Goal: Task Accomplishment & Management: Complete application form

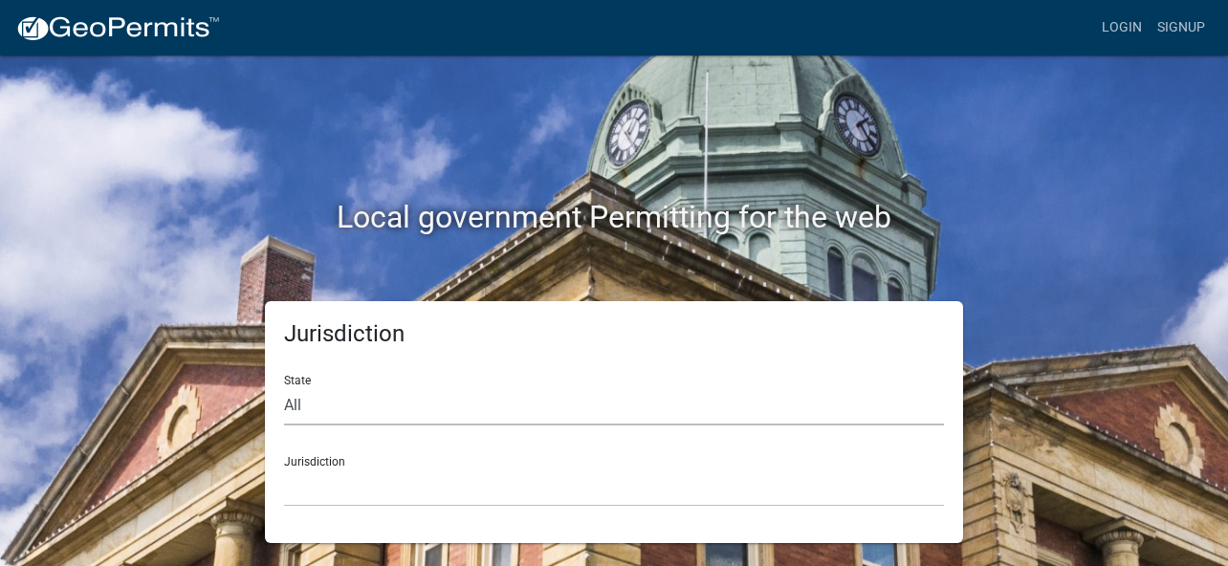
click at [413, 390] on select "All [US_STATE] [US_STATE] [US_STATE] [US_STATE] [US_STATE] [US_STATE] [US_STATE…" at bounding box center [614, 405] width 660 height 39
select select "[US_STATE]"
click at [284, 386] on select "All [US_STATE] [US_STATE] [US_STATE] [US_STATE] [US_STATE] [US_STATE] [US_STATE…" at bounding box center [614, 405] width 660 height 39
click at [371, 455] on div "Jurisdiction [GEOGRAPHIC_DATA], [US_STATE] [GEOGRAPHIC_DATA], [US_STATE] [GEOGR…" at bounding box center [614, 474] width 660 height 66
click at [340, 473] on select "[GEOGRAPHIC_DATA], [US_STATE] [GEOGRAPHIC_DATA], [US_STATE] [GEOGRAPHIC_DATA], …" at bounding box center [614, 487] width 660 height 39
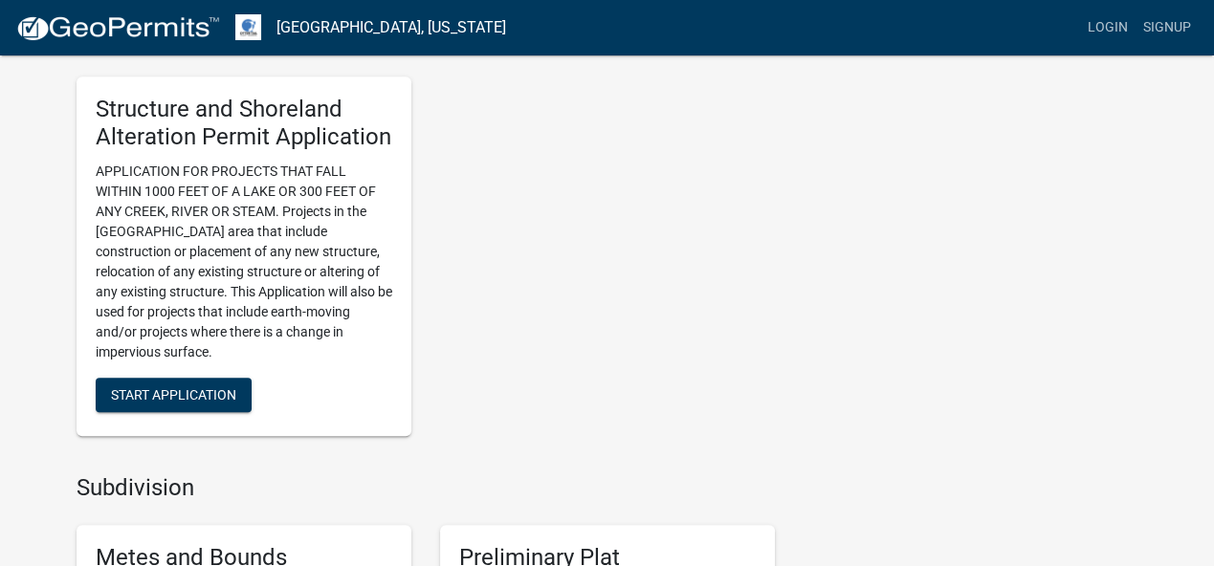
scroll to position [1318, 0]
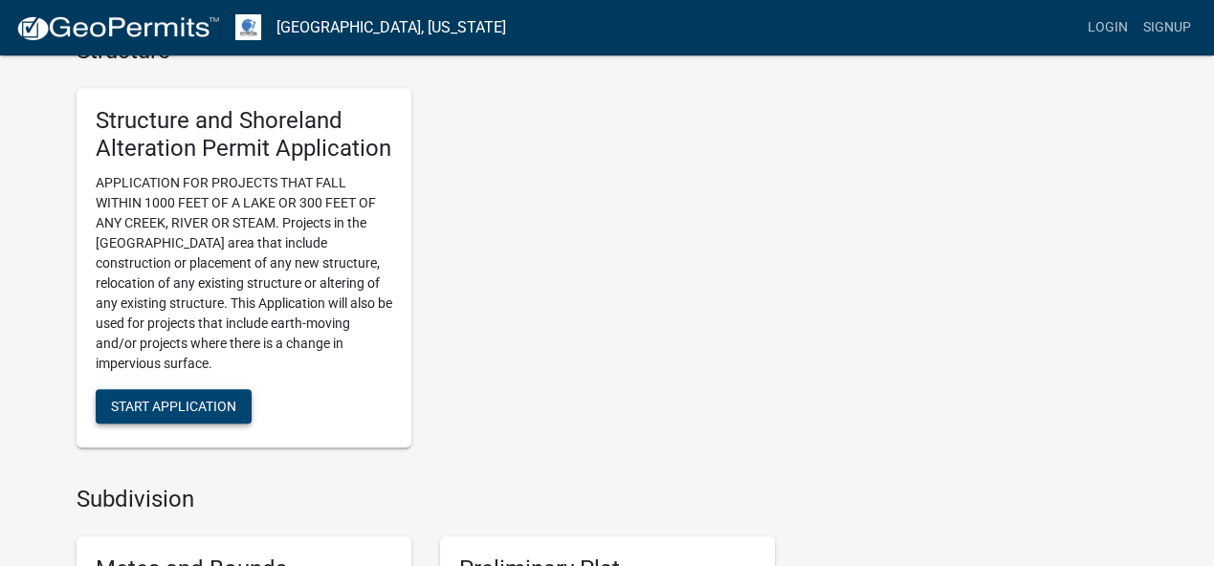
click at [193, 401] on span "Start Application" at bounding box center [173, 406] width 125 height 15
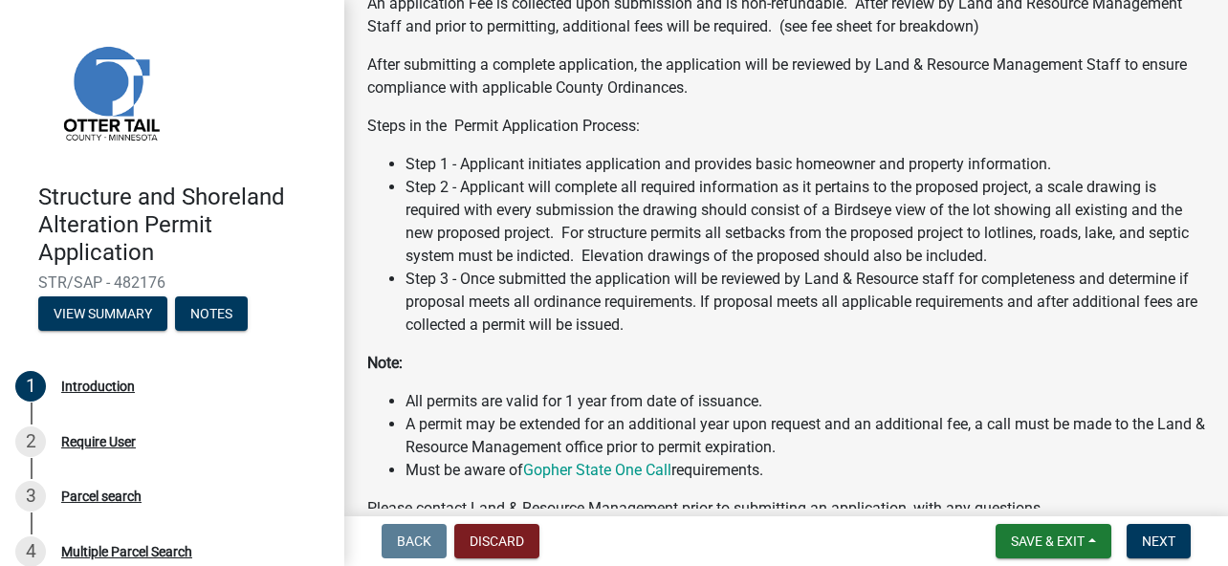
scroll to position [367, 0]
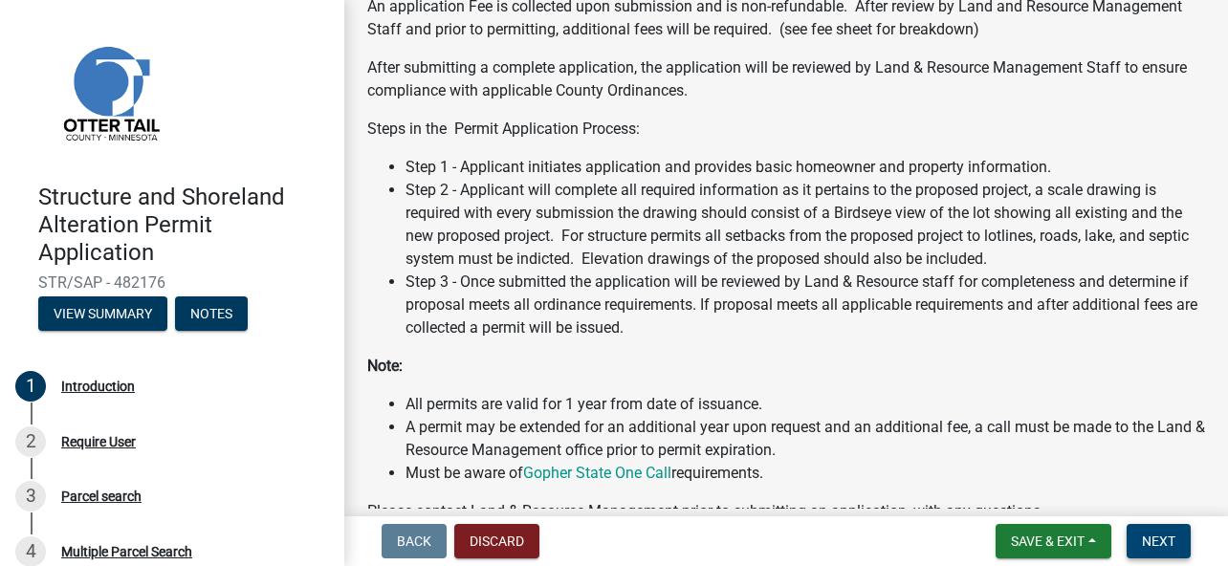
click at [1165, 531] on button "Next" at bounding box center [1158, 541] width 64 height 34
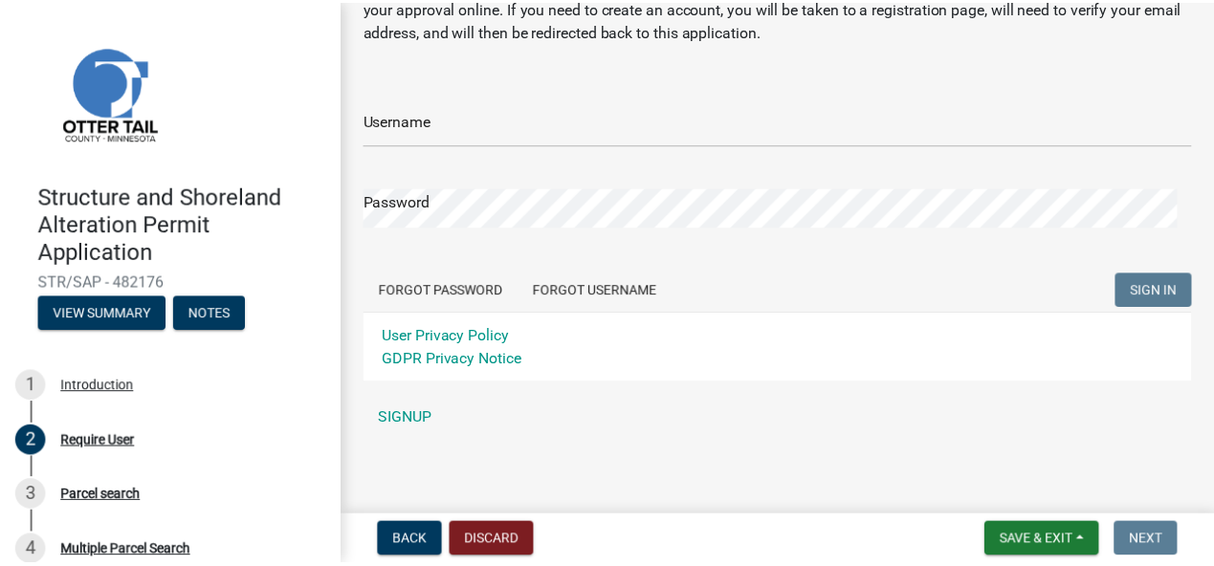
scroll to position [107, 0]
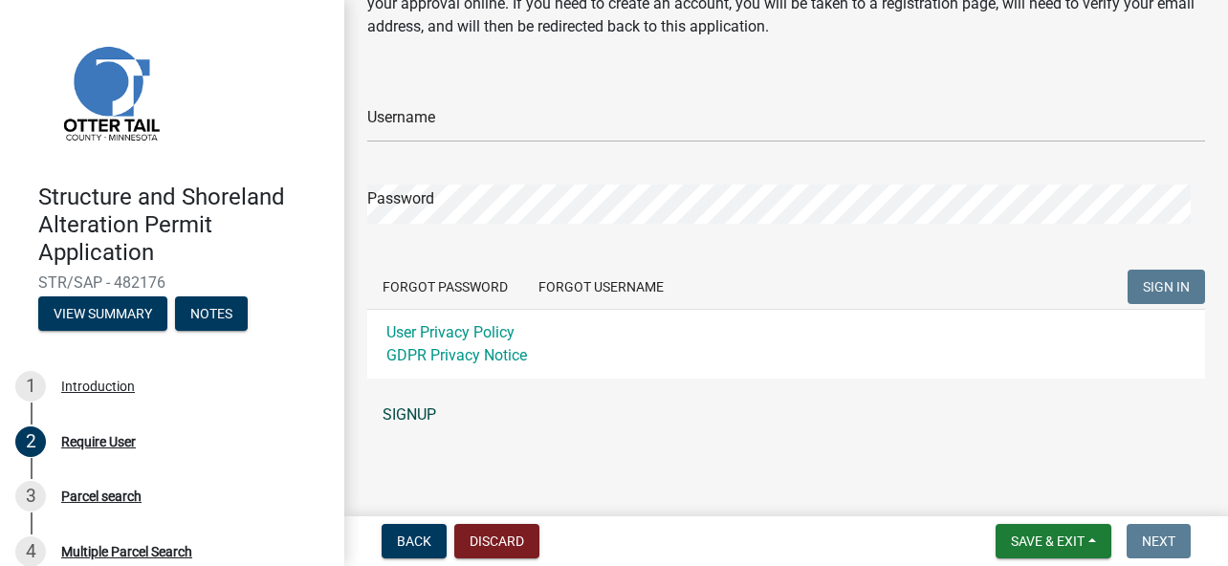
click at [398, 414] on link "SIGNUP" at bounding box center [786, 415] width 838 height 38
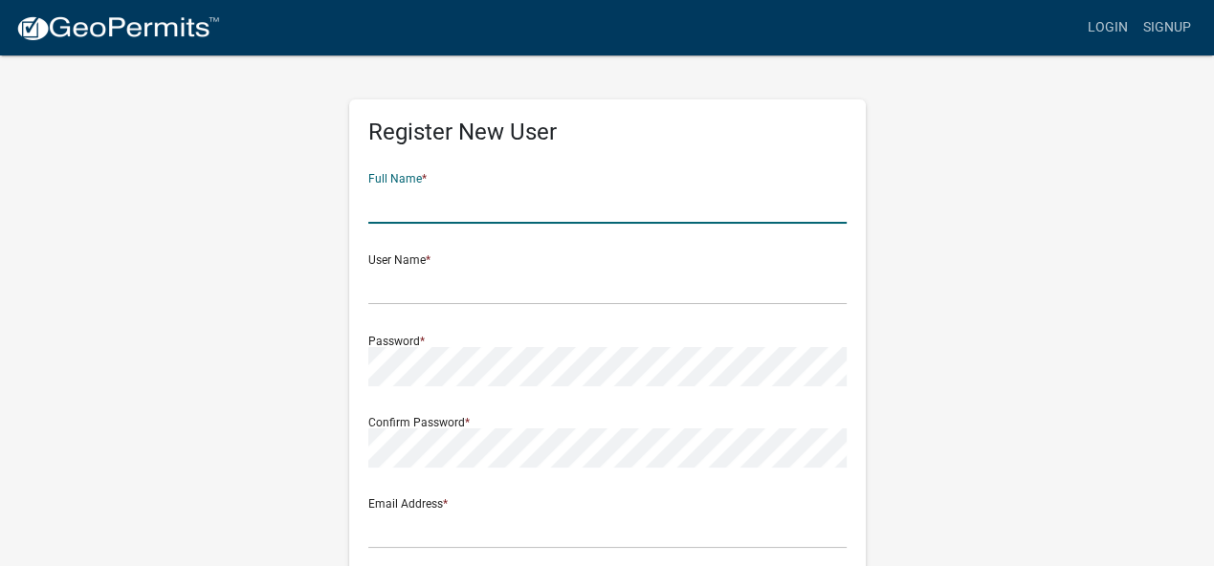
click at [517, 204] on input "text" at bounding box center [607, 204] width 478 height 39
type input "[PERSON_NAME] & [PERSON_NAME]"
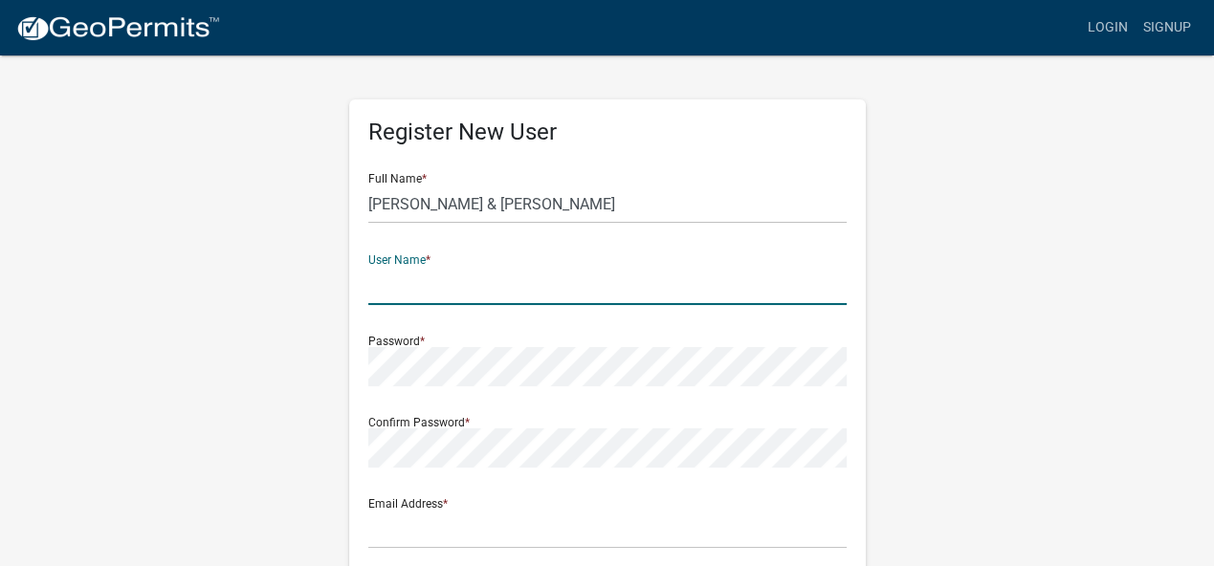
click at [451, 289] on input "text" at bounding box center [607, 285] width 478 height 39
type input "Kevhol75"
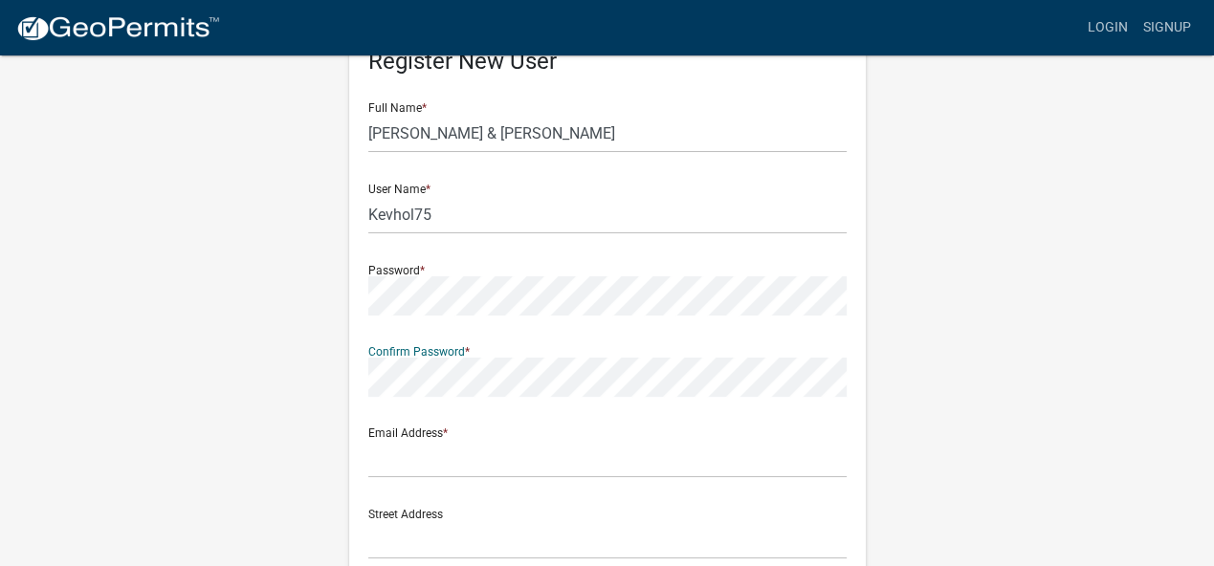
scroll to position [383, 0]
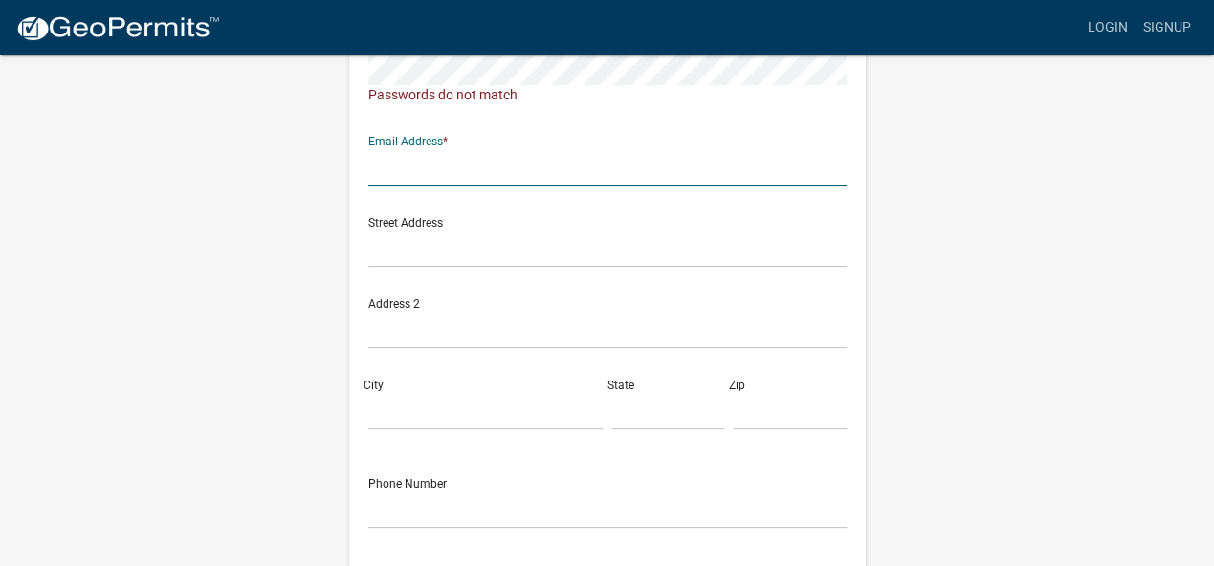
click at [422, 137] on div "Email Address *" at bounding box center [607, 153] width 478 height 66
type input "[EMAIL_ADDRESS][DOMAIN_NAME]"
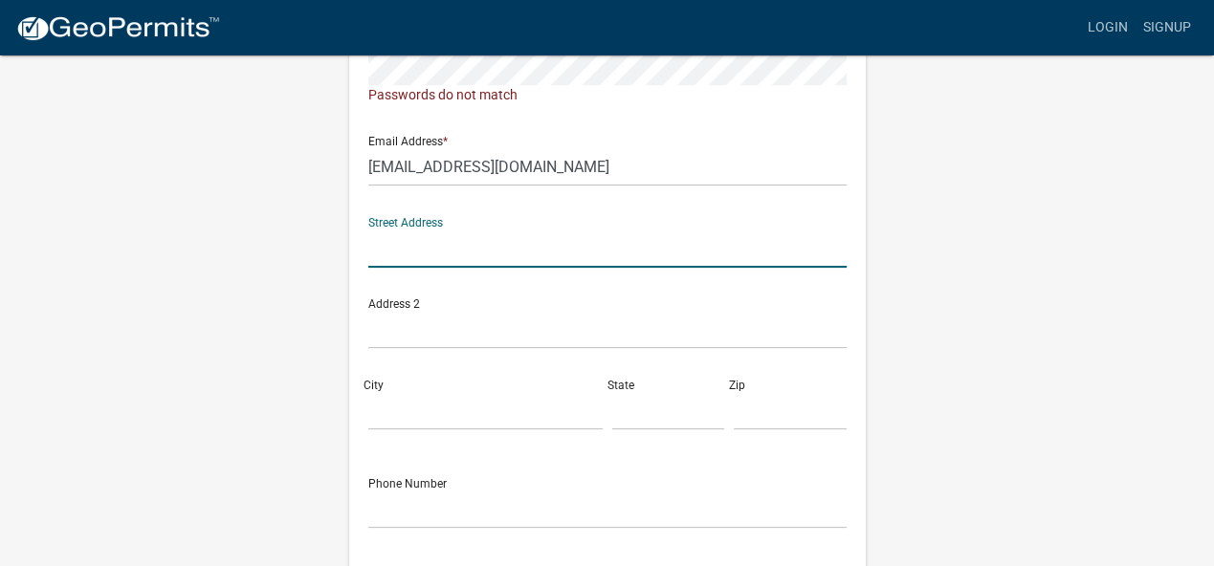
click at [435, 248] on input "text" at bounding box center [607, 248] width 478 height 39
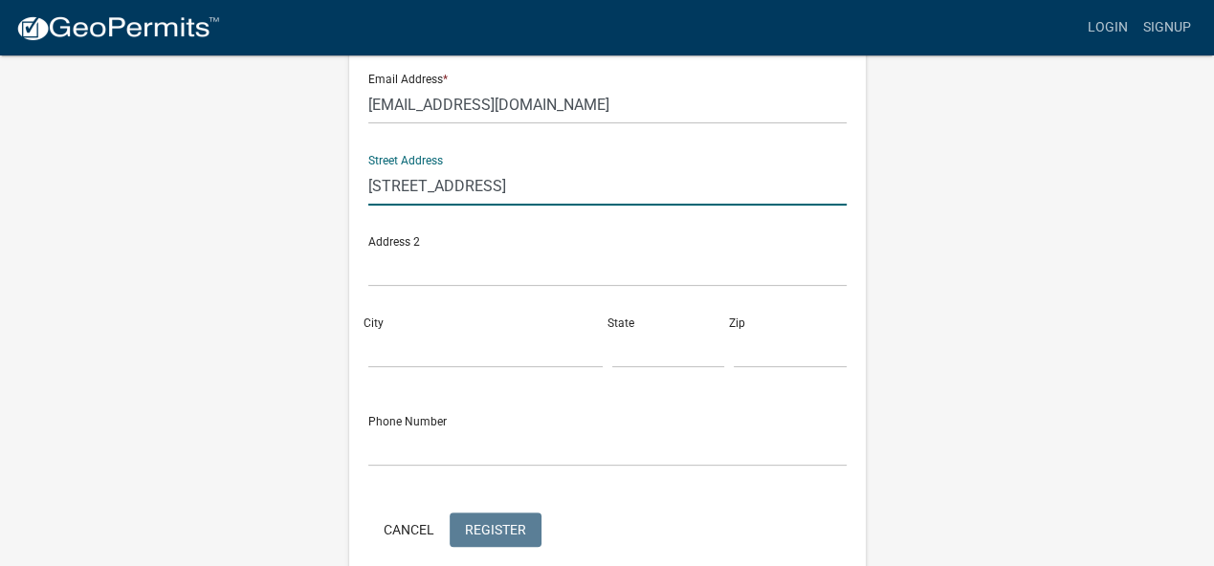
scroll to position [478, 0]
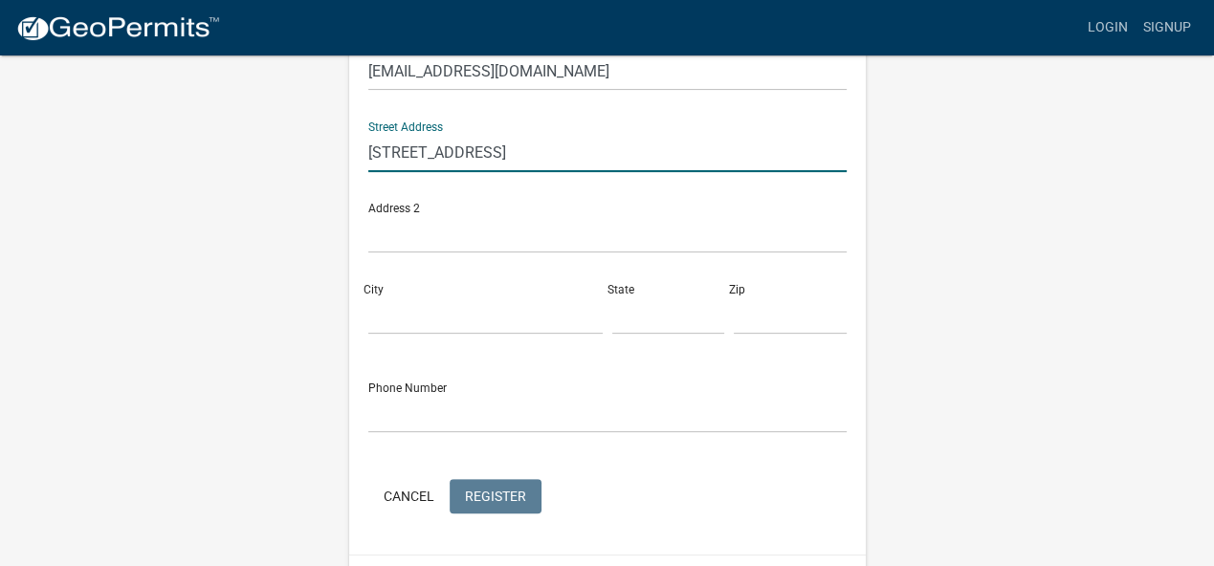
type input "[STREET_ADDRESS]"
click at [433, 290] on div "City" at bounding box center [485, 302] width 244 height 66
click at [394, 304] on input "City" at bounding box center [485, 314] width 234 height 39
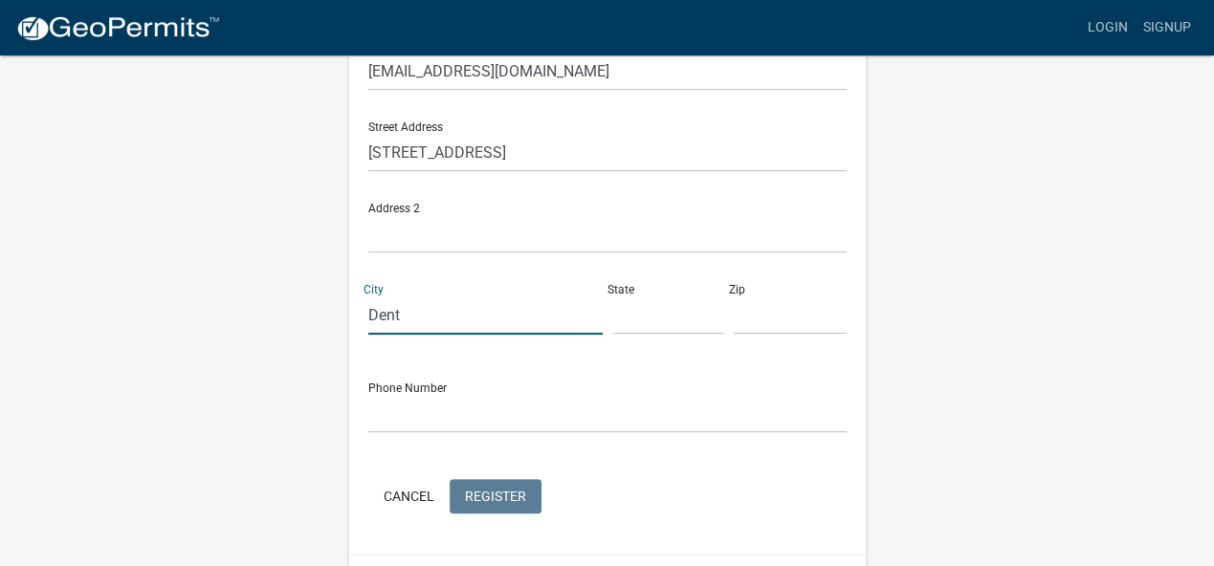
type input "Dent"
click at [614, 316] on input "text" at bounding box center [668, 314] width 113 height 39
type input "MN"
click at [785, 308] on input "text" at bounding box center [789, 314] width 113 height 39
type input "56528"
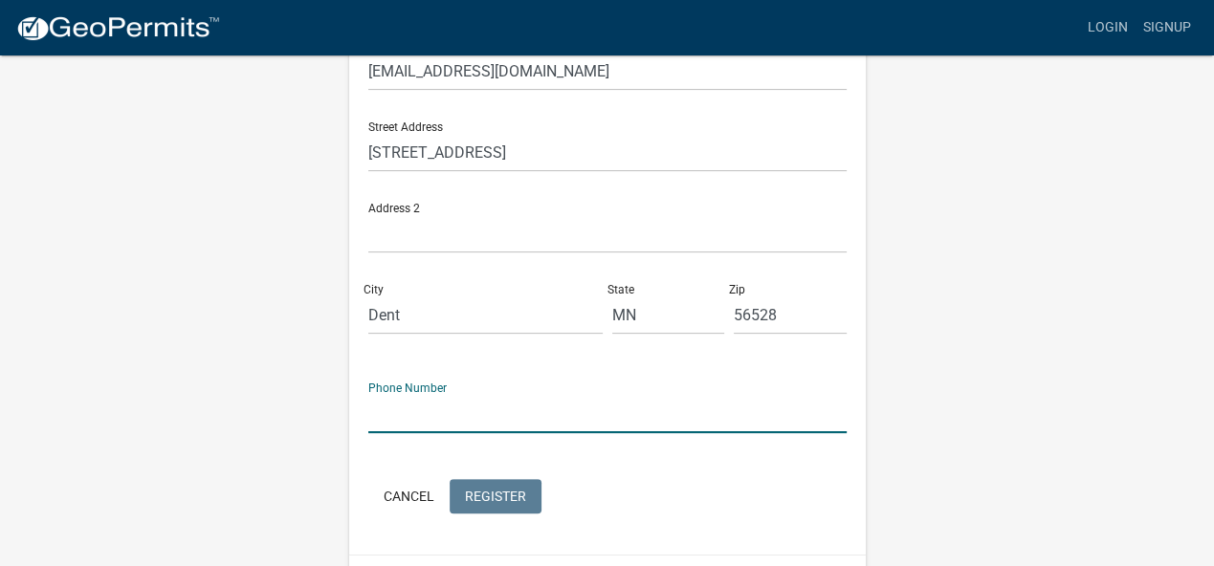
click at [432, 417] on input "text" at bounding box center [607, 413] width 478 height 39
type input "2187705745"
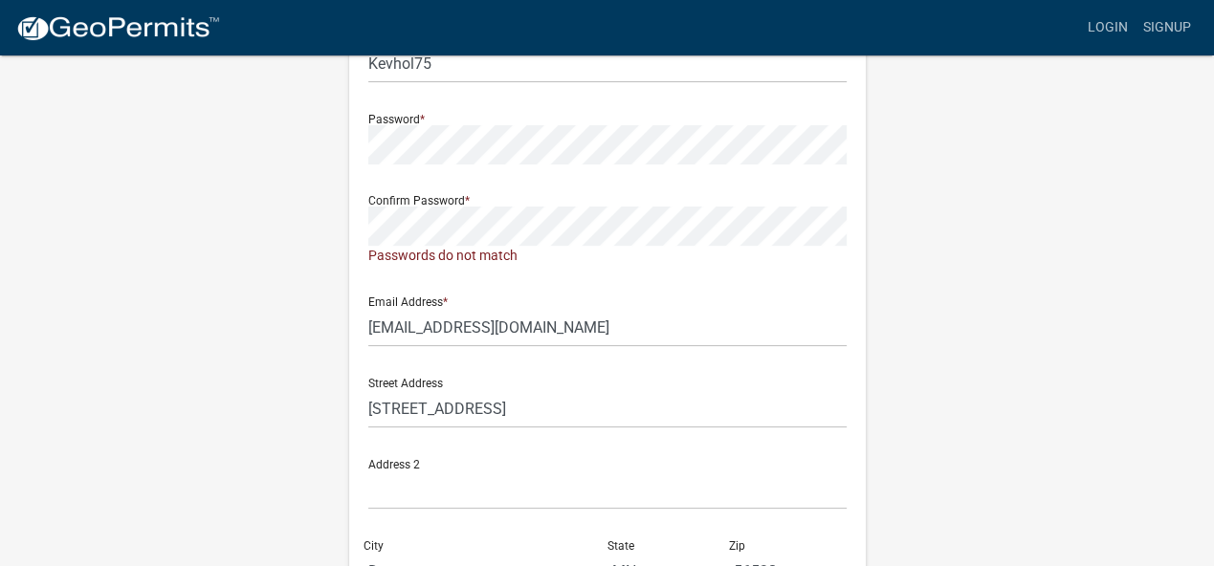
scroll to position [191, 0]
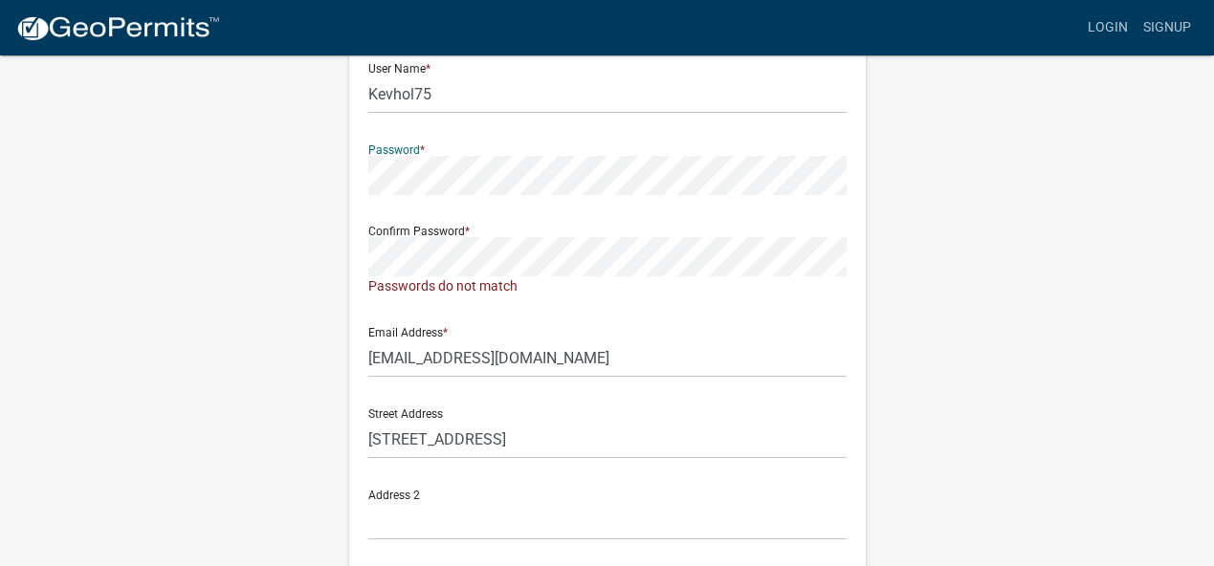
click at [341, 179] on div "Register New User Full Name * [PERSON_NAME] & [PERSON_NAME] User Name * Kevhol7…" at bounding box center [607, 383] width 545 height 1043
click at [357, 264] on div "Register New User Full Name * [PERSON_NAME] & [PERSON_NAME] User Name * Kevhol7…" at bounding box center [607, 374] width 516 height 933
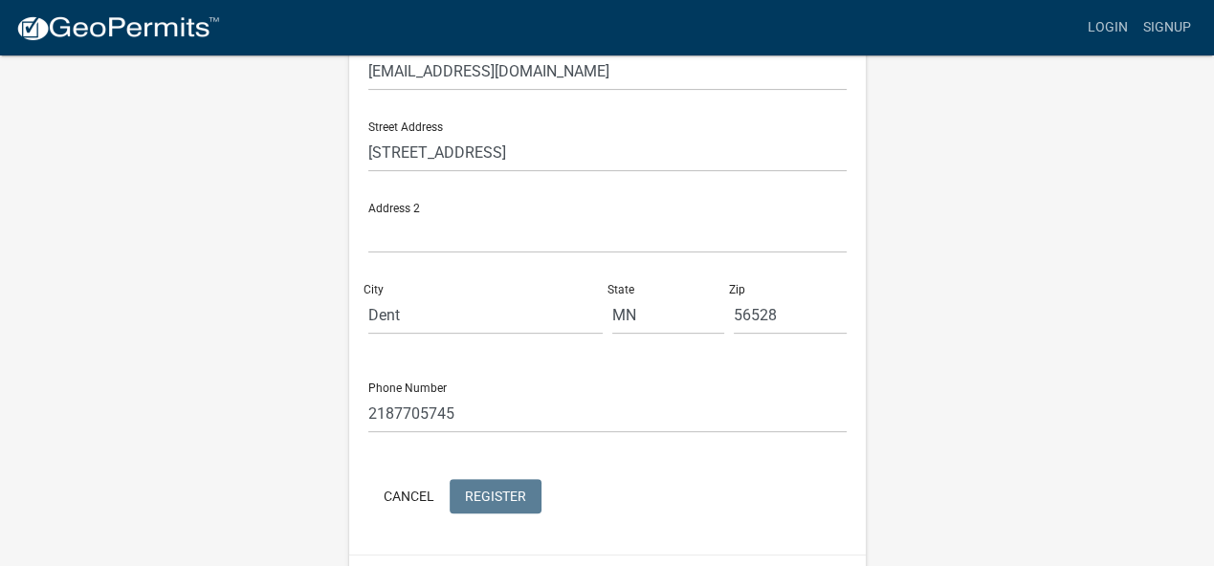
scroll to position [96, 0]
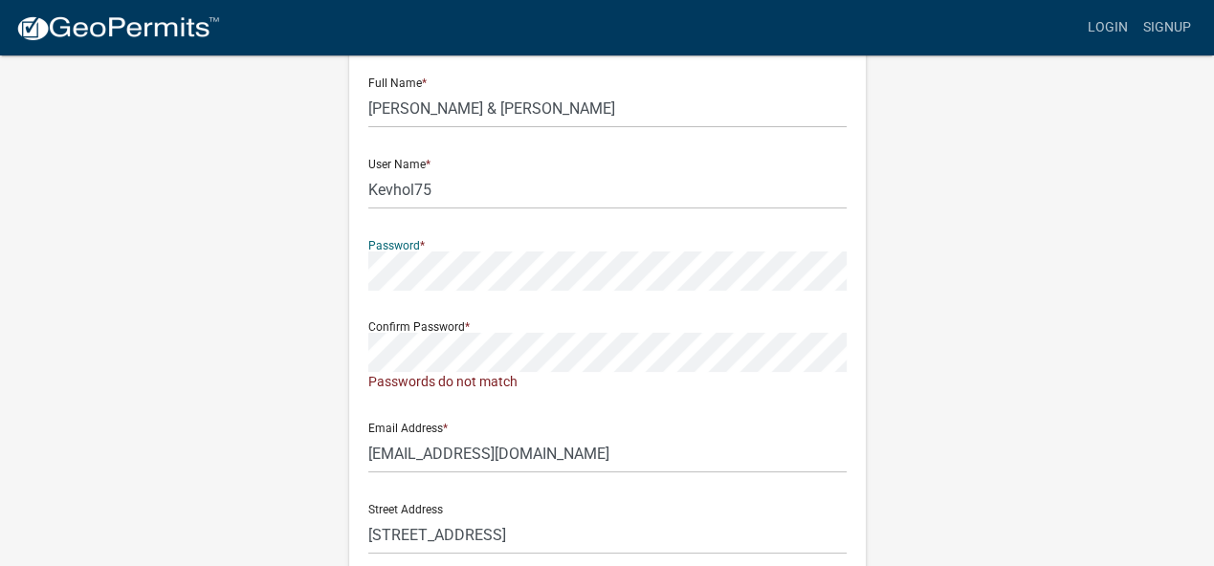
click at [358, 272] on div "Register New User Full Name * [PERSON_NAME] & [PERSON_NAME] User Name * Kevhol7…" at bounding box center [607, 470] width 516 height 933
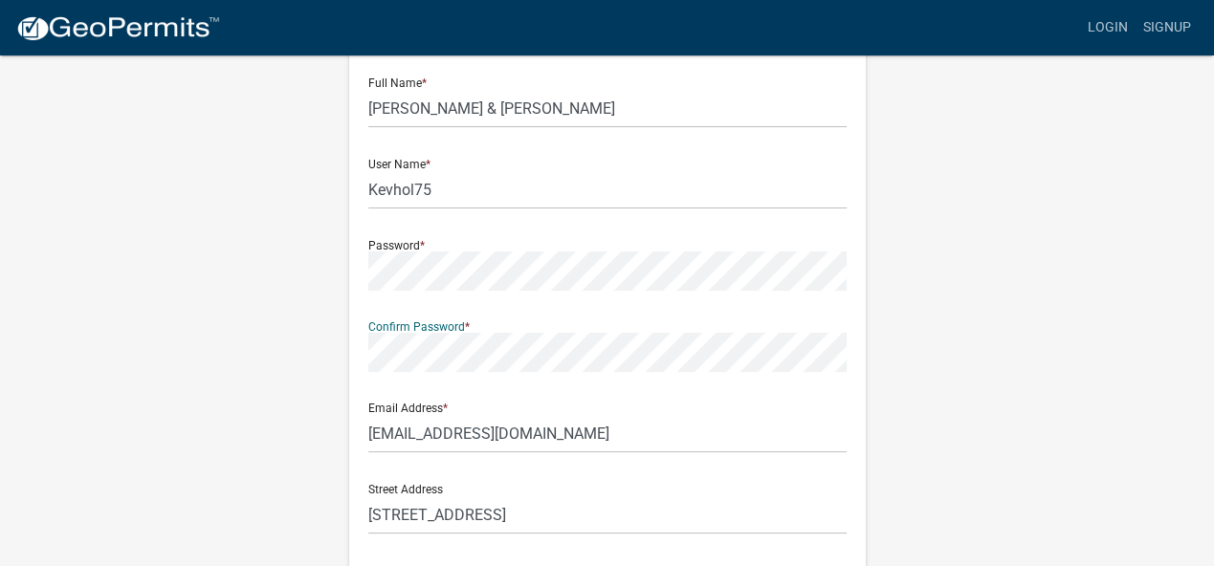
click at [360, 352] on div "Register New User Full Name * [PERSON_NAME] & [PERSON_NAME] User Name * Kevhol7…" at bounding box center [607, 460] width 516 height 913
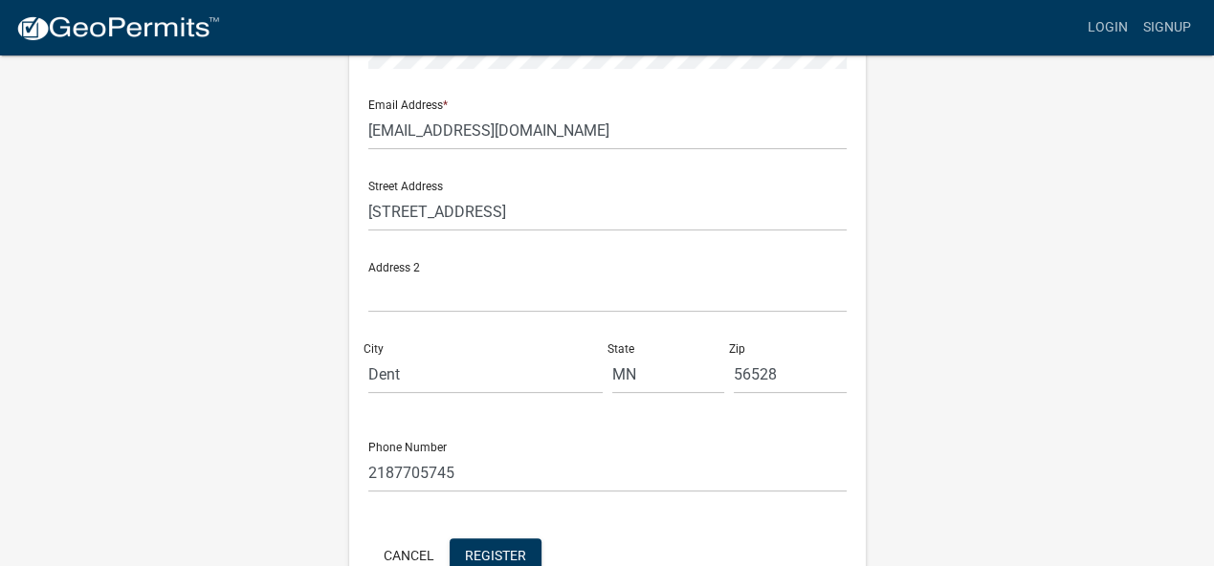
scroll to position [510, 0]
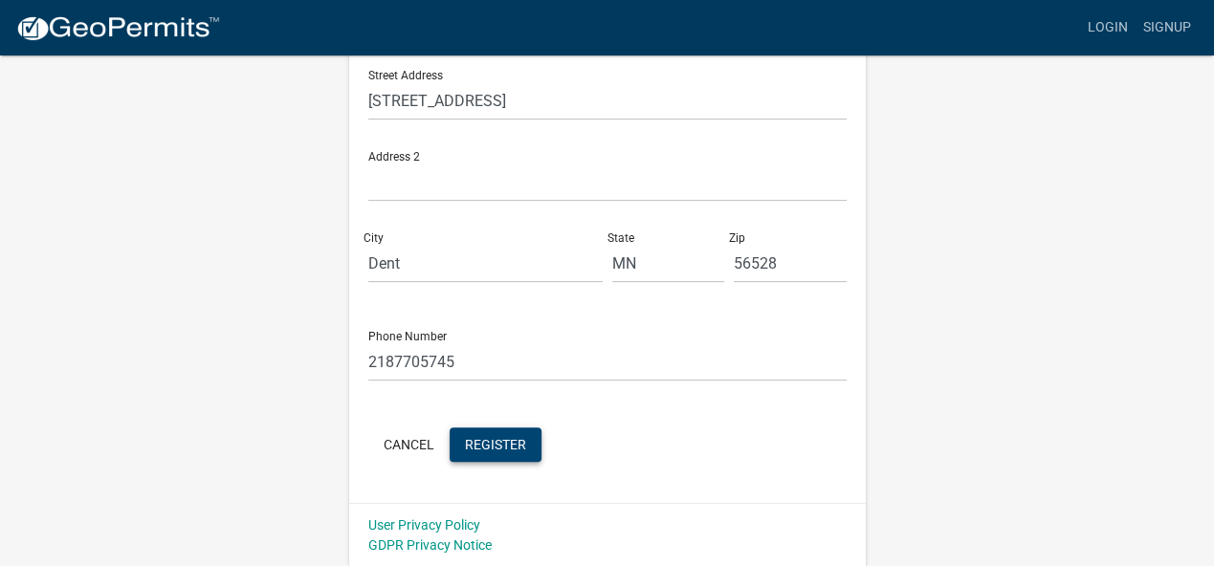
click at [501, 440] on span "Register" at bounding box center [495, 443] width 61 height 15
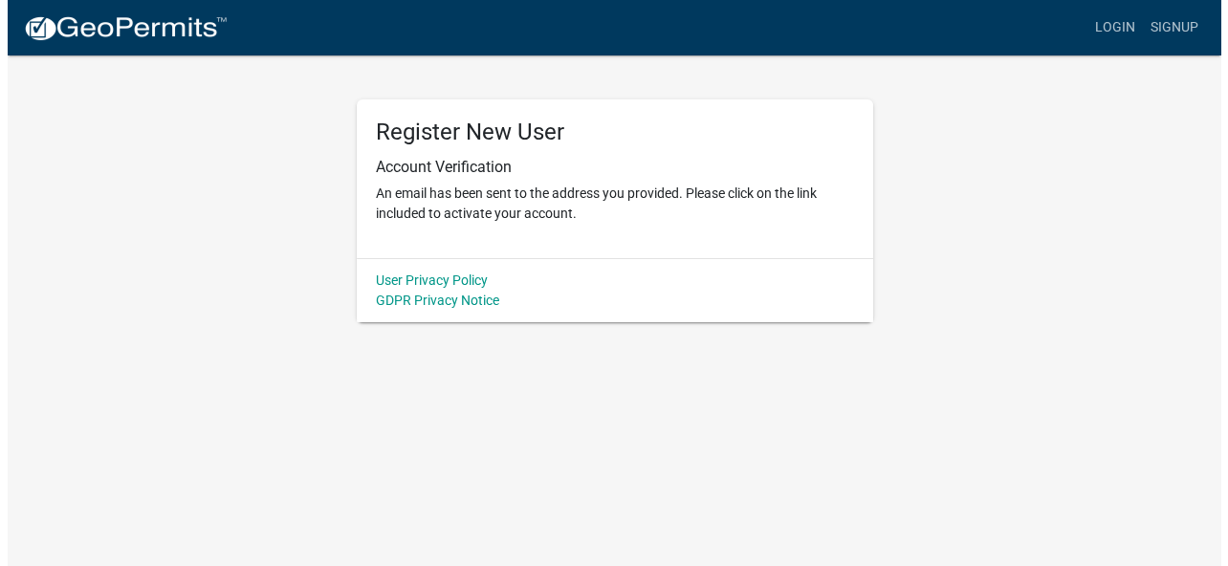
scroll to position [0, 0]
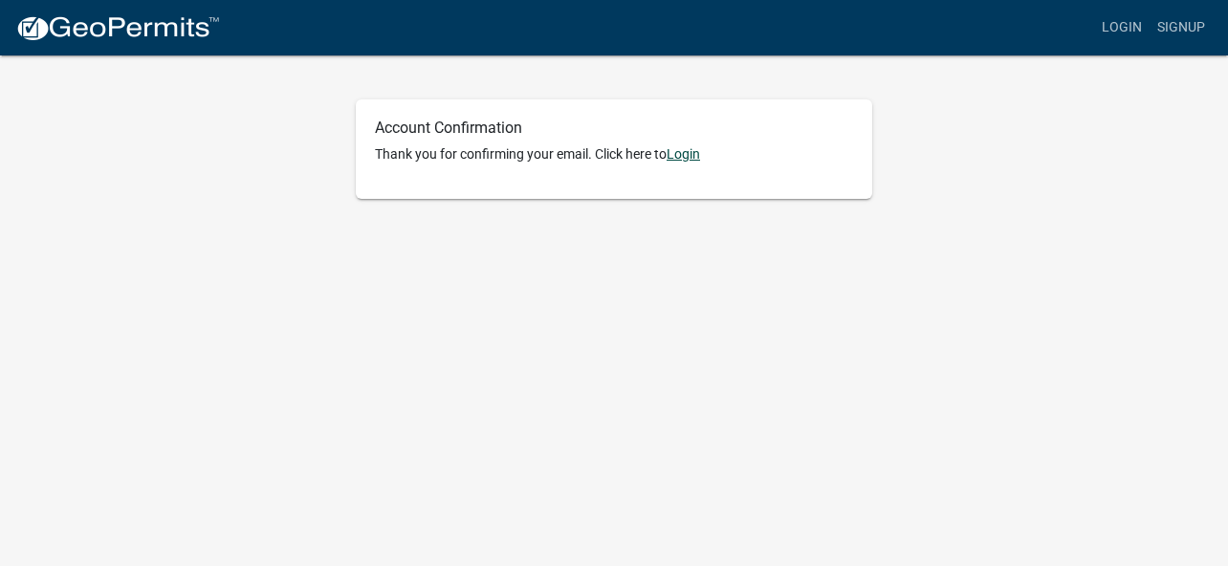
click at [692, 155] on link "Login" at bounding box center [683, 153] width 33 height 15
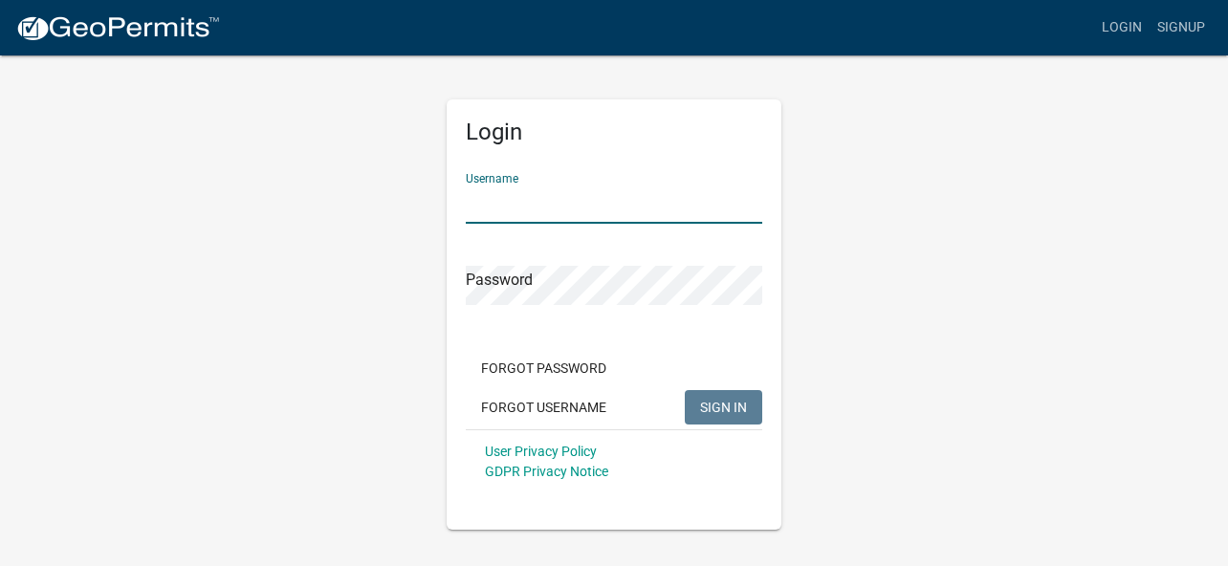
click at [566, 212] on input "Username" at bounding box center [614, 204] width 296 height 39
type input "Kevhol75"
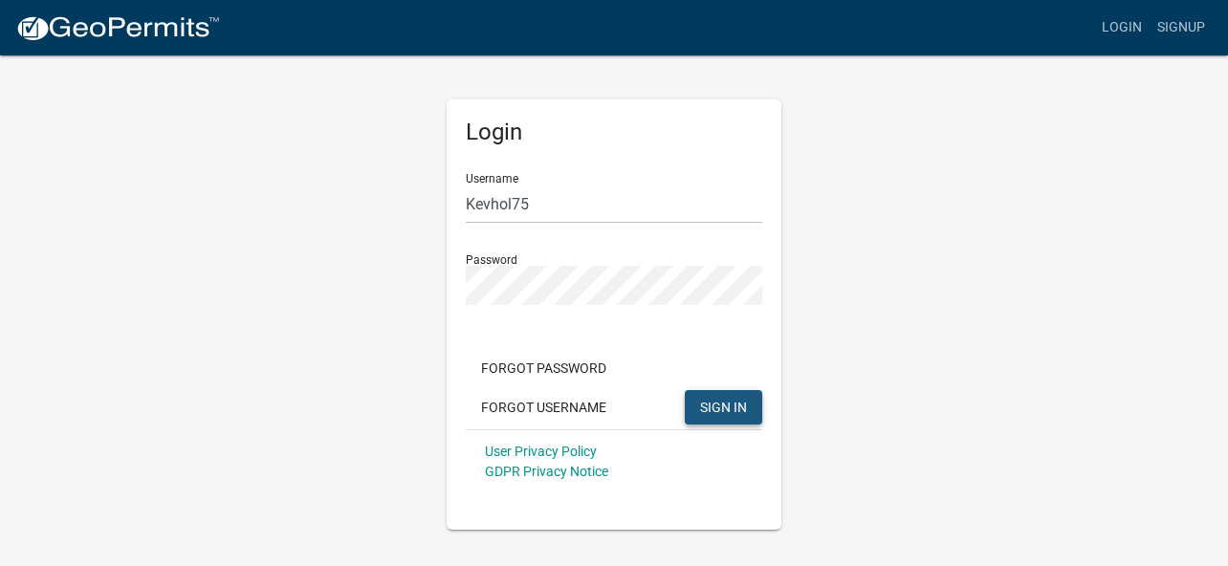
click at [727, 397] on button "SIGN IN" at bounding box center [723, 407] width 77 height 34
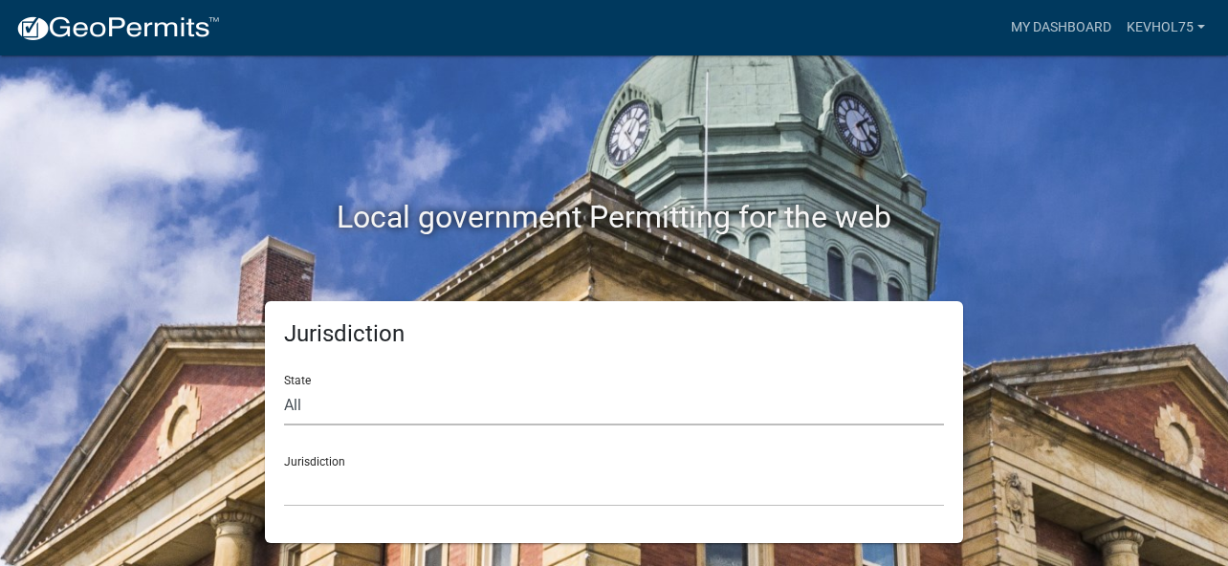
click at [300, 404] on select "All [US_STATE] [US_STATE] [US_STATE] [US_STATE] [US_STATE] [US_STATE] [US_STATE…" at bounding box center [614, 405] width 660 height 39
select select "[US_STATE]"
click at [284, 386] on select "All [US_STATE] [US_STATE] [US_STATE] [US_STATE] [US_STATE] [US_STATE] [US_STATE…" at bounding box center [614, 405] width 660 height 39
click at [375, 485] on select "[GEOGRAPHIC_DATA], [US_STATE] [GEOGRAPHIC_DATA], [US_STATE] [GEOGRAPHIC_DATA], …" at bounding box center [614, 487] width 660 height 39
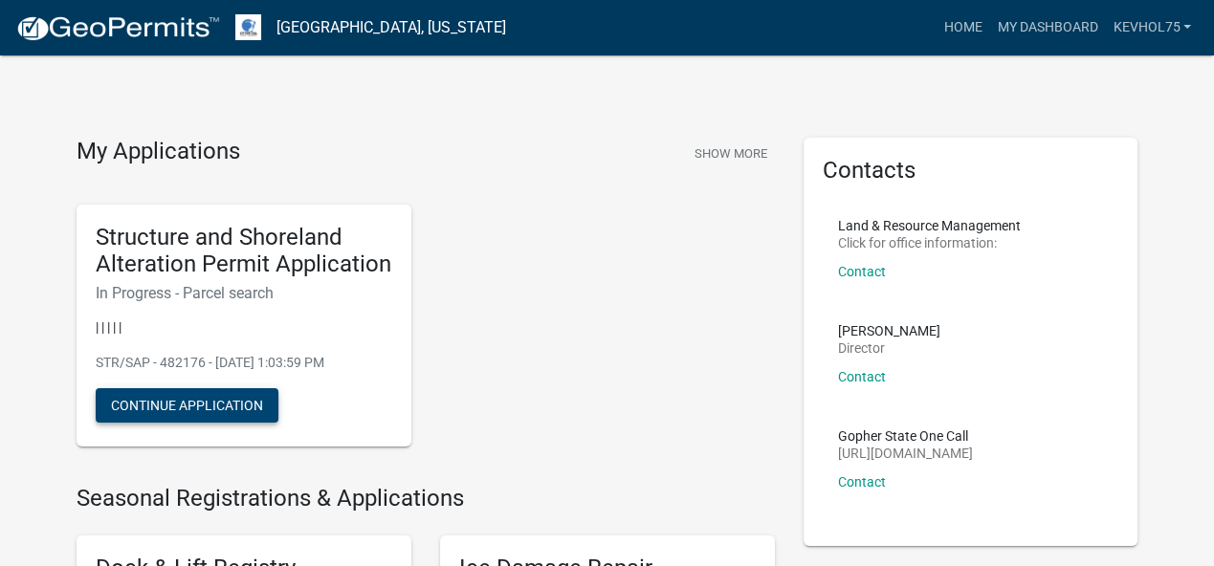
click at [238, 405] on button "Continue Application" at bounding box center [187, 405] width 183 height 34
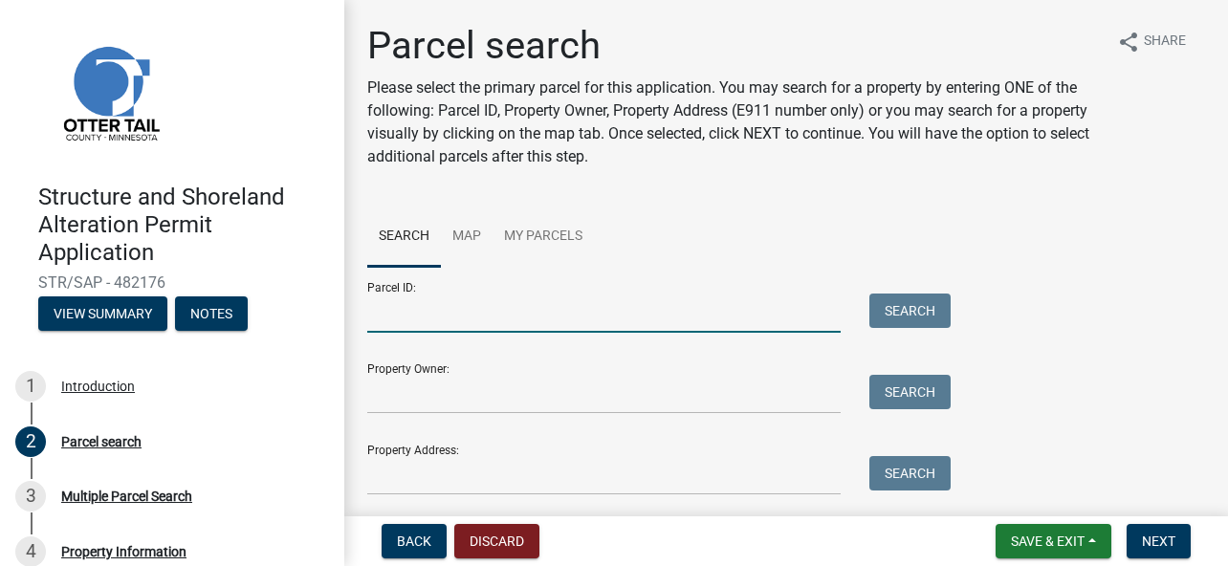
click at [488, 323] on input "Parcel ID:" at bounding box center [603, 313] width 473 height 39
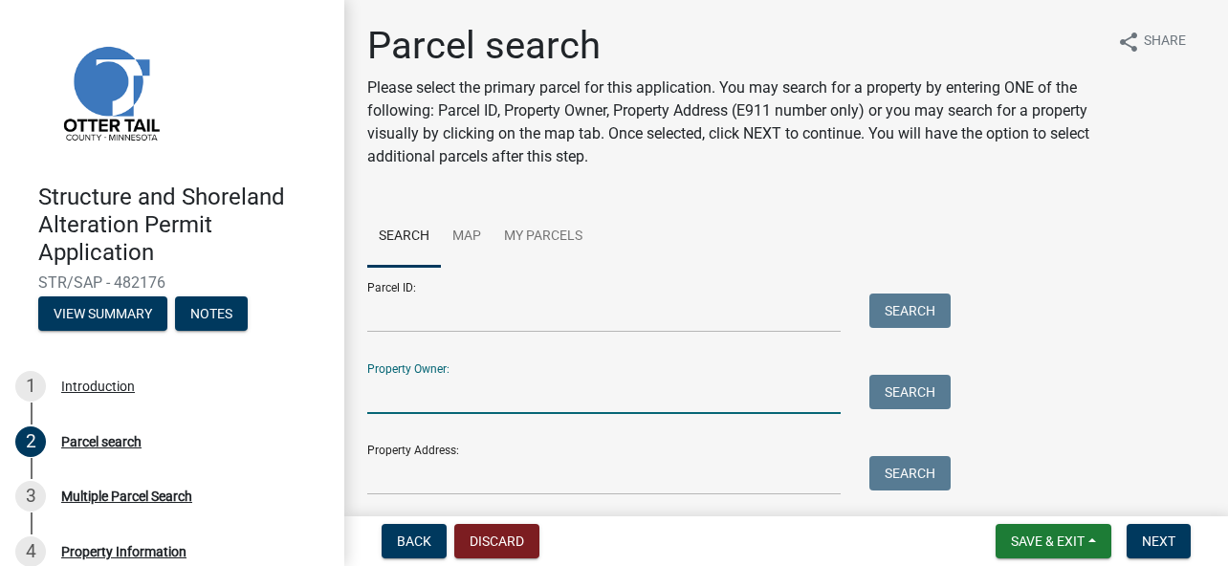
click at [478, 390] on input "Property Owner:" at bounding box center [603, 394] width 473 height 39
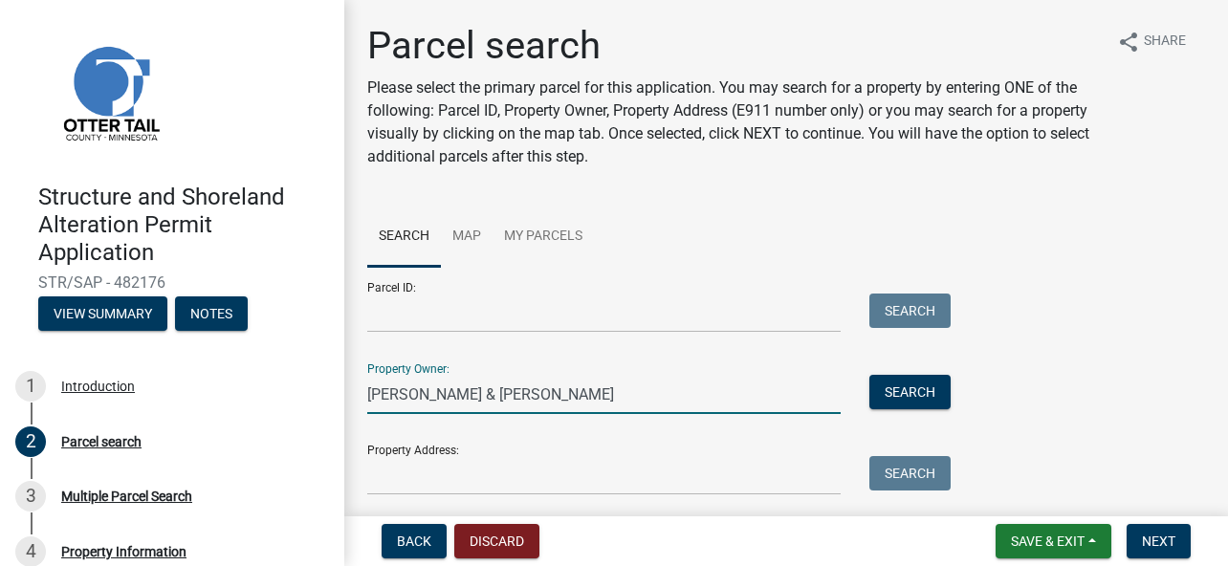
type input "[PERSON_NAME] & [PERSON_NAME]"
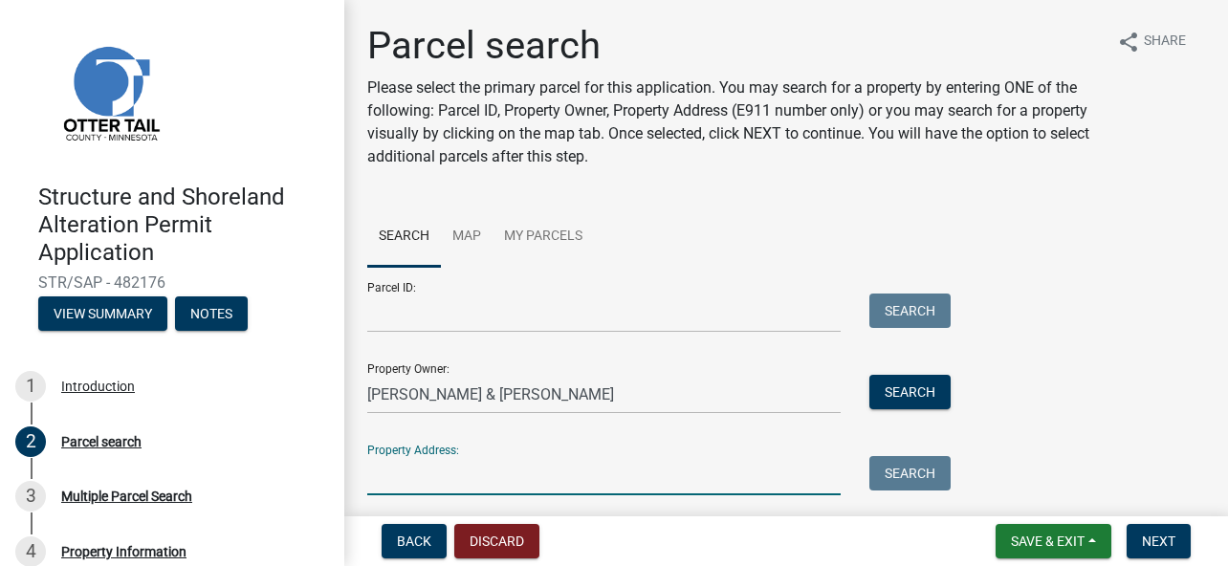
click at [440, 485] on input "Property Address:" at bounding box center [603, 475] width 473 height 39
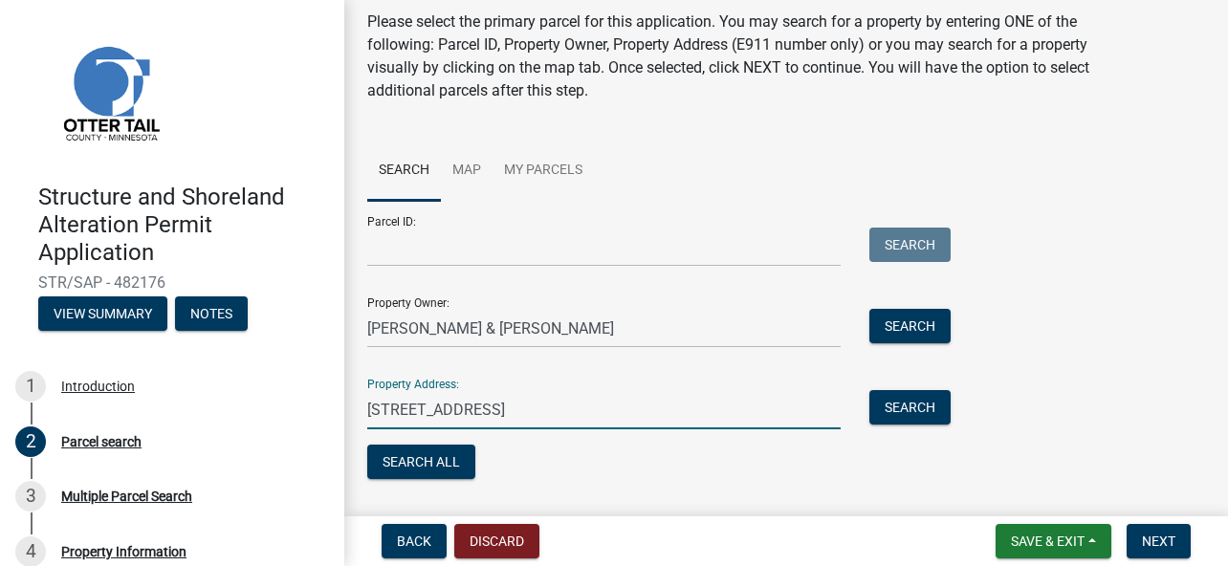
scroll to position [96, 0]
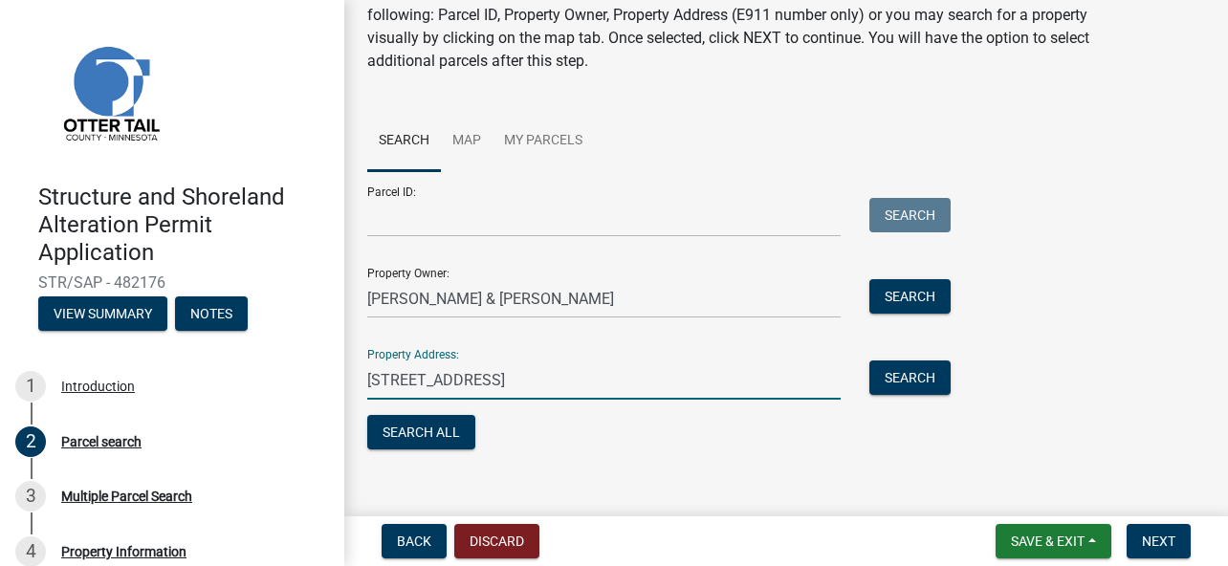
type input "31957 Brightwood Shore Drive, Dent MN 56528"
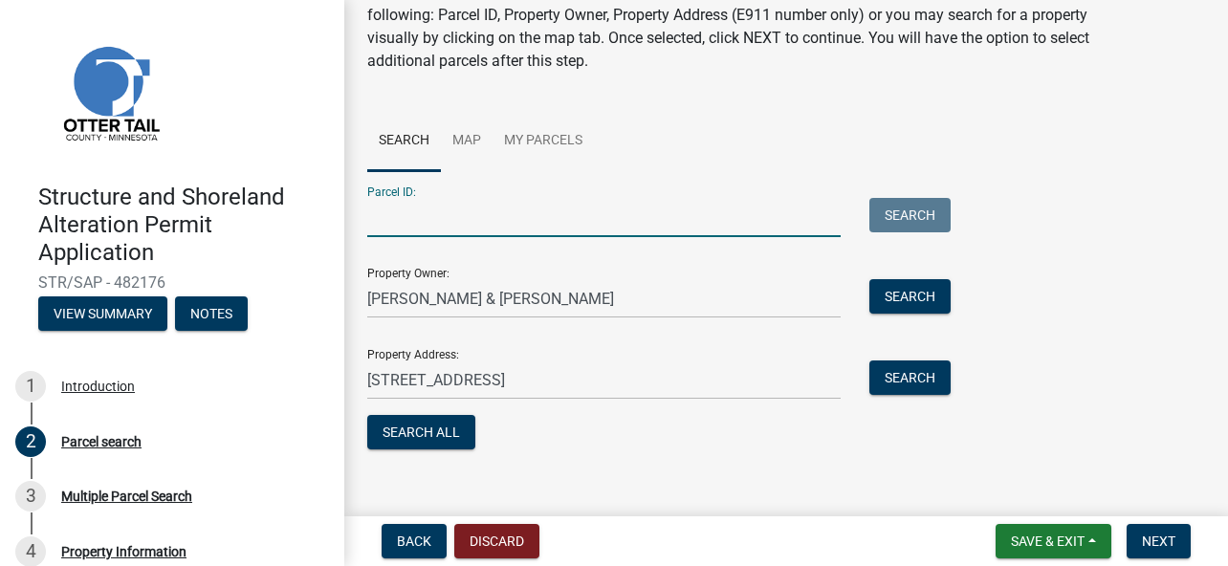
click at [524, 215] on input "Parcel ID:" at bounding box center [603, 217] width 473 height 39
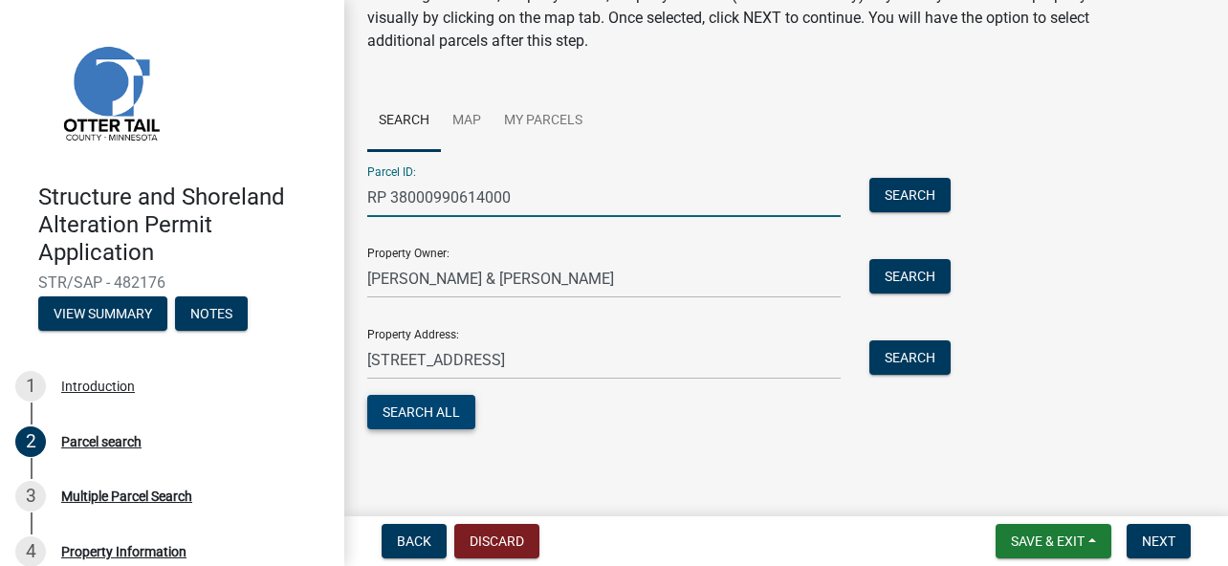
type input "RP 38000990614000"
click at [436, 412] on button "Search All" at bounding box center [421, 412] width 108 height 34
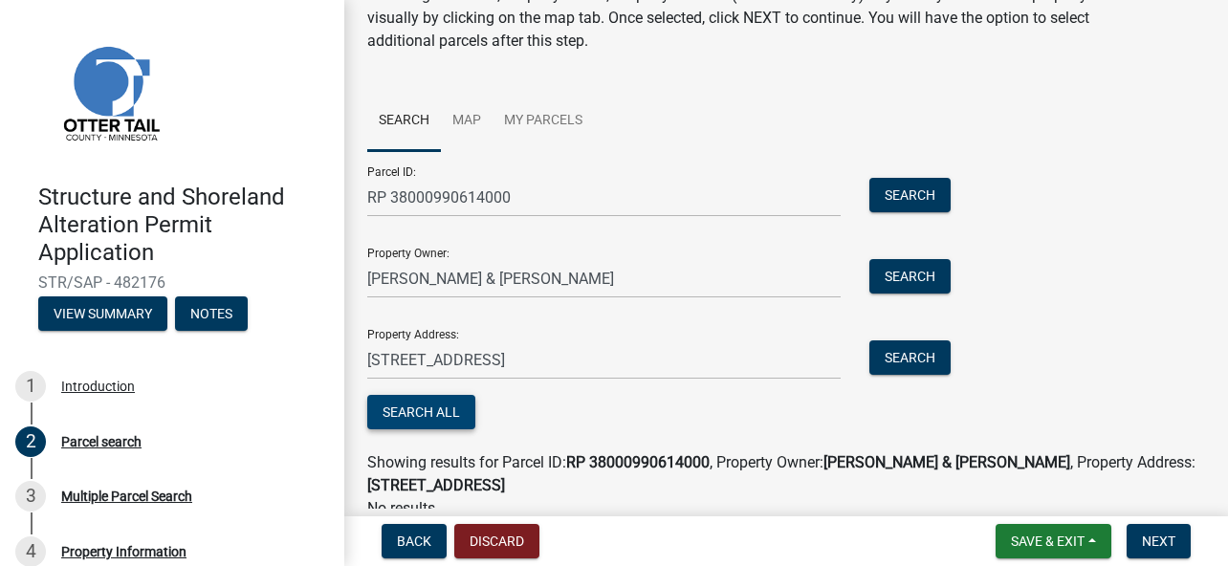
scroll to position [202, 0]
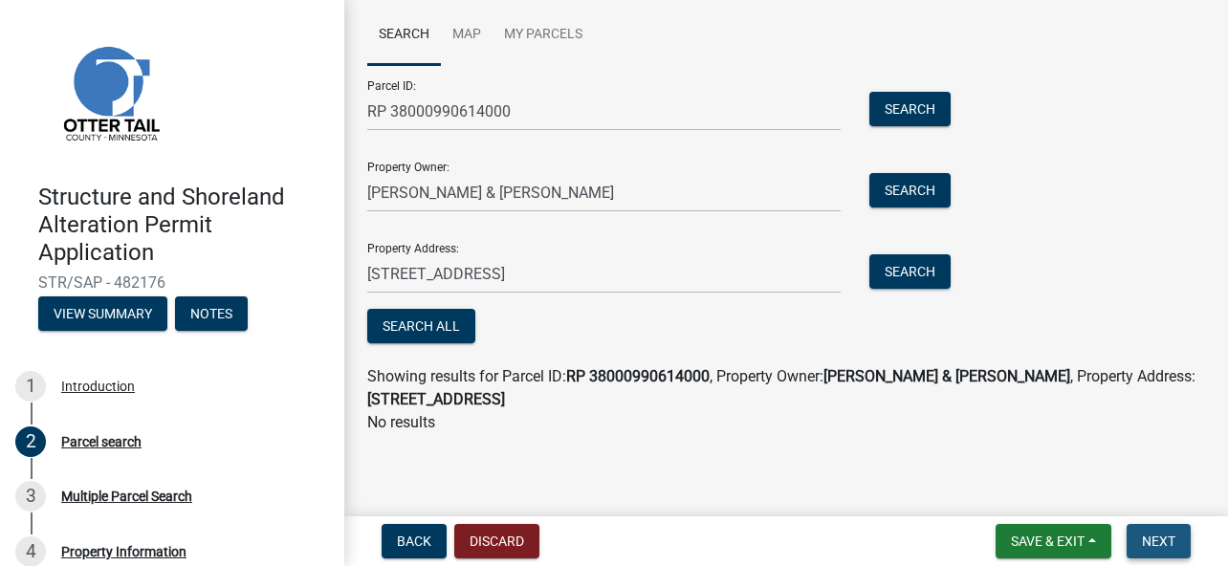
click at [1169, 536] on span "Next" at bounding box center [1158, 541] width 33 height 15
click at [1162, 538] on span "Next" at bounding box center [1158, 541] width 33 height 15
click at [414, 318] on button "Search All" at bounding box center [421, 326] width 108 height 34
click at [1164, 534] on span "Next" at bounding box center [1158, 541] width 33 height 15
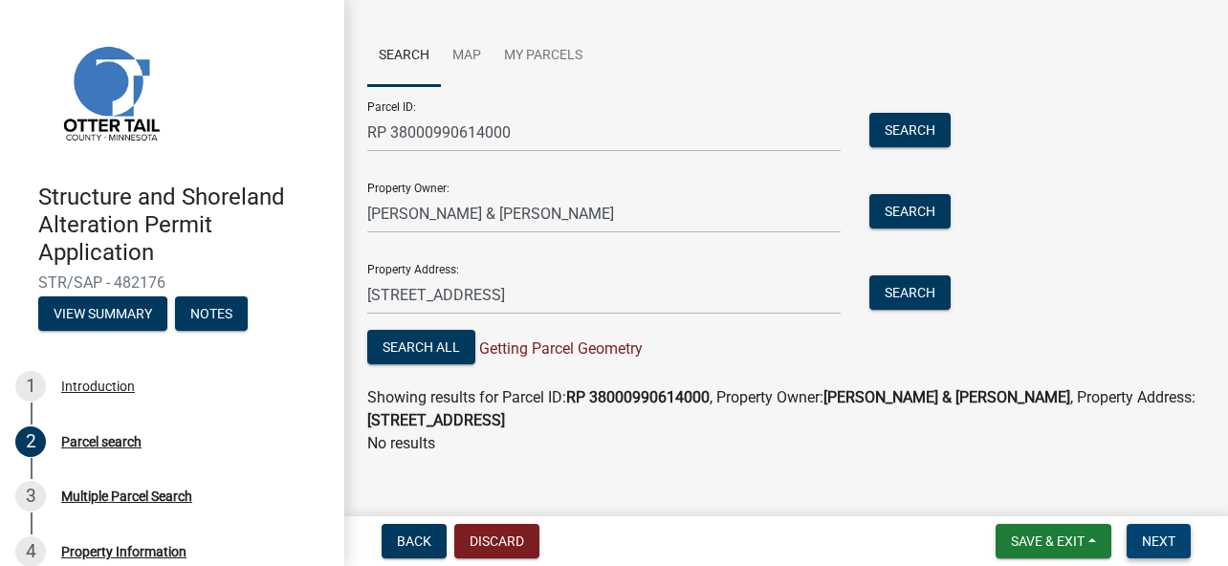
scroll to position [191, 0]
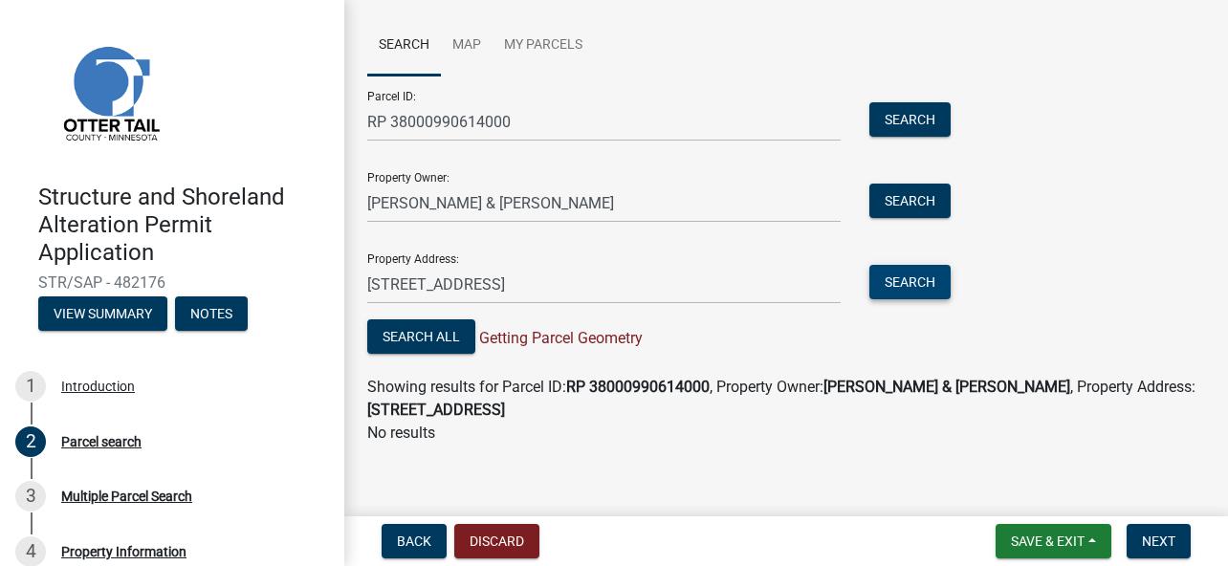
click at [899, 274] on button "Search" at bounding box center [909, 282] width 81 height 34
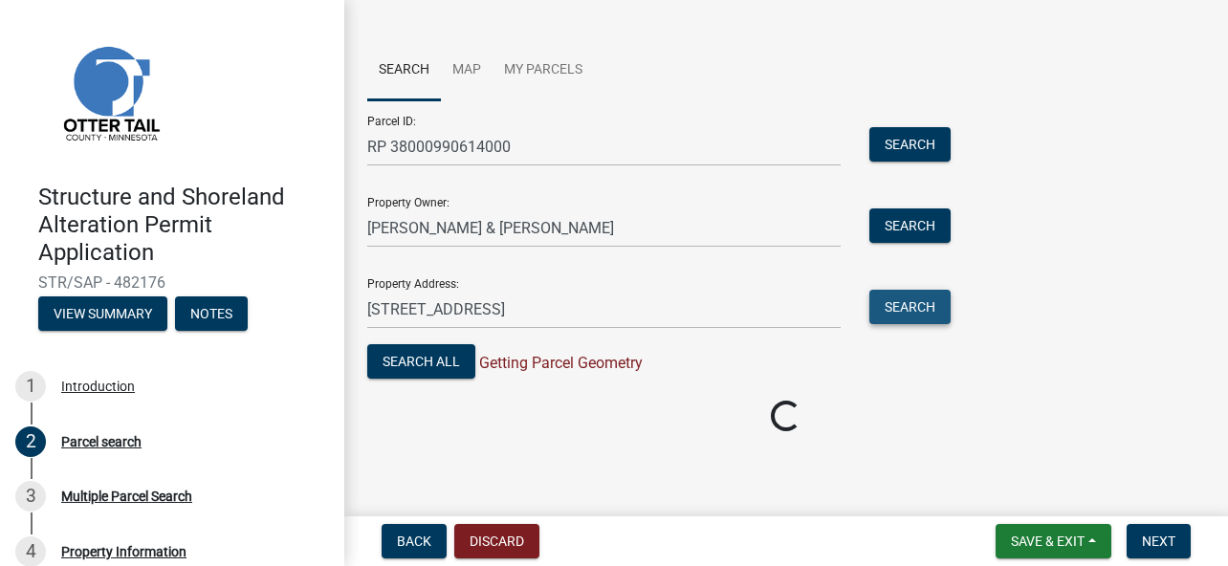
scroll to position [179, 0]
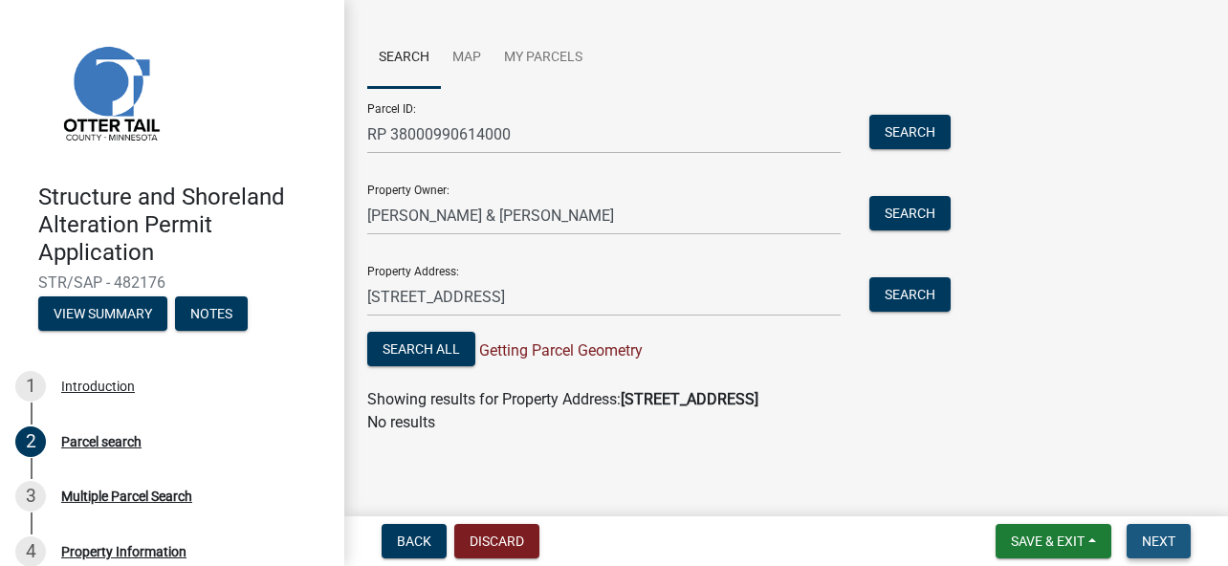
click at [1153, 534] on span "Next" at bounding box center [1158, 541] width 33 height 15
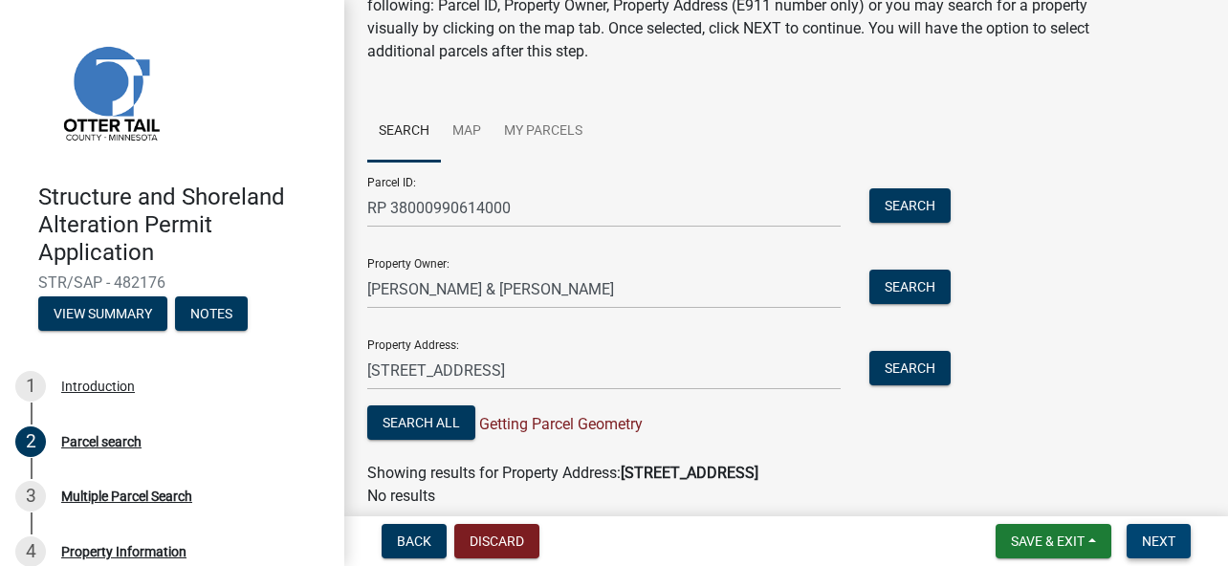
scroll to position [0, 0]
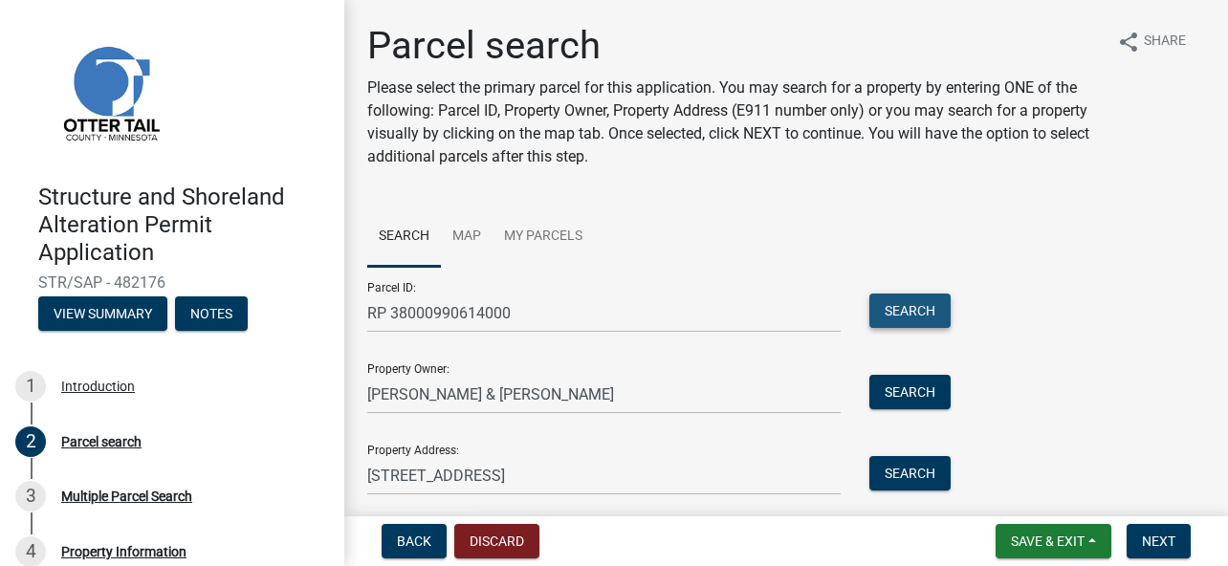
click at [899, 307] on button "Search" at bounding box center [909, 311] width 81 height 34
click at [1149, 538] on span "Next" at bounding box center [1158, 541] width 33 height 15
click at [1148, 537] on span "Next" at bounding box center [1158, 541] width 33 height 15
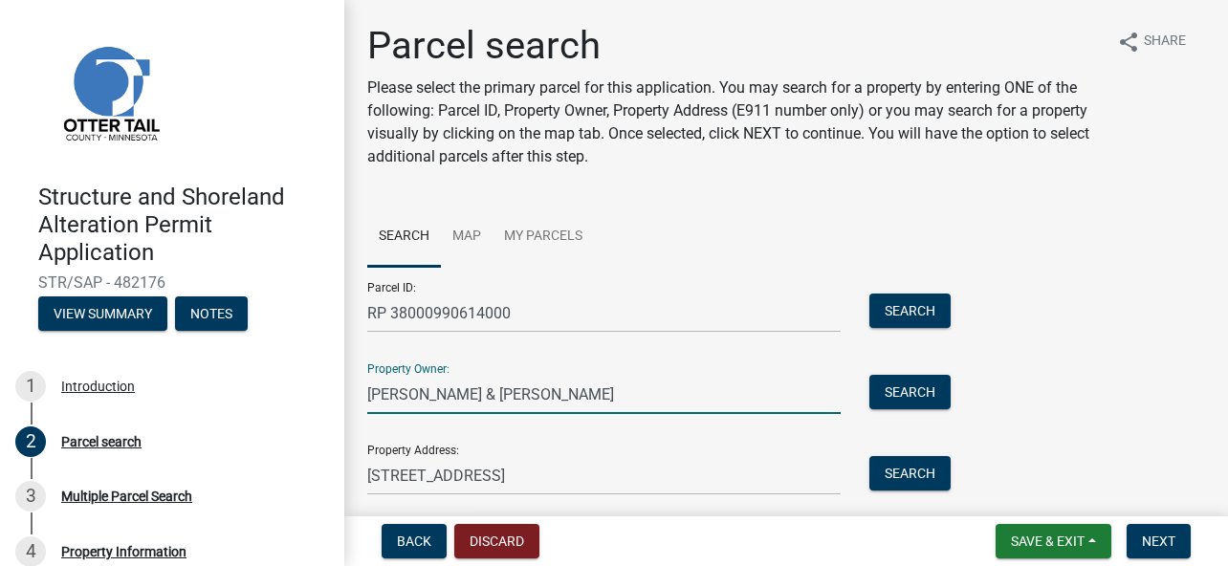
drag, startPoint x: 554, startPoint y: 396, endPoint x: 368, endPoint y: 393, distance: 185.5
click at [368, 393] on input "[PERSON_NAME] & [PERSON_NAME]" at bounding box center [603, 394] width 473 height 39
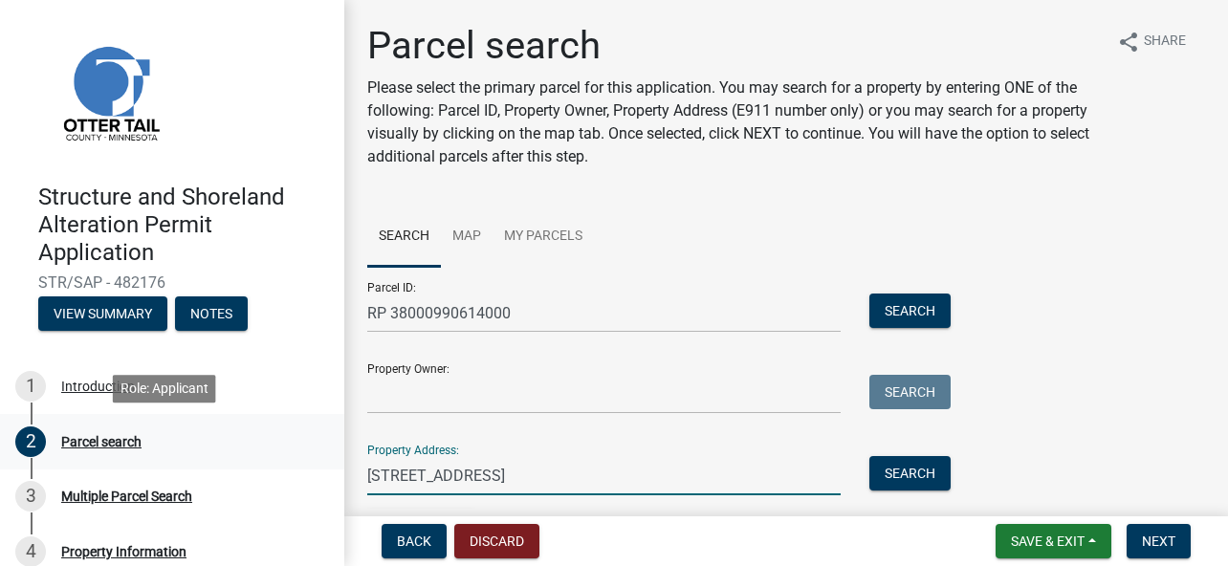
drag, startPoint x: 700, startPoint y: 470, endPoint x: 326, endPoint y: 466, distance: 373.9
click at [326, 466] on div "Structure and Shoreland Alteration Permit Application STR/SAP - 482176 View Sum…" at bounding box center [614, 283] width 1228 height 566
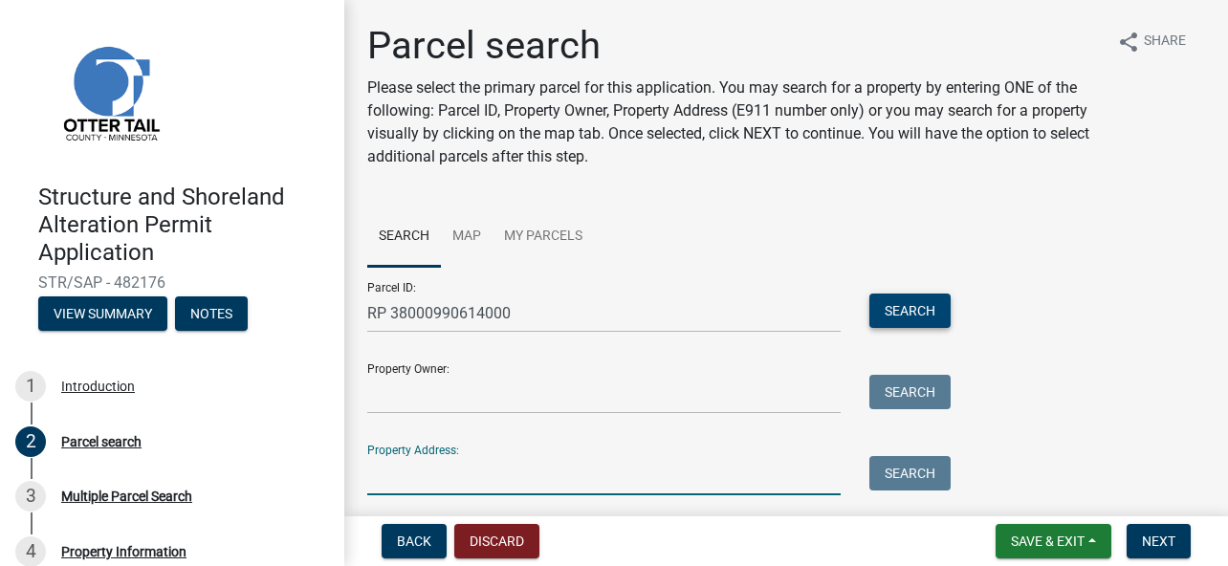
click at [912, 308] on button "Search" at bounding box center [909, 311] width 81 height 34
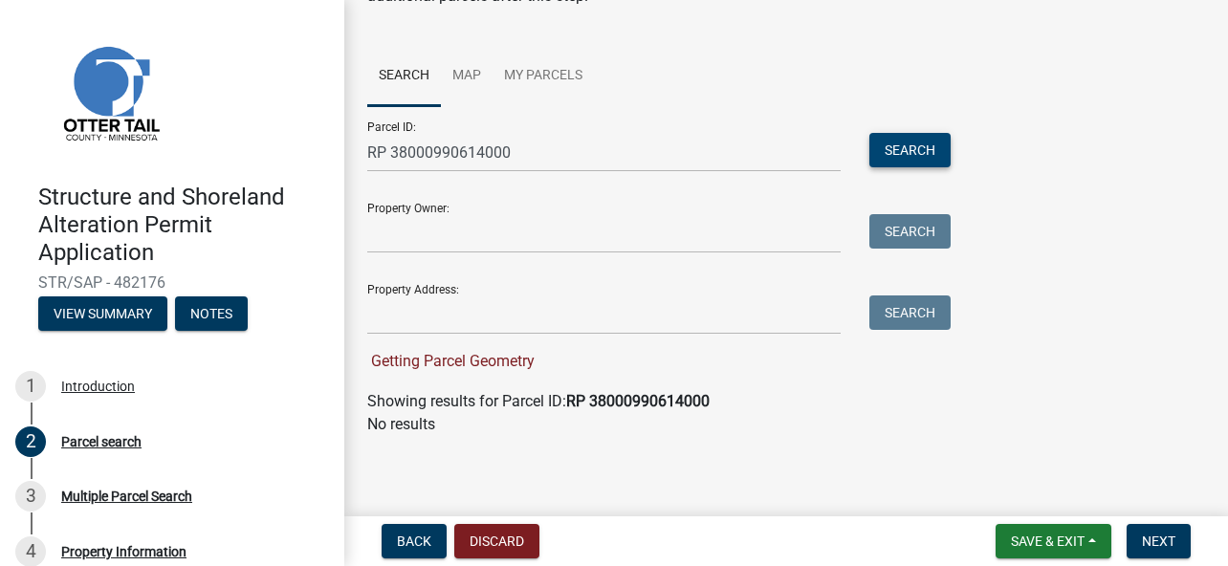
scroll to position [163, 0]
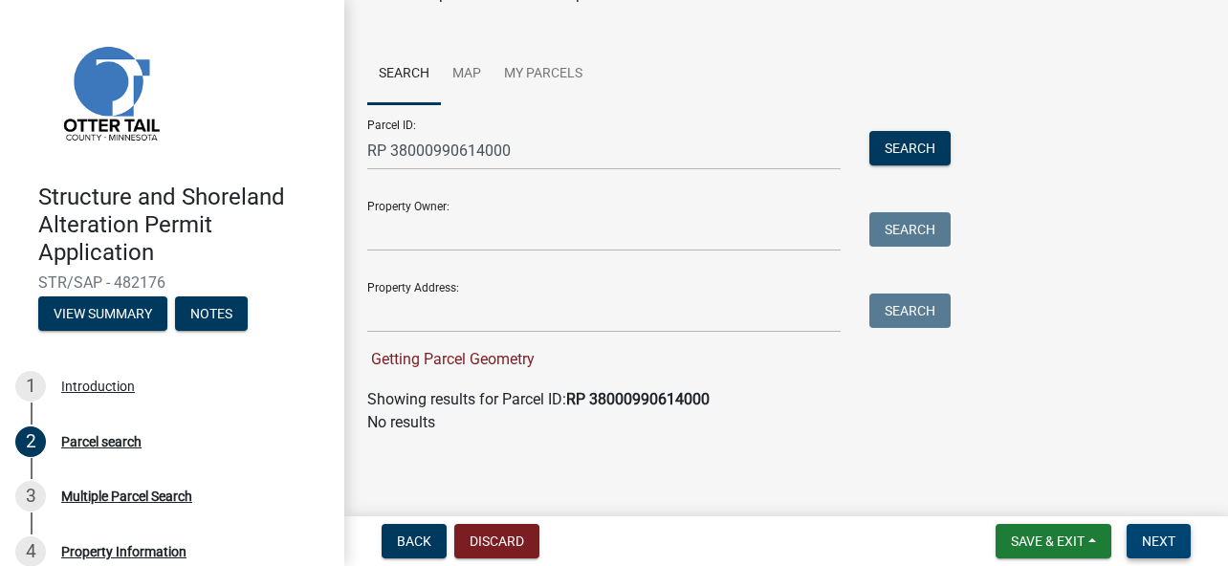
click at [1155, 534] on span "Next" at bounding box center [1158, 541] width 33 height 15
click at [1154, 535] on span "Next" at bounding box center [1158, 541] width 33 height 15
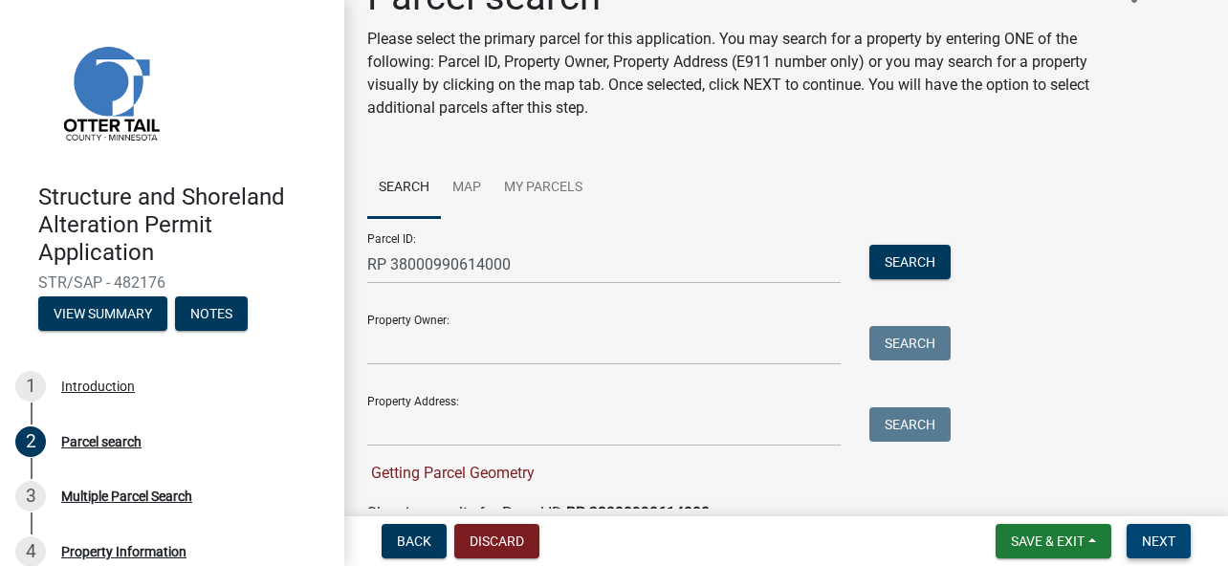
scroll to position [96, 0]
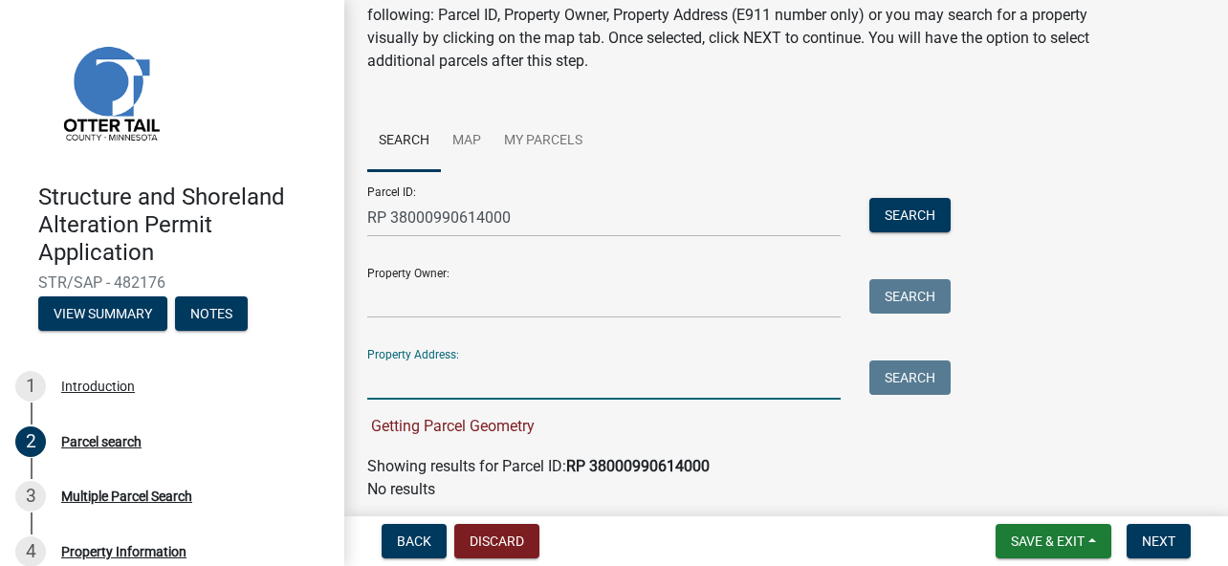
click at [444, 380] on input "Property Address:" at bounding box center [603, 380] width 473 height 39
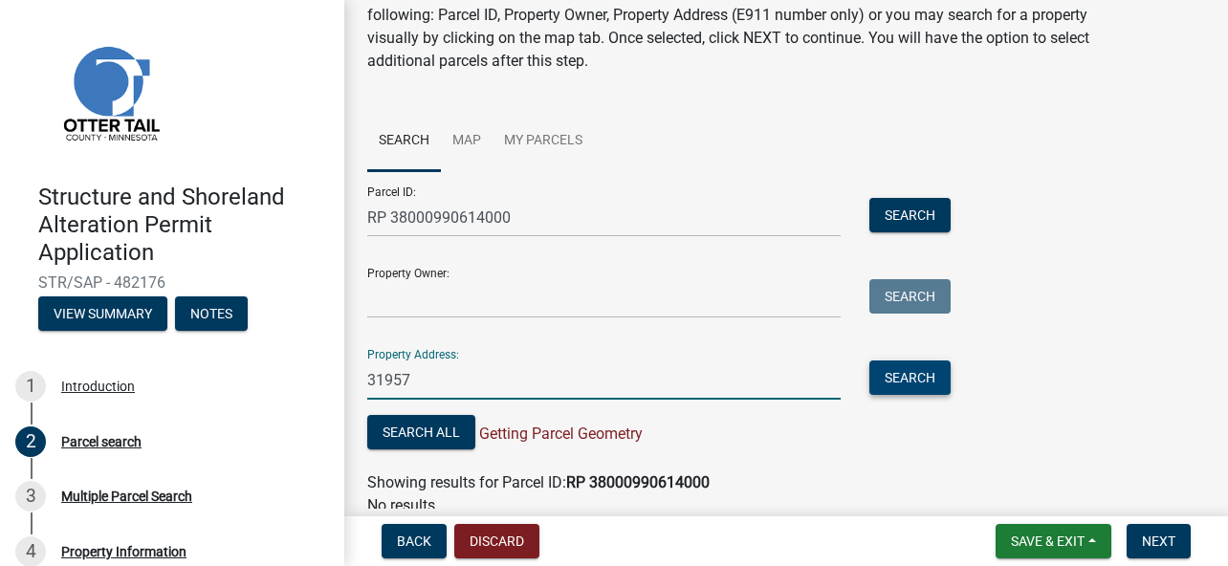
type input "31957"
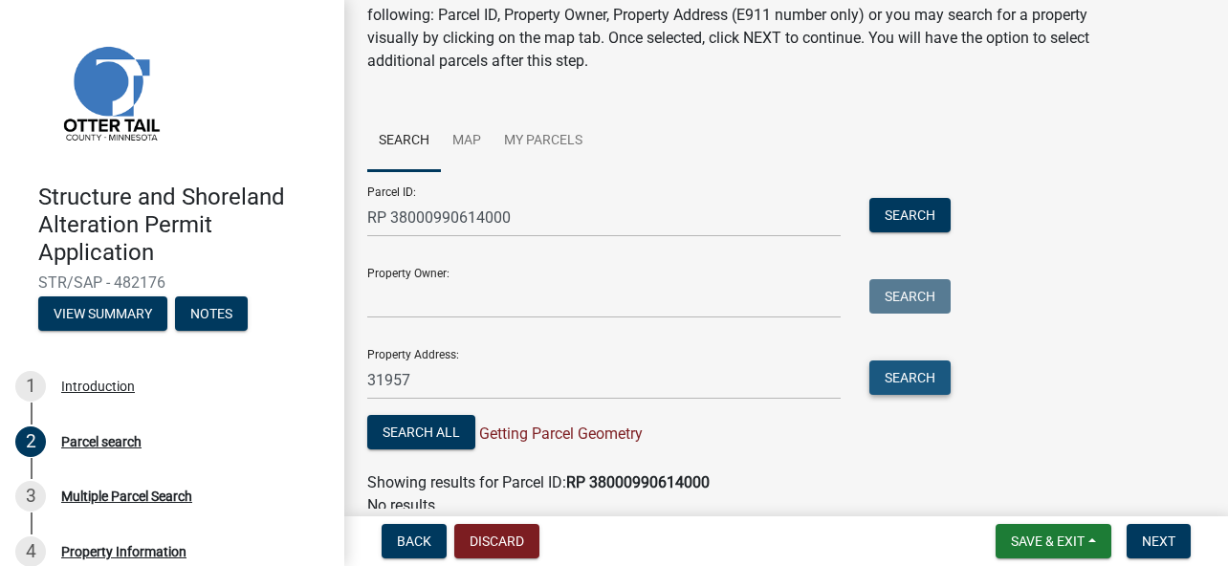
click at [912, 374] on button "Search" at bounding box center [909, 378] width 81 height 34
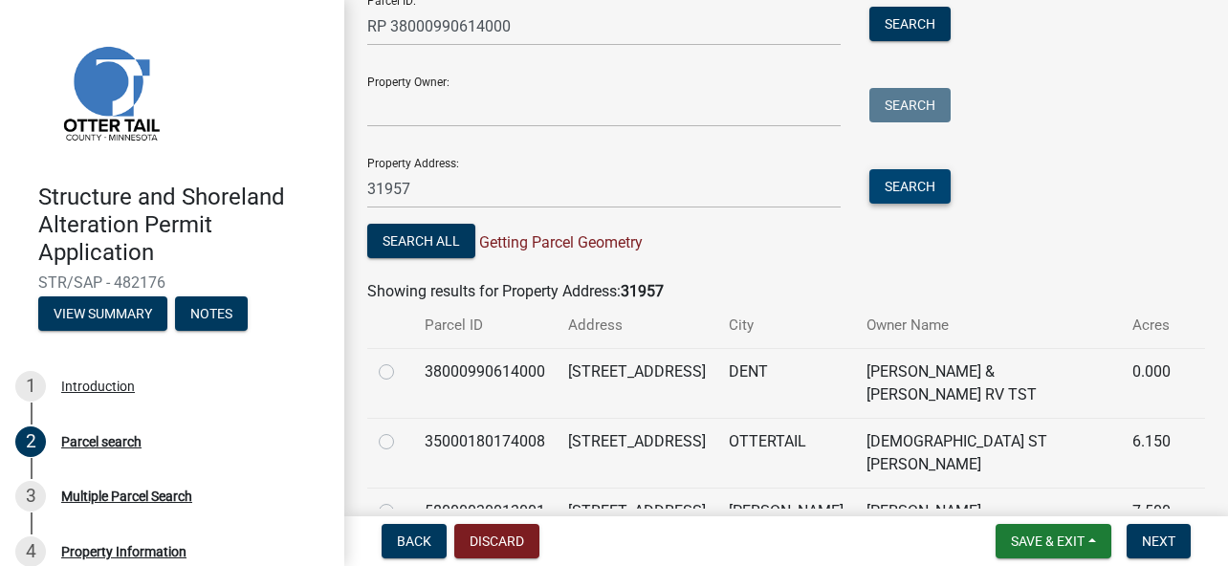
scroll to position [383, 0]
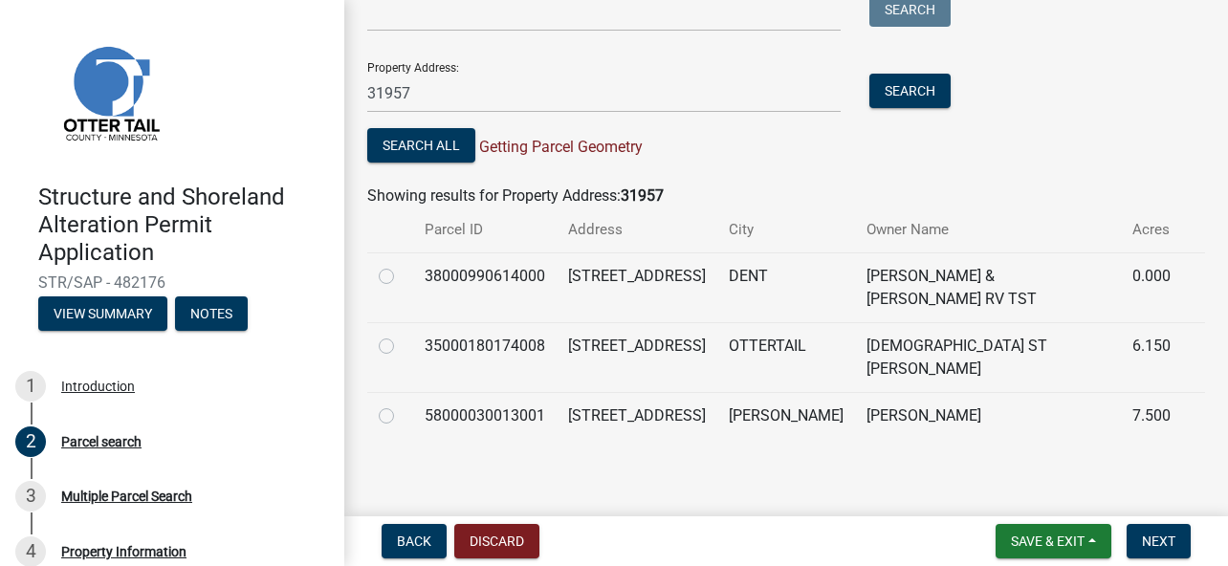
click at [402, 265] on label at bounding box center [402, 265] width 0 height 0
click at [402, 274] on input "radio" at bounding box center [408, 271] width 12 height 12
radio input "true"
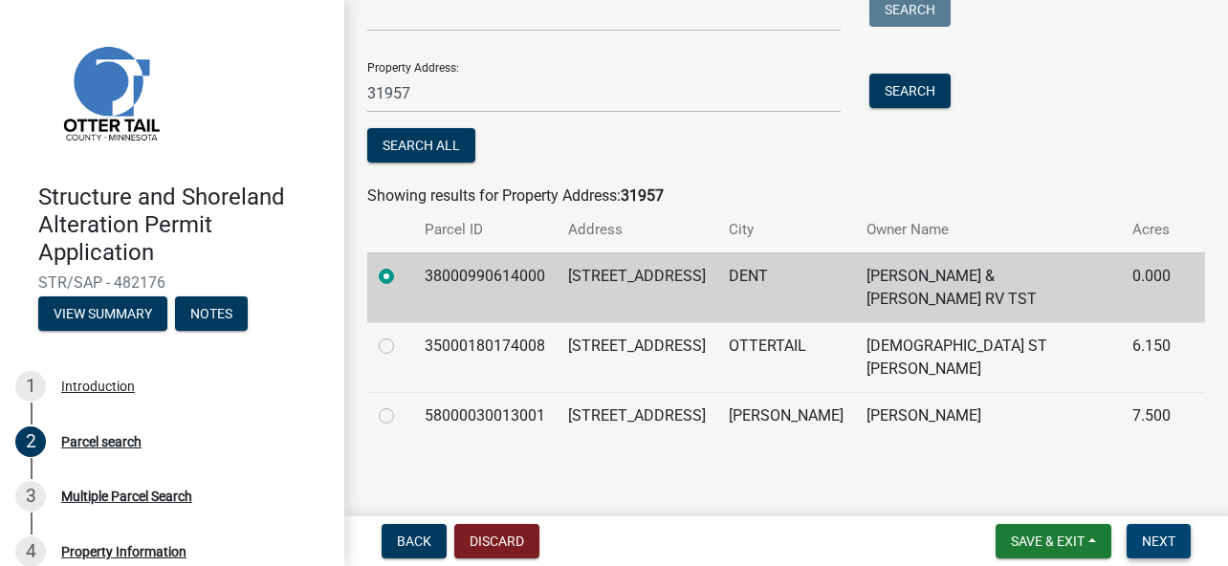
click at [1148, 527] on button "Next" at bounding box center [1158, 541] width 64 height 34
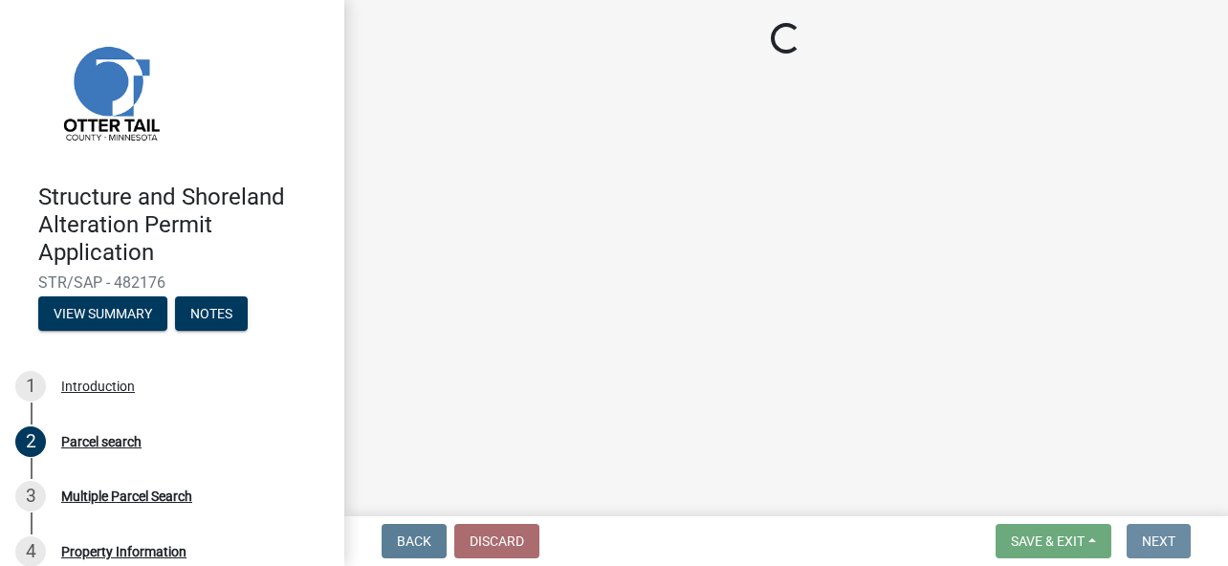
scroll to position [0, 0]
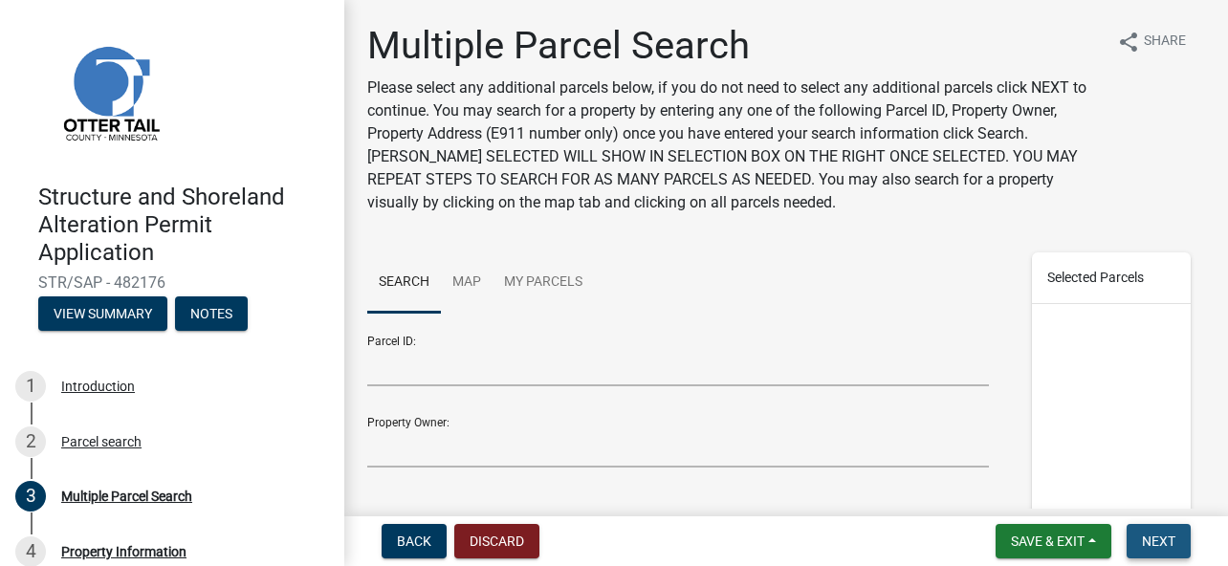
click at [1161, 534] on span "Next" at bounding box center [1158, 541] width 33 height 15
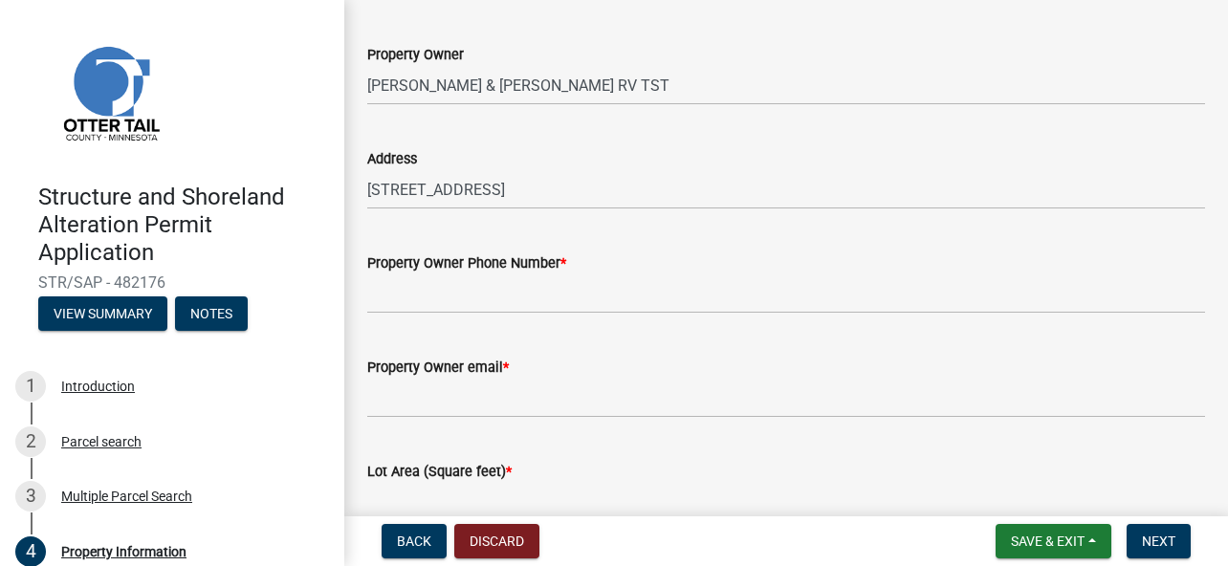
scroll to position [191, 0]
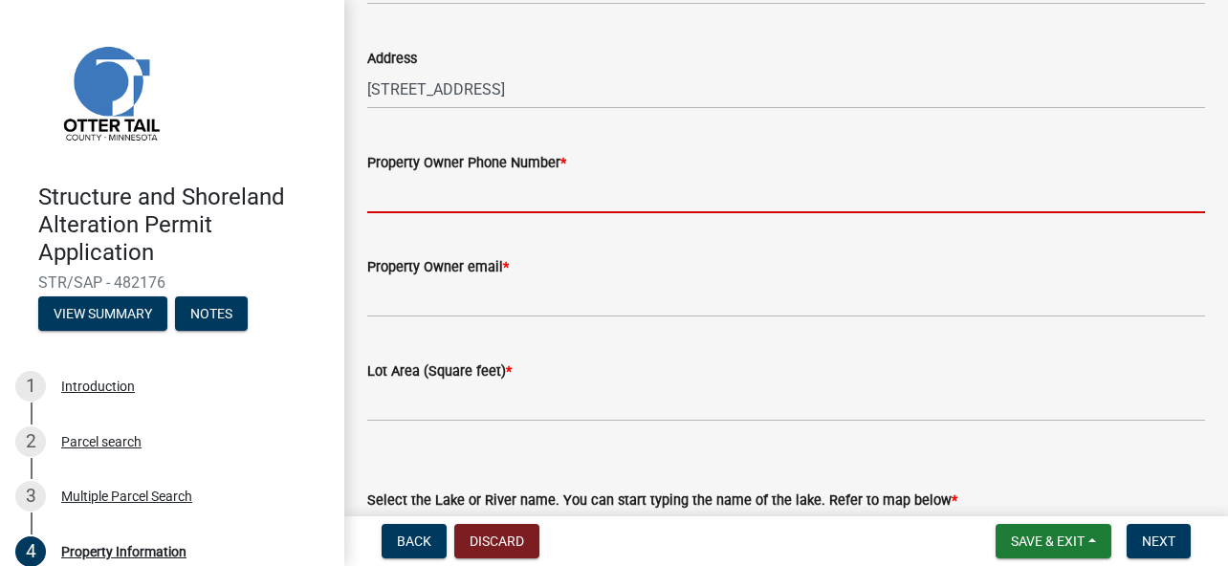
click at [527, 198] on input "Property Owner Phone Number *" at bounding box center [786, 193] width 838 height 39
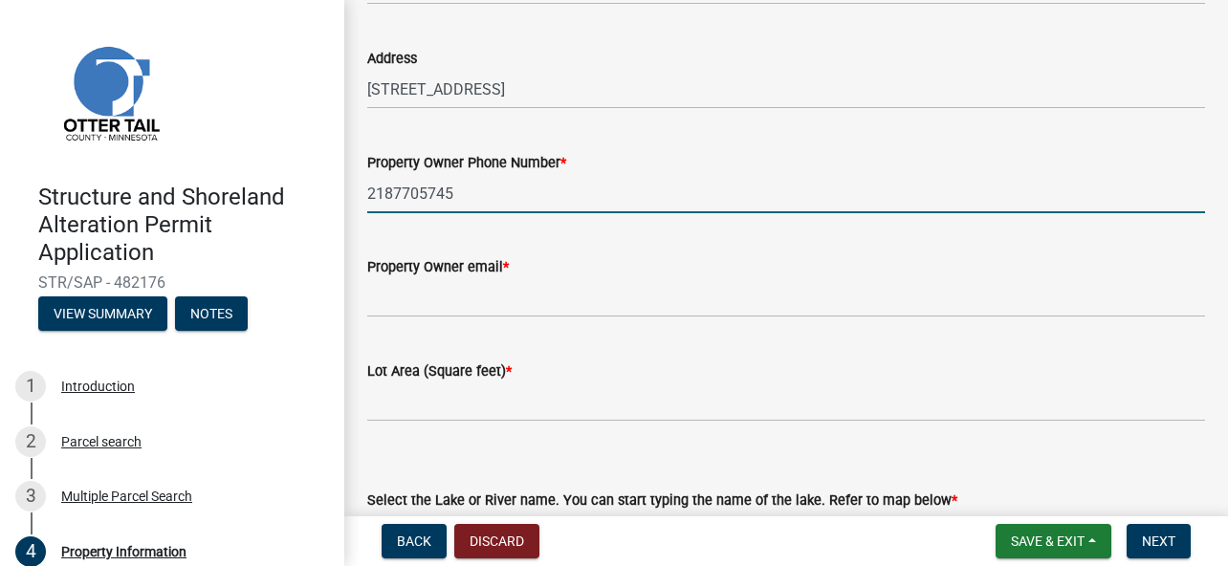
type input "2187705745"
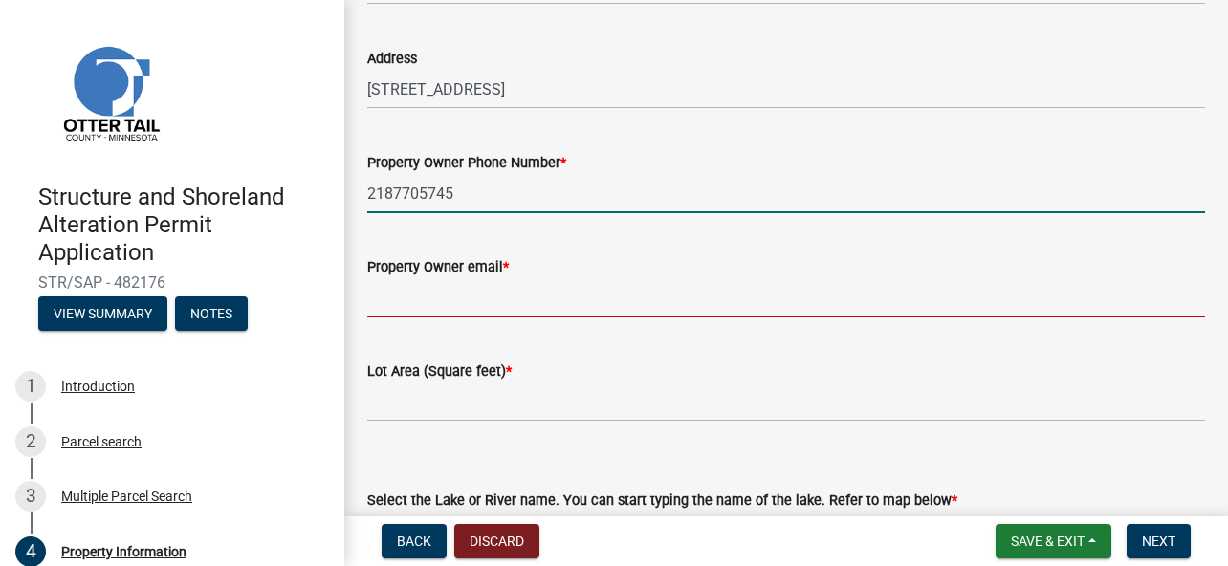
click at [448, 294] on input "Property Owner email *" at bounding box center [786, 297] width 838 height 39
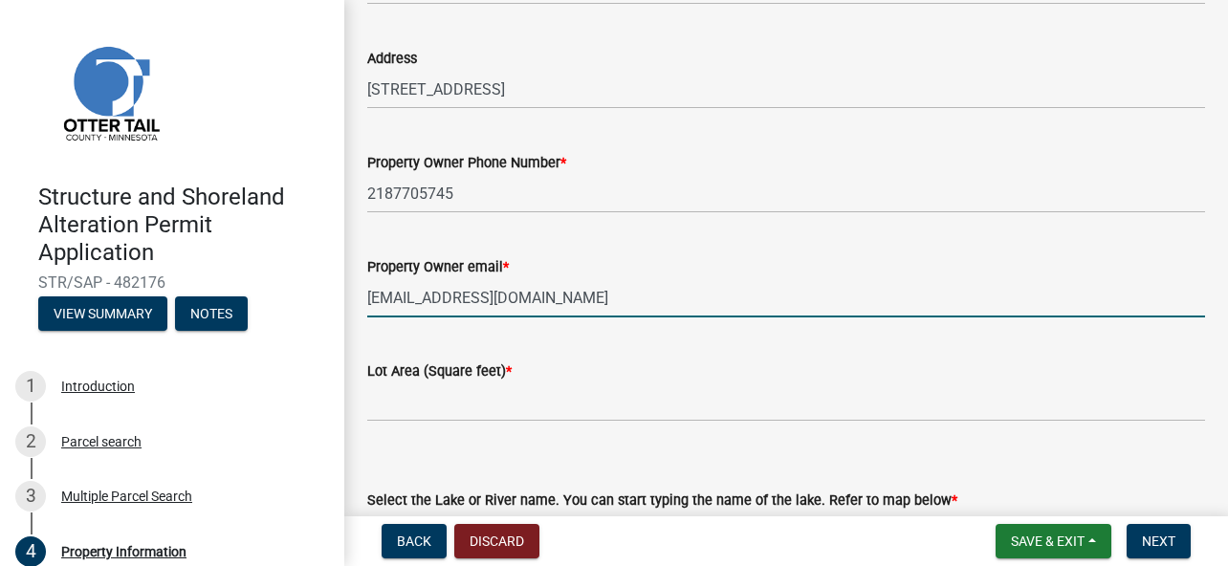
type input "[EMAIL_ADDRESS][DOMAIN_NAME]"
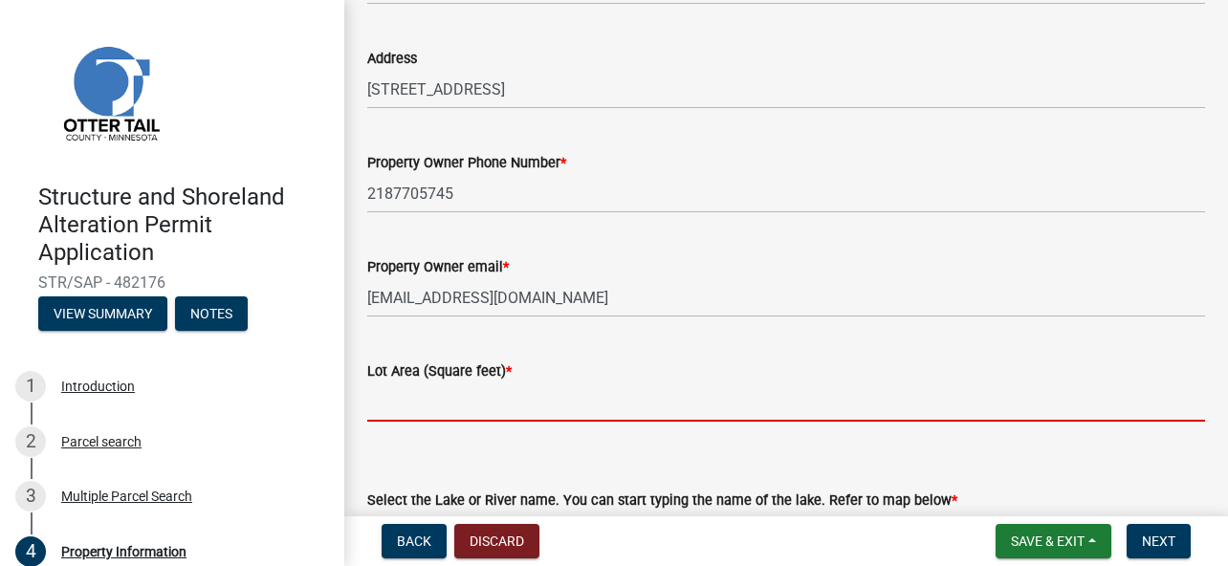
click at [475, 405] on input "text" at bounding box center [786, 402] width 838 height 39
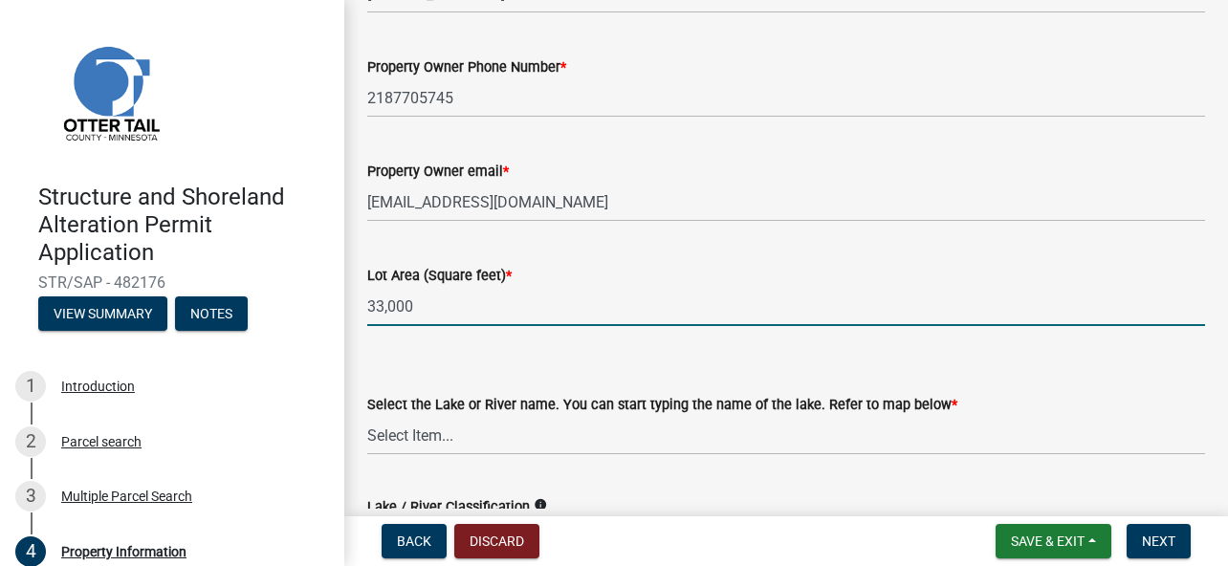
scroll to position [478, 0]
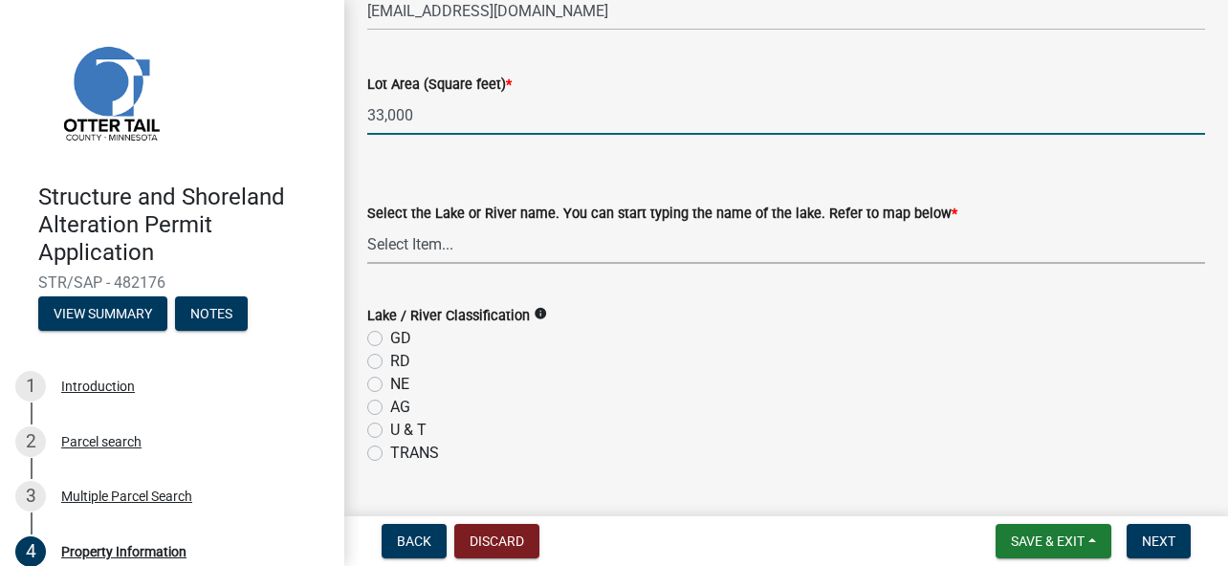
type input "33000"
click at [455, 249] on select "Select Item... None Adley 56-031 Albert 56-118 Alfred 56-600 Alice 56-244 Alice…" at bounding box center [786, 244] width 838 height 39
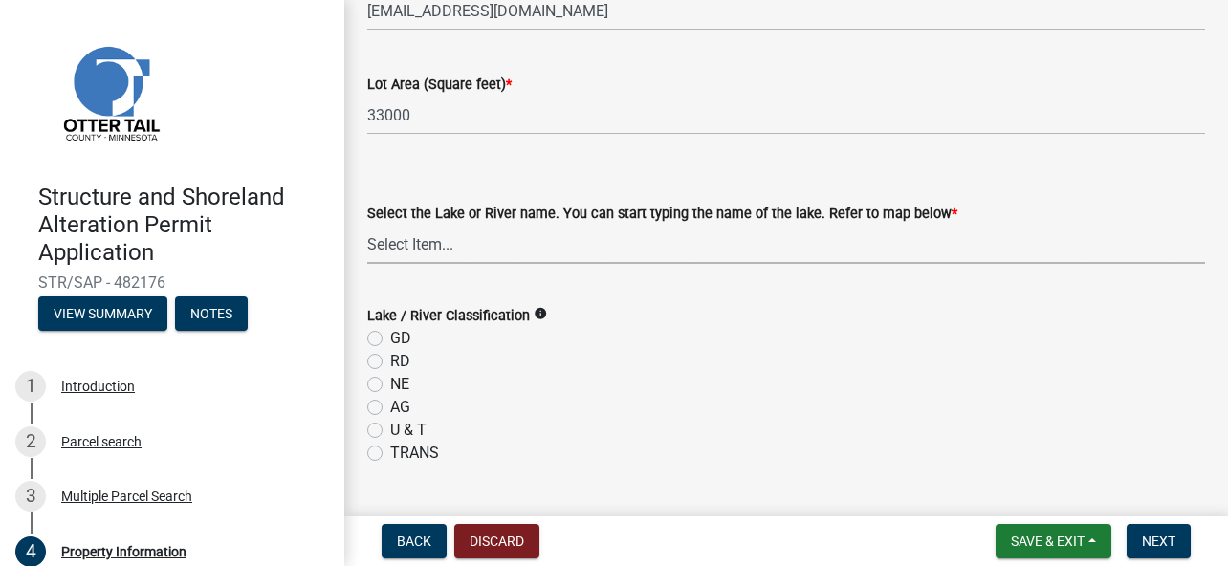
click at [664, 316] on wm-data-entity-input-list "Property Owner KEVIN & HOLLY FROEMMING RV TST Address 31957 BRIGHTWOOD SHORE DR…" at bounding box center [786, 509] width 838 height 1760
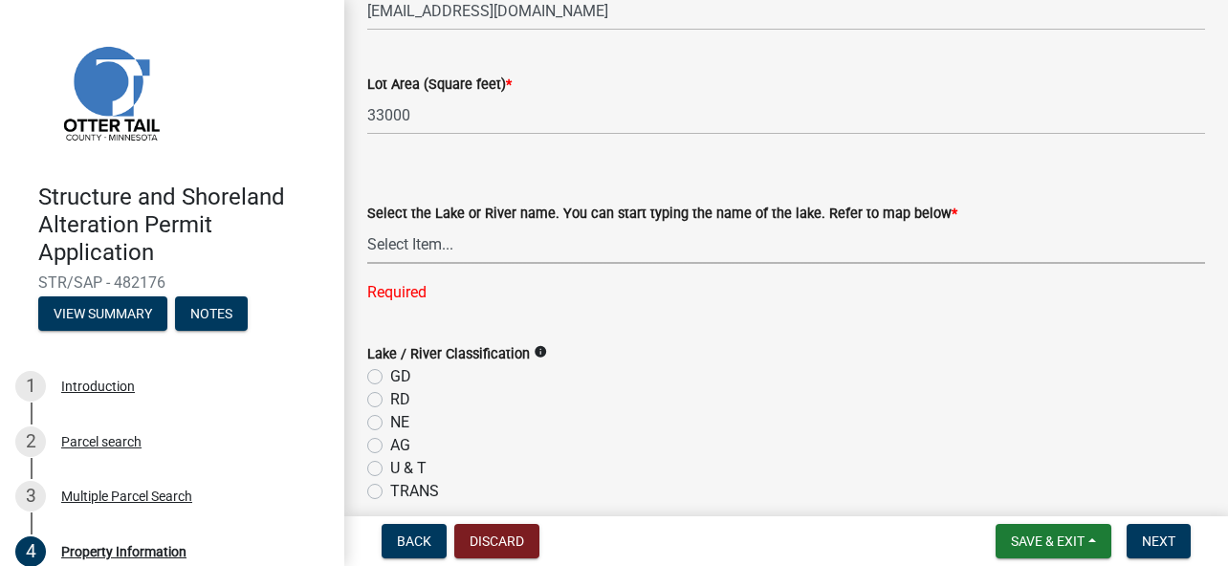
click at [474, 242] on select "Select Item... None Adley 56-031 Albert 56-118 Alfred 56-600 Alice 56-244 Alice…" at bounding box center [786, 244] width 838 height 39
click at [367, 225] on select "Select Item... None Adley 56-031 Albert 56-118 Alfred 56-600 Alice 56-244 Alice…" at bounding box center [786, 244] width 838 height 39
select select "da3f784e-0010-43cd-bd09-4cbc046e05e4"
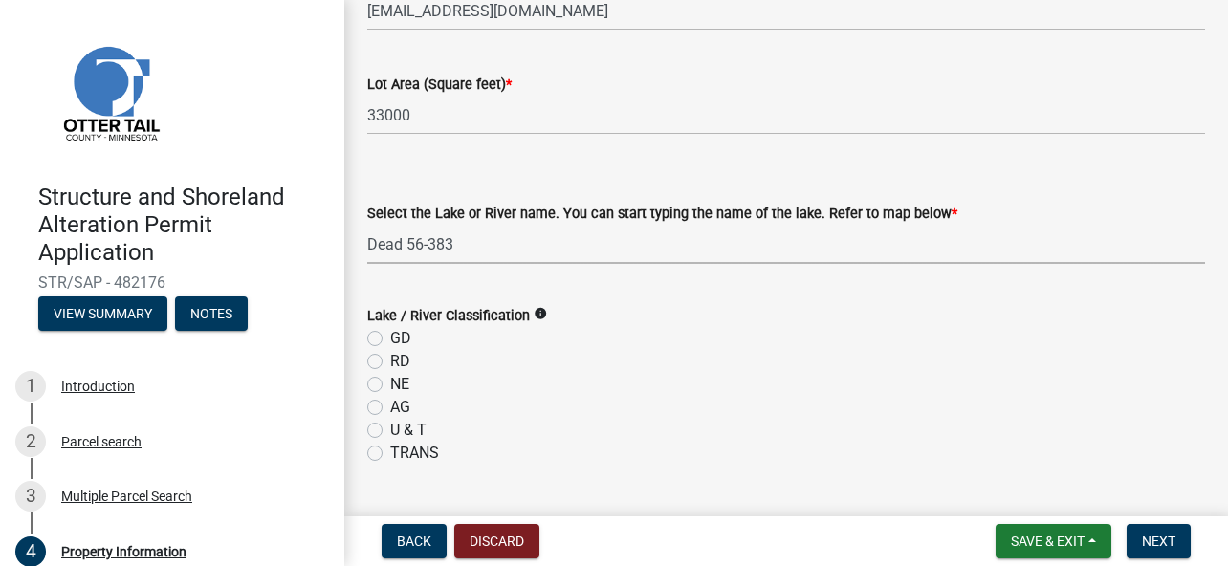
scroll to position [574, 0]
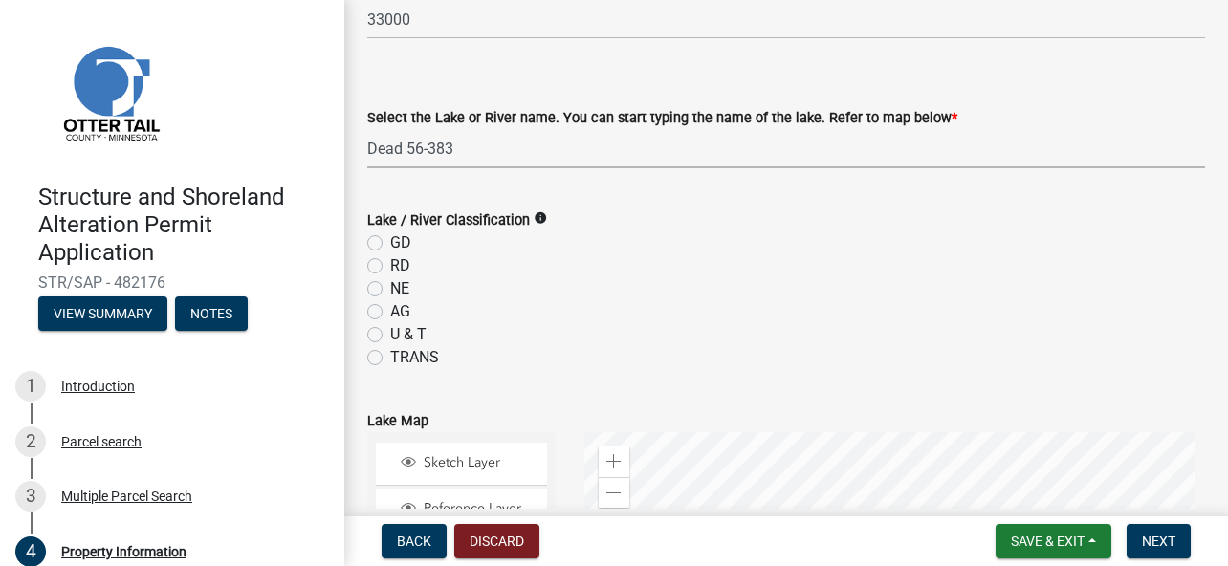
click at [390, 286] on label "NE" at bounding box center [399, 288] width 19 height 23
click at [390, 286] on input "NE" at bounding box center [396, 283] width 12 height 12
radio input "true"
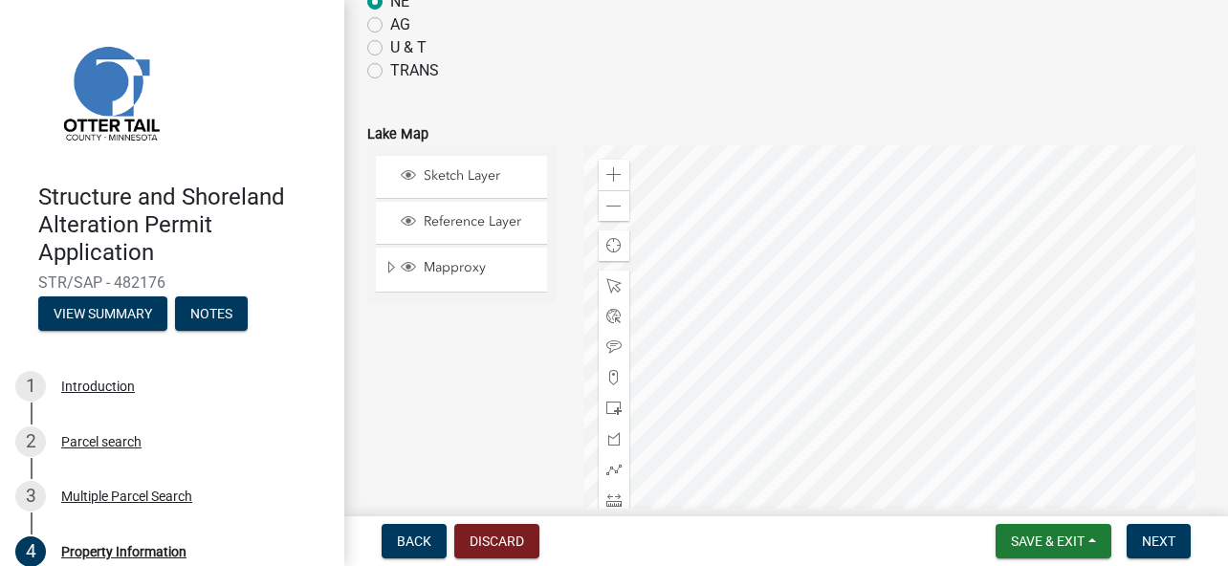
scroll to position [956, 0]
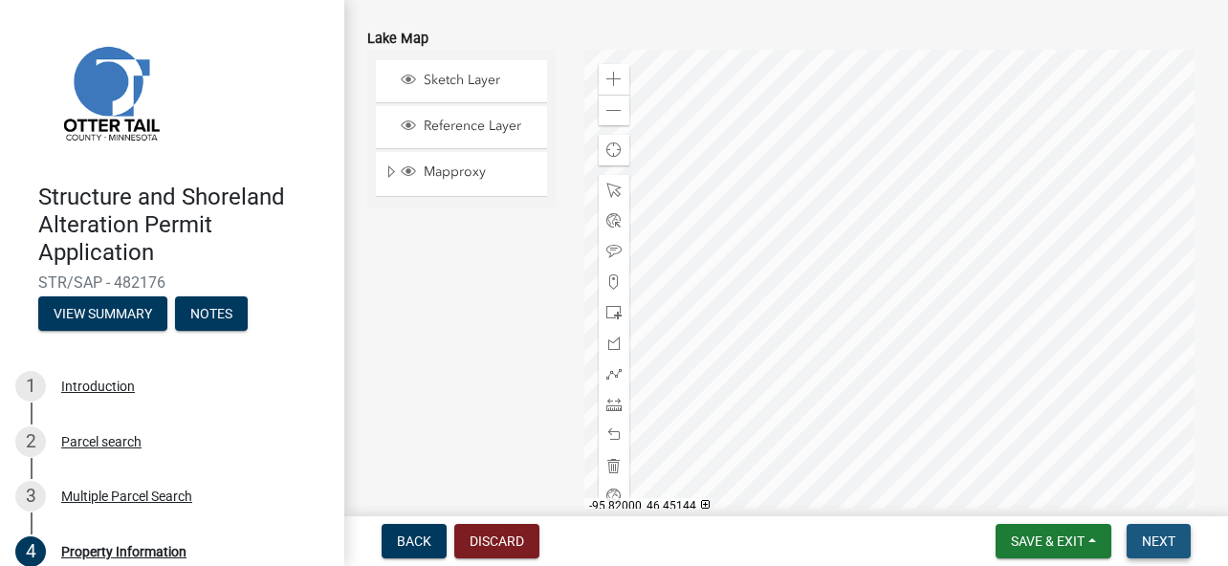
click at [1150, 534] on span "Next" at bounding box center [1158, 541] width 33 height 15
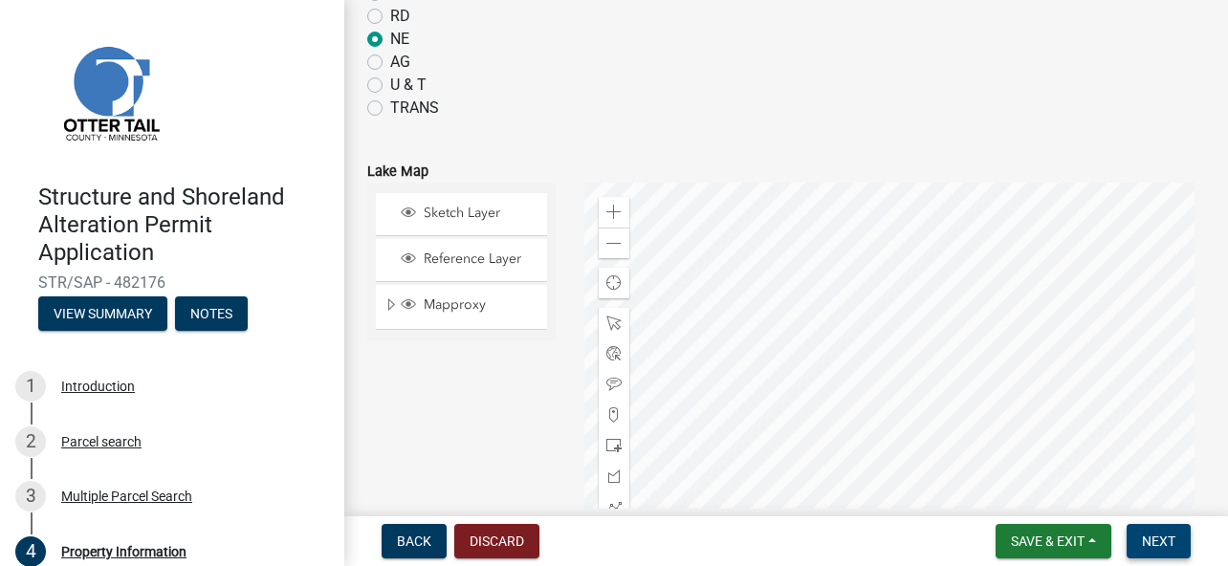
scroll to position [861, 0]
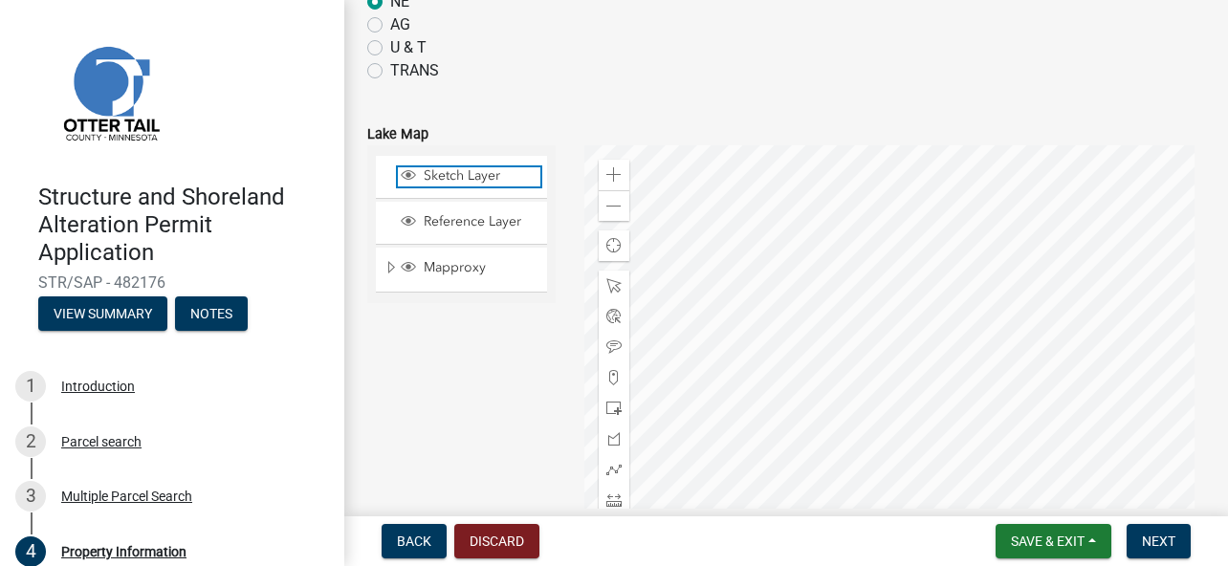
click at [470, 177] on span "Sketch Layer" at bounding box center [479, 175] width 121 height 17
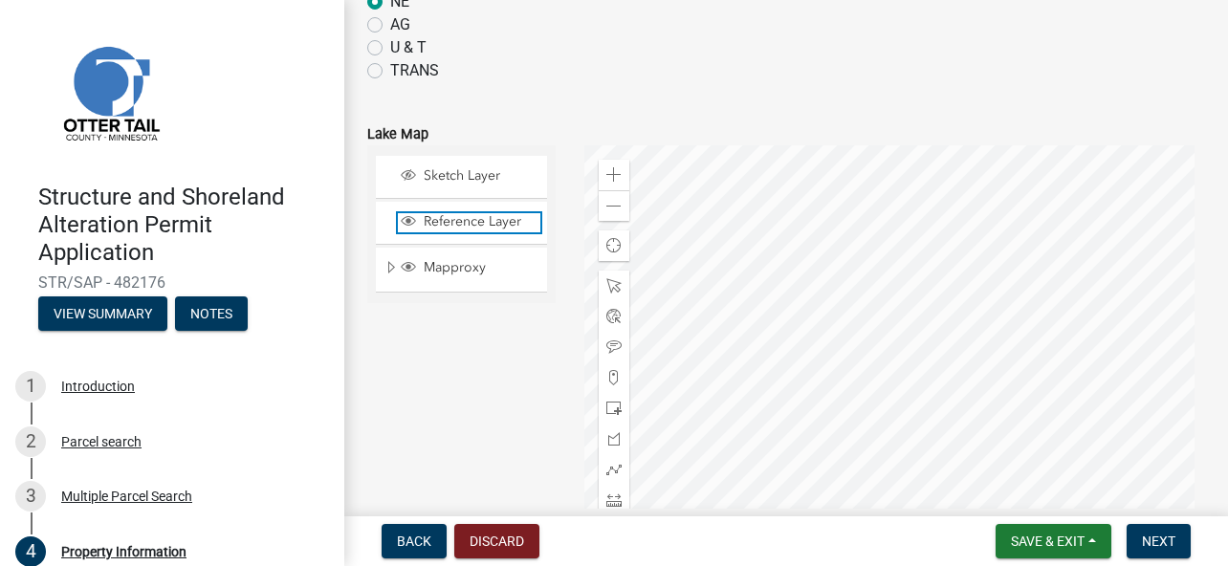
click at [472, 228] on span "Reference Layer" at bounding box center [479, 221] width 121 height 17
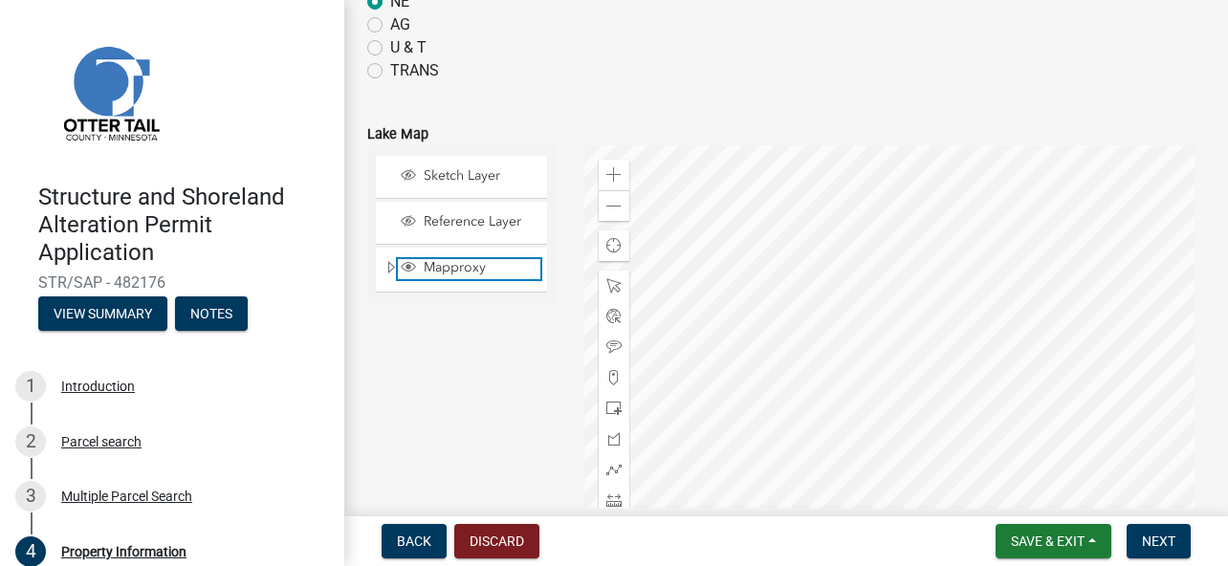
click at [466, 263] on span "Mapproxy" at bounding box center [479, 267] width 121 height 17
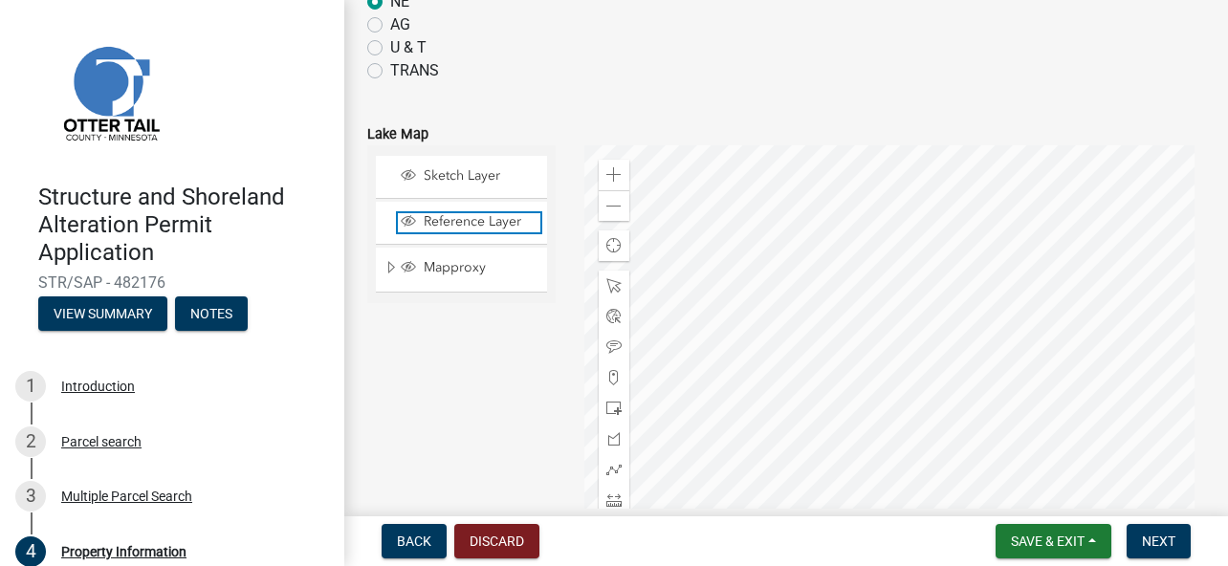
click at [470, 213] on span "Reference Layer" at bounding box center [479, 221] width 121 height 17
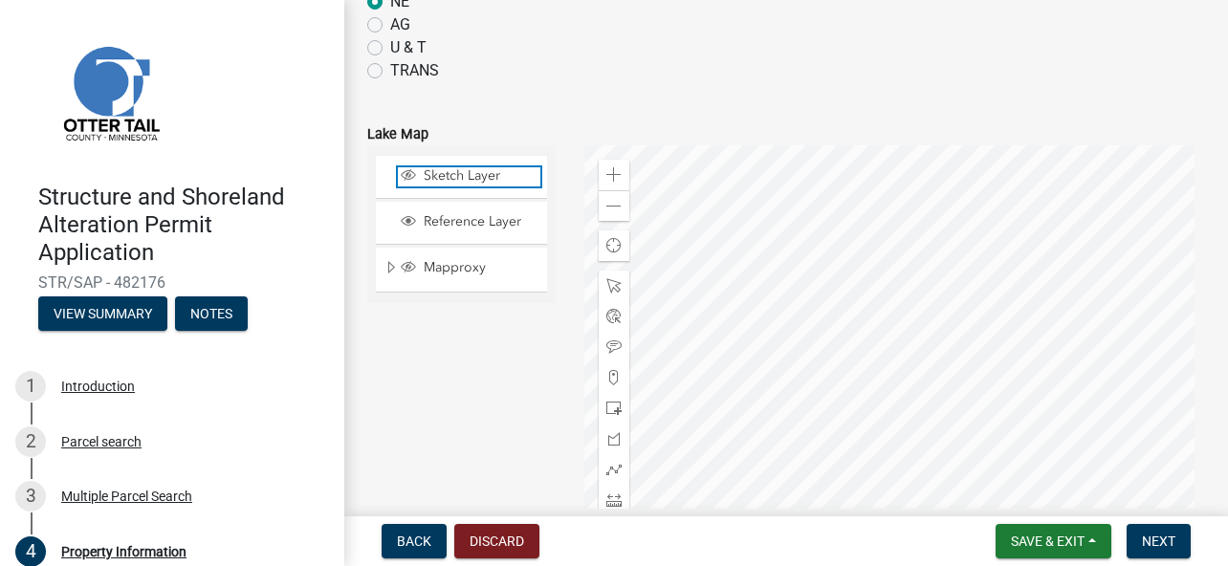
click at [466, 177] on span "Sketch Layer" at bounding box center [479, 175] width 121 height 17
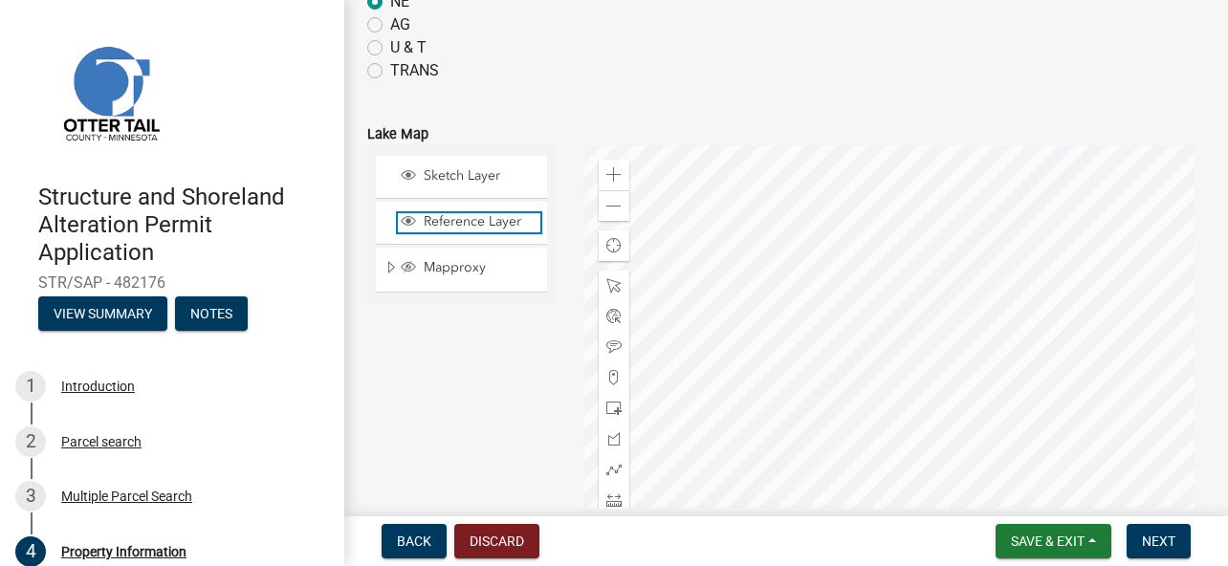
click at [477, 221] on span "Reference Layer" at bounding box center [479, 221] width 121 height 17
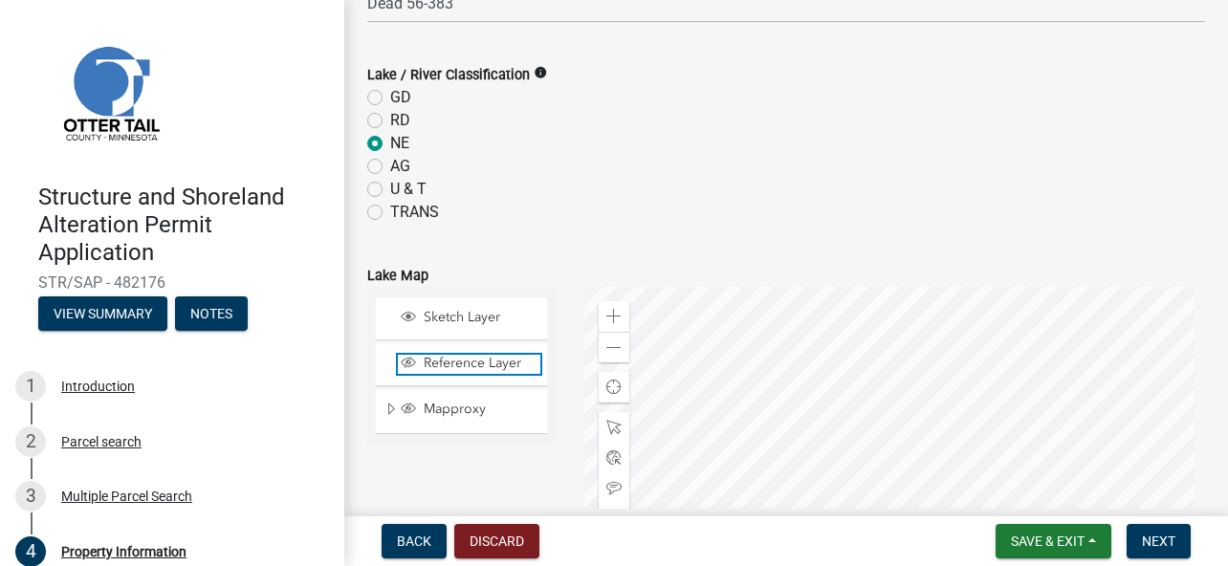
scroll to position [765, 0]
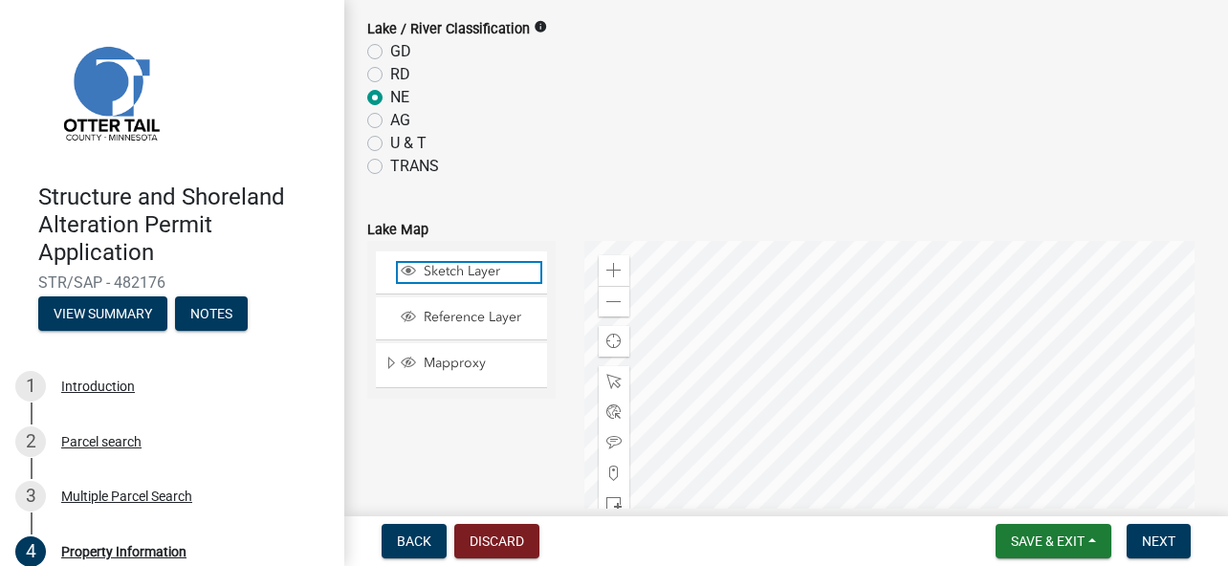
click at [454, 271] on span "Sketch Layer" at bounding box center [479, 271] width 121 height 17
click at [389, 361] on span "Expand" at bounding box center [390, 364] width 15 height 18
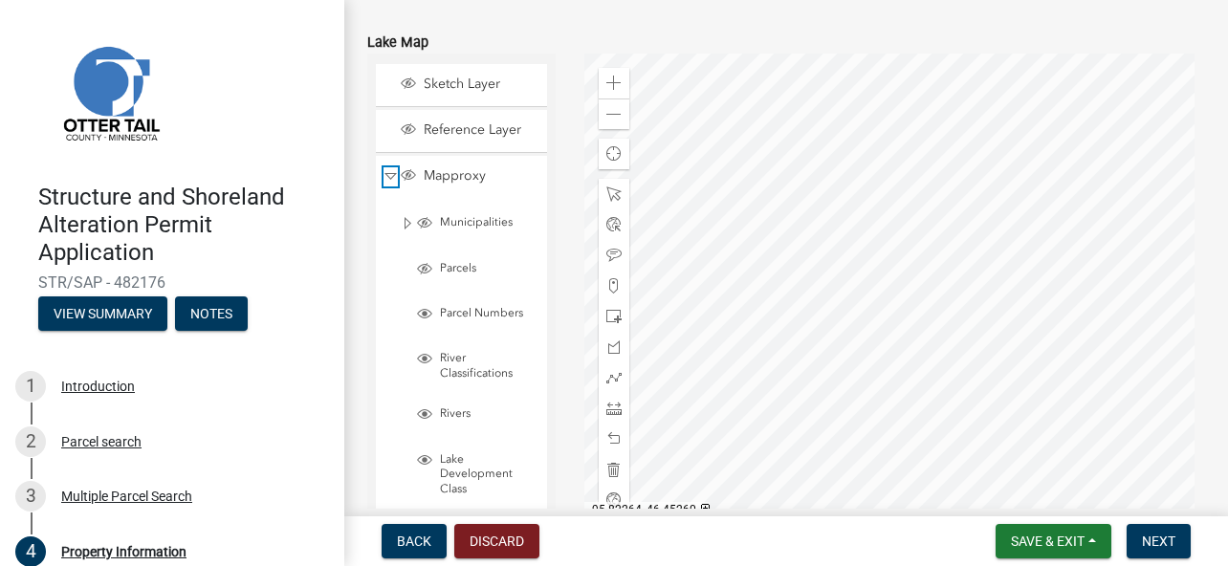
scroll to position [956, 0]
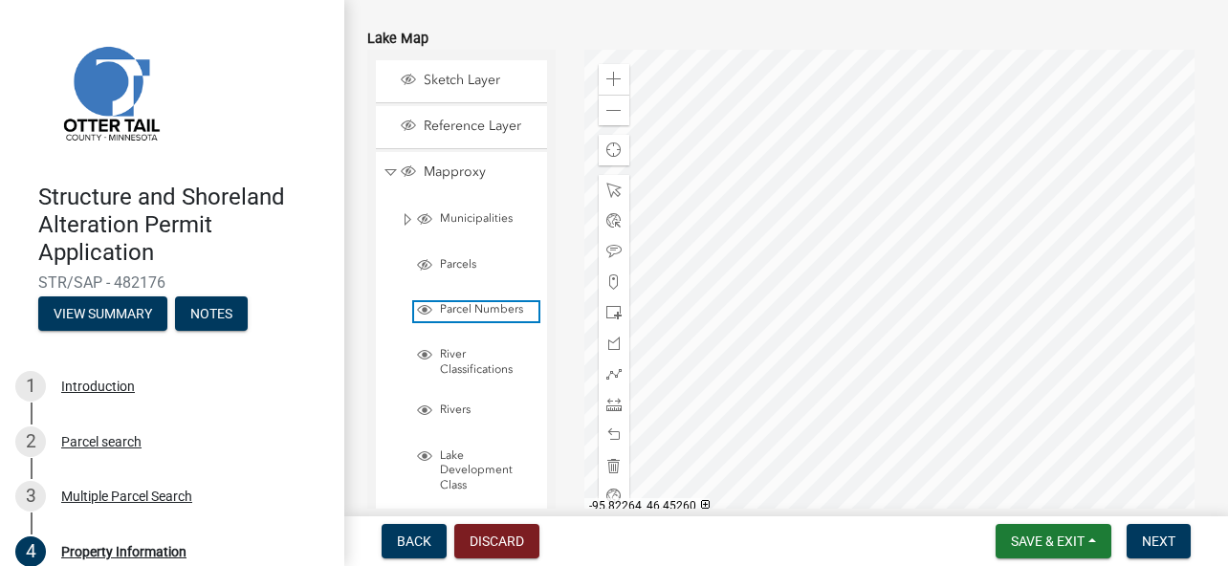
click at [468, 305] on span "Parcel Numbers" at bounding box center [486, 309] width 103 height 15
click at [386, 167] on span "Collapse" at bounding box center [390, 173] width 14 height 18
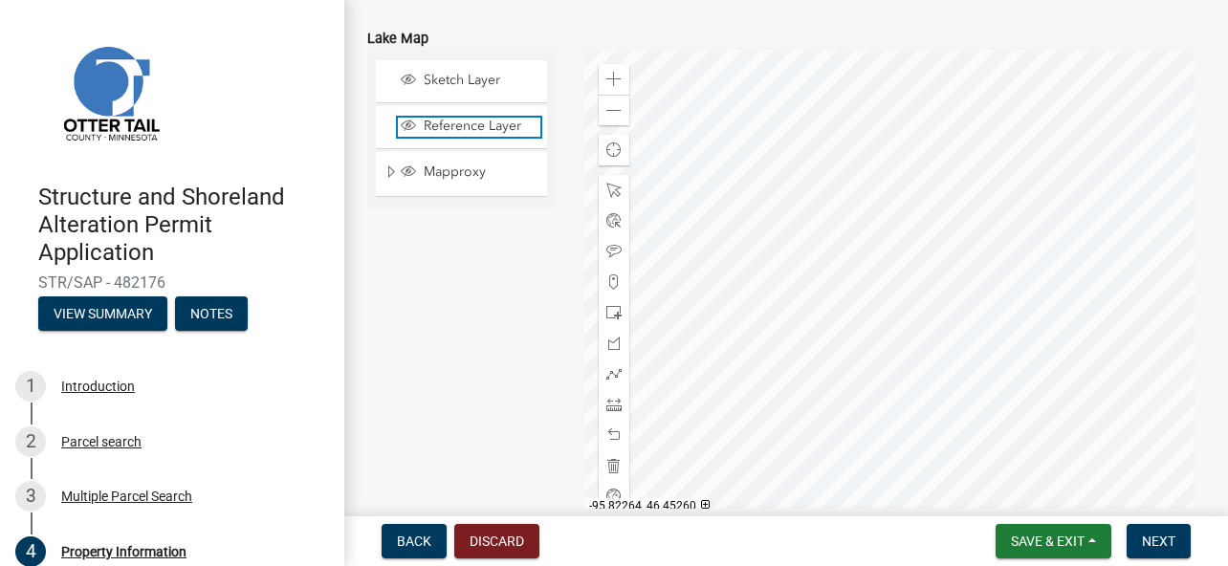
click at [405, 121] on span "Layer List" at bounding box center [408, 125] width 15 height 15
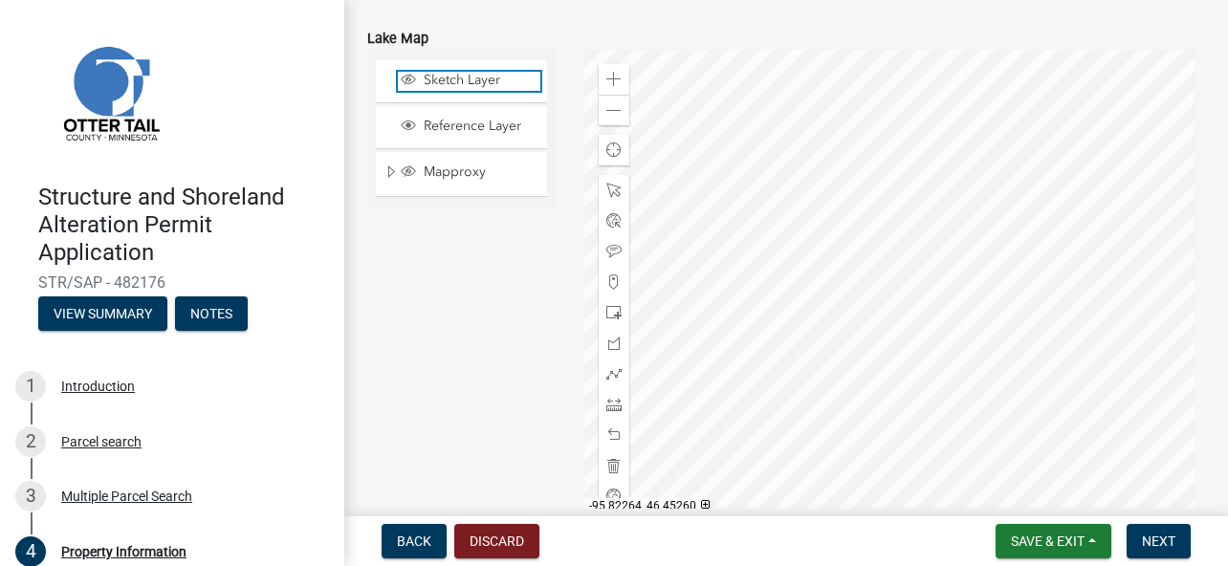
click at [405, 73] on span "Layer List" at bounding box center [408, 79] width 15 height 15
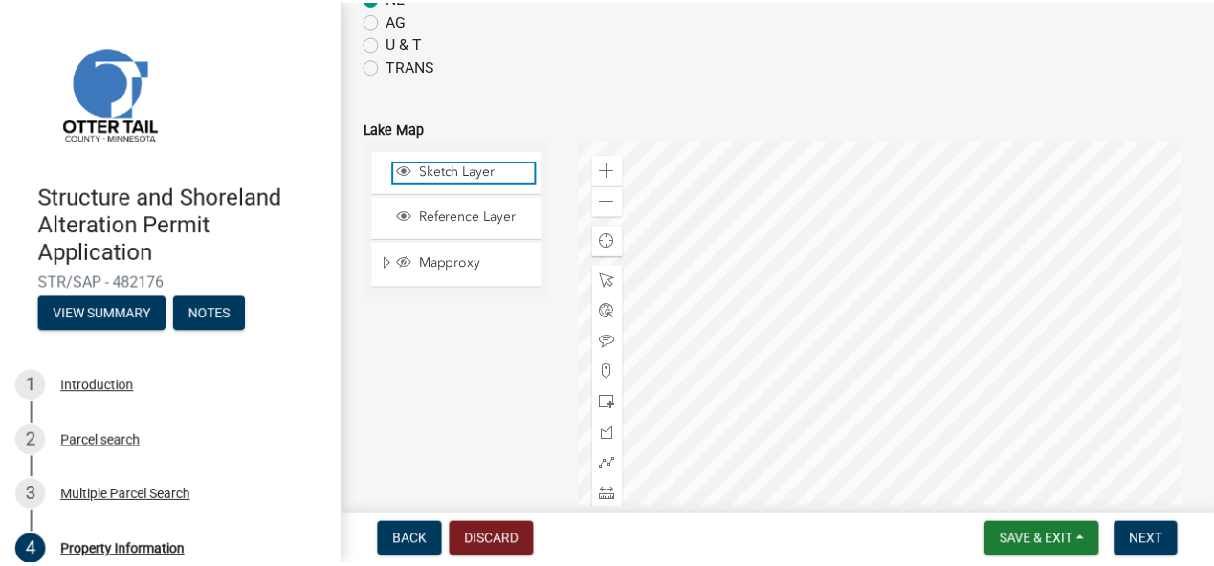
scroll to position [765, 0]
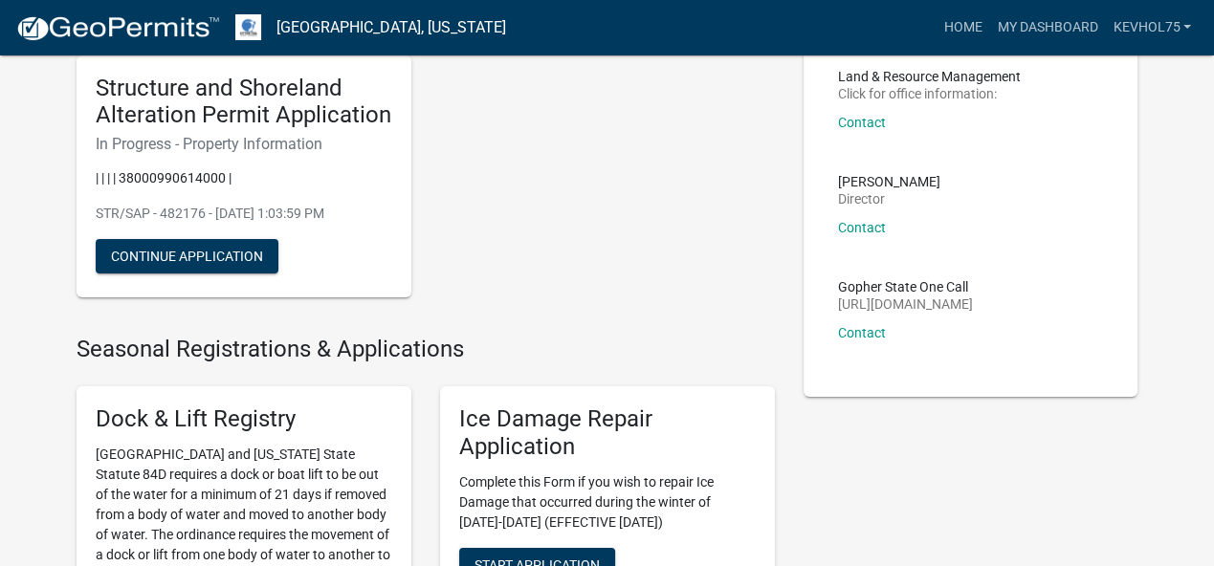
scroll to position [191, 0]
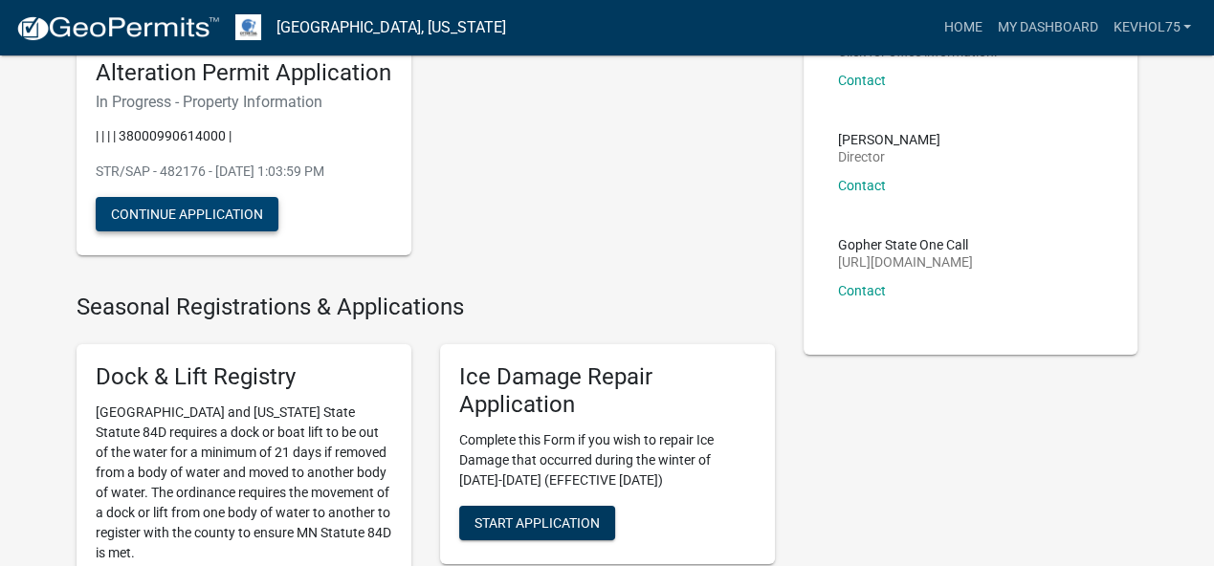
click at [226, 212] on button "Continue Application" at bounding box center [187, 214] width 183 height 34
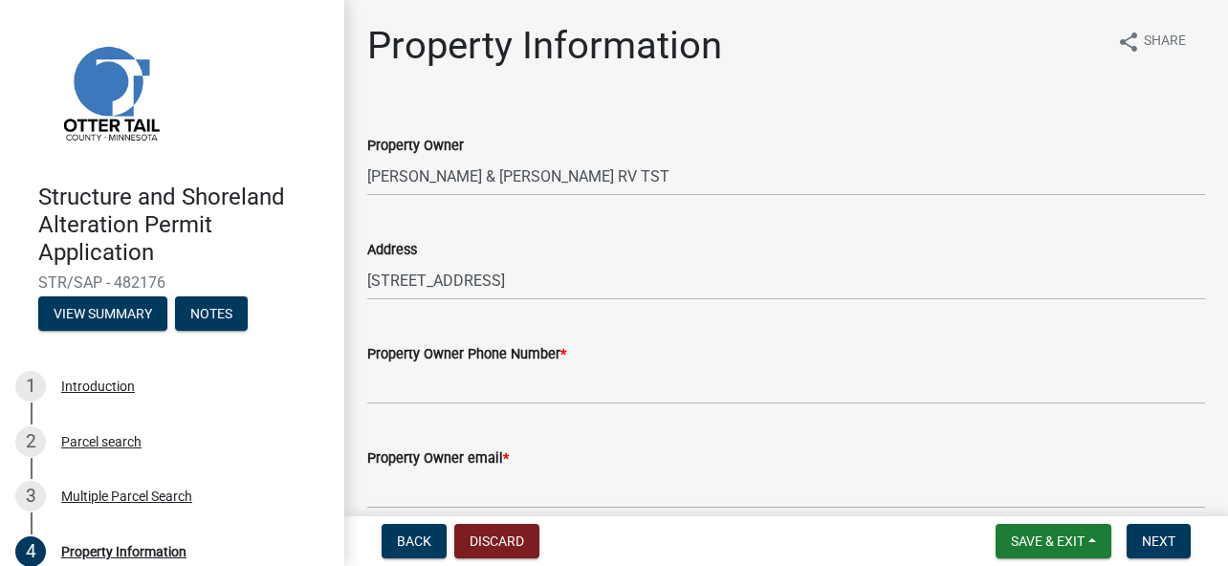
scroll to position [191, 0]
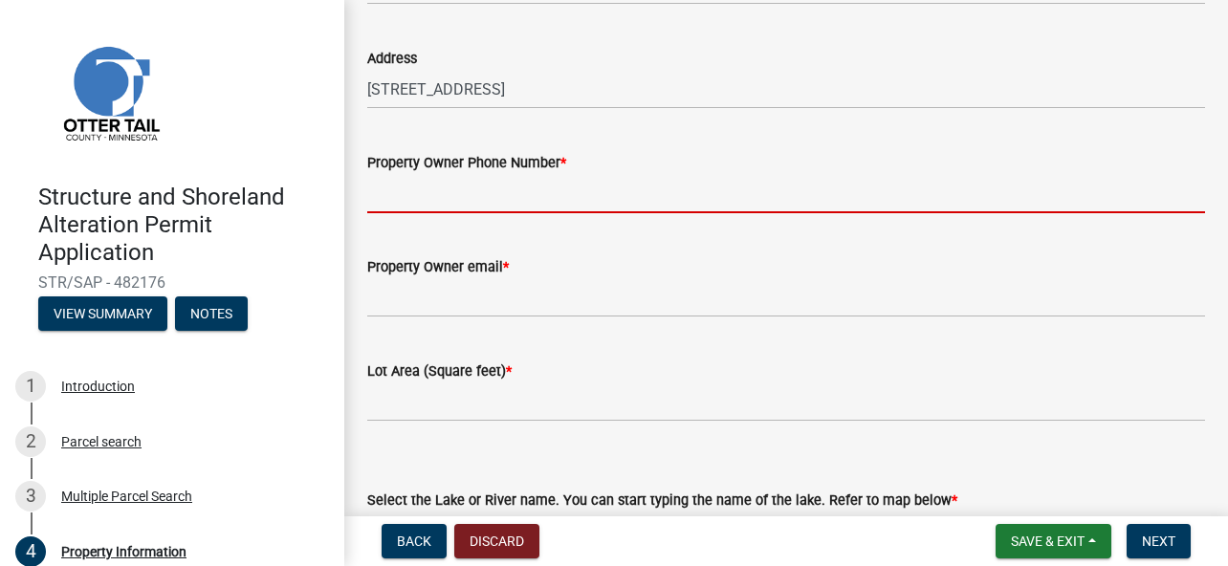
click at [559, 186] on input "Property Owner Phone Number *" at bounding box center [786, 193] width 838 height 39
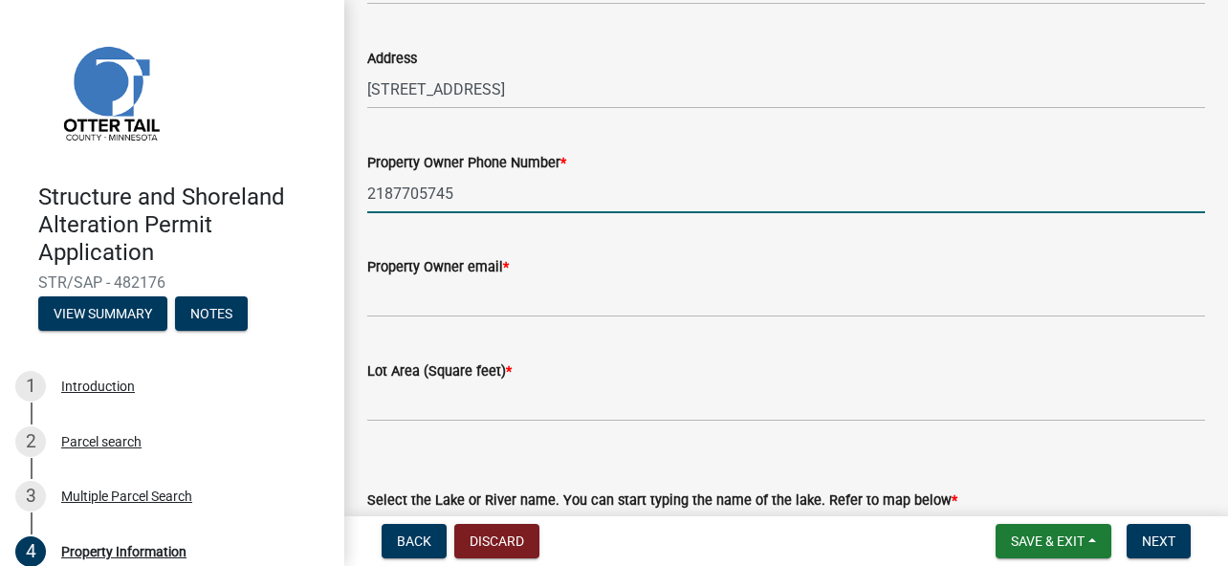
type input "2187705745"
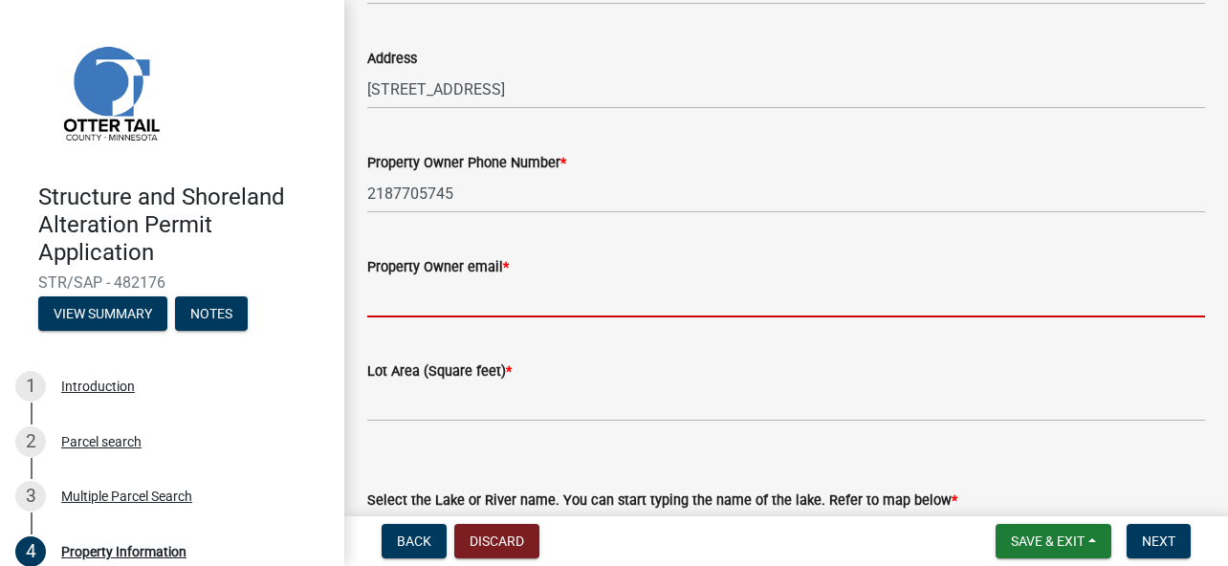
click at [572, 298] on input "Property Owner email *" at bounding box center [786, 297] width 838 height 39
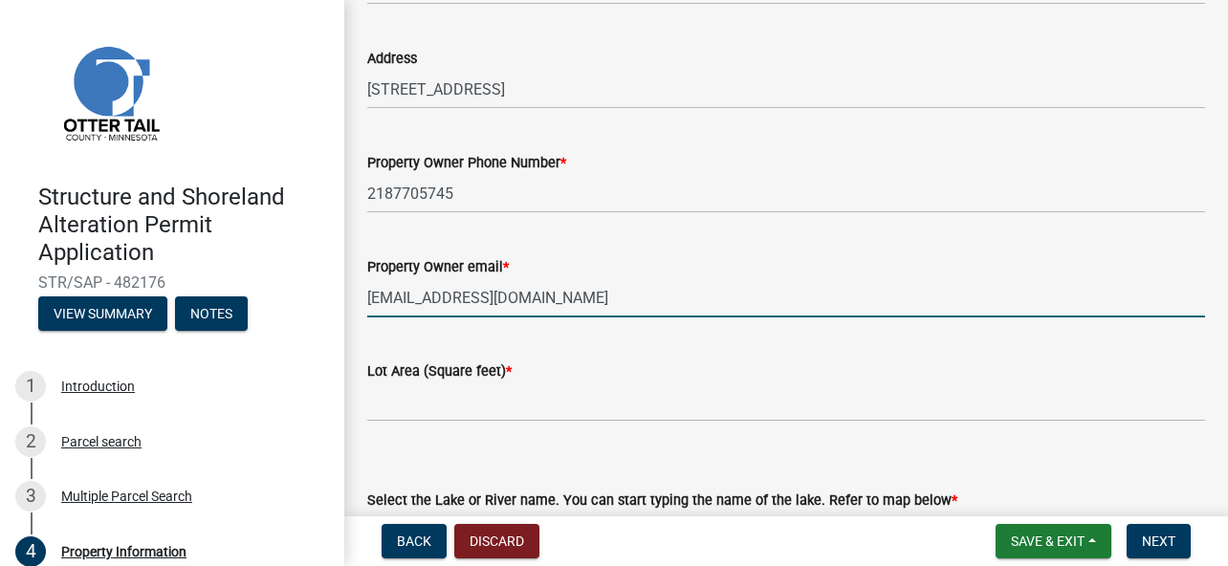
type input "[EMAIL_ADDRESS][DOMAIN_NAME]"
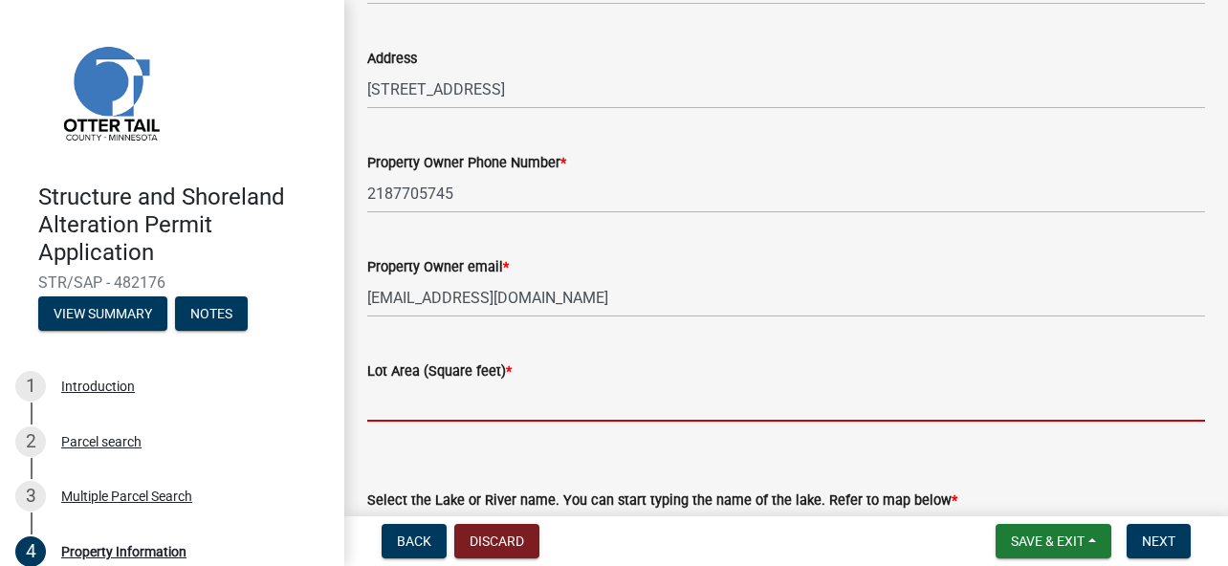
click at [525, 409] on input "text" at bounding box center [786, 402] width 838 height 39
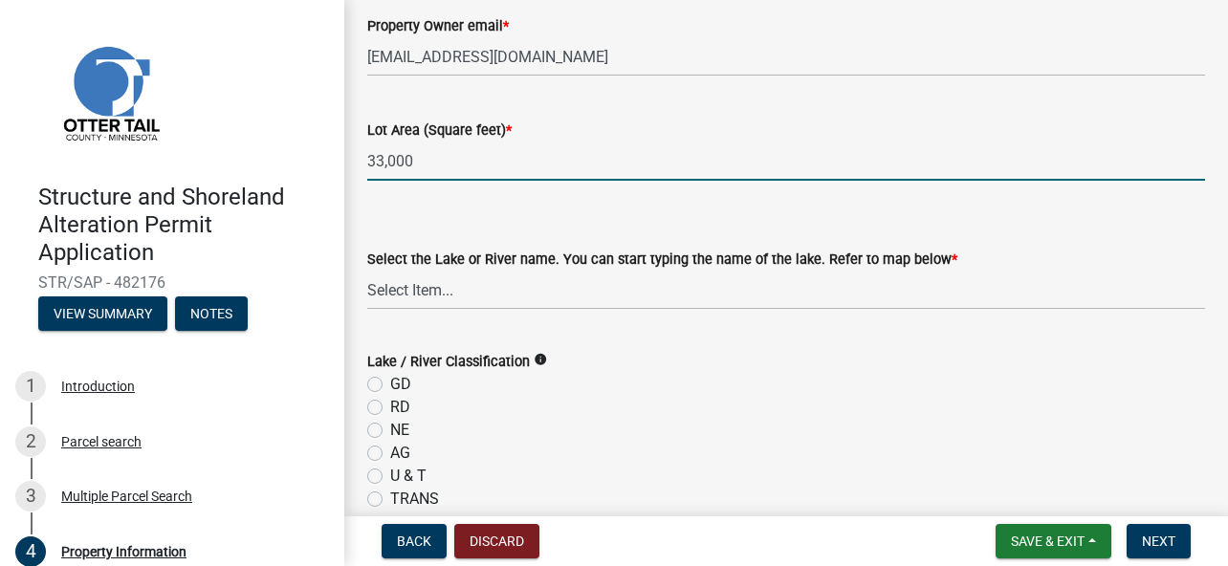
scroll to position [478, 0]
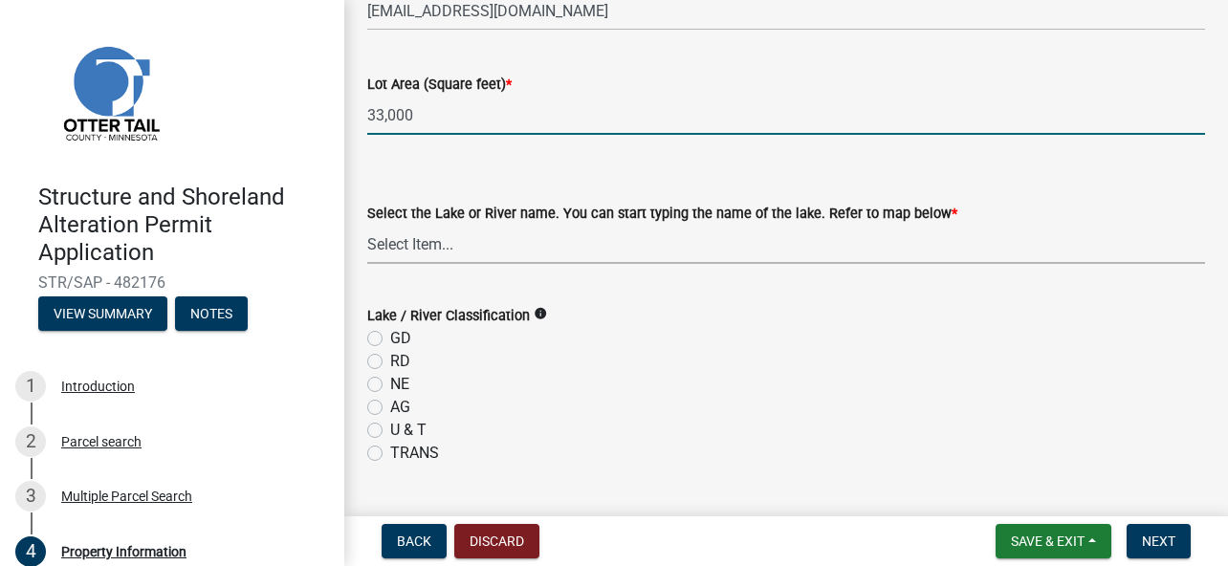
click at [424, 238] on select "Select Item... None Adley 56-031 Albert 56-118 Alfred 56-600 Alice 56-244 Alice…" at bounding box center [786, 244] width 838 height 39
type input "33000"
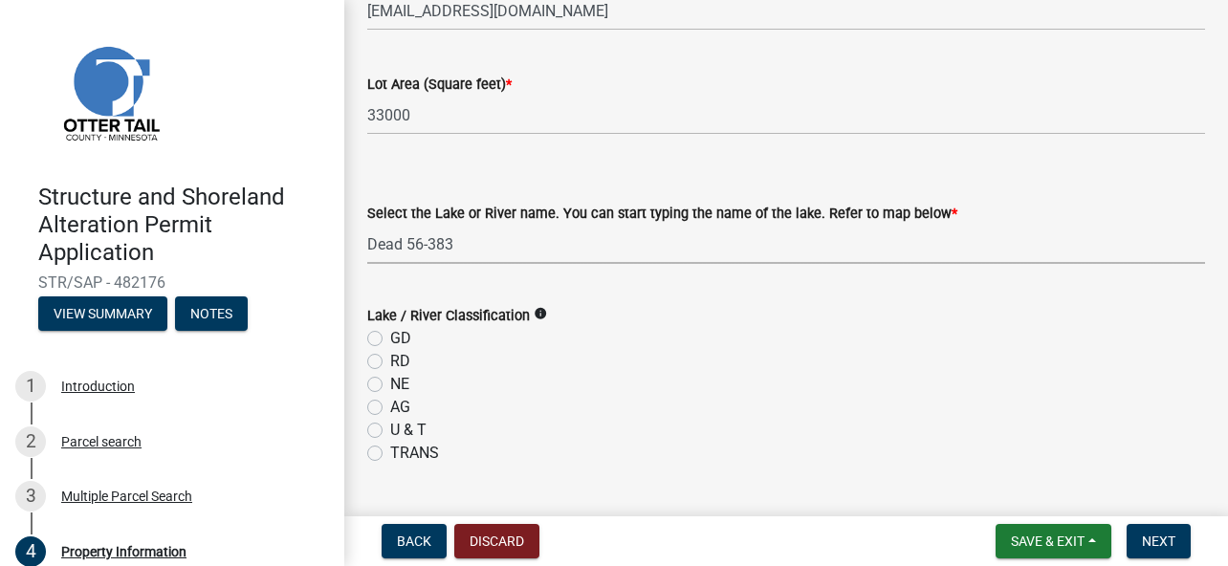
click at [367, 225] on select "Select Item... None Adley 56-031 Albert 56-118 Alfred 56-600 Alice 56-244 Alice…" at bounding box center [786, 244] width 838 height 39
select select "da3f784e-0010-43cd-bd09-4cbc046e05e4"
drag, startPoint x: 373, startPoint y: 383, endPoint x: 445, endPoint y: 388, distance: 72.0
click at [390, 382] on label "NE" at bounding box center [399, 384] width 19 height 23
click at [390, 382] on input "NE" at bounding box center [396, 379] width 12 height 12
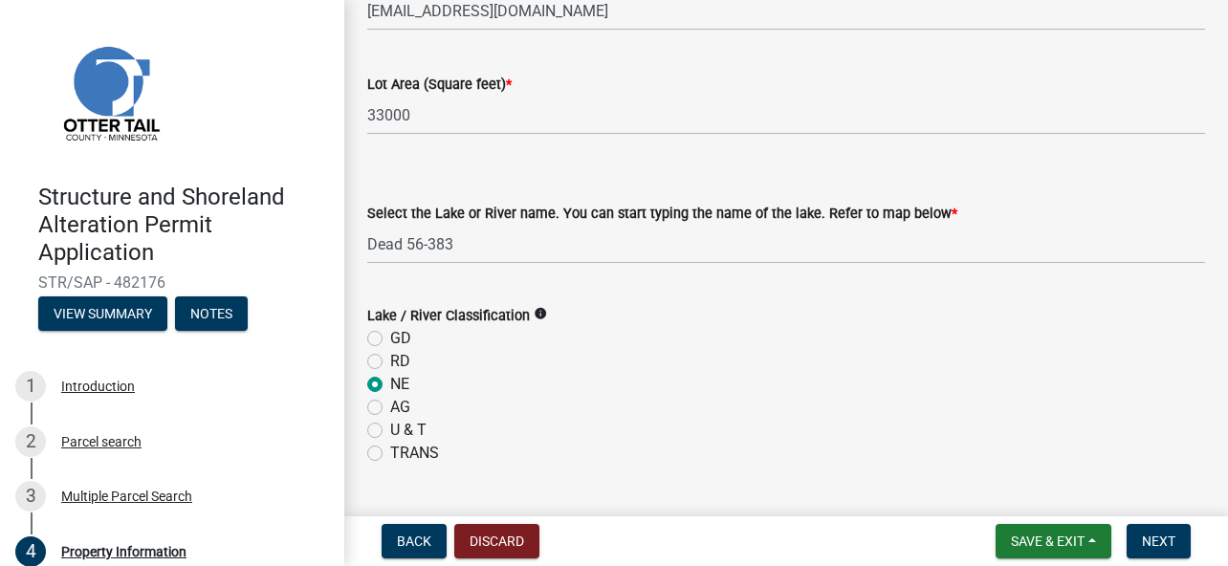
radio input "true"
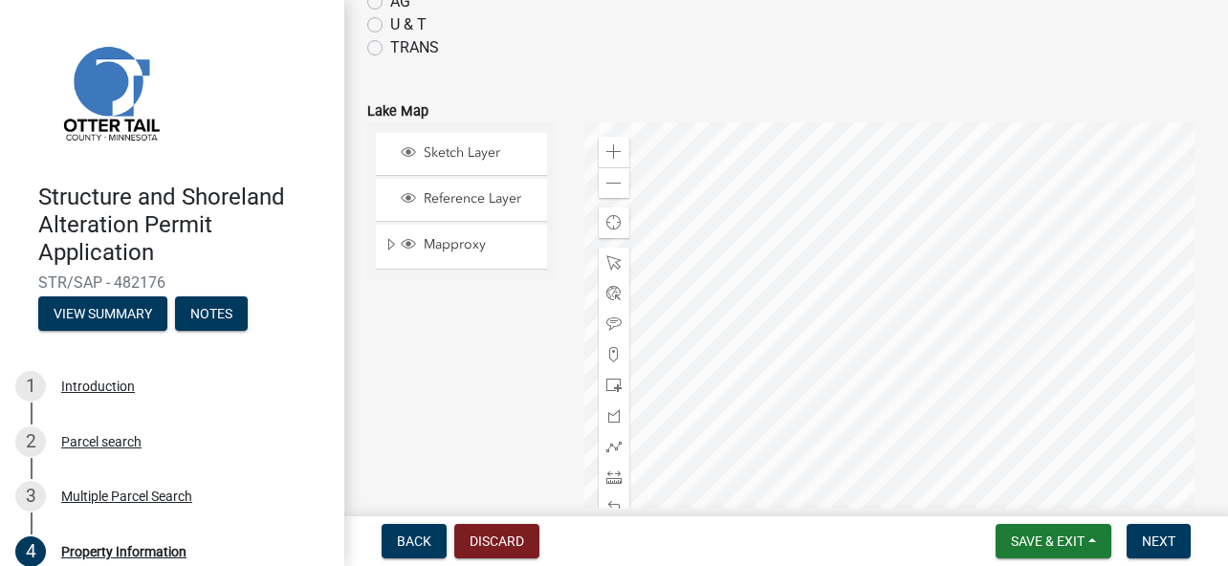
scroll to position [956, 0]
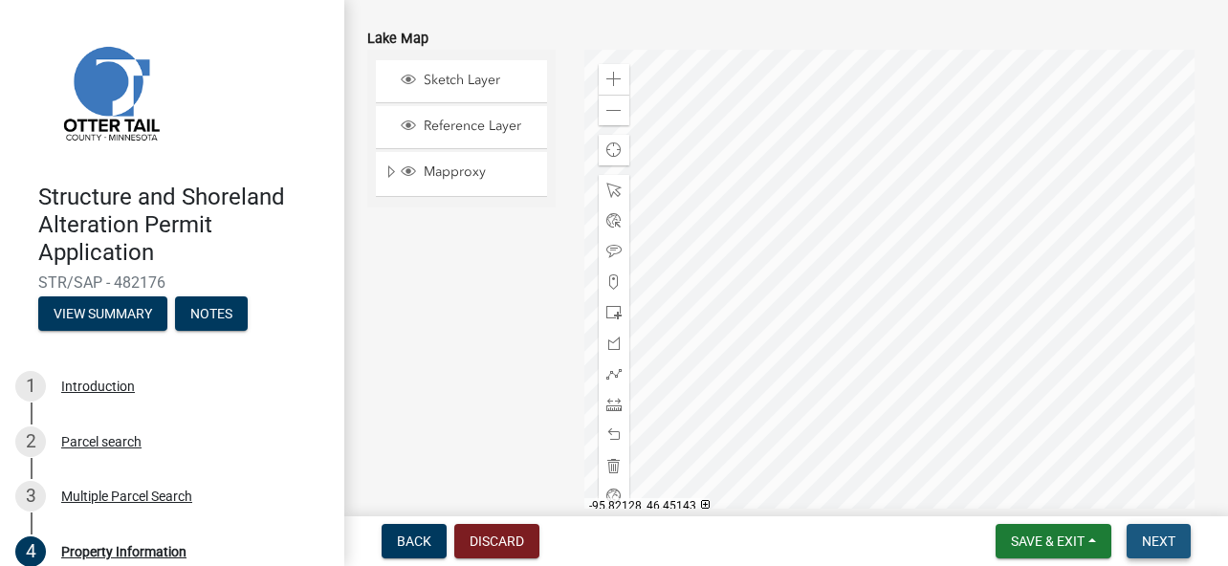
click at [1162, 540] on span "Next" at bounding box center [1158, 541] width 33 height 15
click at [1158, 537] on span "Next" at bounding box center [1158, 541] width 33 height 15
click at [1157, 536] on span "Next" at bounding box center [1158, 541] width 33 height 15
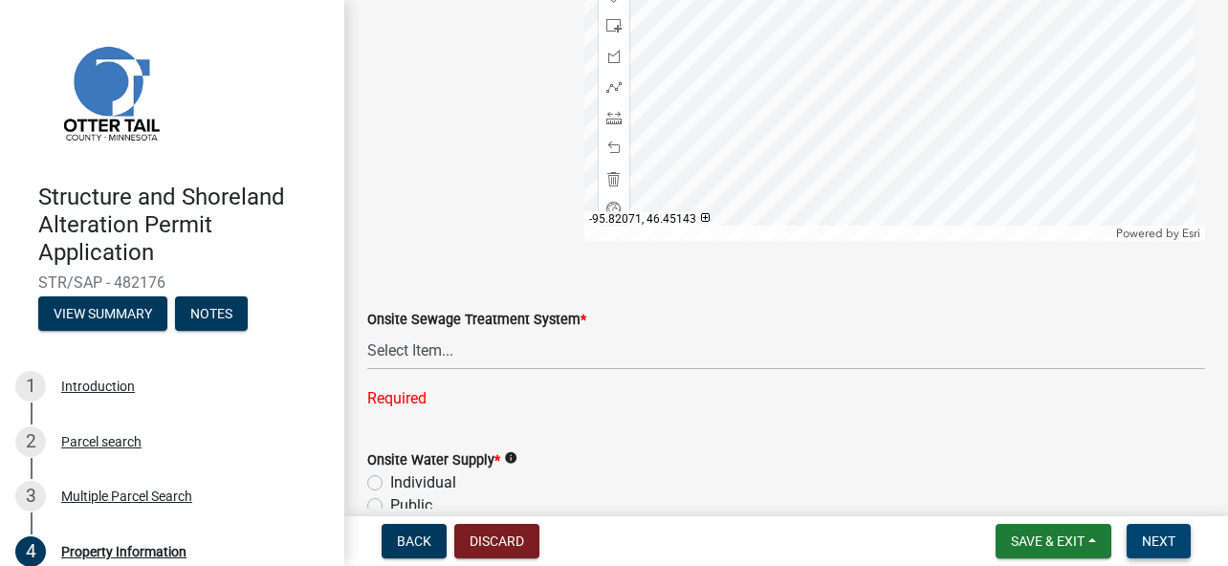
scroll to position [1339, 0]
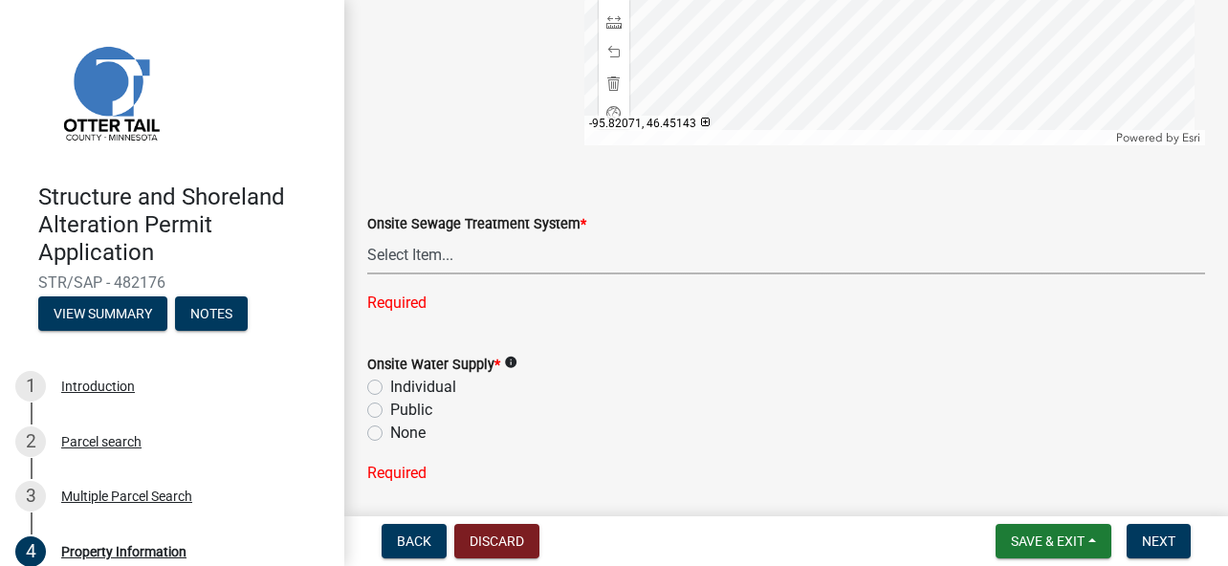
click at [425, 256] on select "Select Item... L&R Certificate of Compliance within 5yrs Compliance Inspection …" at bounding box center [786, 254] width 838 height 39
click at [367, 235] on select "Select Item... L&R Certificate of Compliance within 5yrs Compliance Inspection …" at bounding box center [786, 254] width 838 height 39
select select "536c2d30-81d9-41b4-a753-c6560d717c74"
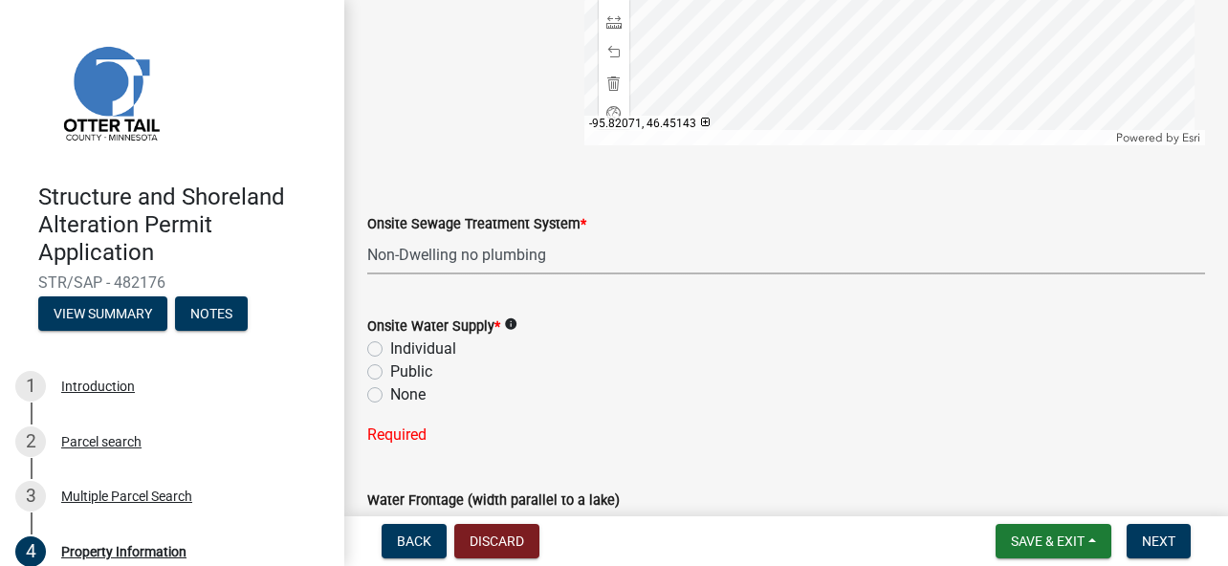
scroll to position [1434, 0]
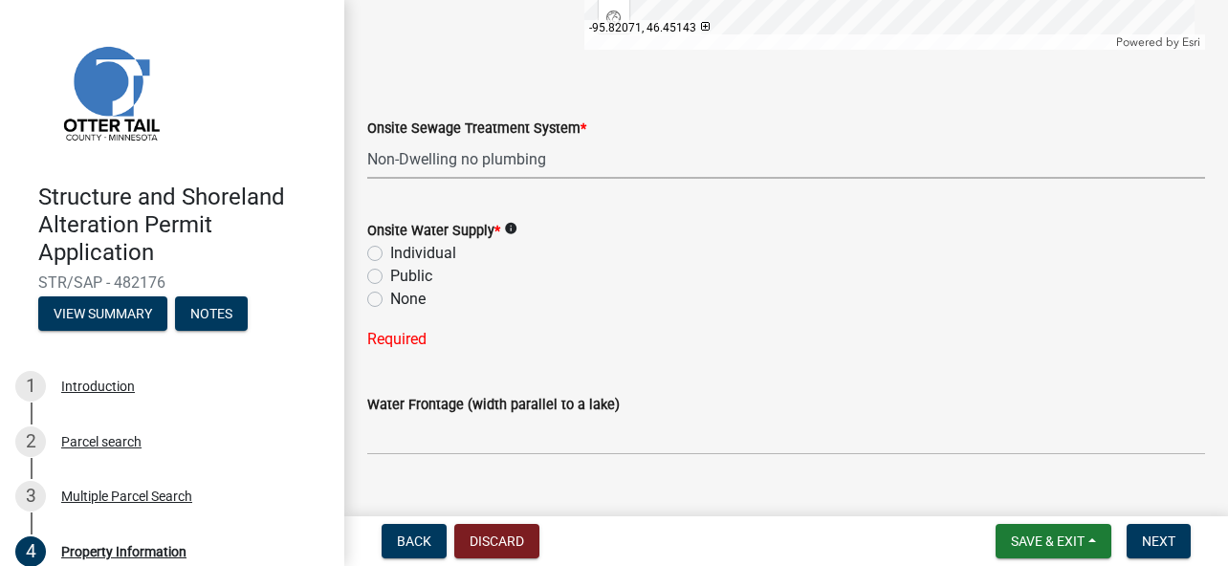
click at [390, 252] on label "Individual" at bounding box center [423, 253] width 66 height 23
click at [390, 252] on input "Individual" at bounding box center [396, 248] width 12 height 12
radio input "true"
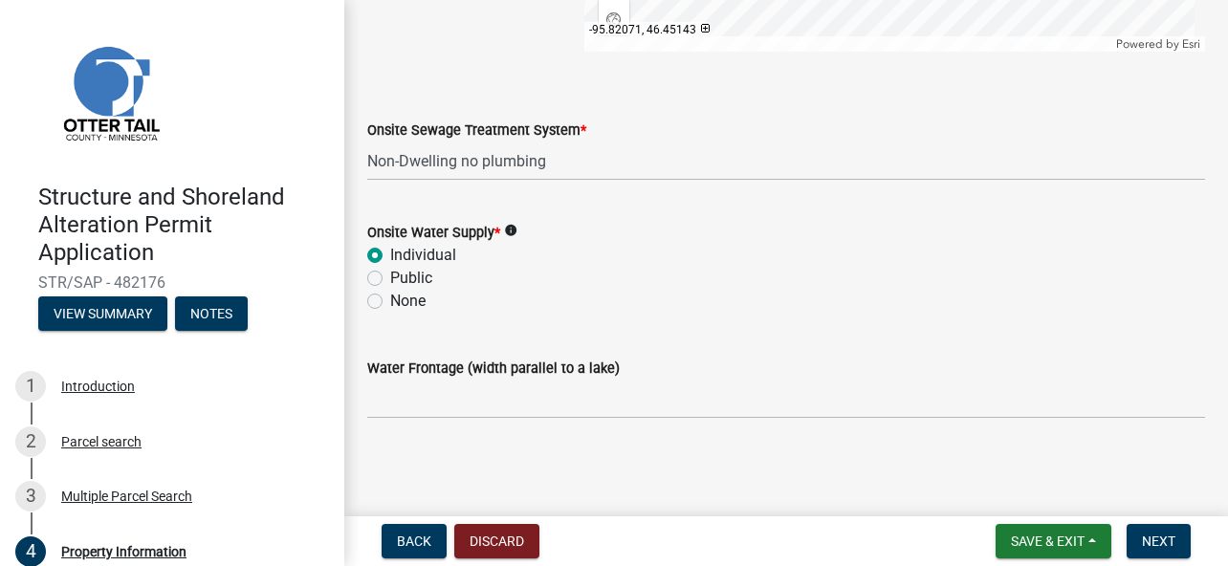
scroll to position [1433, 0]
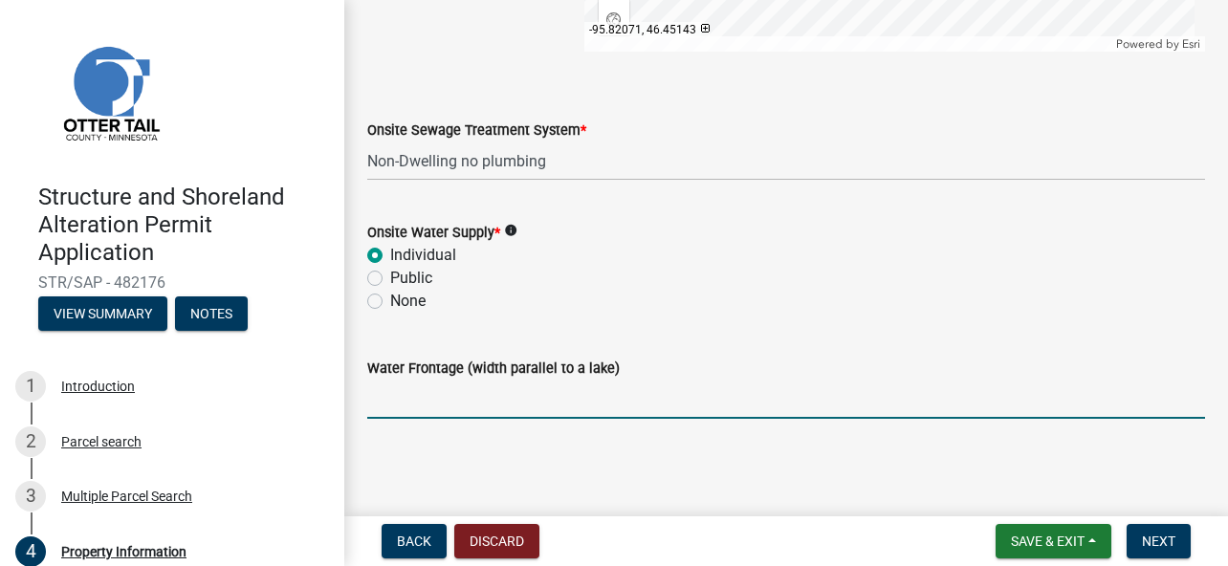
click at [505, 393] on input "Water Frontage (width parallel to a lake)" at bounding box center [786, 399] width 838 height 39
type input "150 ft."
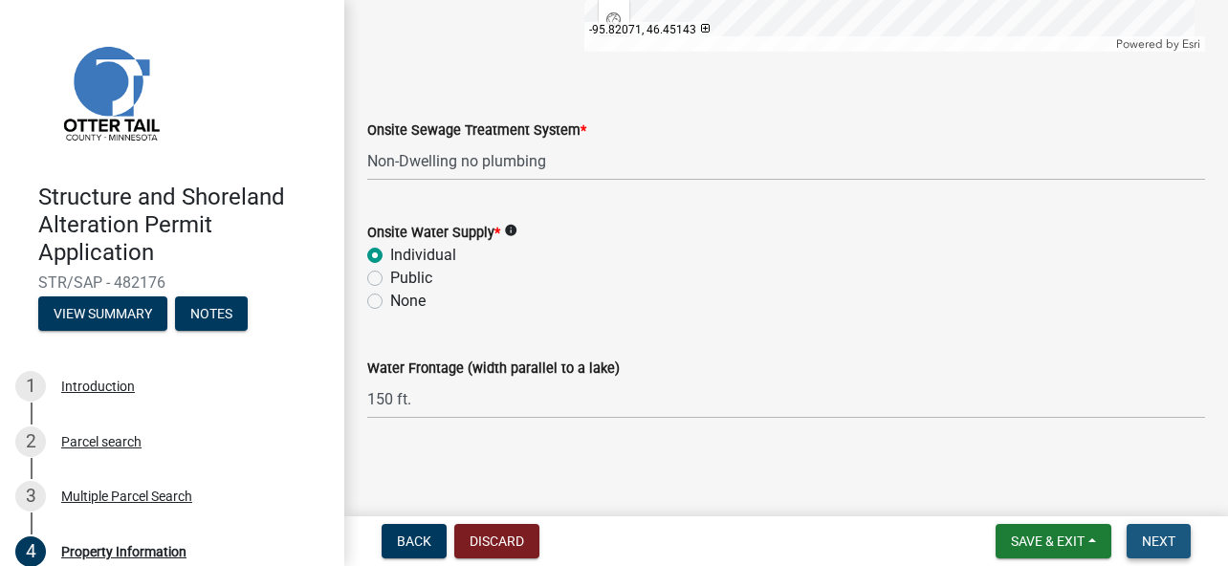
click at [1158, 535] on span "Next" at bounding box center [1158, 541] width 33 height 15
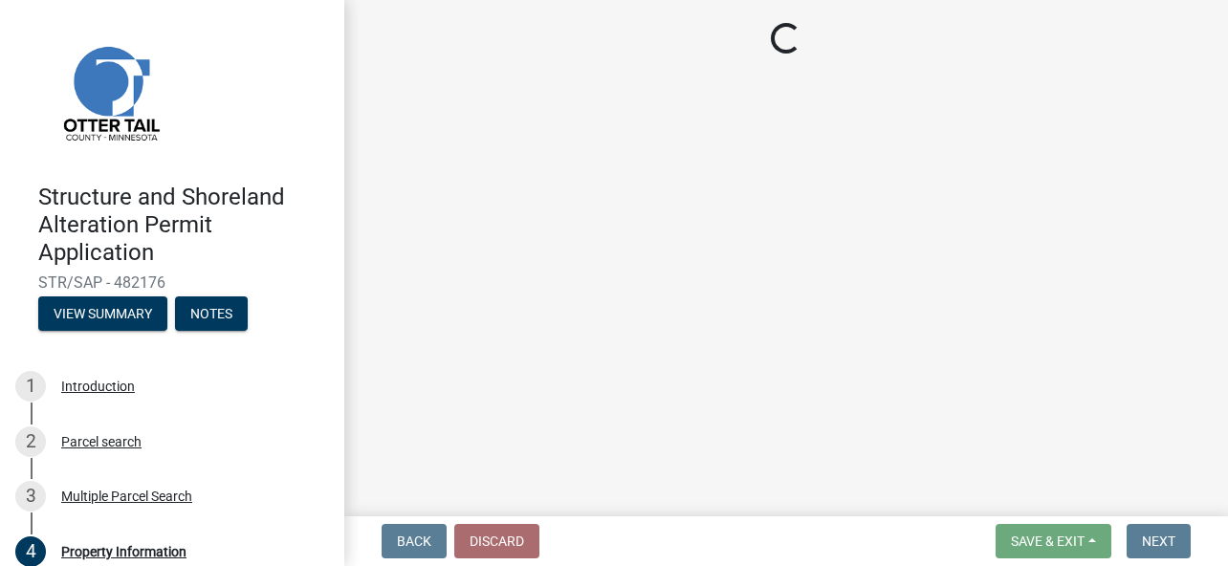
scroll to position [0, 0]
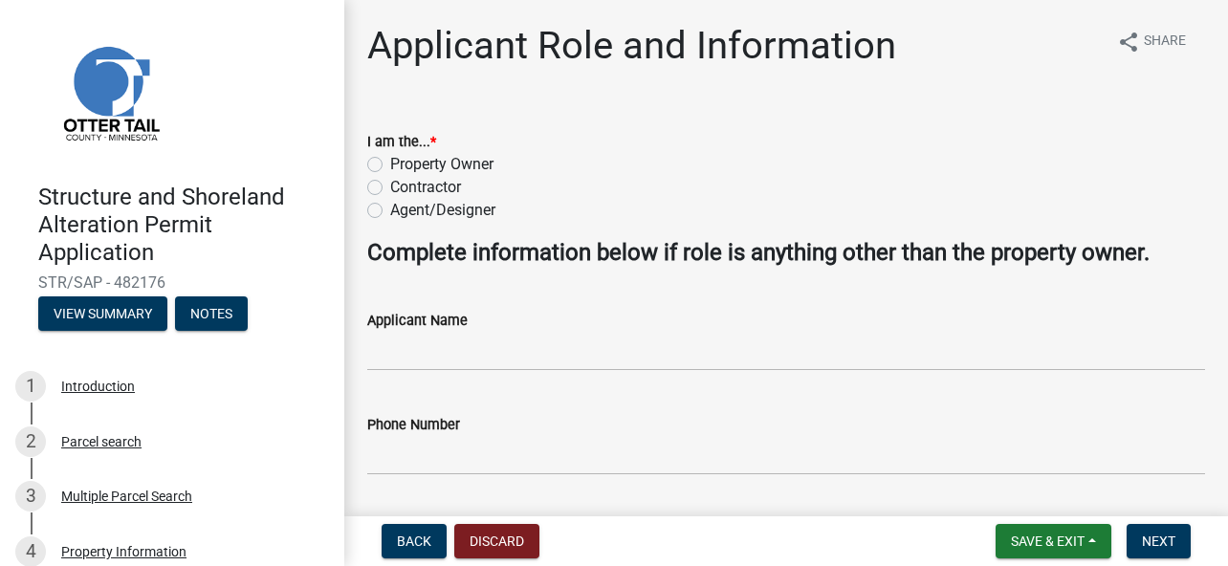
click at [390, 162] on label "Property Owner" at bounding box center [441, 164] width 103 height 23
click at [390, 162] on input "Property Owner" at bounding box center [396, 159] width 12 height 12
radio input "true"
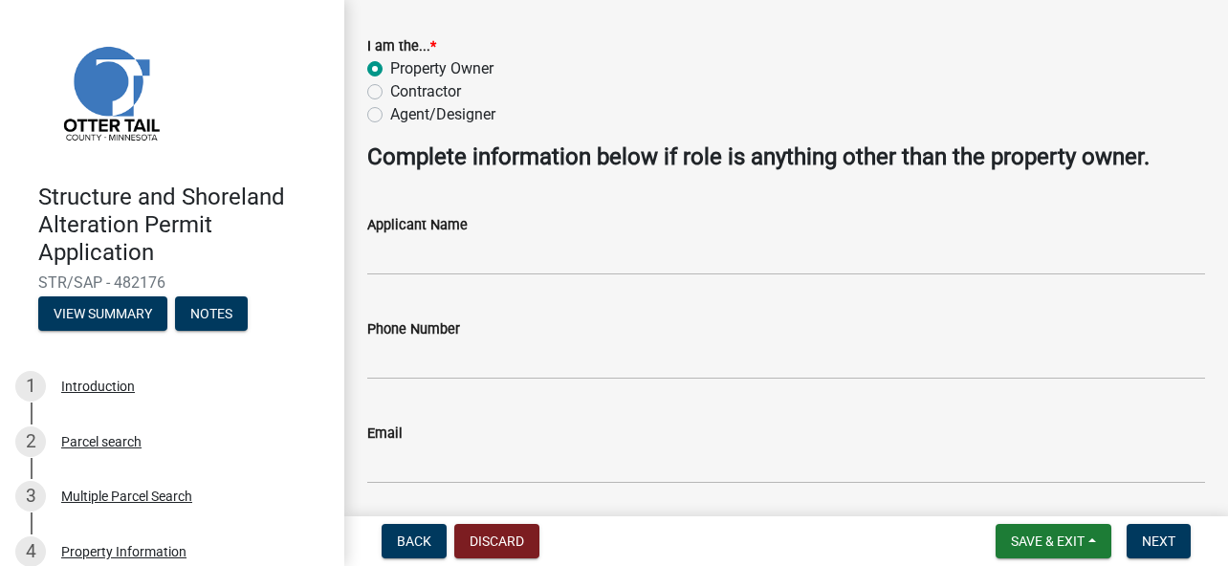
scroll to position [161, 0]
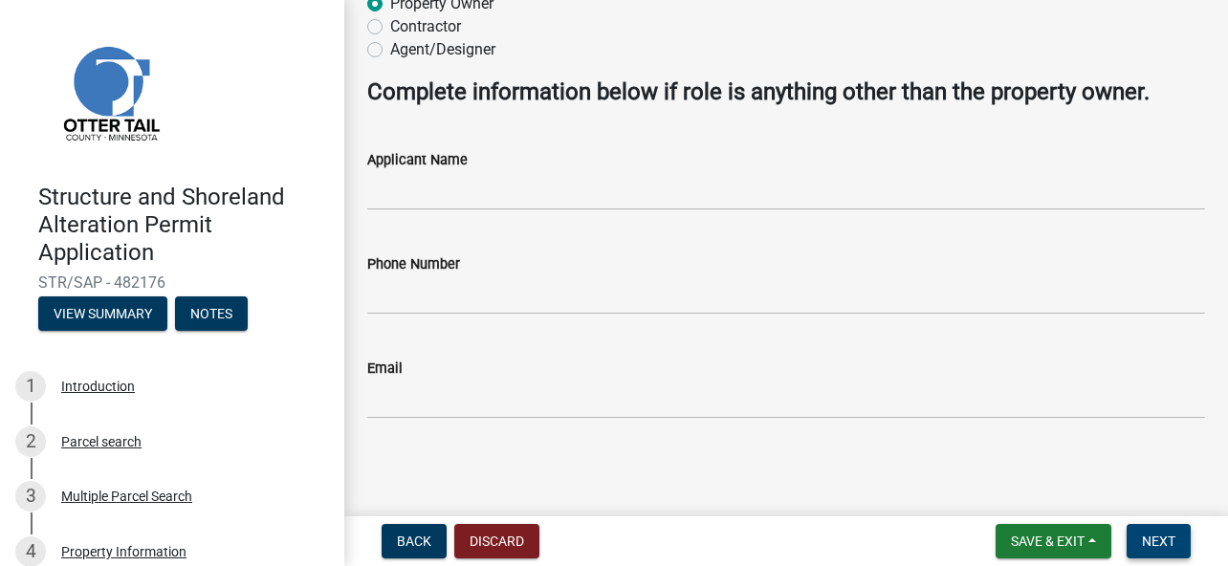
click at [1157, 542] on span "Next" at bounding box center [1158, 541] width 33 height 15
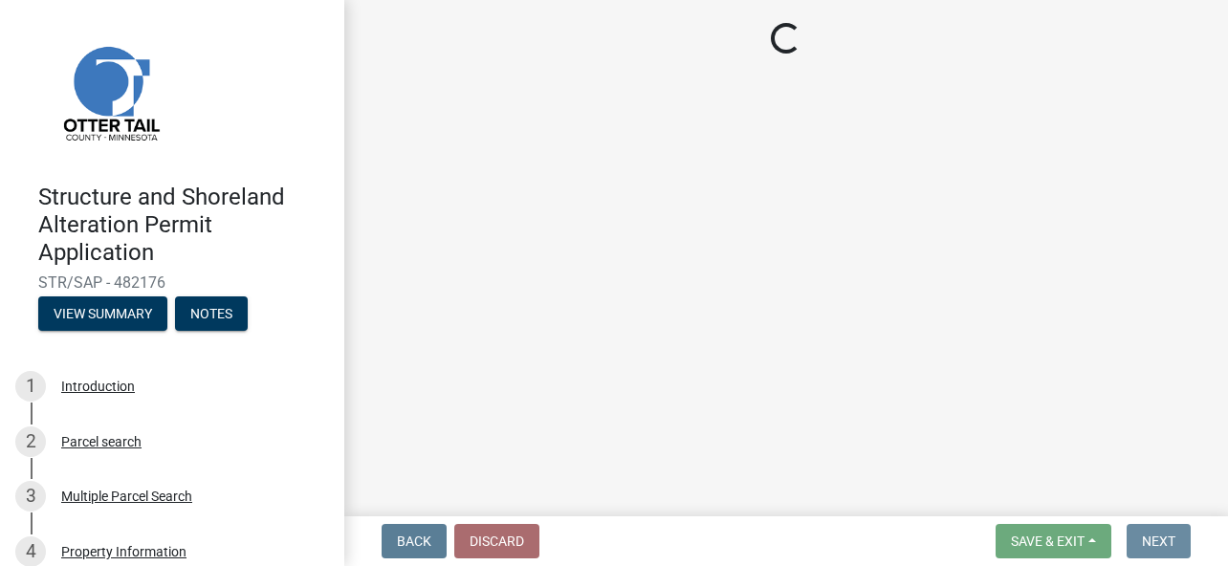
scroll to position [0, 0]
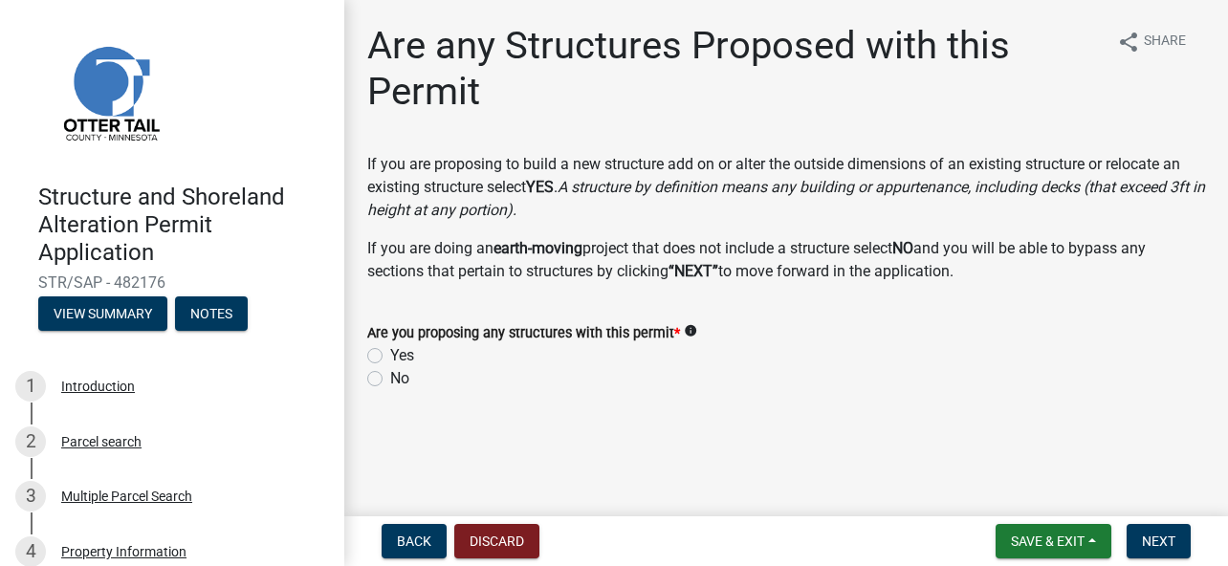
click at [390, 353] on label "Yes" at bounding box center [402, 355] width 24 height 23
click at [390, 353] on input "Yes" at bounding box center [396, 350] width 12 height 12
radio input "true"
click at [1147, 534] on span "Next" at bounding box center [1158, 541] width 33 height 15
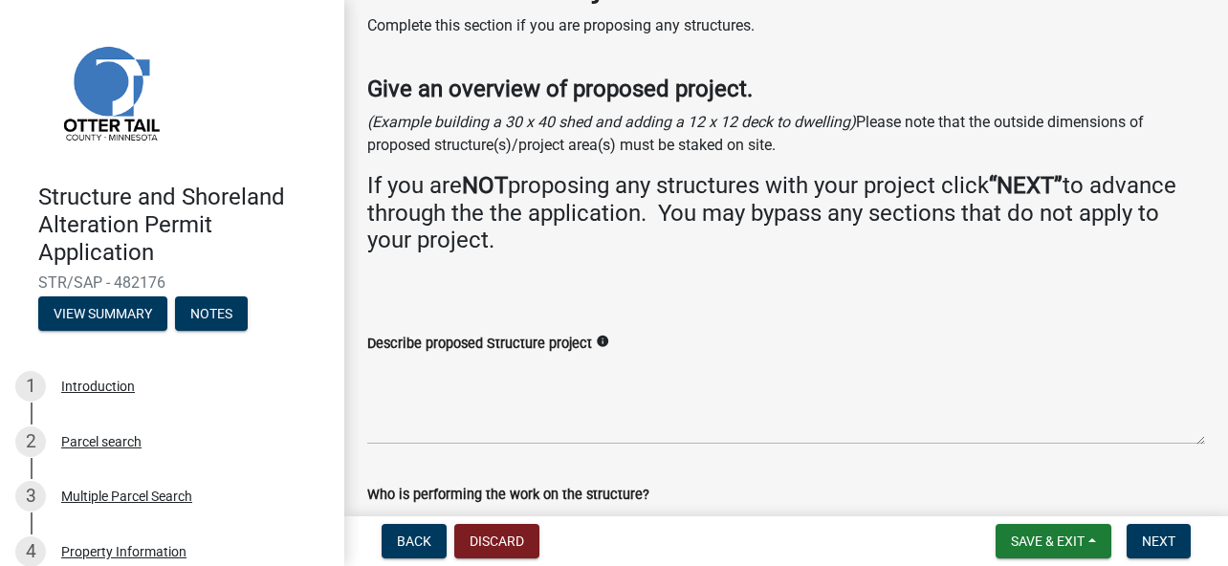
scroll to position [96, 0]
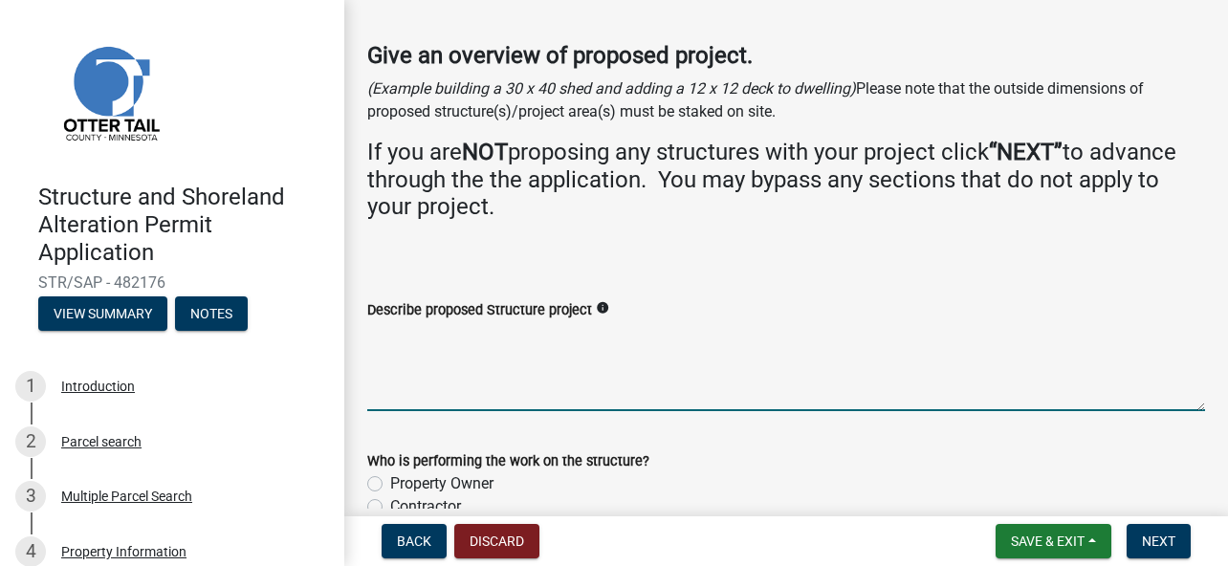
click at [491, 381] on textarea "Describe proposed Structure project" at bounding box center [786, 366] width 838 height 90
click at [403, 340] on textarea "Detatched storage shed" at bounding box center [786, 366] width 838 height 90
click at [546, 337] on textarea "Detached storage shed" at bounding box center [786, 366] width 838 height 90
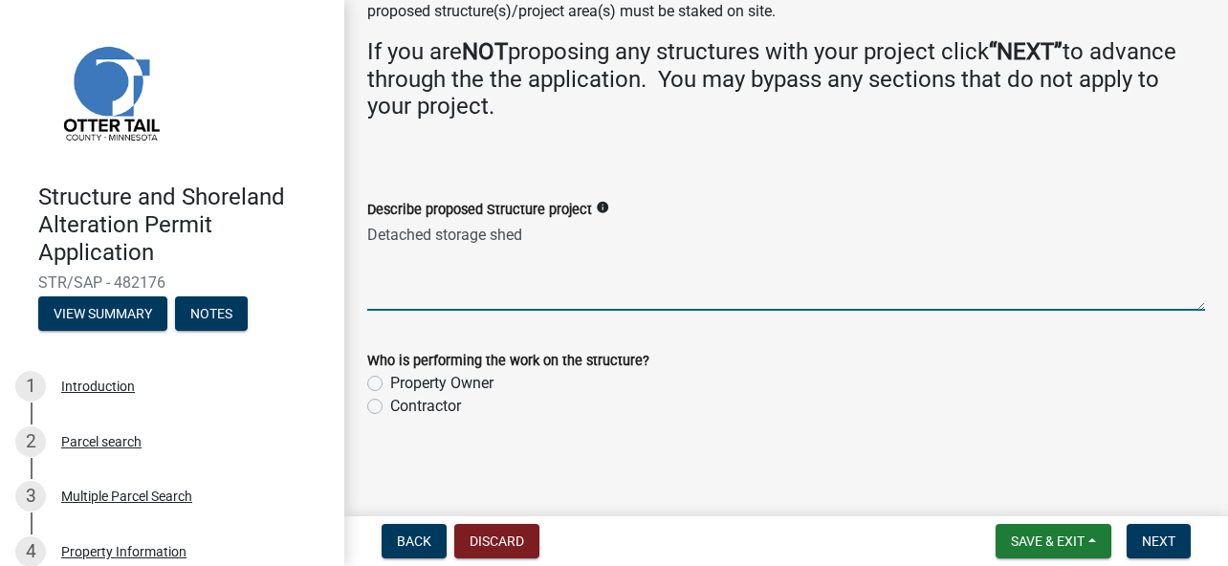
scroll to position [197, 0]
type textarea "Detached storage shed"
click at [390, 405] on label "Contractor" at bounding box center [425, 405] width 71 height 23
click at [390, 405] on input "Contractor" at bounding box center [396, 400] width 12 height 12
radio input "true"
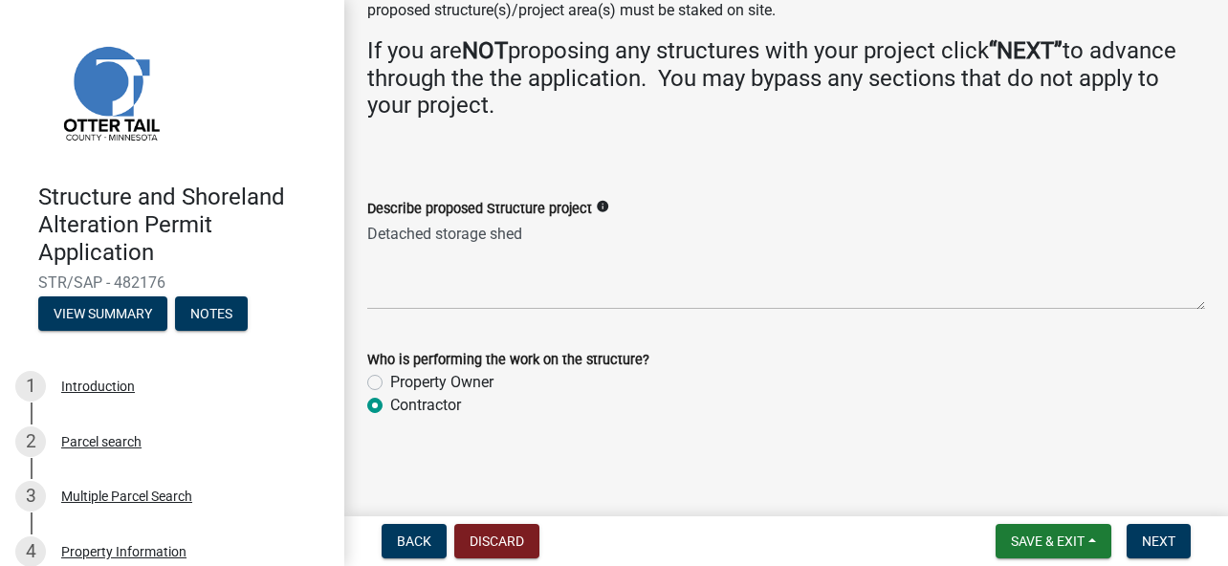
click at [390, 378] on label "Property Owner" at bounding box center [441, 382] width 103 height 23
click at [390, 378] on input "Property Owner" at bounding box center [396, 377] width 12 height 12
radio input "true"
click at [1148, 536] on span "Next" at bounding box center [1158, 541] width 33 height 15
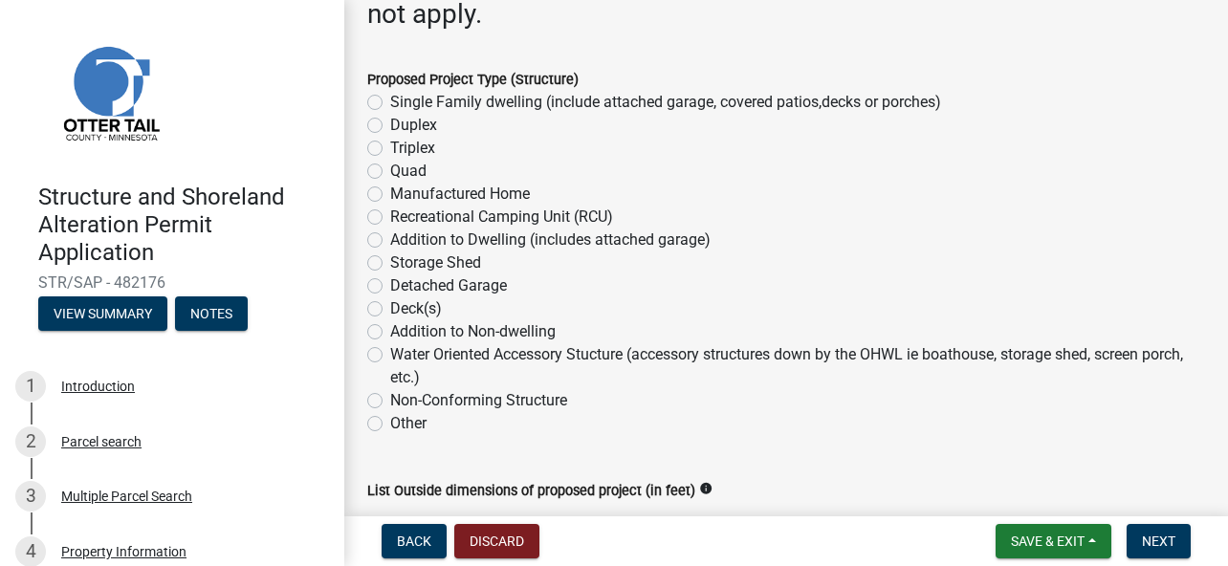
scroll to position [383, 0]
click at [390, 259] on label "Storage Shed" at bounding box center [435, 262] width 91 height 23
click at [390, 259] on input "Storage Shed" at bounding box center [396, 257] width 12 height 12
radio input "true"
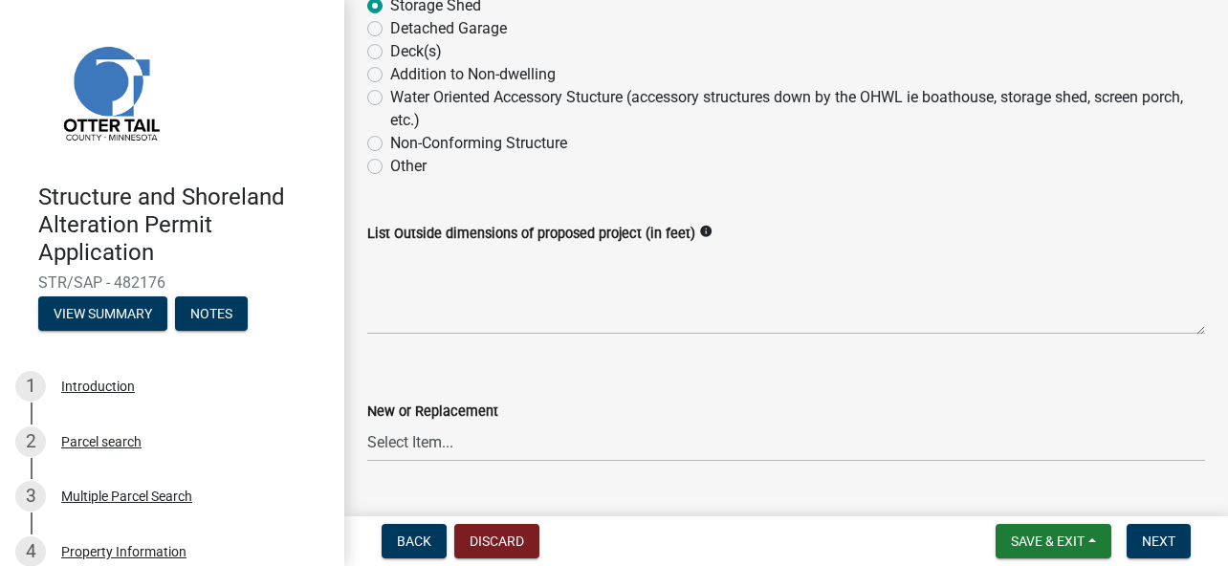
scroll to position [669, 0]
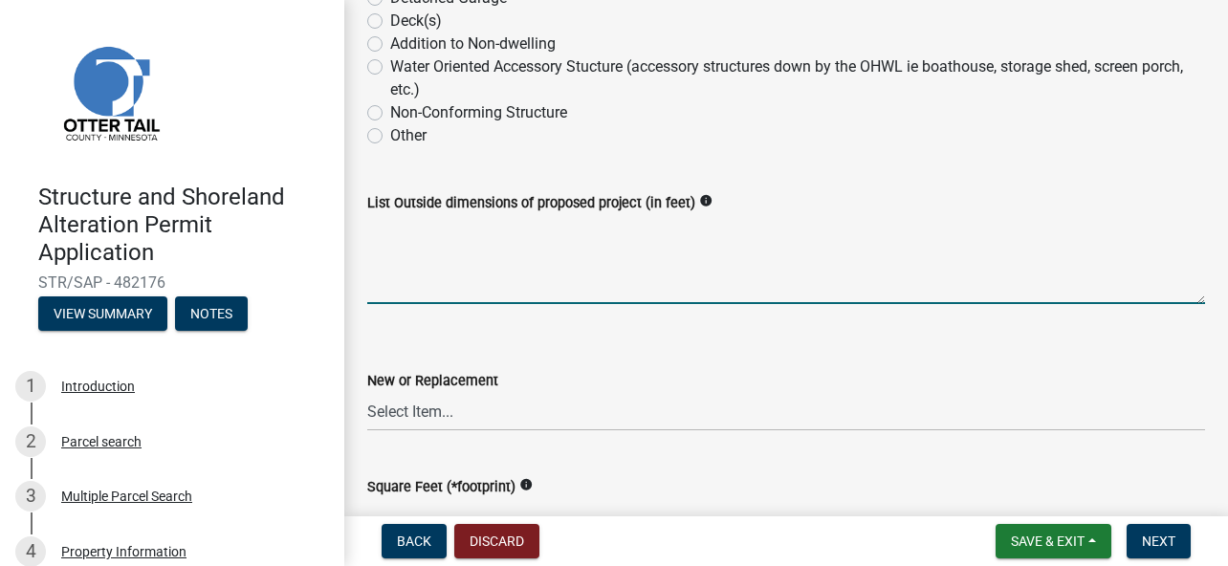
click at [538, 279] on textarea "List Outside dimensions of proposed project (in feet)" at bounding box center [786, 259] width 838 height 90
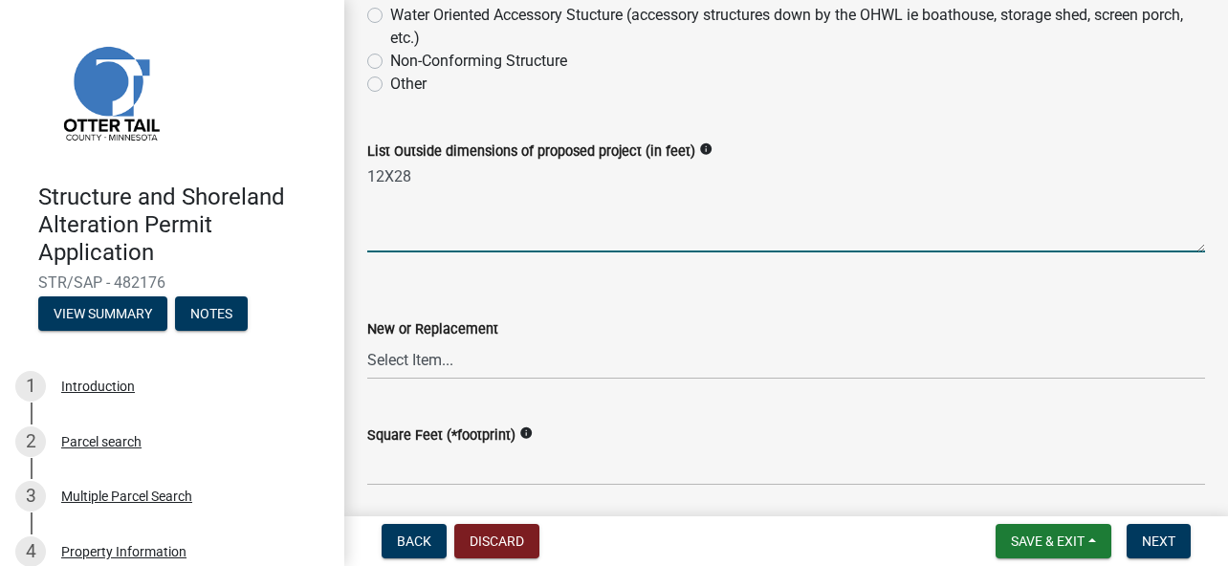
scroll to position [765, 0]
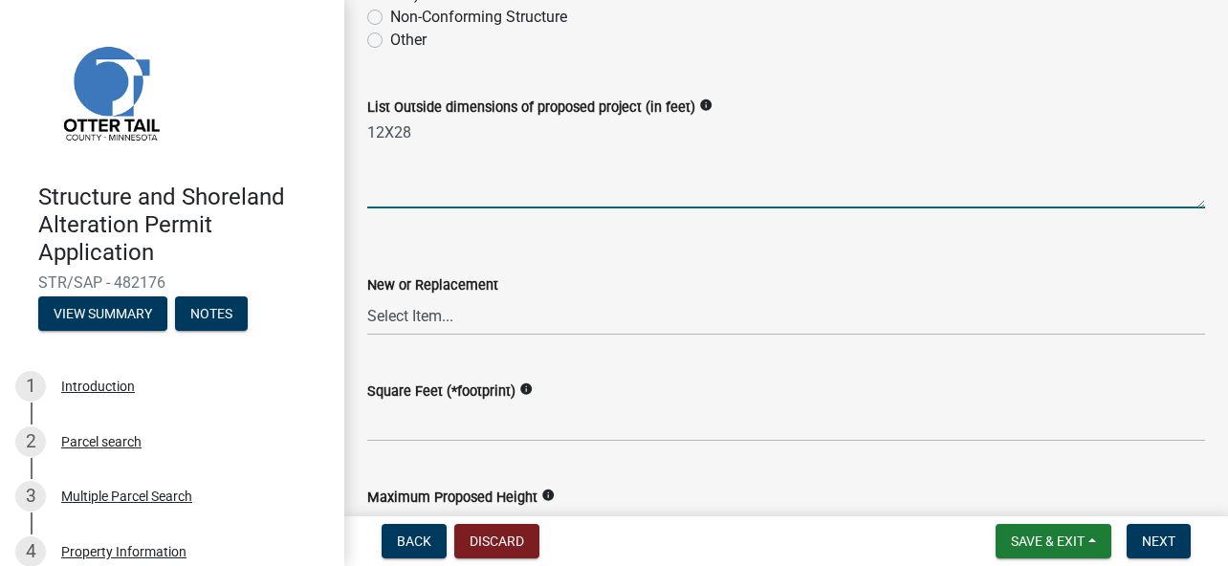
type textarea "12X28"
click at [506, 310] on select "Select Item... New Replacement" at bounding box center [786, 315] width 838 height 39
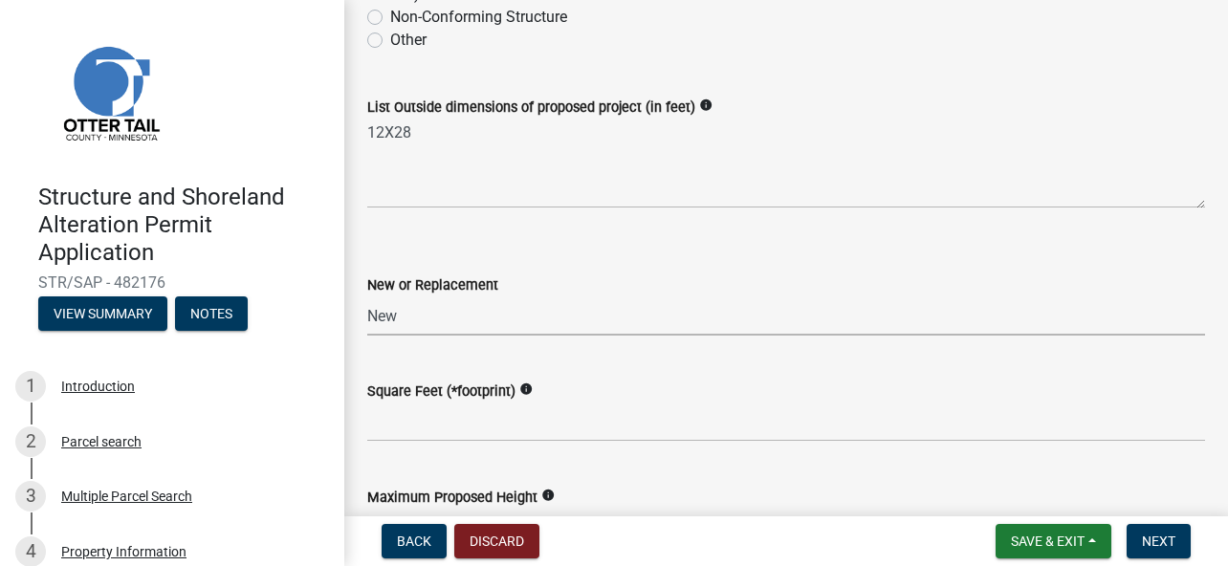
click at [367, 296] on select "Select Item... New Replacement" at bounding box center [786, 315] width 838 height 39
select select "c185e313-3403-4239-bd61-bb563c58a77a"
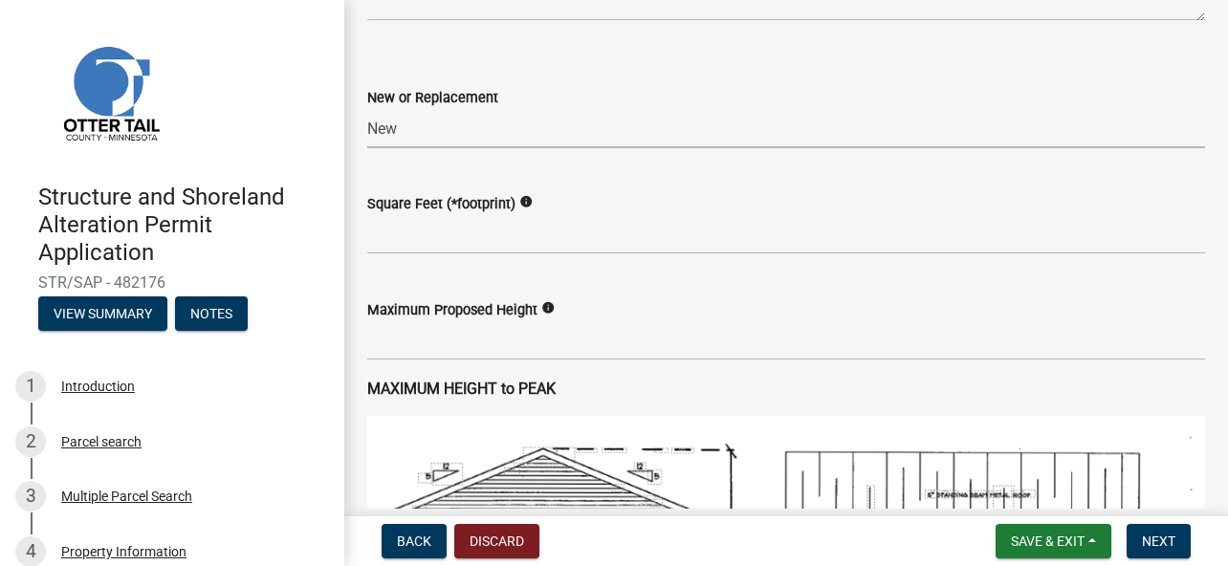
scroll to position [956, 0]
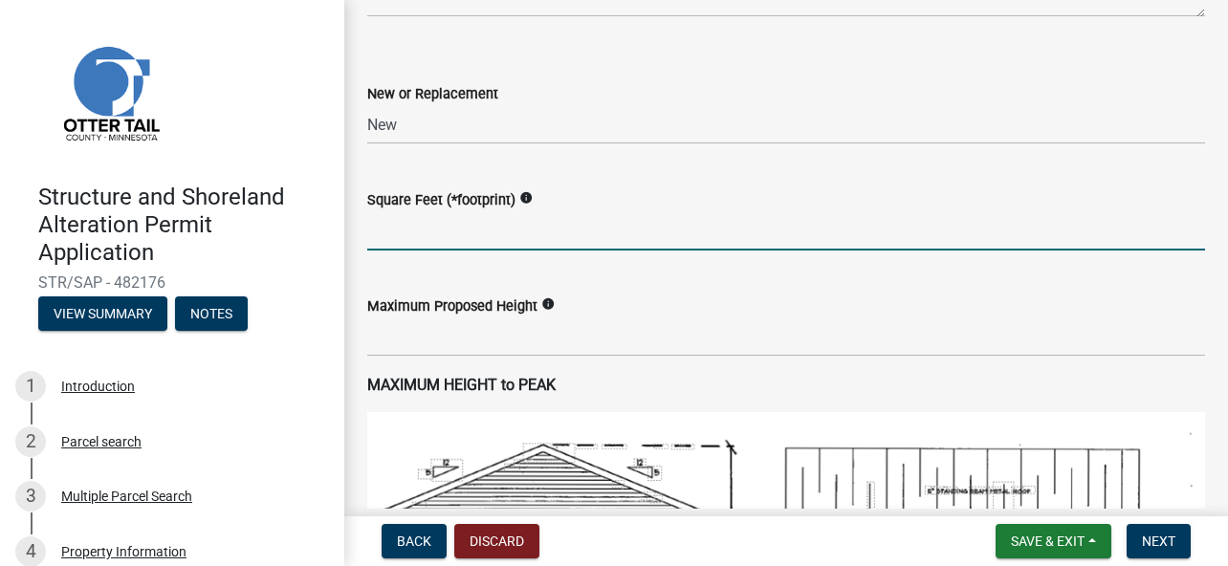
click at [484, 239] on input "text" at bounding box center [786, 230] width 838 height 39
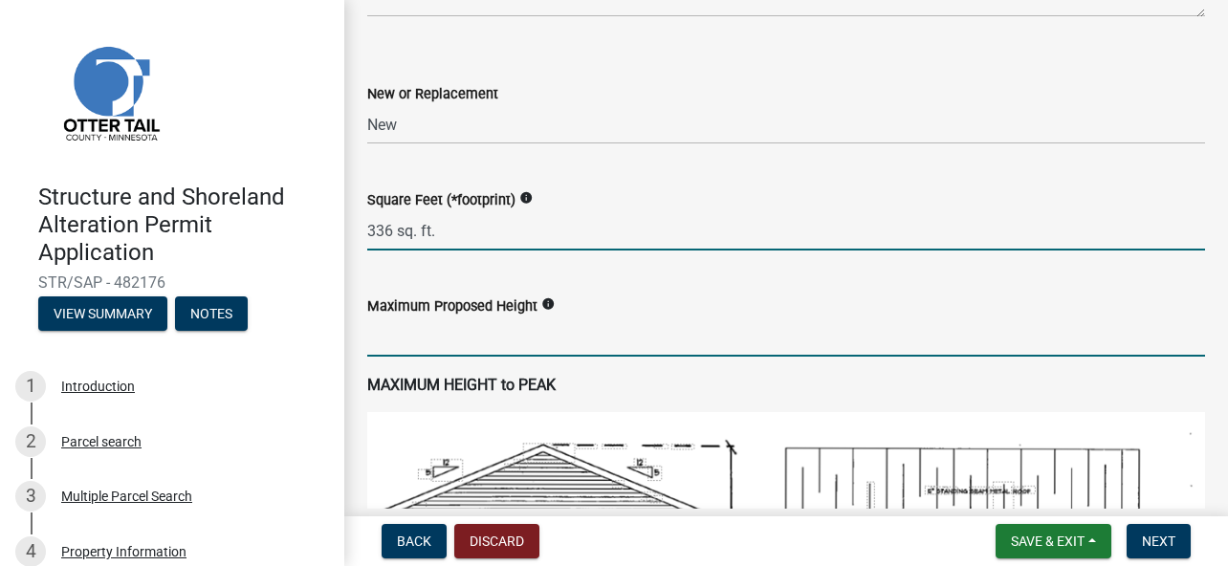
type input "0"
click at [558, 342] on input "text" at bounding box center [786, 336] width 838 height 39
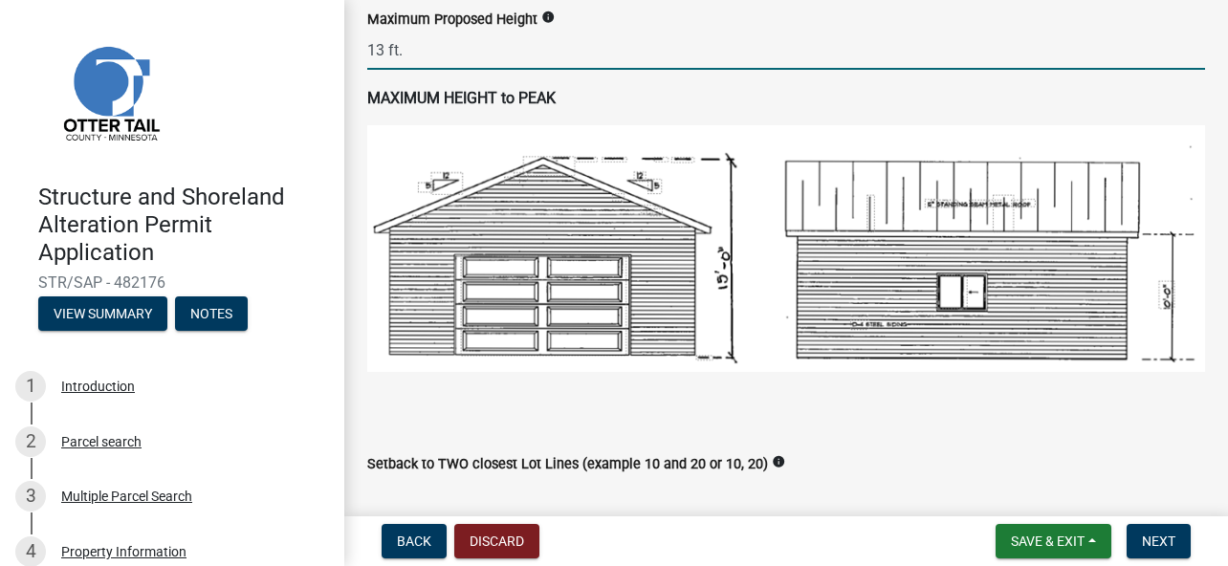
scroll to position [1339, 0]
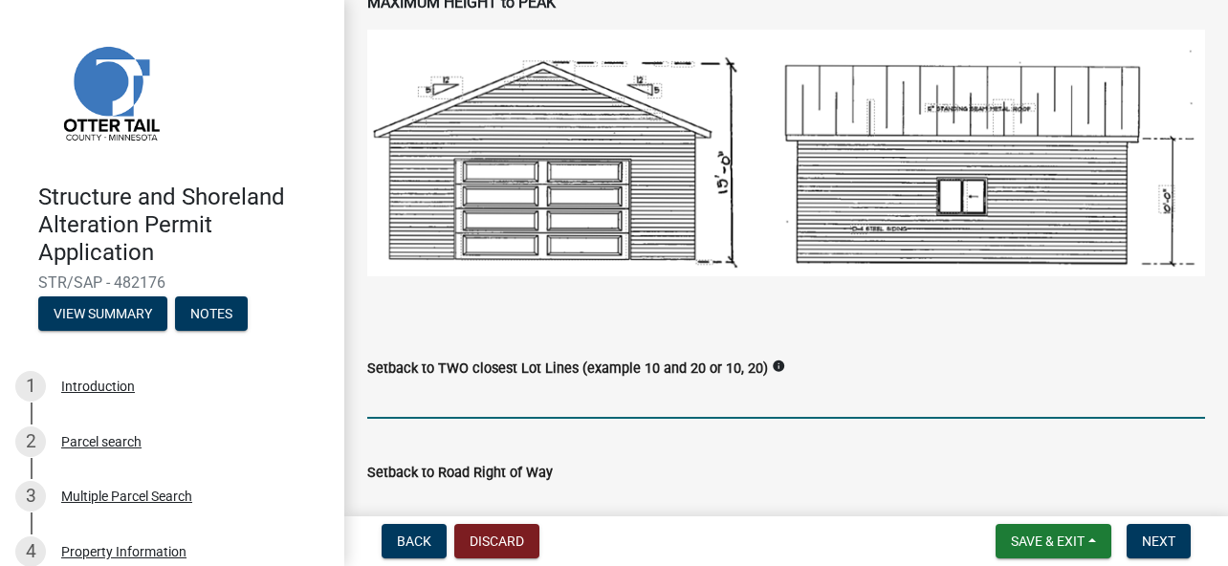
type input "13"
click at [561, 382] on input "Setback to TWO closest Lot Lines (example 10 and 20 or 10, 20)" at bounding box center [786, 399] width 838 height 39
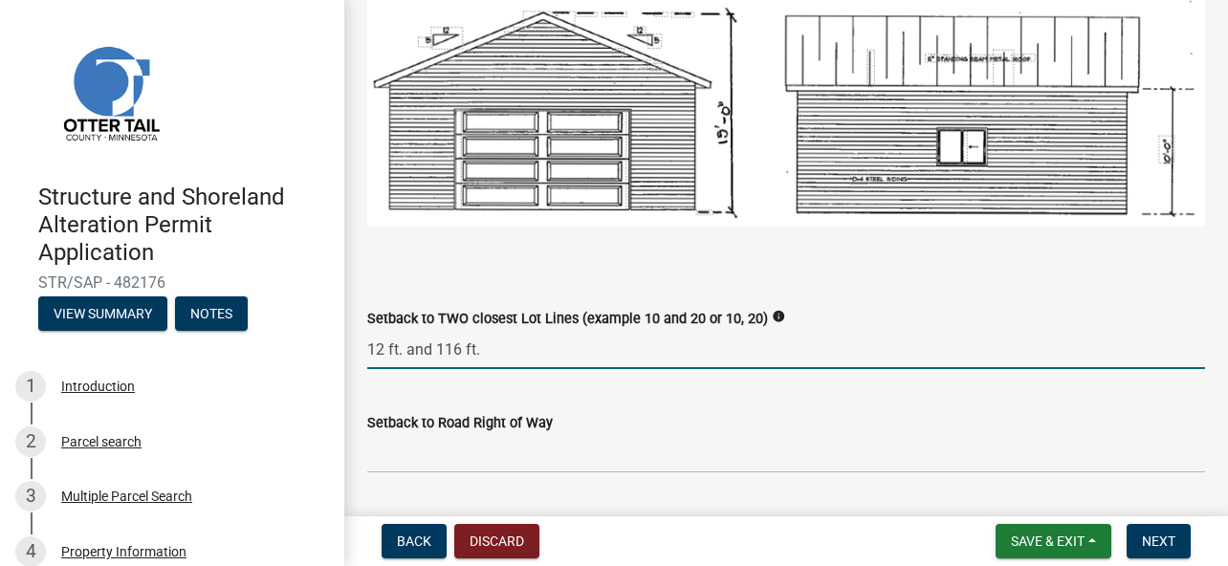
scroll to position [1530, 0]
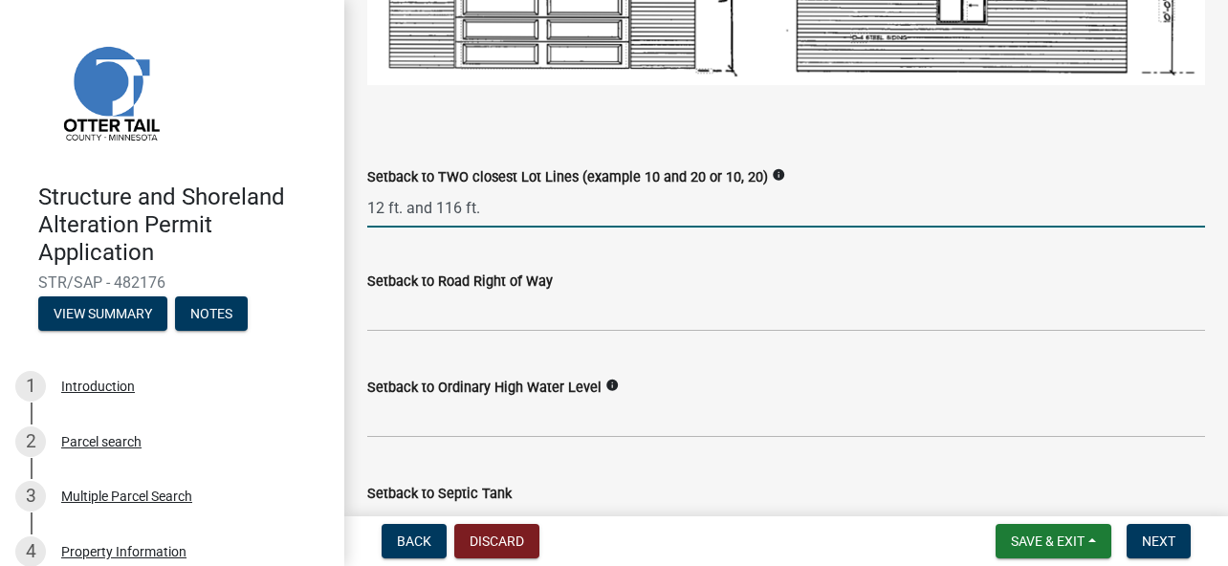
type input "12 ft. and 116 ft."
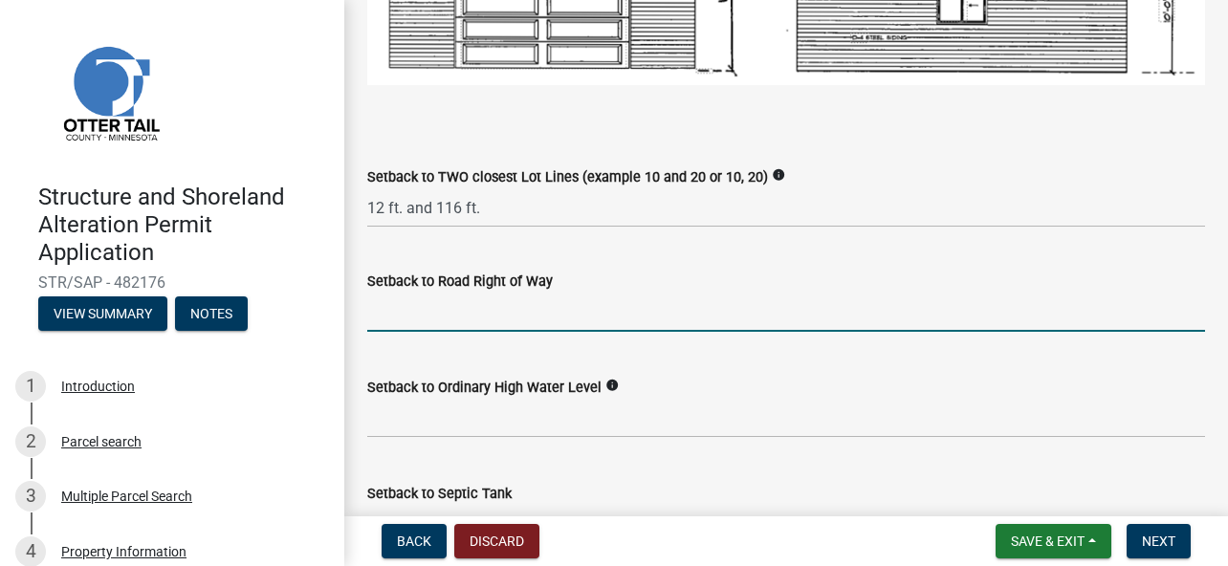
click at [464, 308] on input "text" at bounding box center [786, 312] width 838 height 39
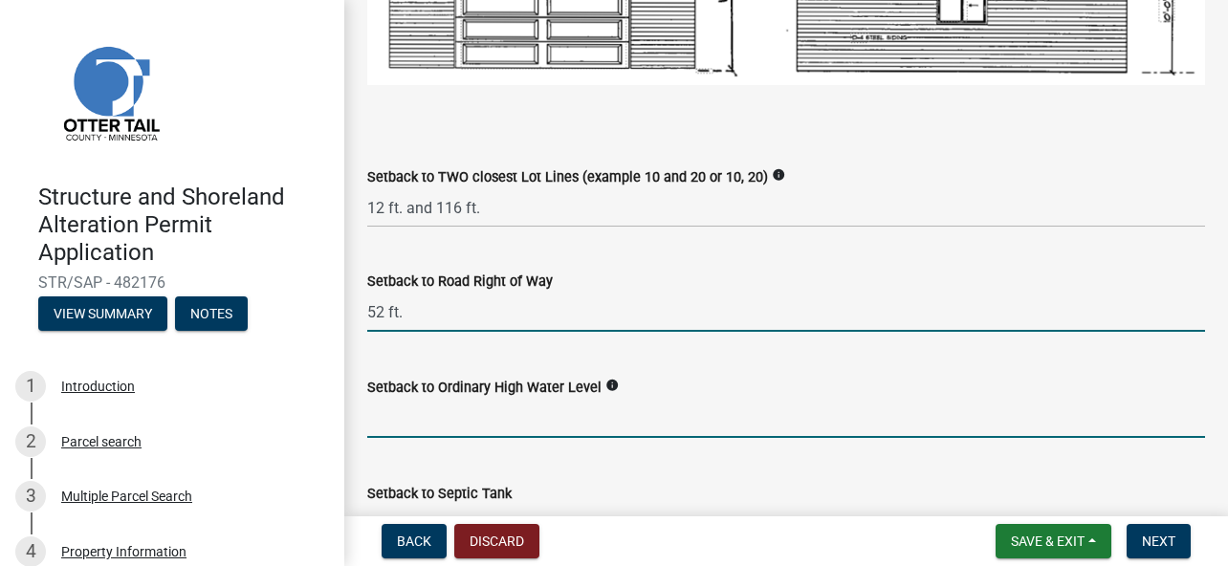
type input "52"
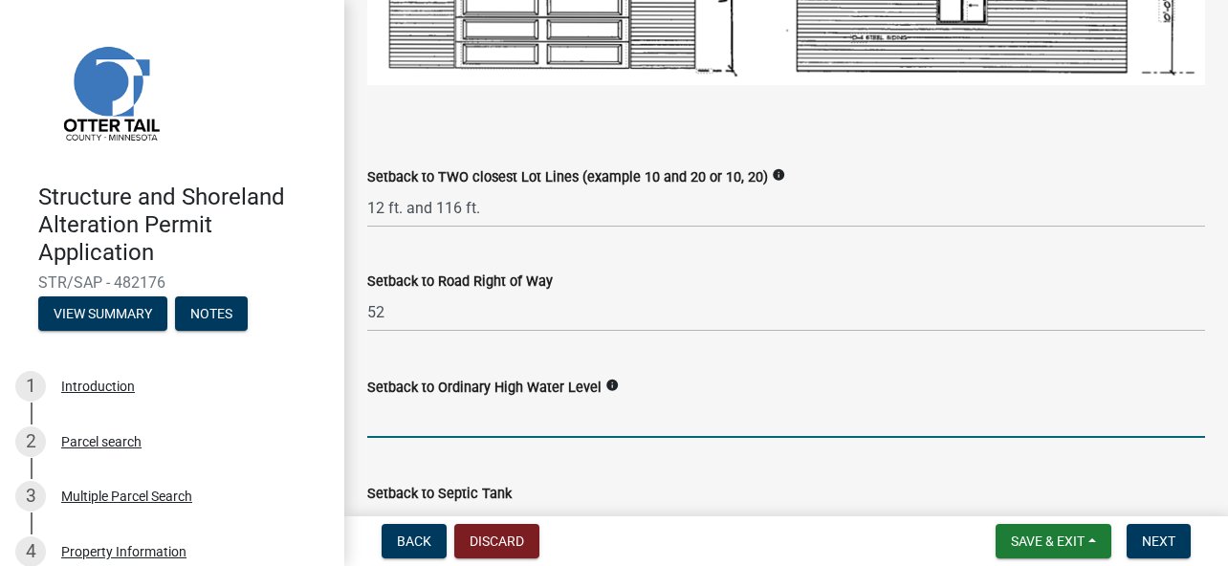
click at [546, 417] on input "text" at bounding box center [786, 418] width 838 height 39
type input "140"
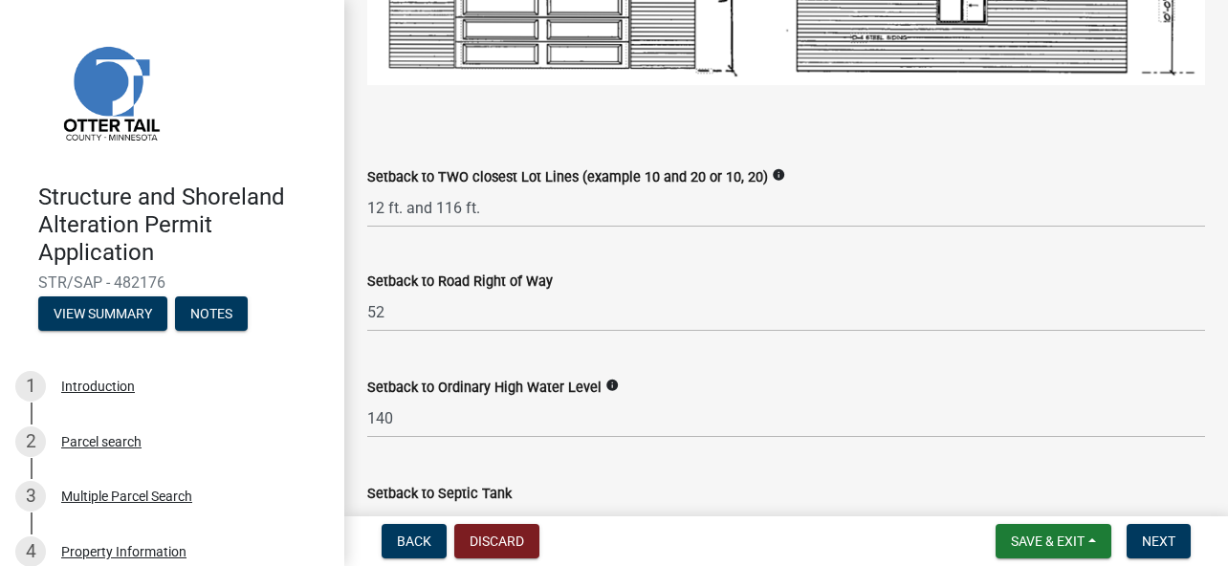
click at [608, 379] on icon "info" at bounding box center [611, 385] width 13 height 13
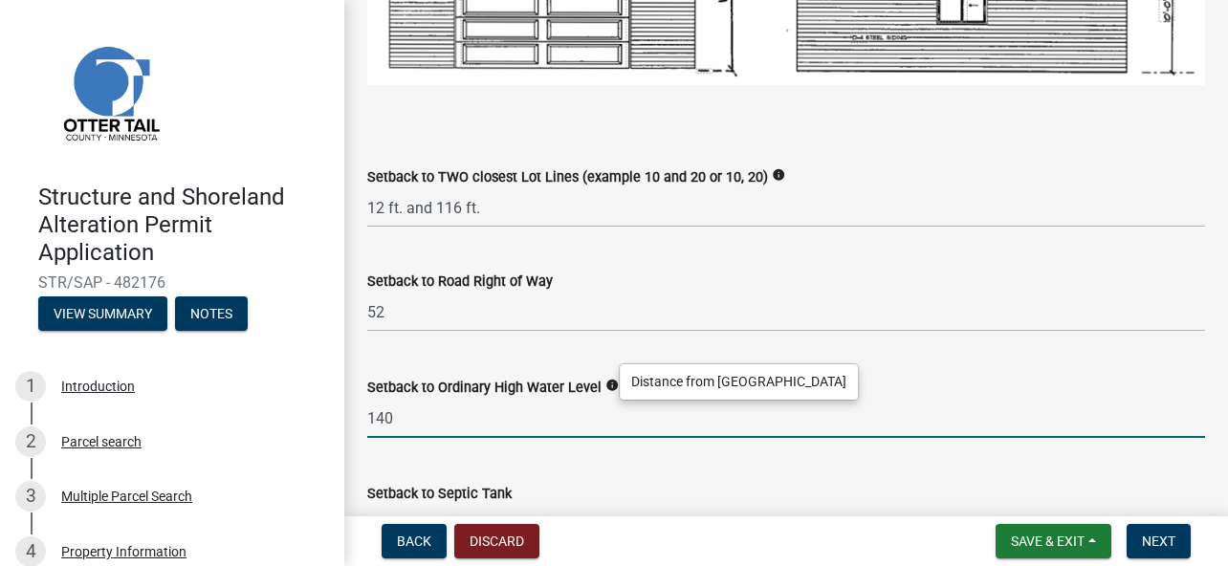
click at [501, 427] on input "140" at bounding box center [786, 418] width 838 height 39
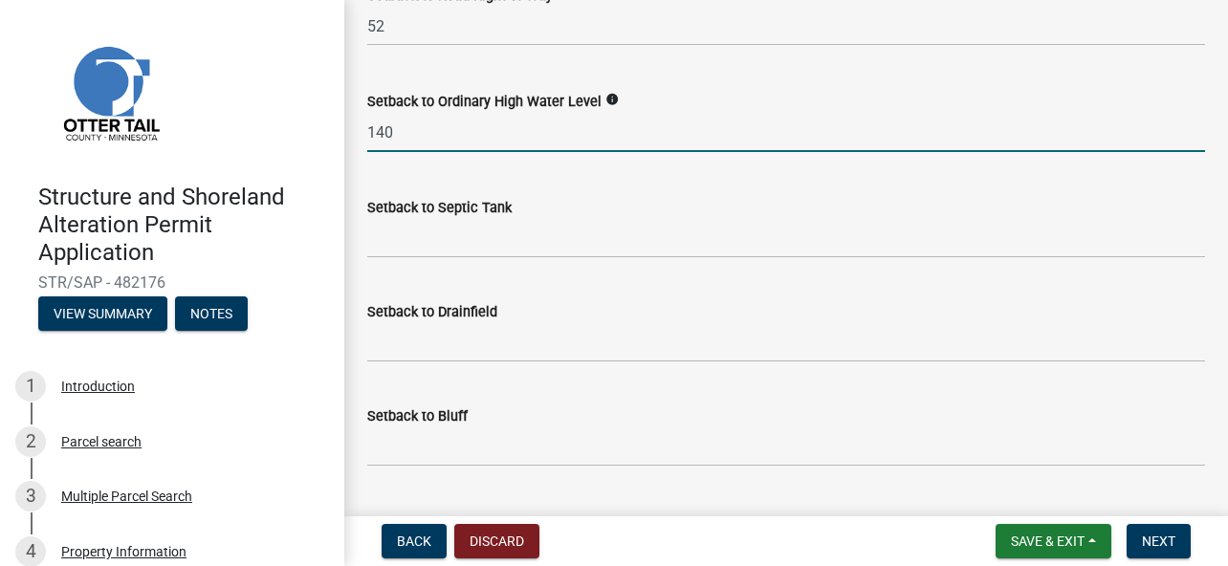
scroll to position [1817, 0]
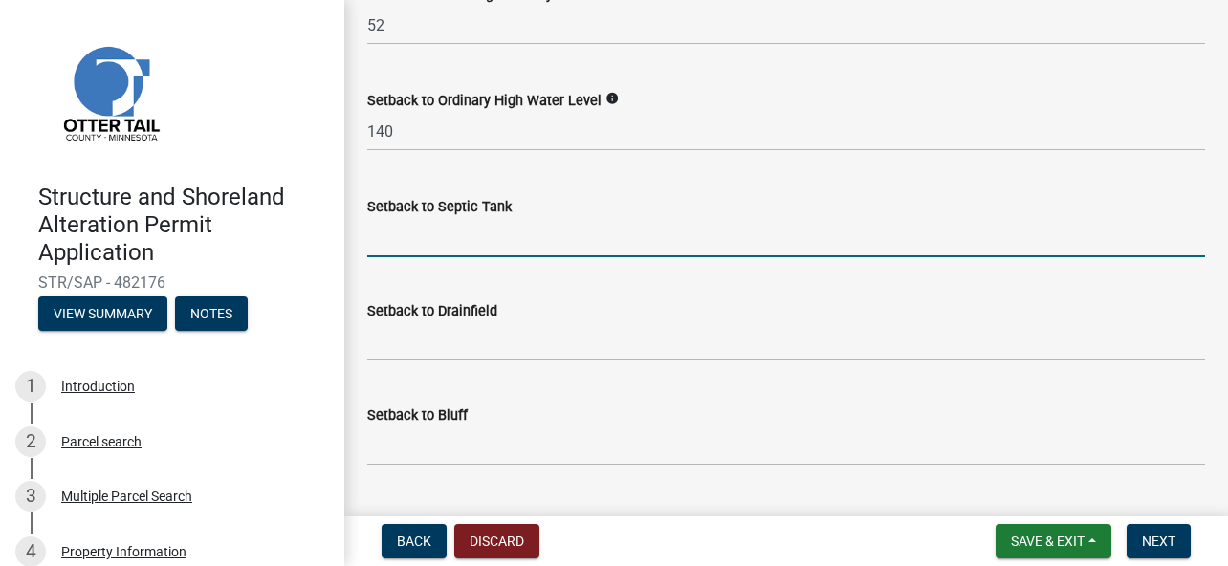
click at [535, 243] on input "Setback to Septic Tank" at bounding box center [786, 237] width 838 height 39
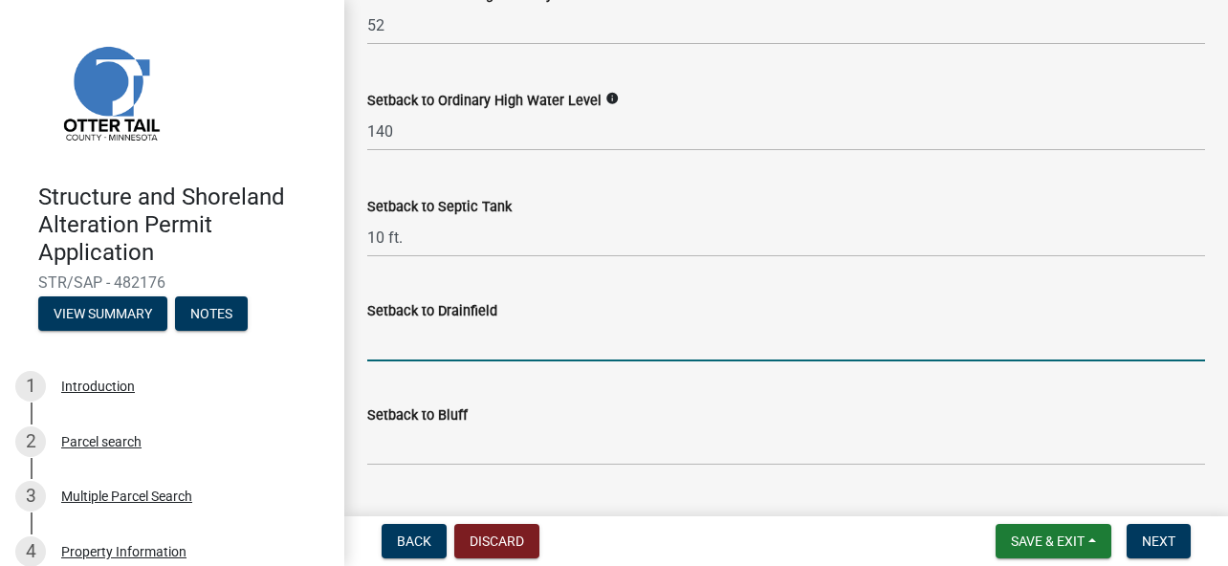
click at [464, 349] on input "Setback to Drainfield" at bounding box center [786, 341] width 838 height 39
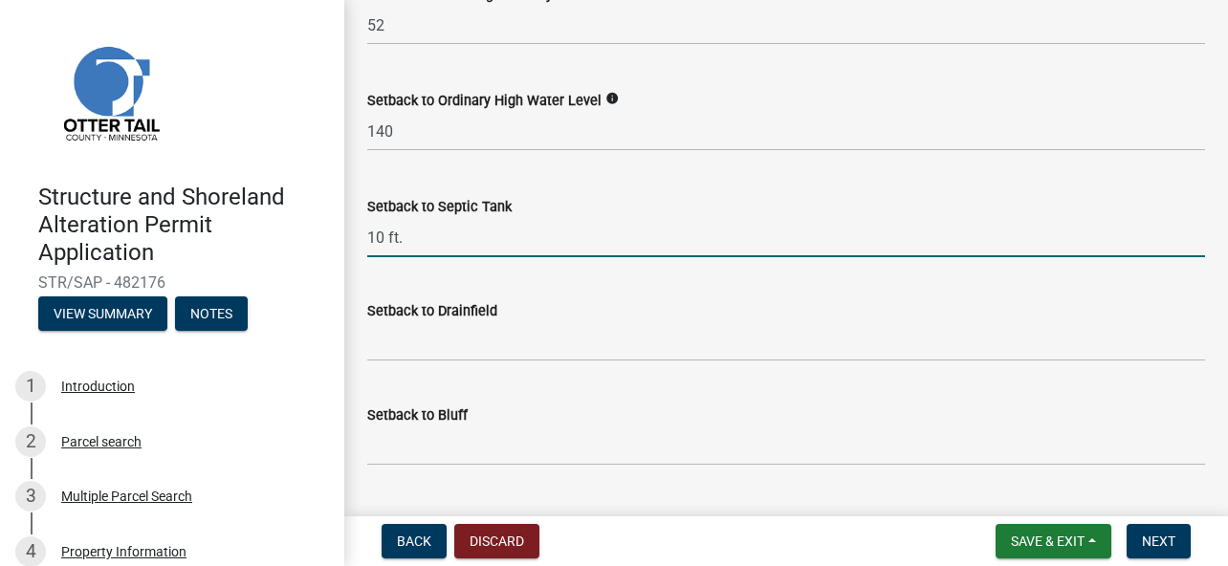
click at [382, 230] on input "10 ft." at bounding box center [786, 237] width 838 height 39
type input "11 ft."
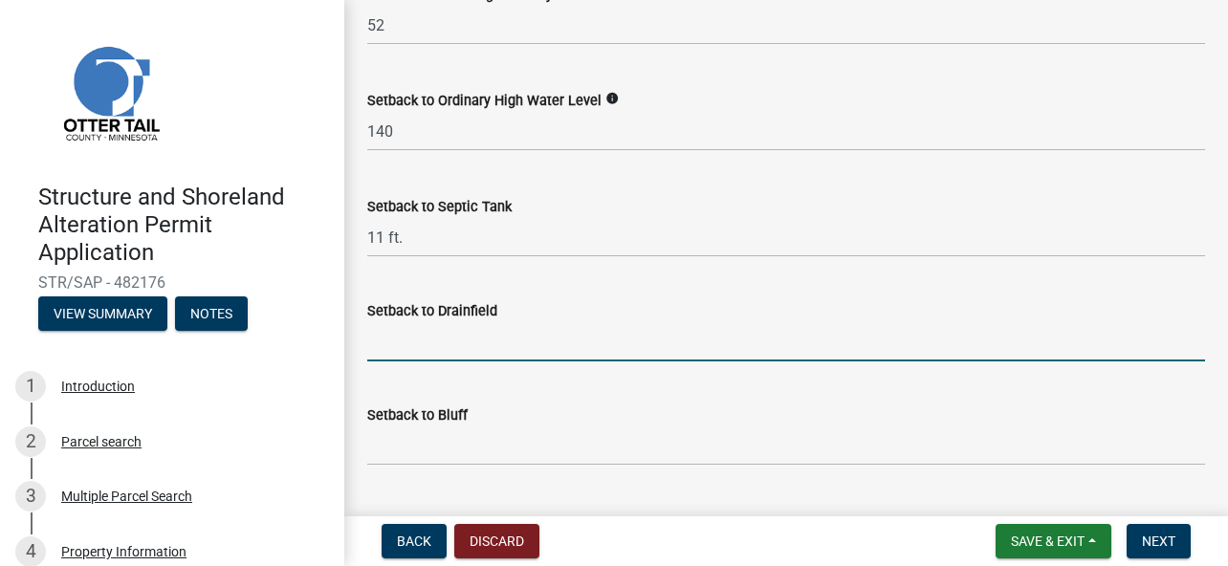
click at [397, 351] on input "Setback to Drainfield" at bounding box center [786, 341] width 838 height 39
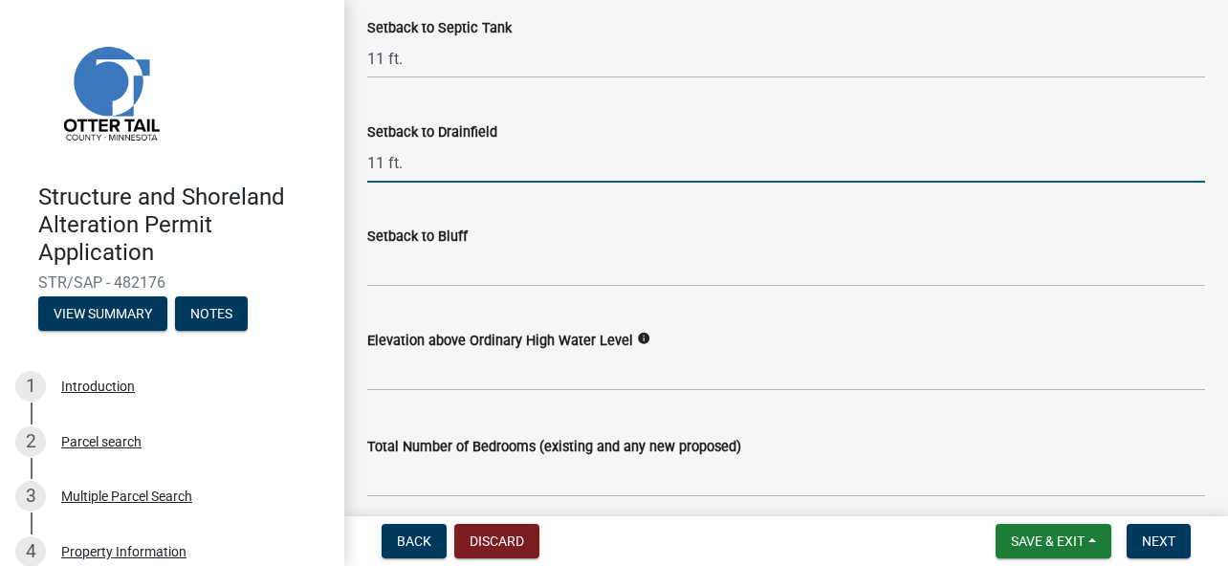
scroll to position [2008, 0]
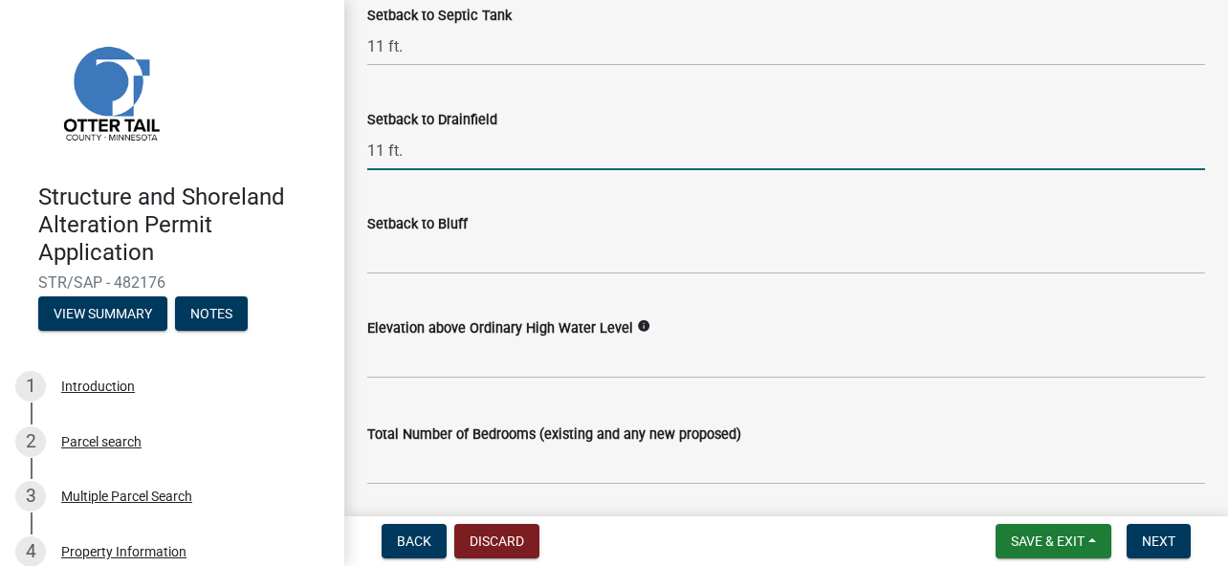
type input "11 ft."
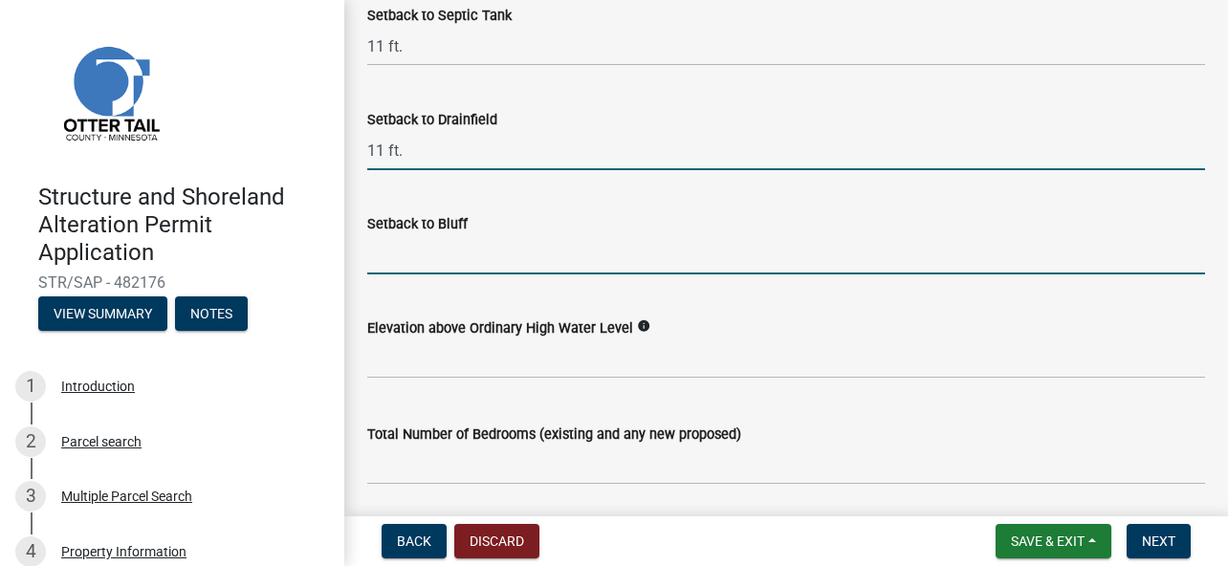
click at [455, 259] on input "Setback to Bluff" at bounding box center [786, 254] width 838 height 39
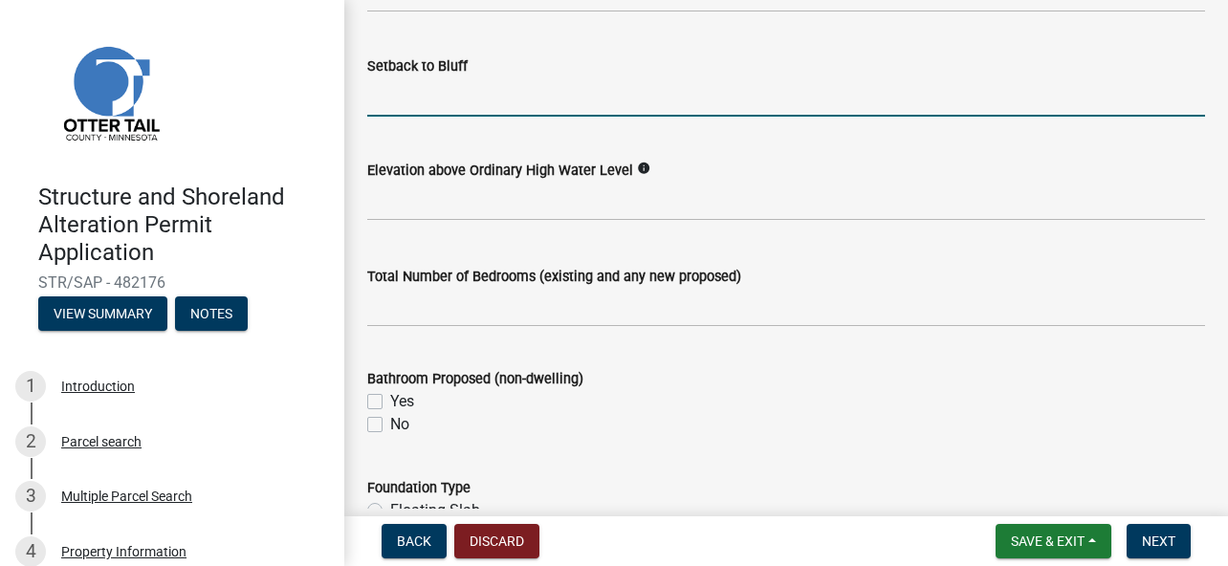
scroll to position [2199, 0]
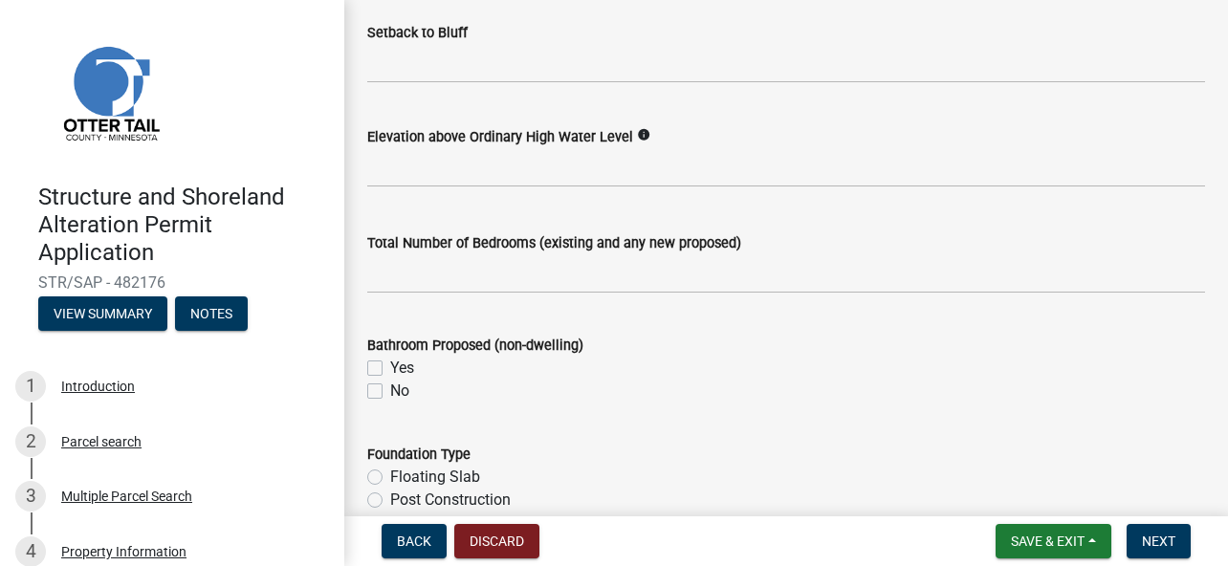
click at [390, 380] on label "No" at bounding box center [399, 391] width 19 height 23
click at [390, 380] on input "No" at bounding box center [396, 386] width 12 height 12
checkbox input "true"
checkbox input "false"
checkbox input "true"
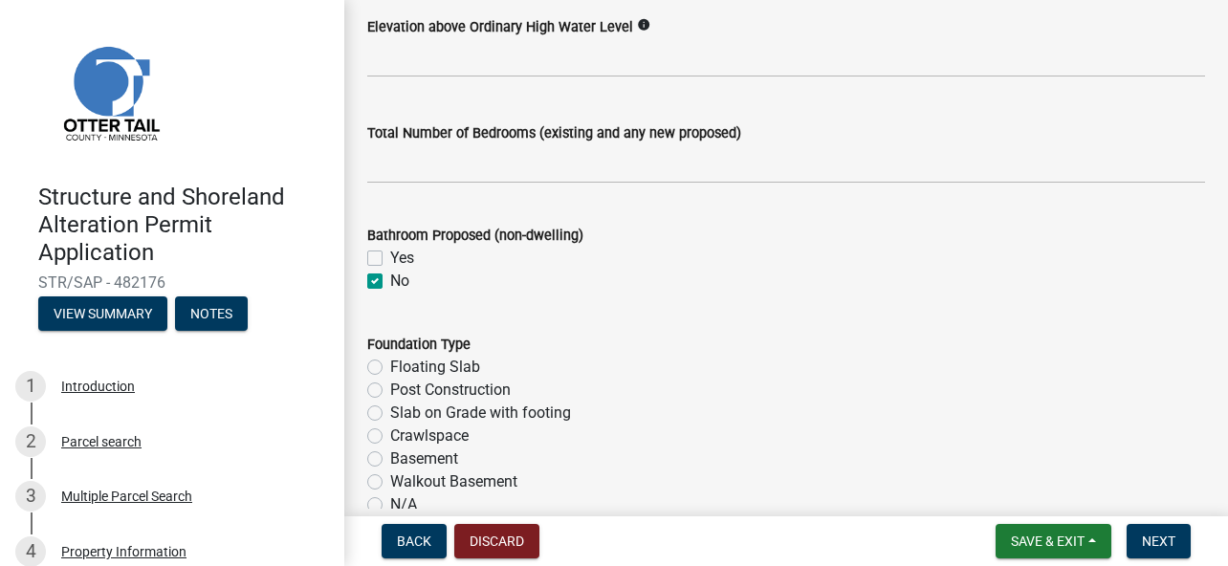
scroll to position [2582, 0]
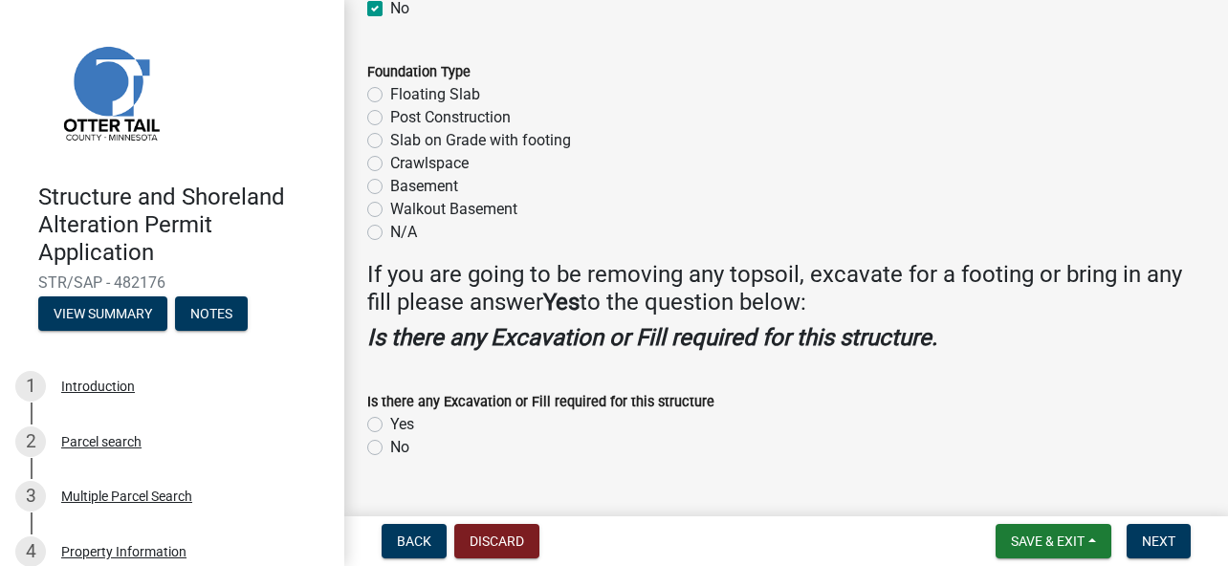
click at [390, 229] on label "N/A" at bounding box center [403, 232] width 27 height 23
click at [390, 229] on input "N/A" at bounding box center [396, 227] width 12 height 12
radio input "true"
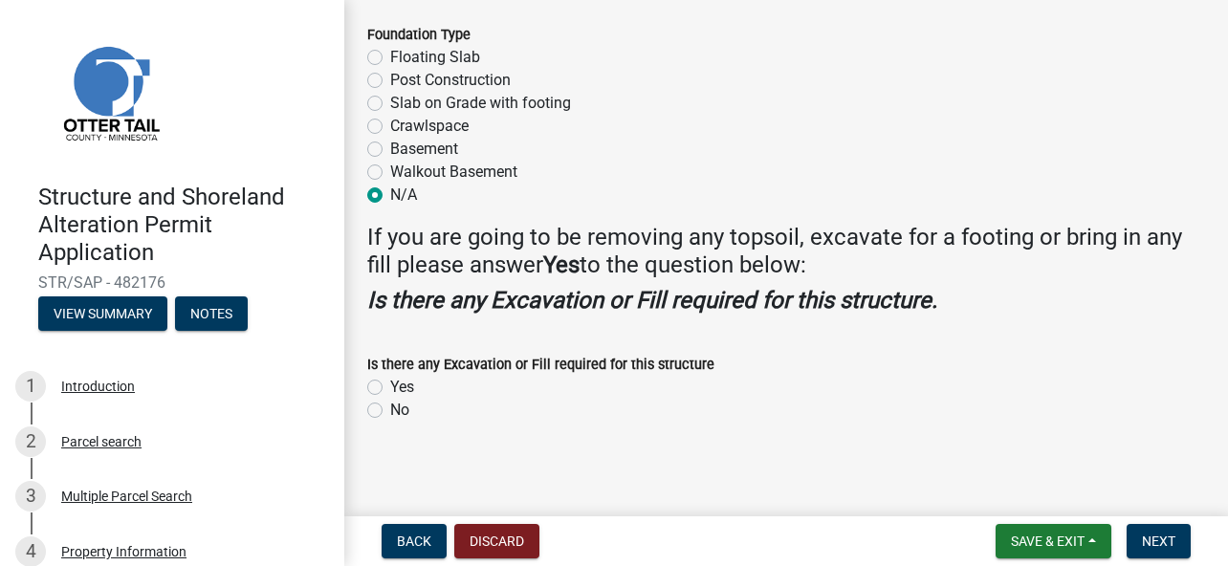
click at [390, 379] on label "Yes" at bounding box center [402, 387] width 24 height 23
click at [390, 379] on input "Yes" at bounding box center [396, 382] width 12 height 12
radio input "true"
click at [1147, 537] on span "Next" at bounding box center [1158, 541] width 33 height 15
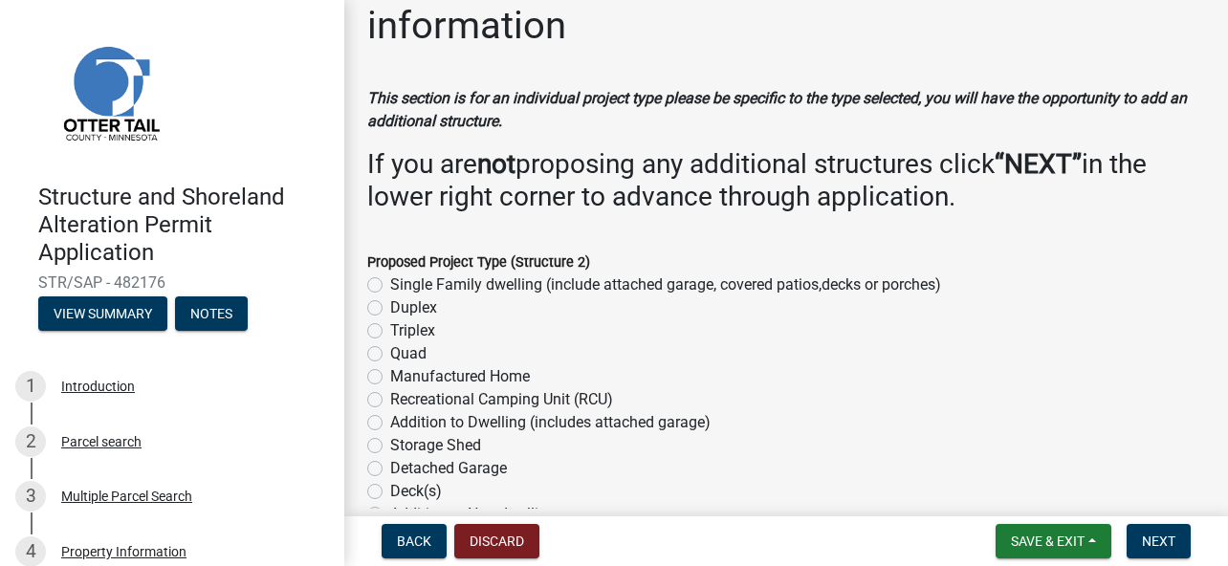
scroll to position [96, 0]
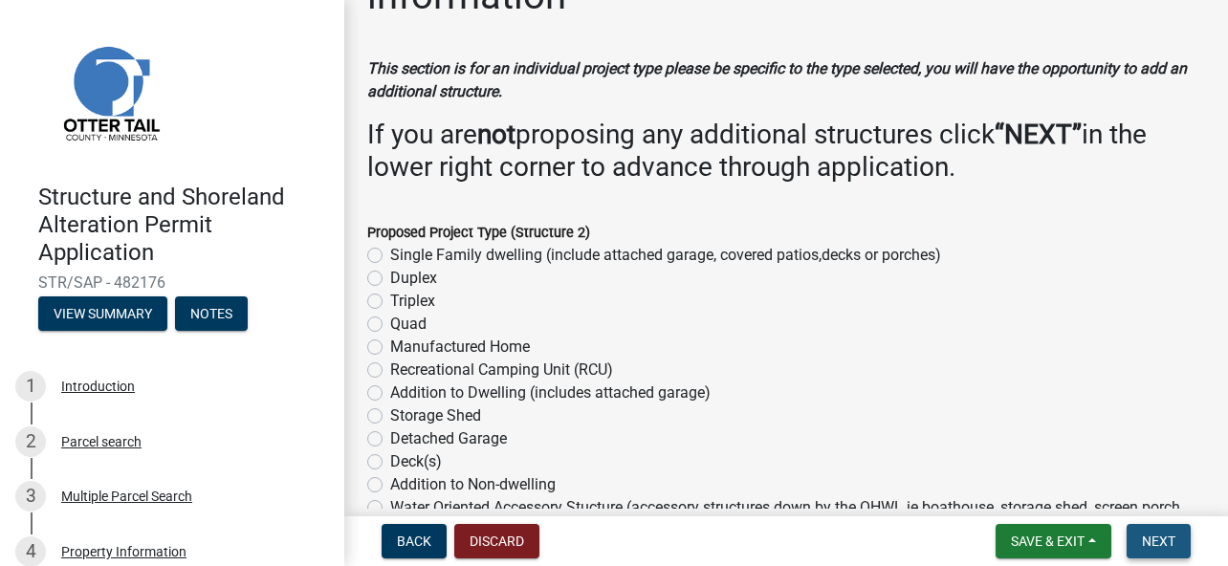
click at [1142, 534] on span "Next" at bounding box center [1158, 541] width 33 height 15
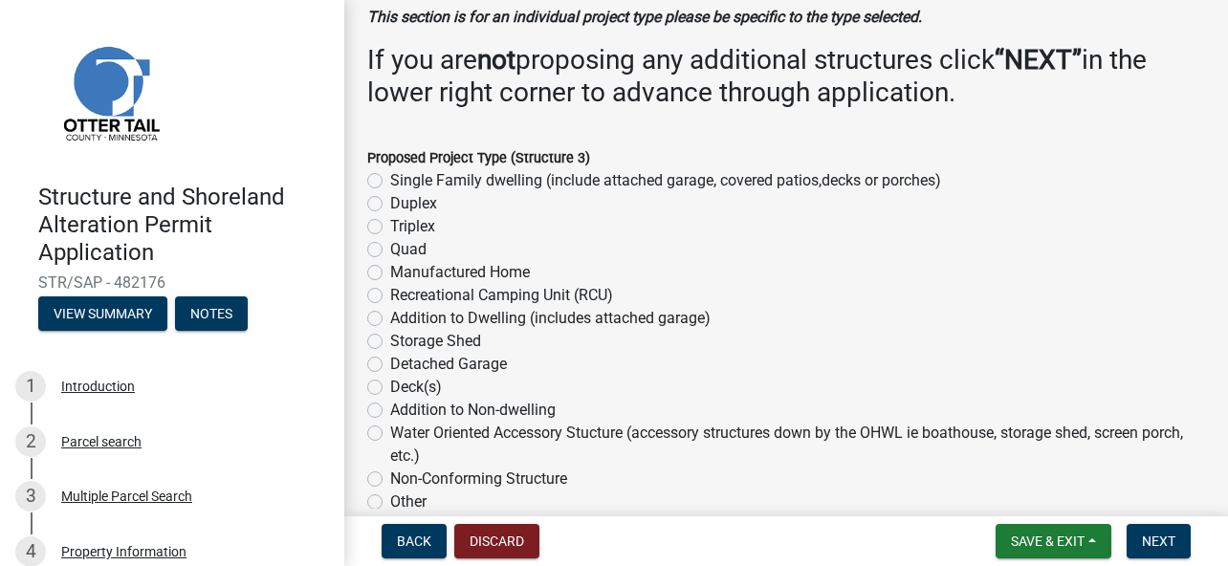
scroll to position [191, 0]
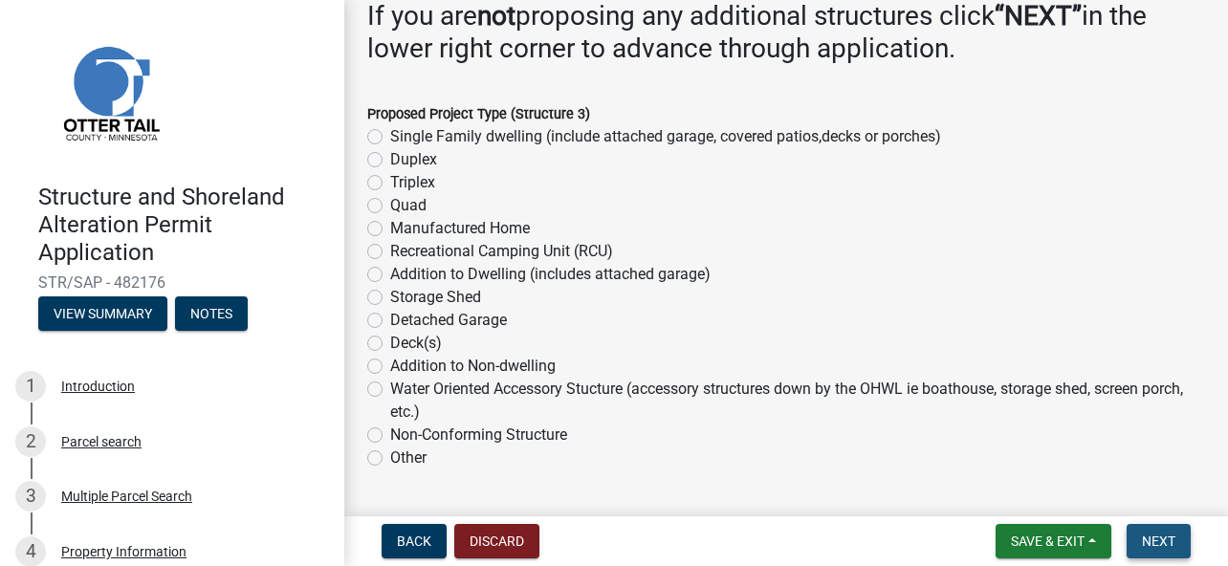
click at [1154, 538] on span "Next" at bounding box center [1158, 541] width 33 height 15
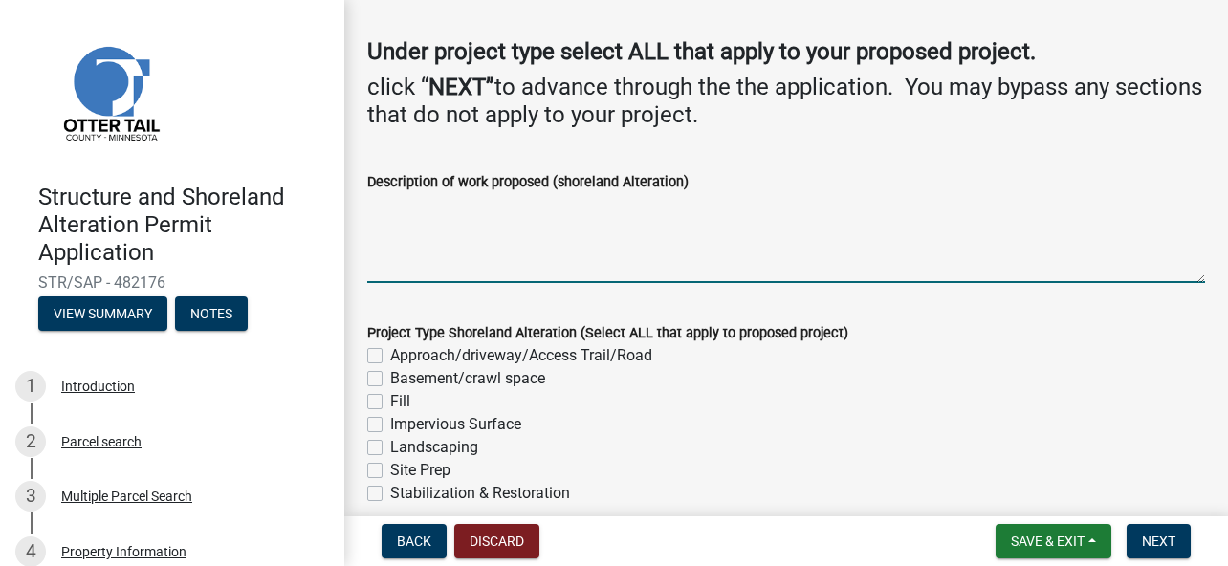
click at [509, 269] on textarea "Description of work proposed (shoreland Alteration)" at bounding box center [786, 238] width 838 height 90
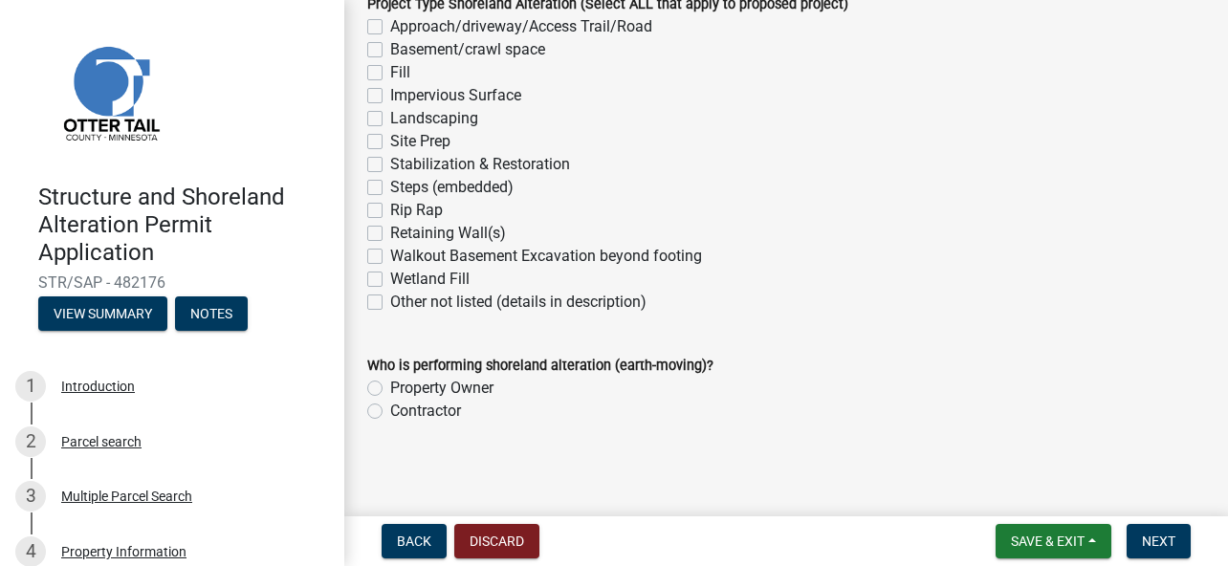
scroll to position [526, 0]
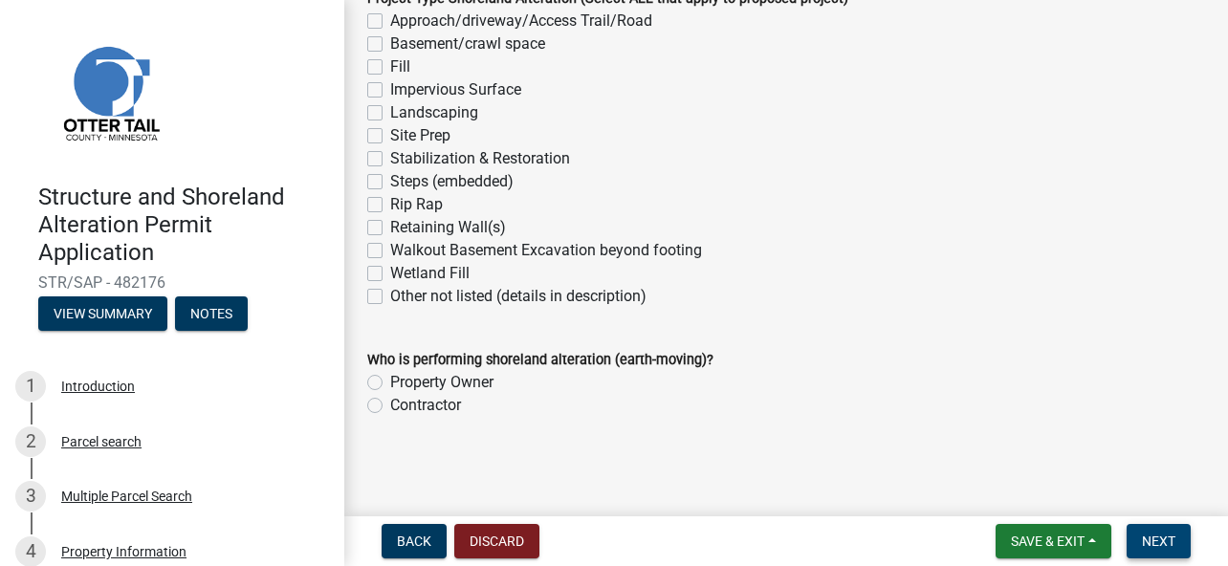
type textarea "none"
click at [1148, 545] on span "Next" at bounding box center [1158, 541] width 33 height 15
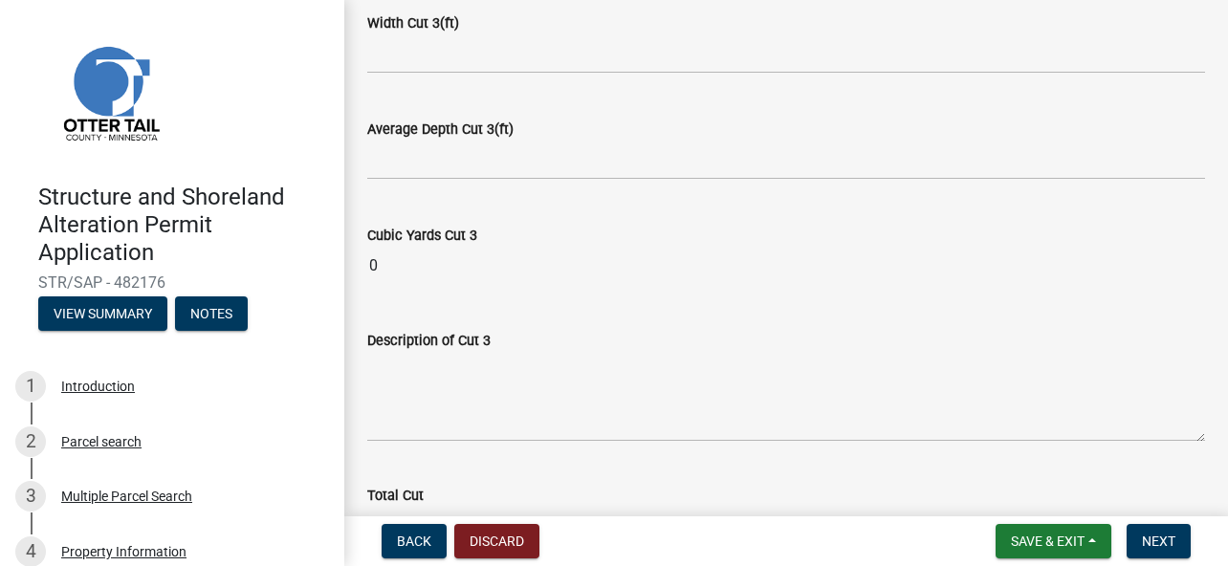
scroll to position [2401, 0]
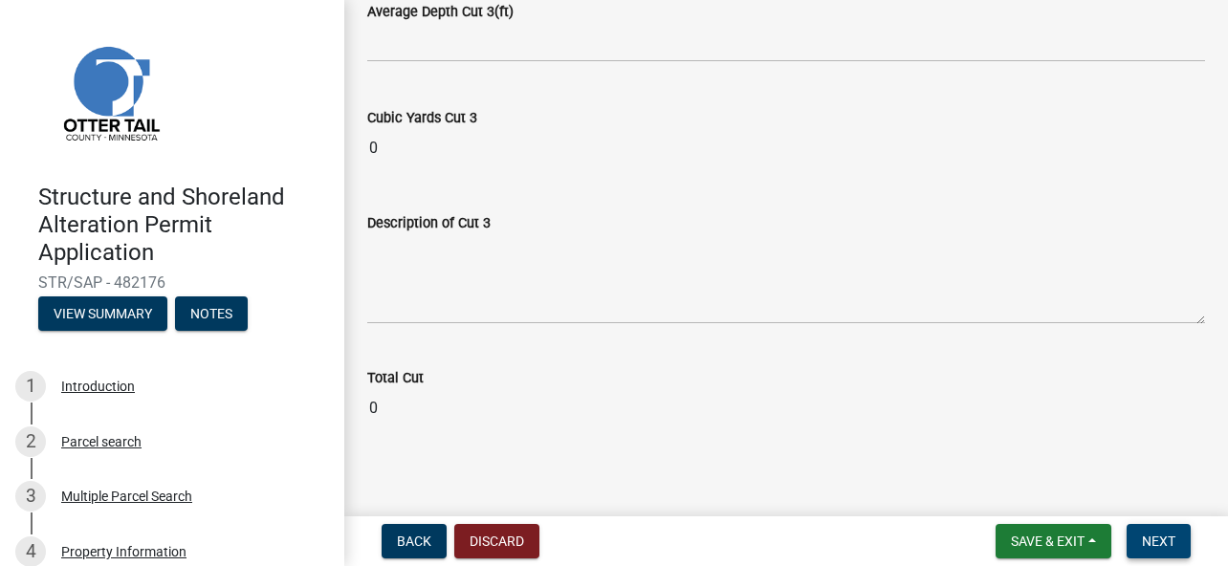
click at [1146, 534] on span "Next" at bounding box center [1158, 541] width 33 height 15
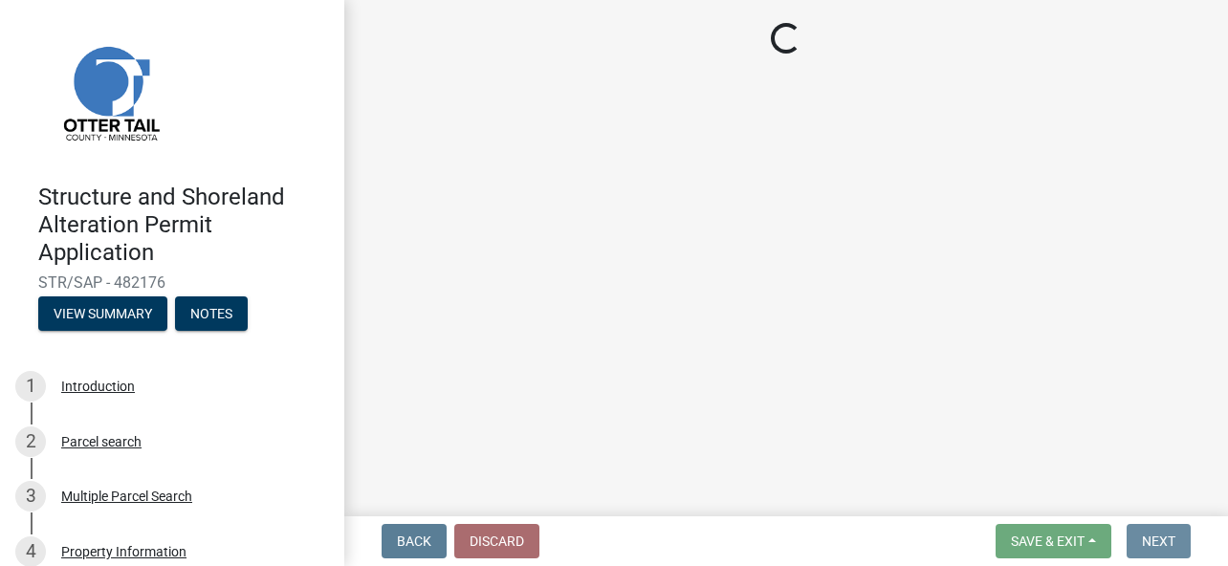
scroll to position [0, 0]
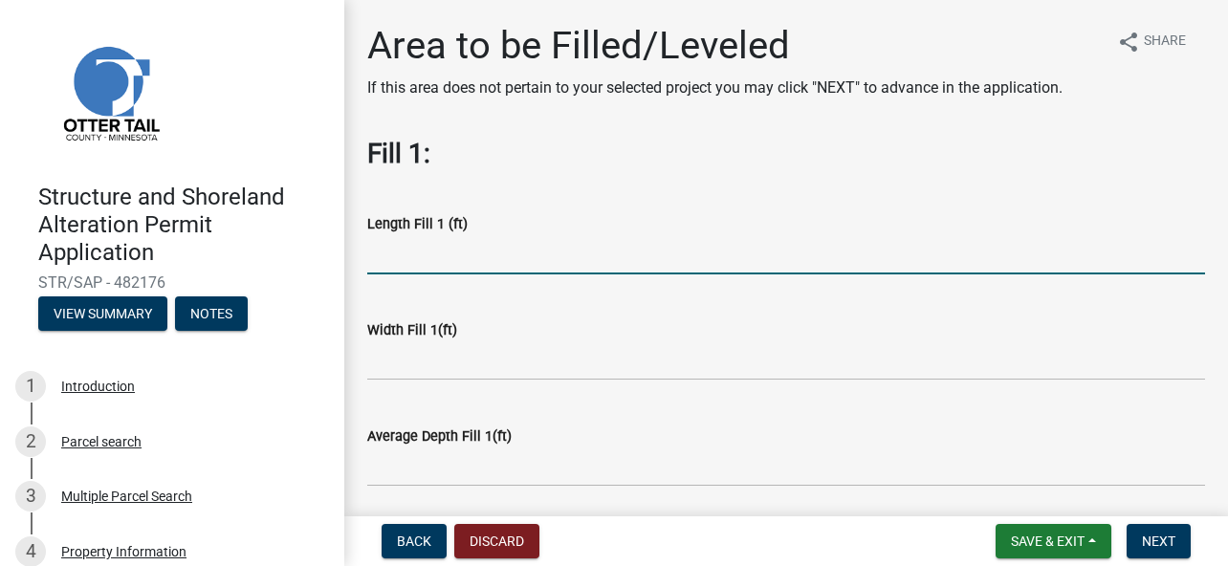
click at [506, 259] on input "text" at bounding box center [786, 254] width 838 height 39
type input "28"
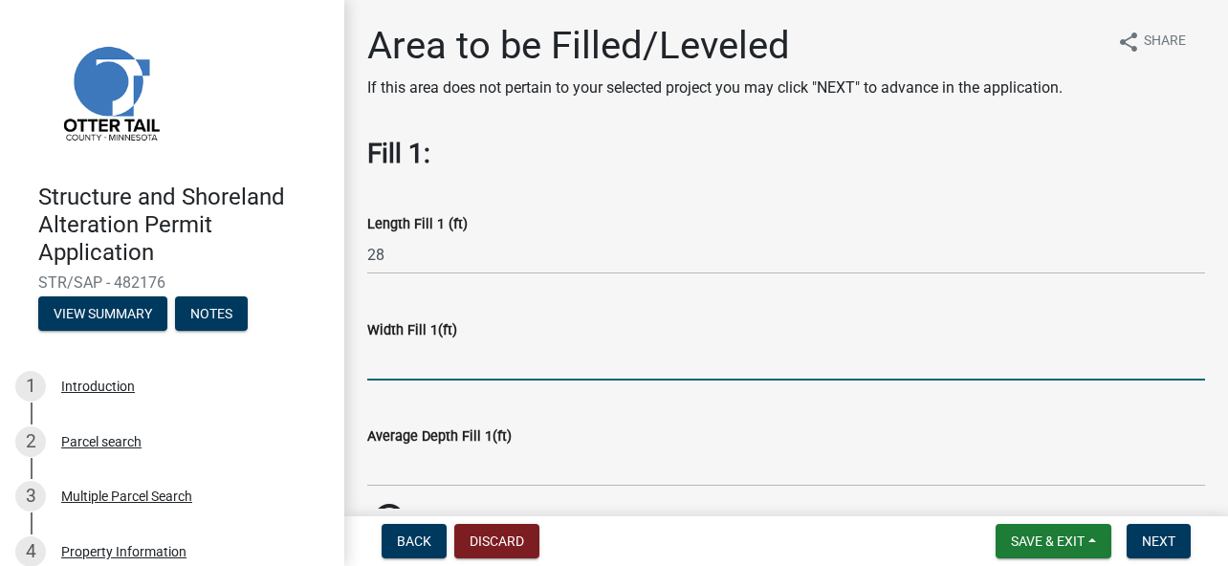
click at [497, 360] on input "text" at bounding box center [786, 360] width 838 height 39
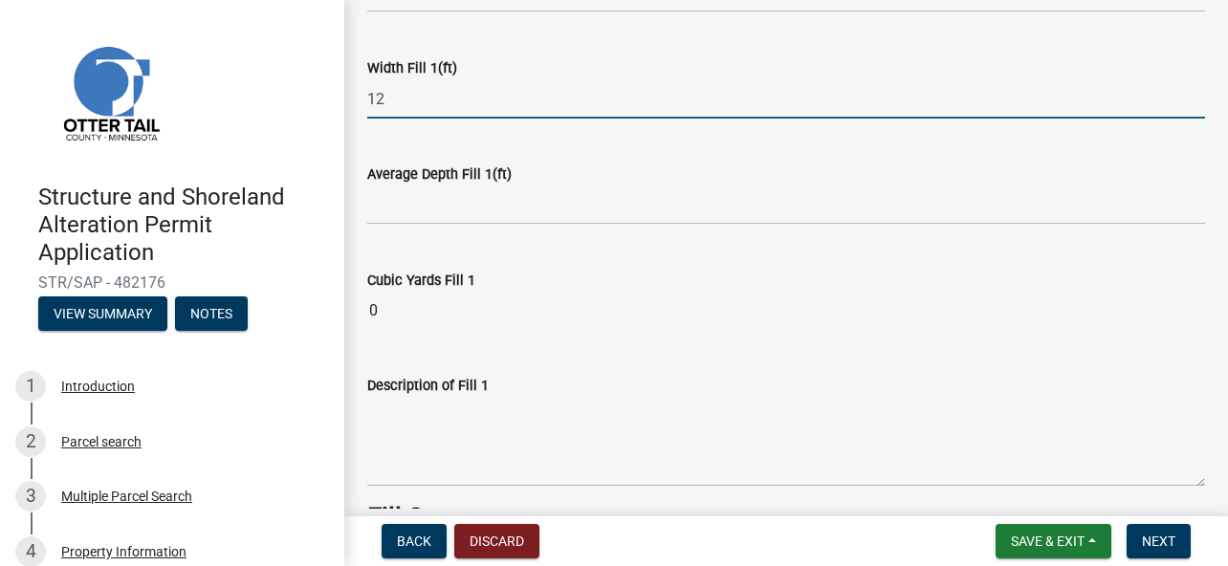
scroll to position [287, 0]
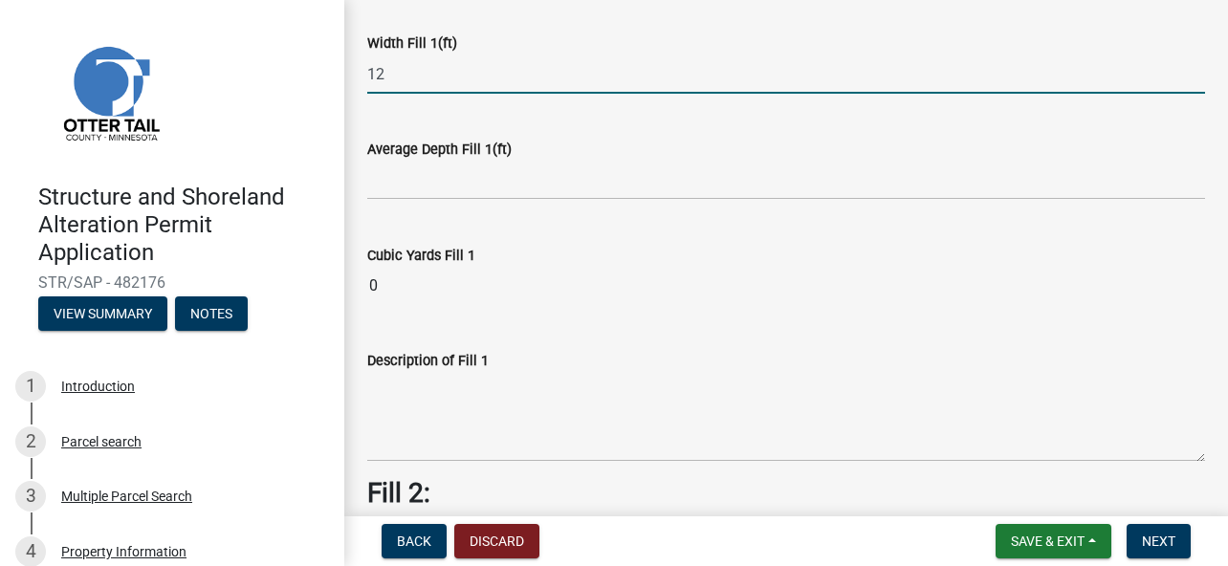
type input "12"
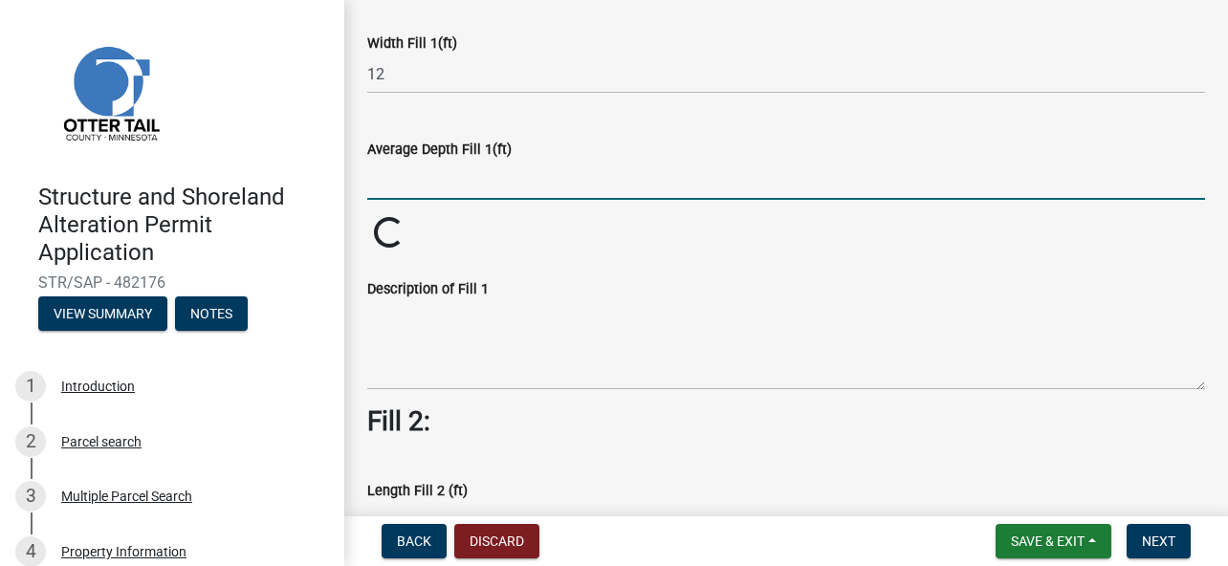
click at [460, 179] on input "text" at bounding box center [786, 180] width 838 height 39
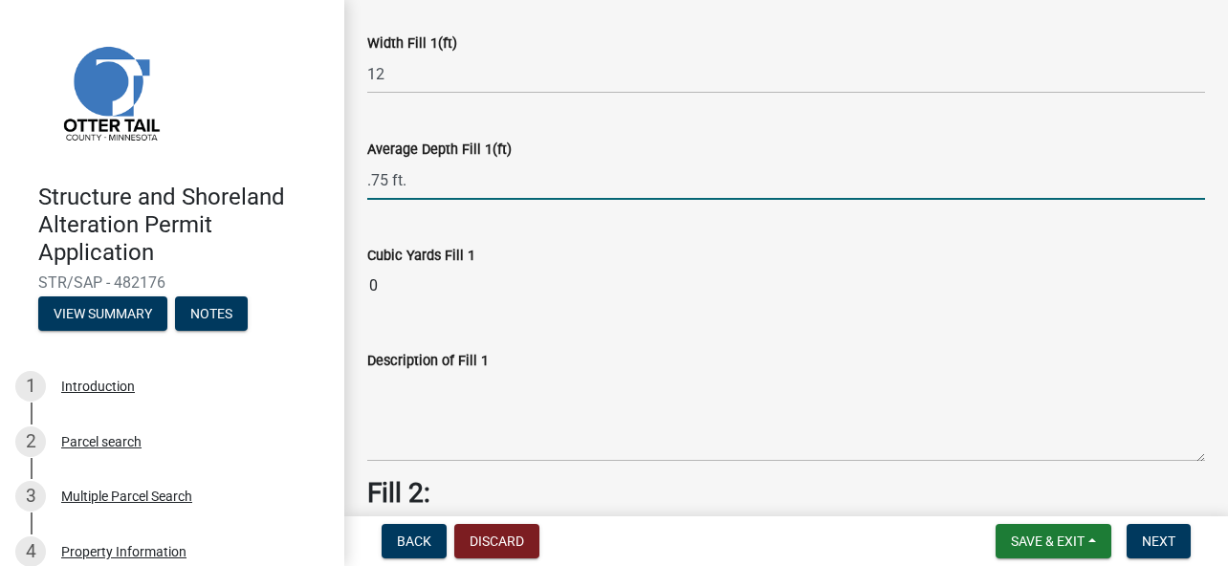
scroll to position [383, 0]
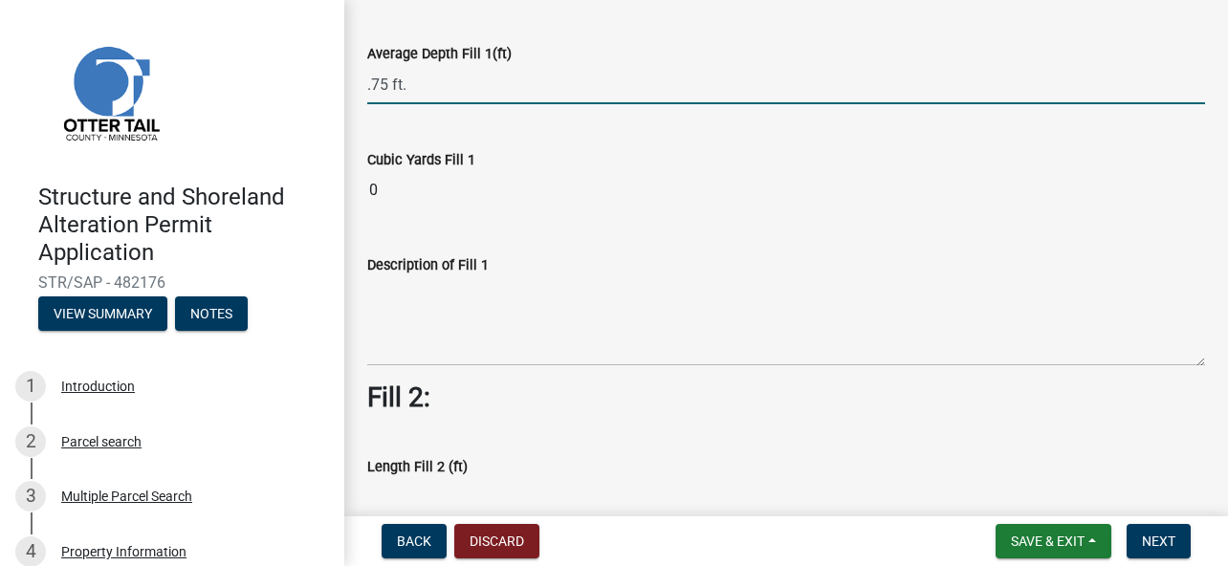
type input "0"
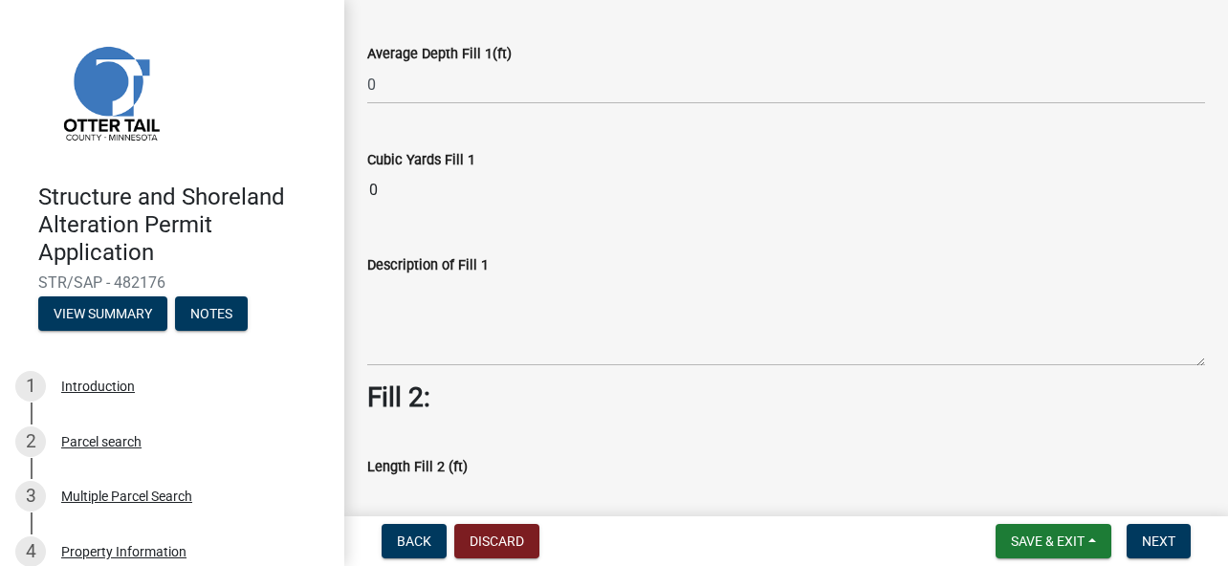
click at [395, 188] on input "0" at bounding box center [786, 190] width 838 height 38
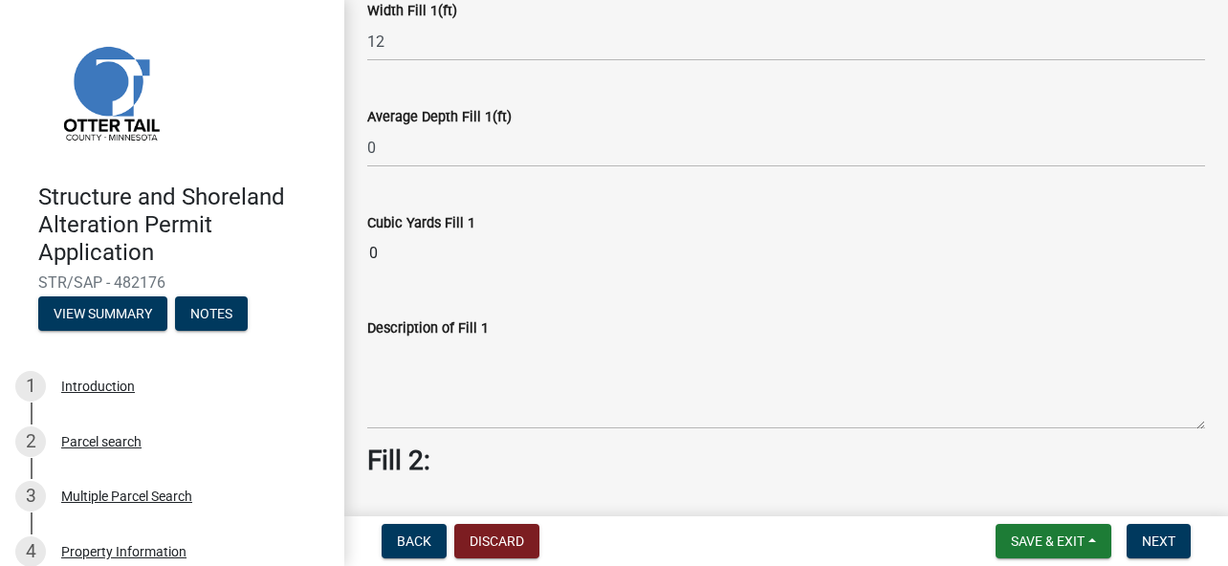
scroll to position [287, 0]
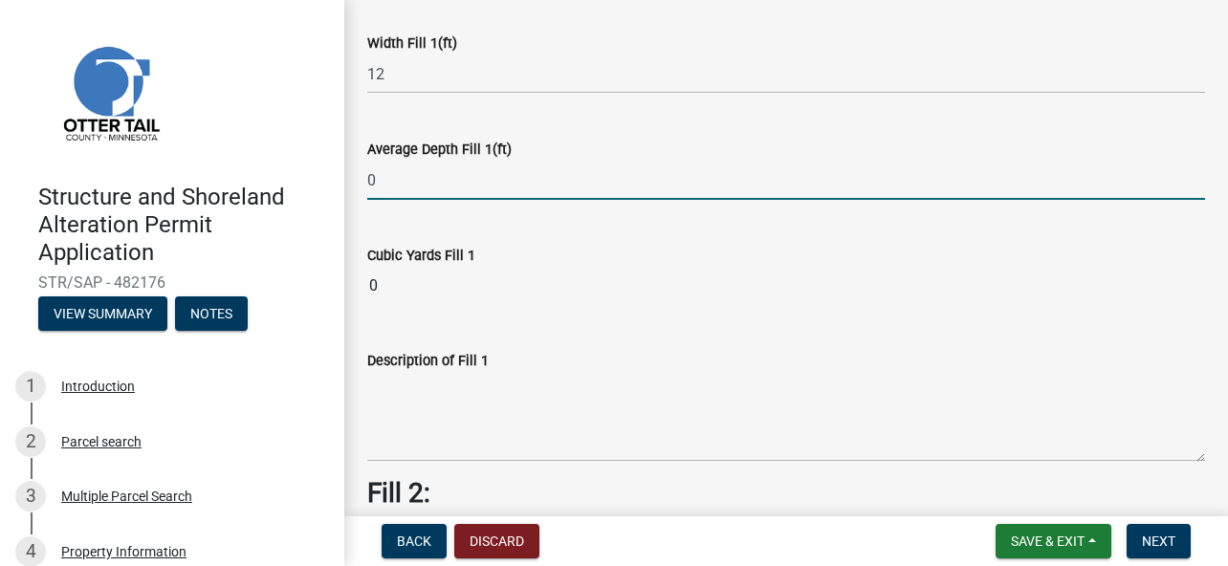
click at [382, 182] on input "0" at bounding box center [786, 180] width 838 height 39
type input "0.75"
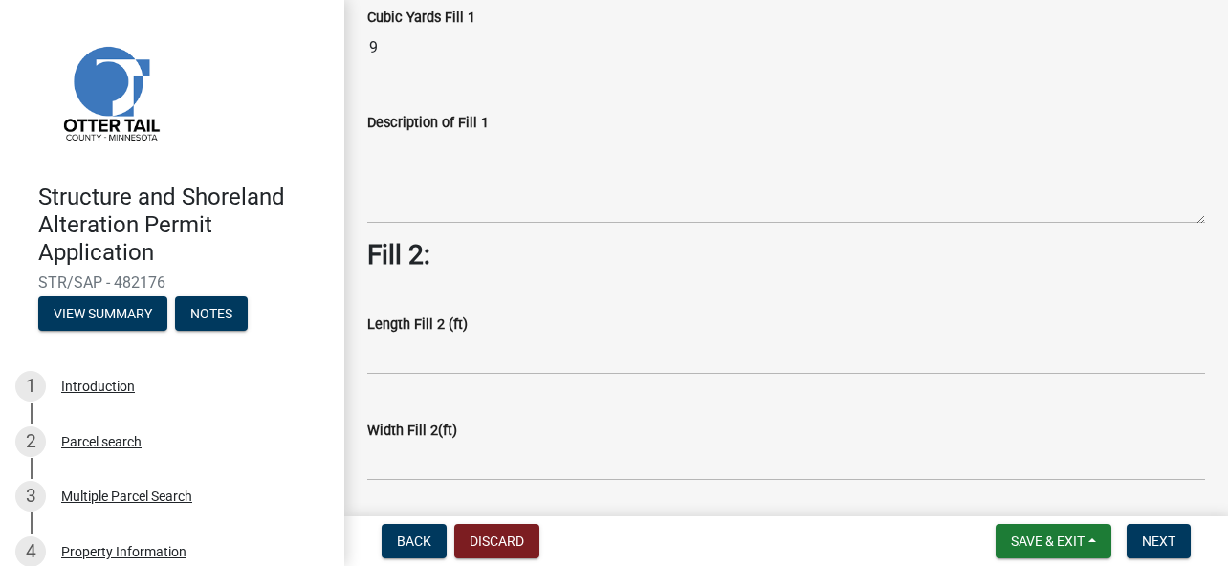
scroll to position [574, 0]
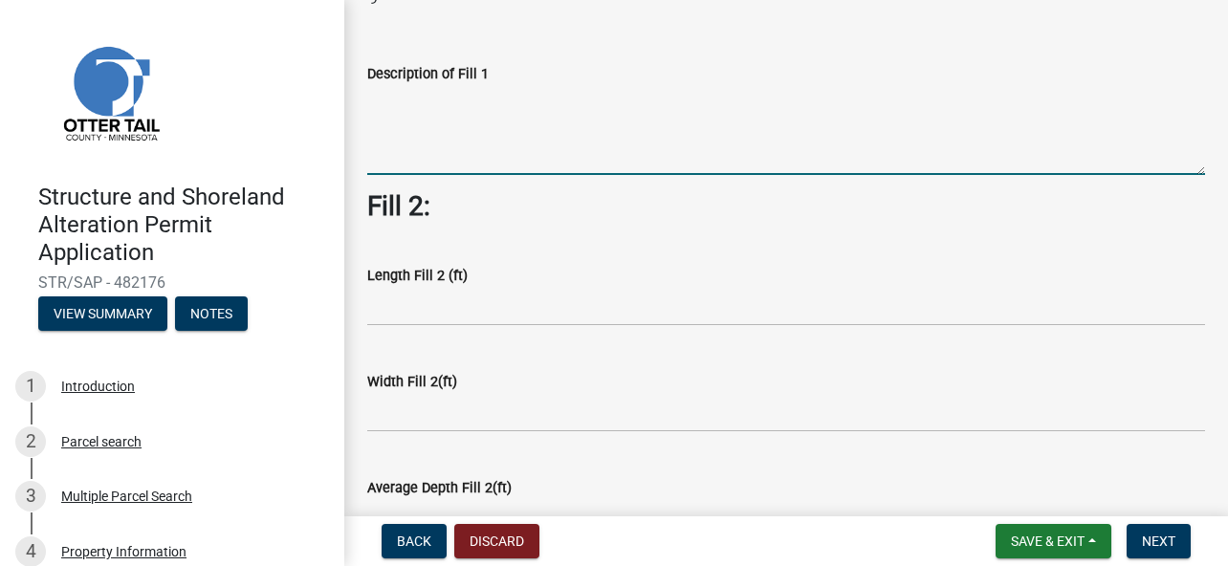
click at [436, 149] on textarea "Description of Fill 1" at bounding box center [786, 130] width 838 height 90
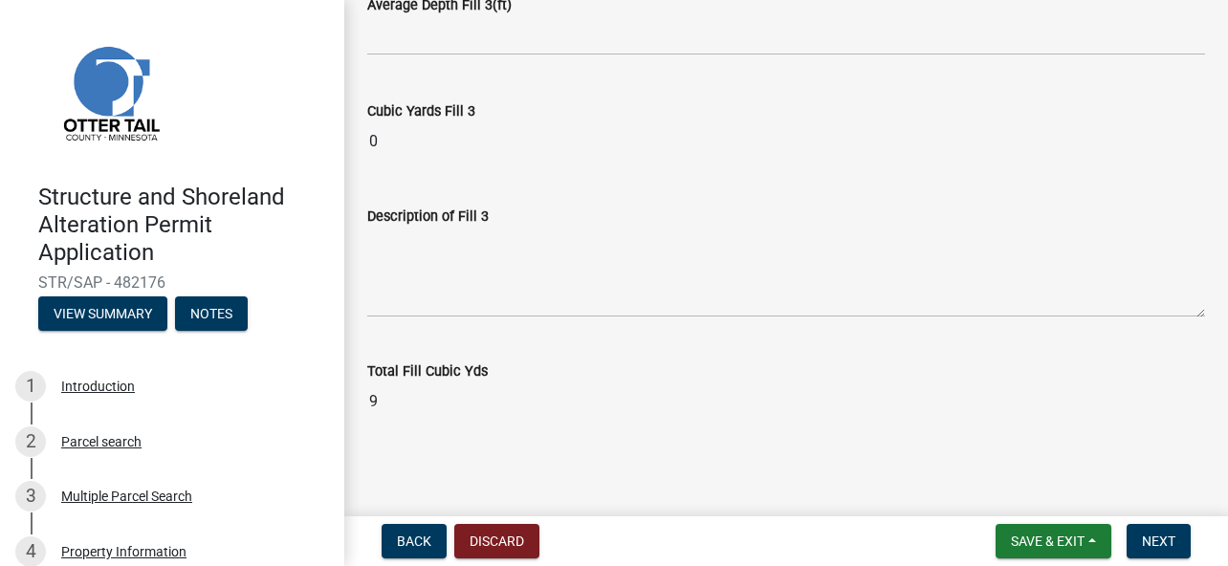
scroll to position [1685, 0]
type textarea "add gravel on slope to level area of shed"
click at [1163, 535] on span "Next" at bounding box center [1158, 541] width 33 height 15
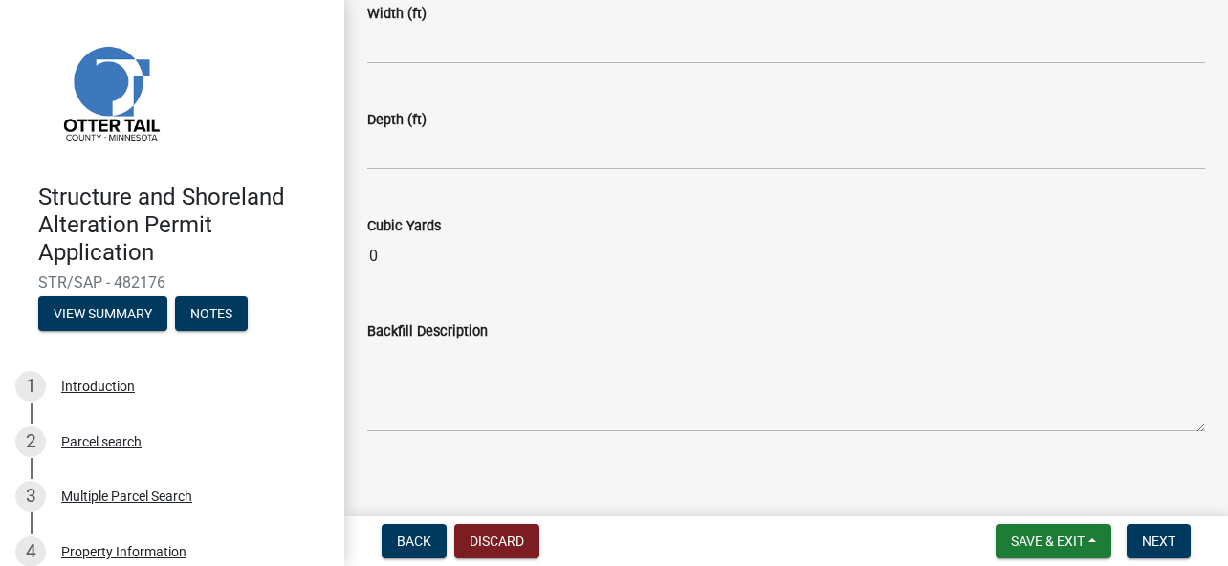
scroll to position [462, 0]
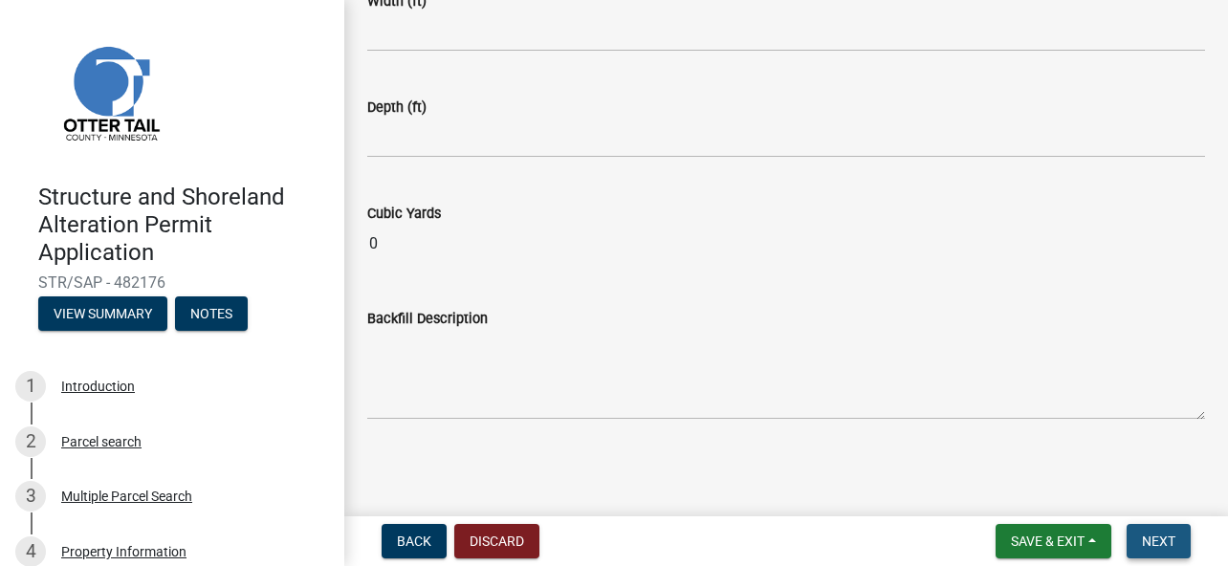
click at [1152, 538] on span "Next" at bounding box center [1158, 541] width 33 height 15
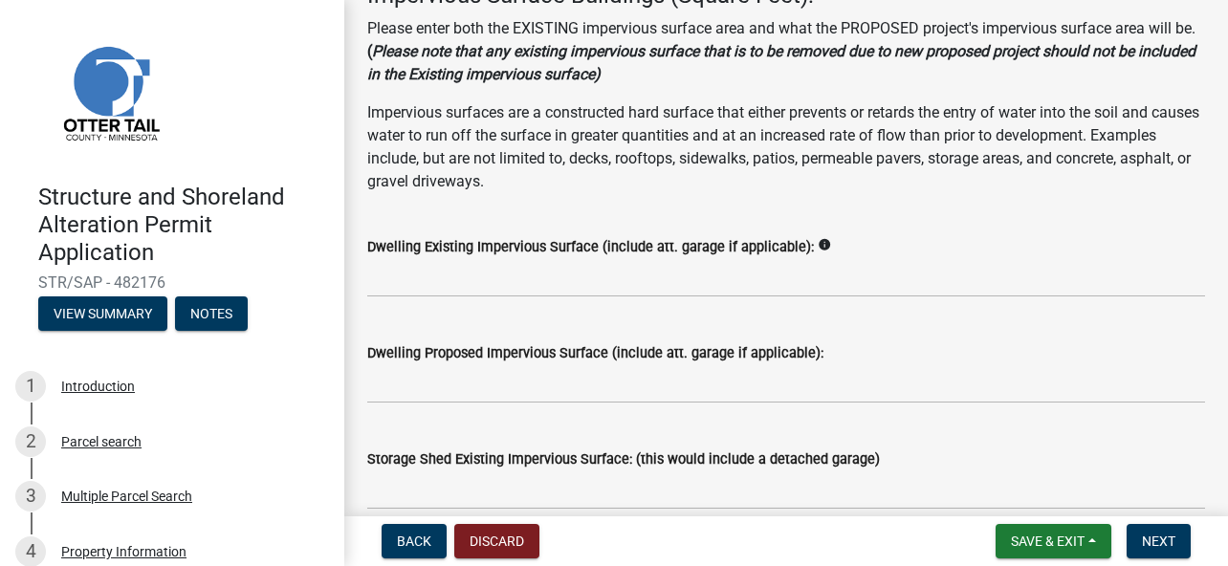
scroll to position [191, 0]
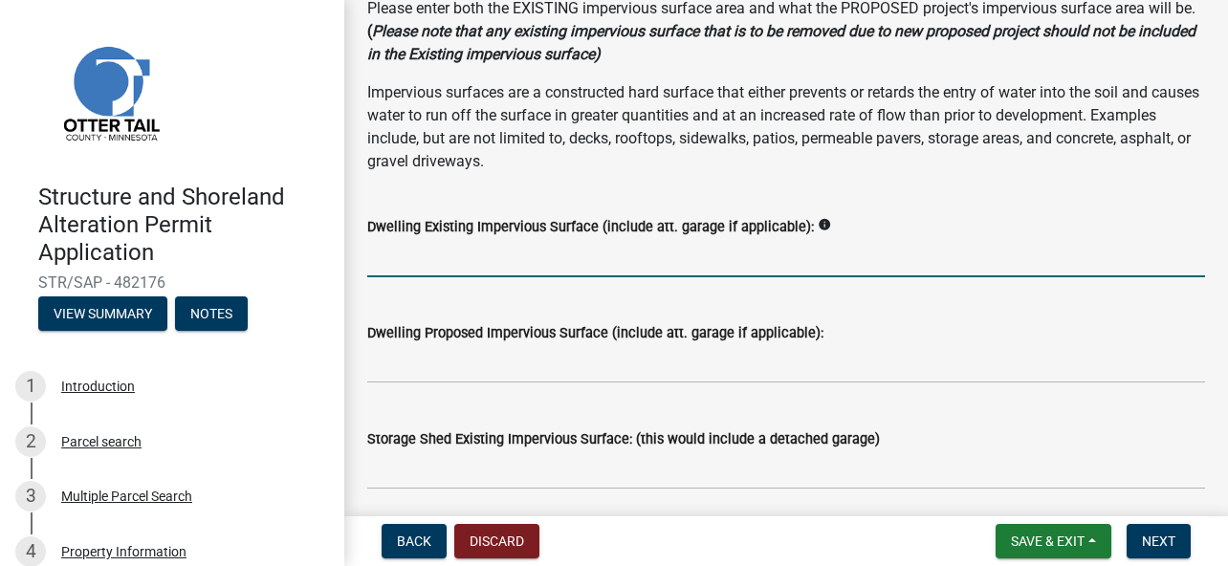
click at [497, 262] on input "text" at bounding box center [786, 257] width 838 height 39
type input "1908"
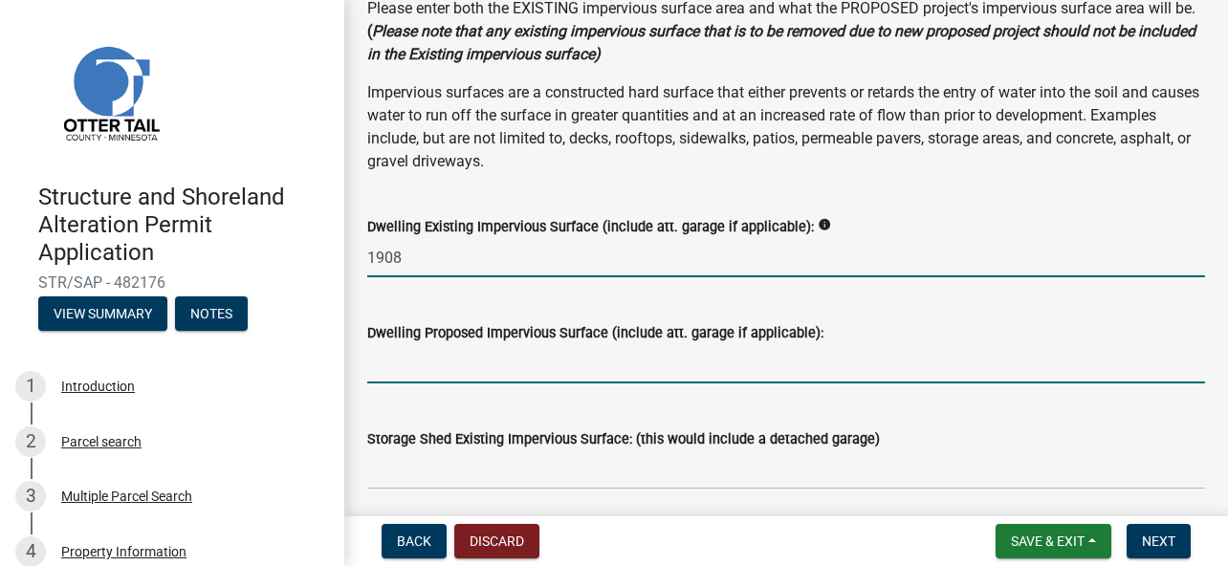
click at [573, 371] on input "text" at bounding box center [786, 363] width 838 height 39
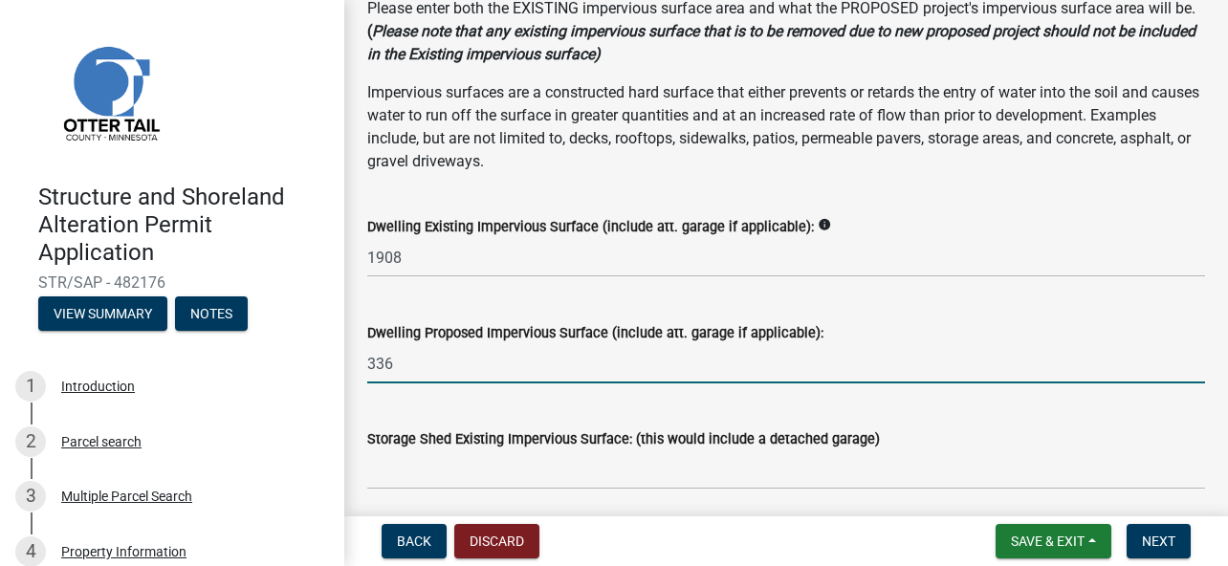
scroll to position [287, 0]
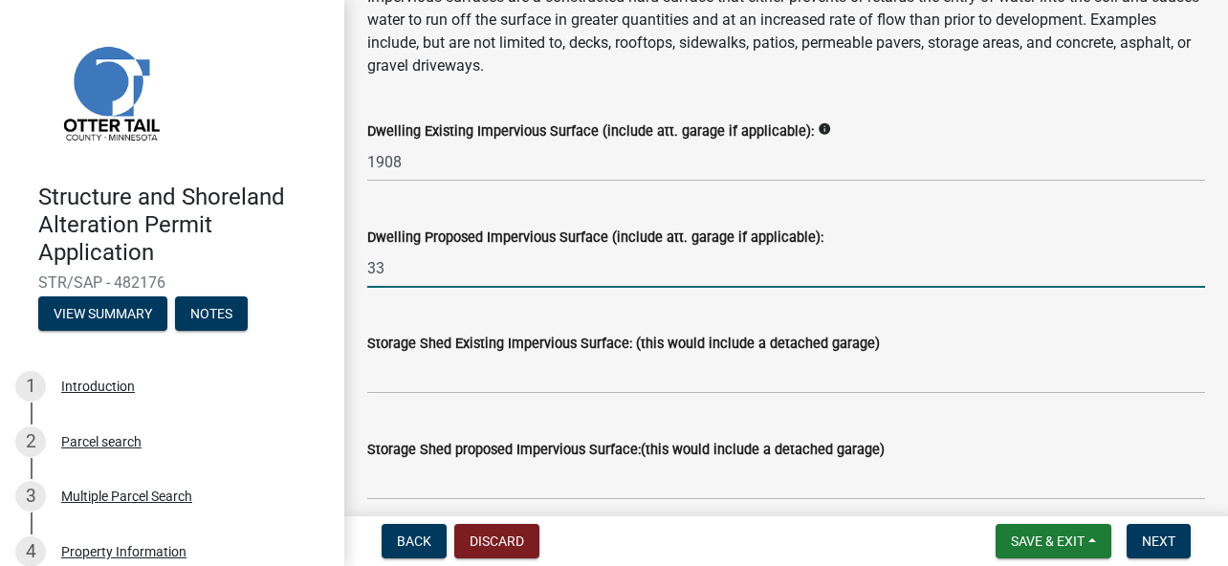
type input "3"
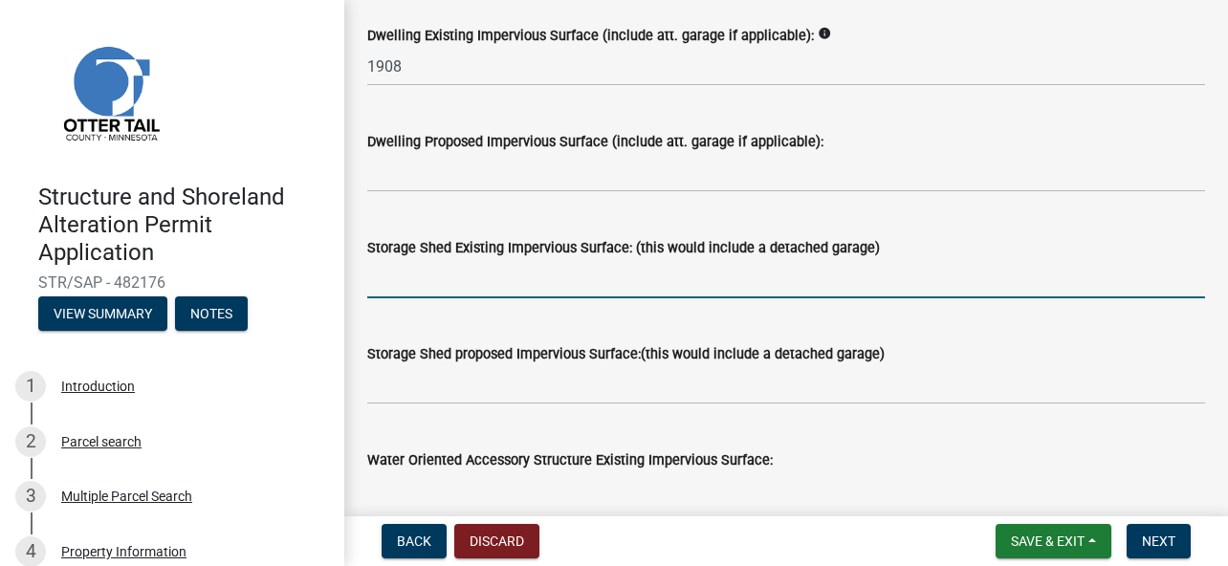
click at [466, 286] on input "text" at bounding box center [786, 278] width 838 height 39
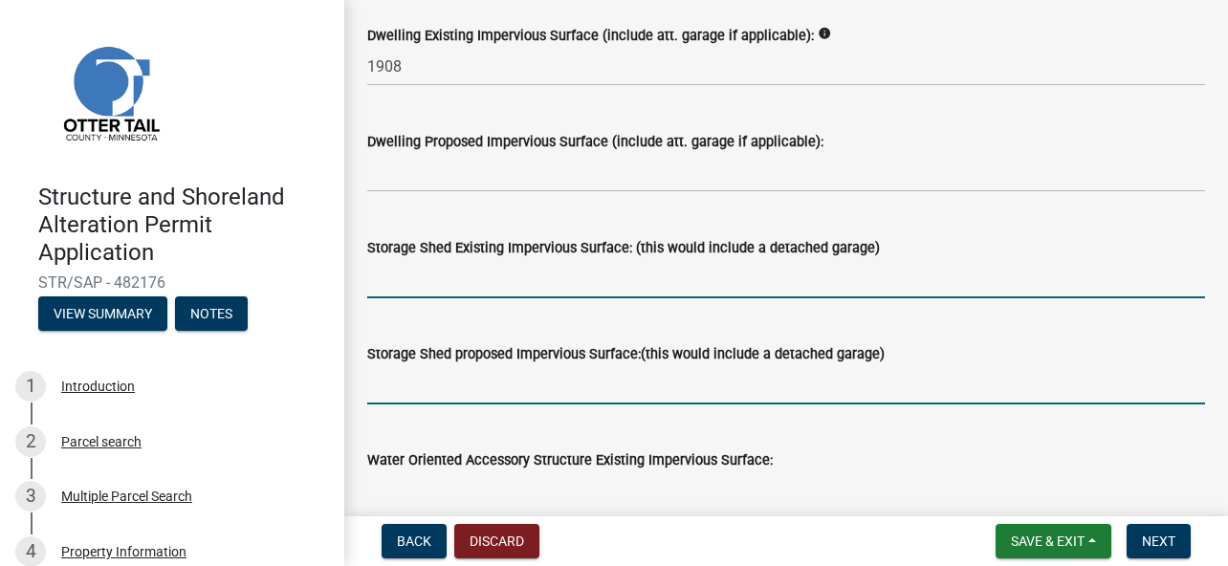
click at [447, 385] on input "text" at bounding box center [786, 384] width 838 height 39
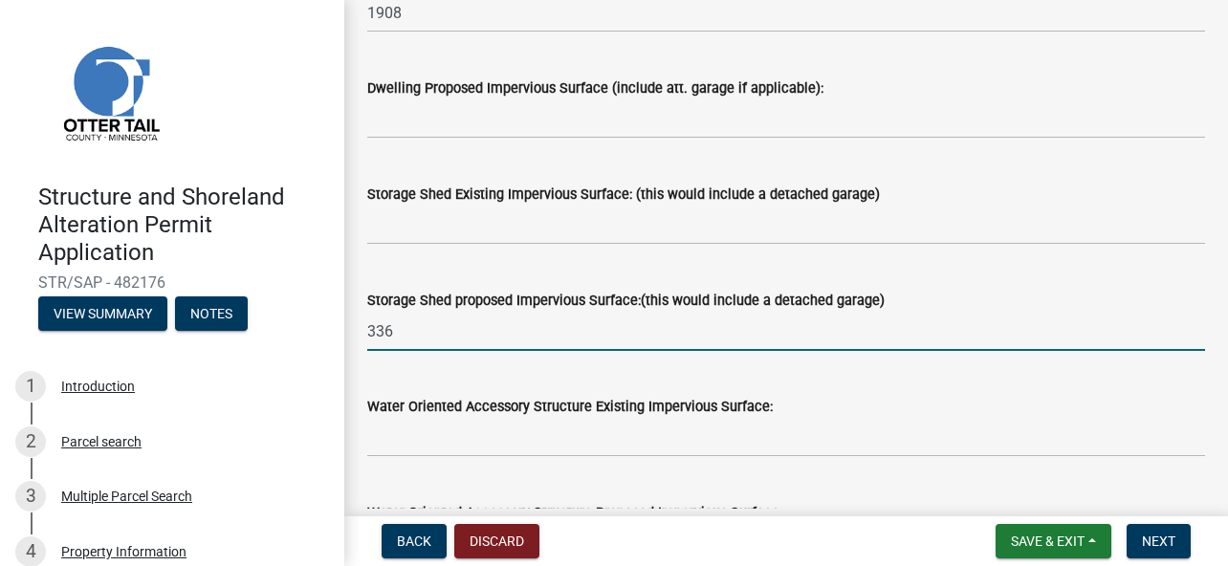
scroll to position [478, 0]
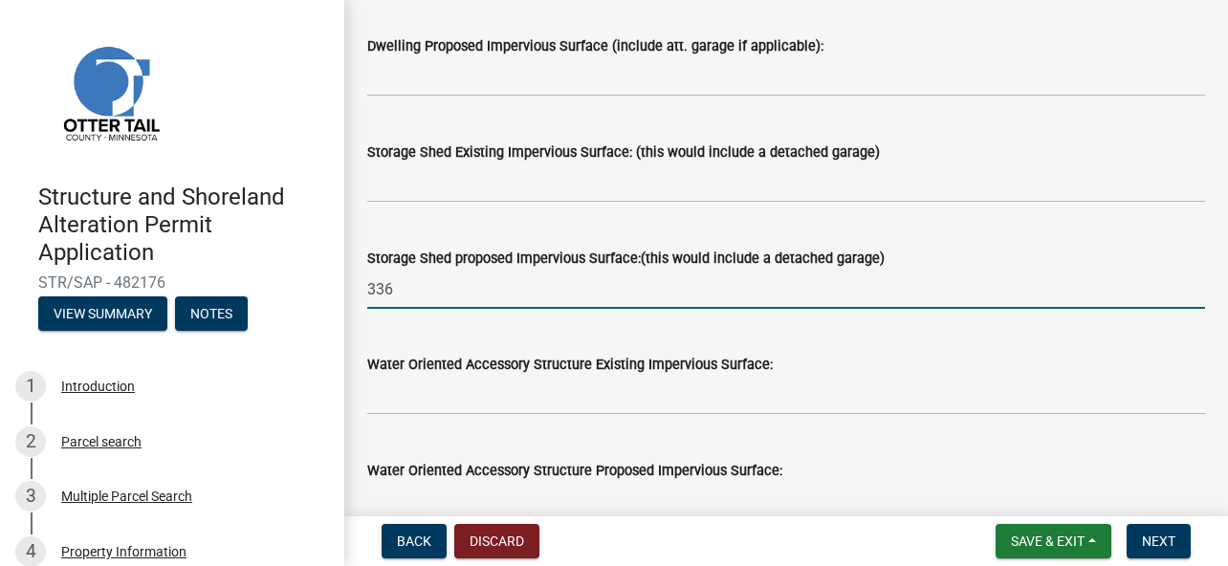
type input "336"
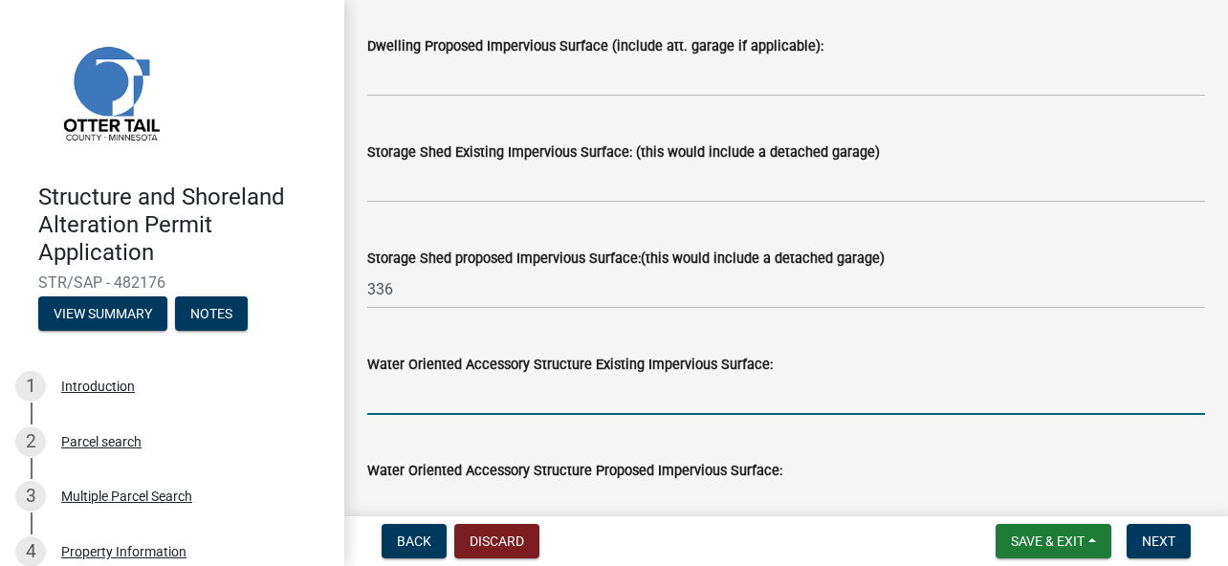
click at [563, 398] on input "text" at bounding box center [786, 395] width 838 height 39
type input "0"
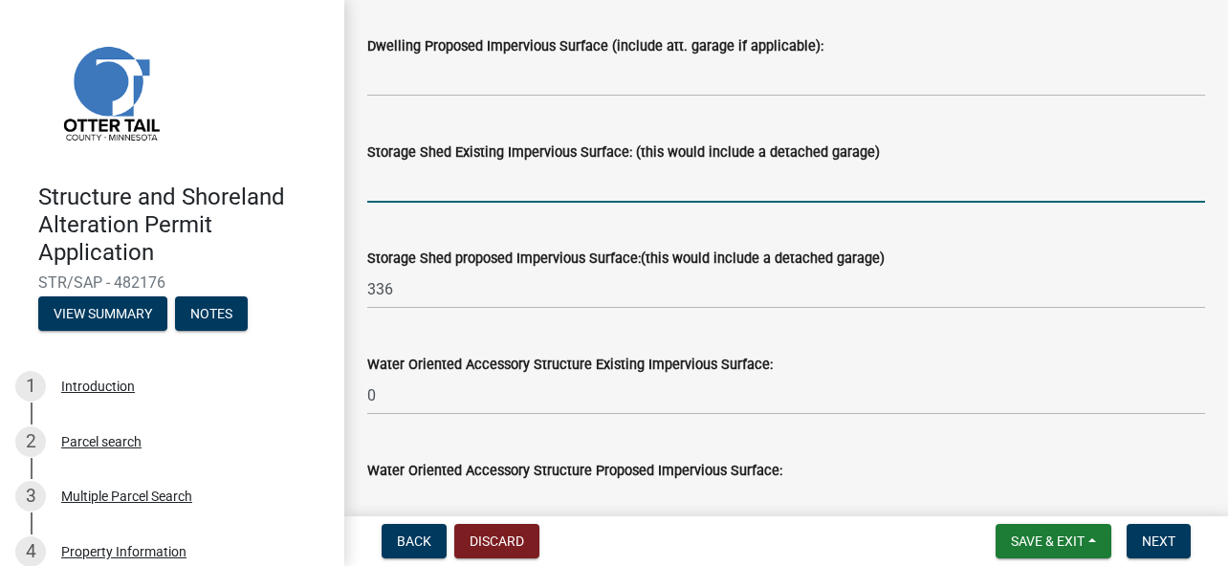
click at [401, 179] on input "text" at bounding box center [786, 183] width 838 height 39
type input "0"
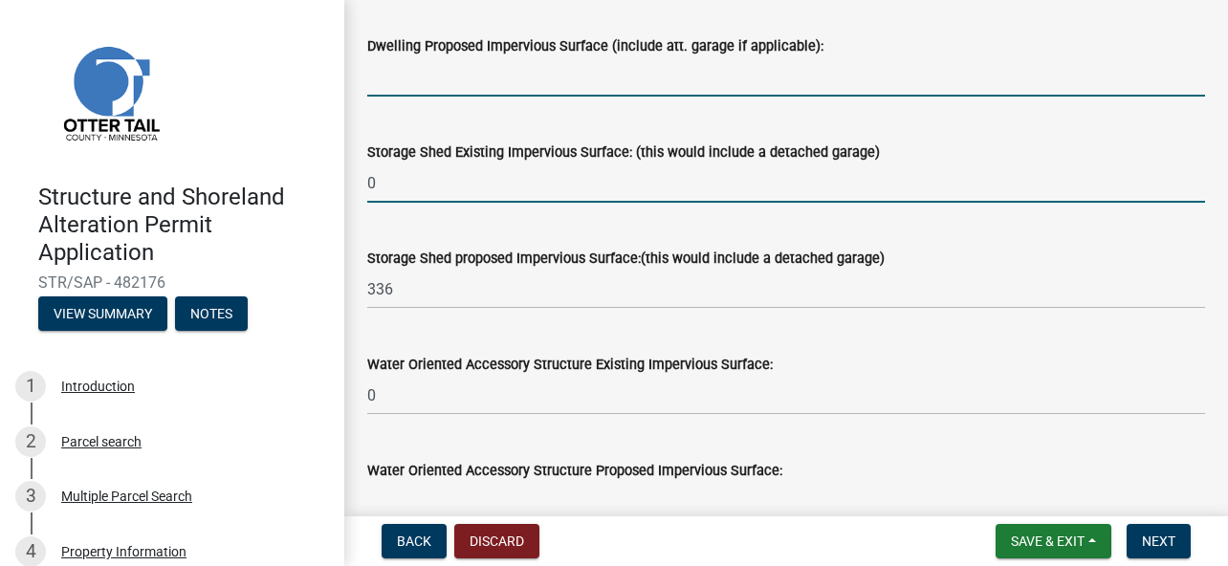
click at [386, 85] on input "text" at bounding box center [786, 76] width 838 height 39
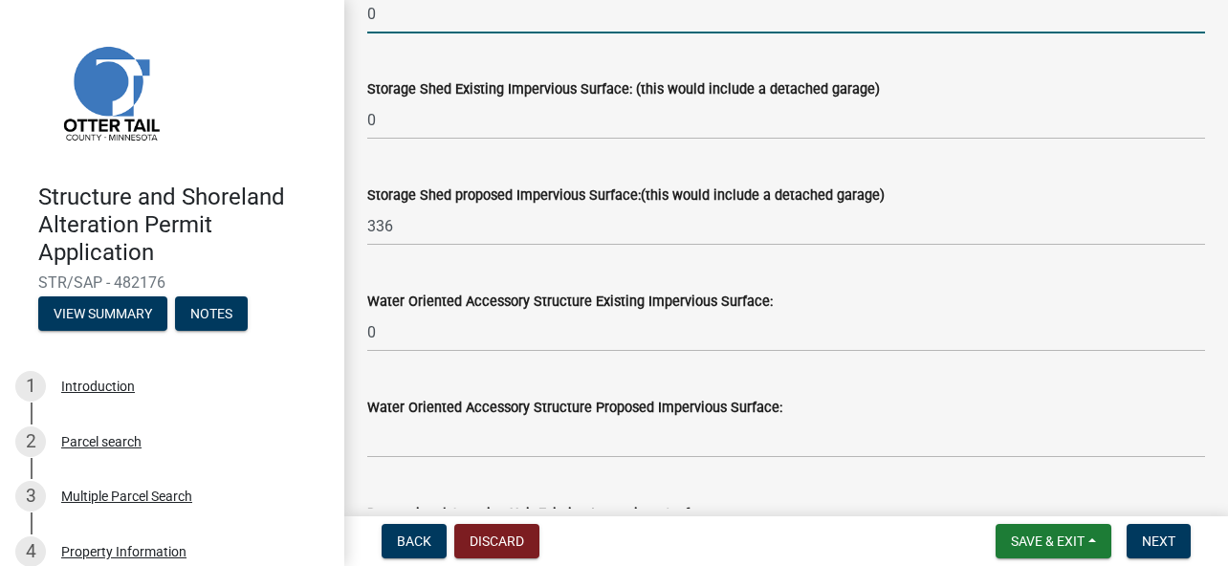
scroll to position [574, 0]
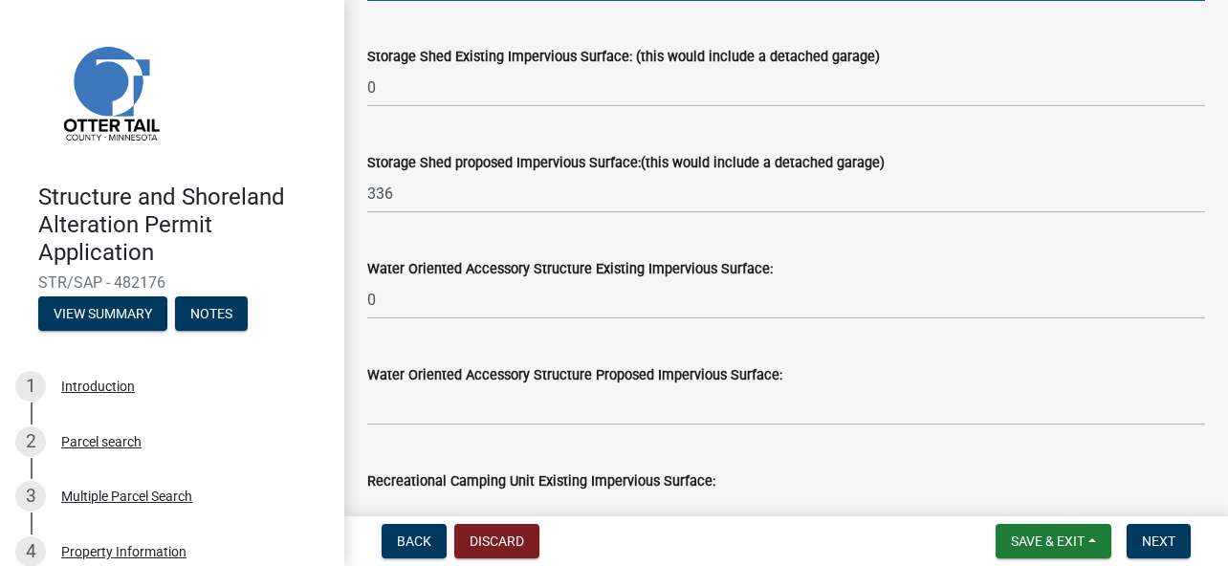
type input "0"
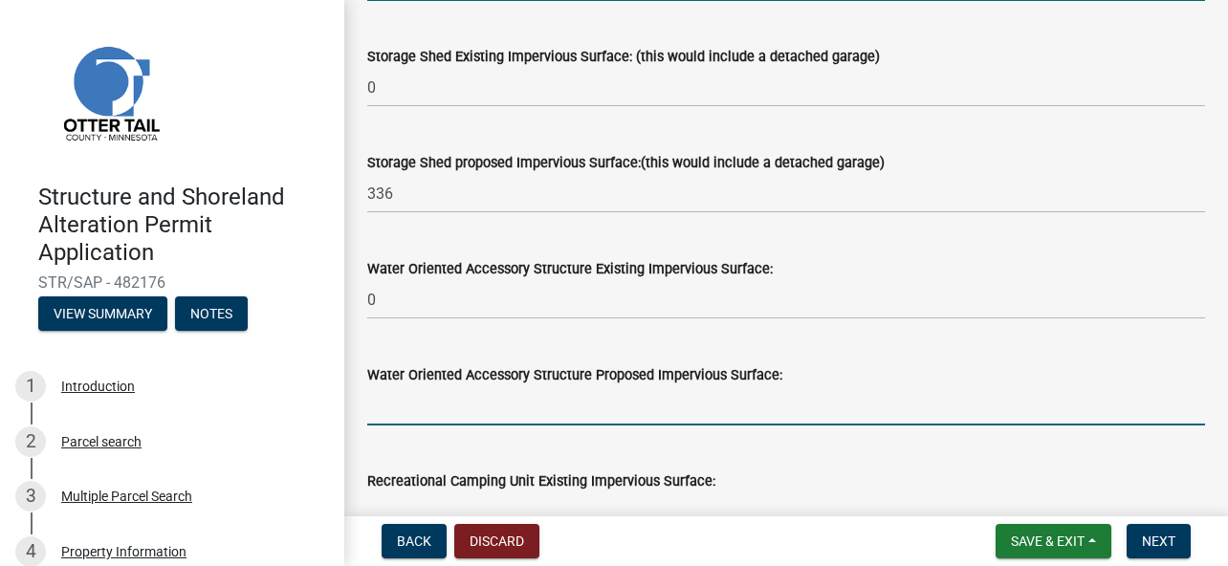
click at [422, 411] on input "text" at bounding box center [786, 405] width 838 height 39
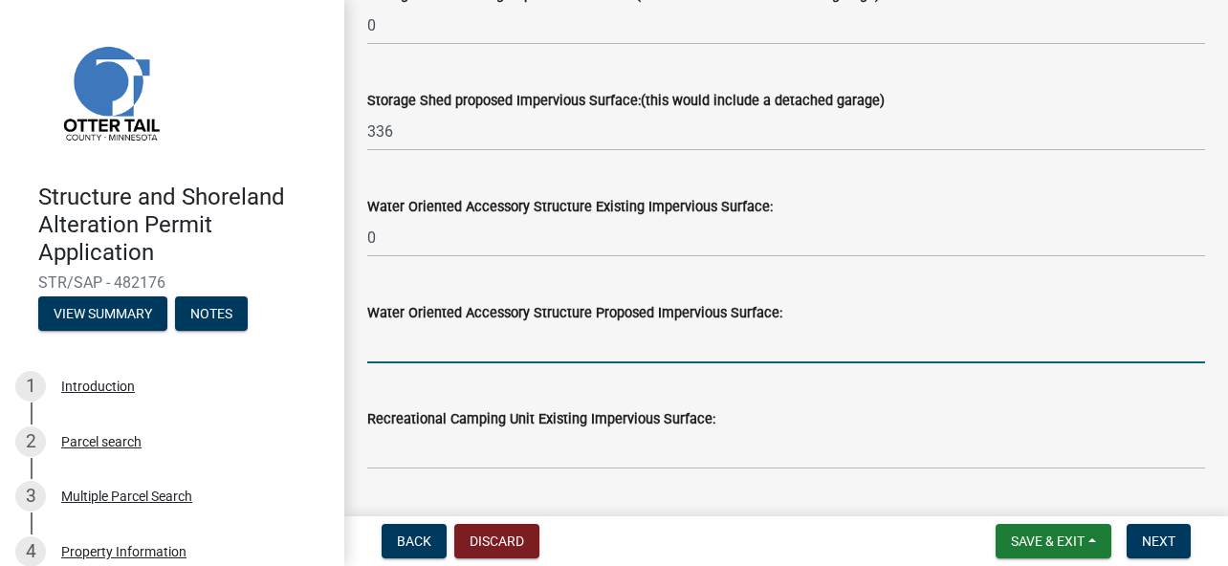
scroll to position [669, 0]
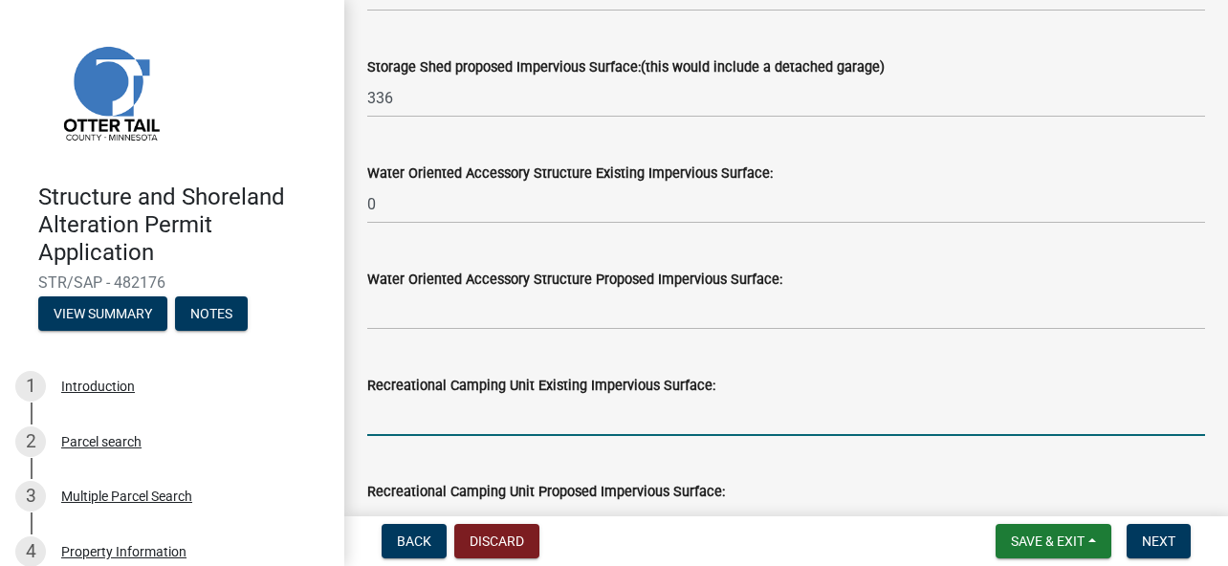
click at [418, 420] on input "text" at bounding box center [786, 416] width 838 height 39
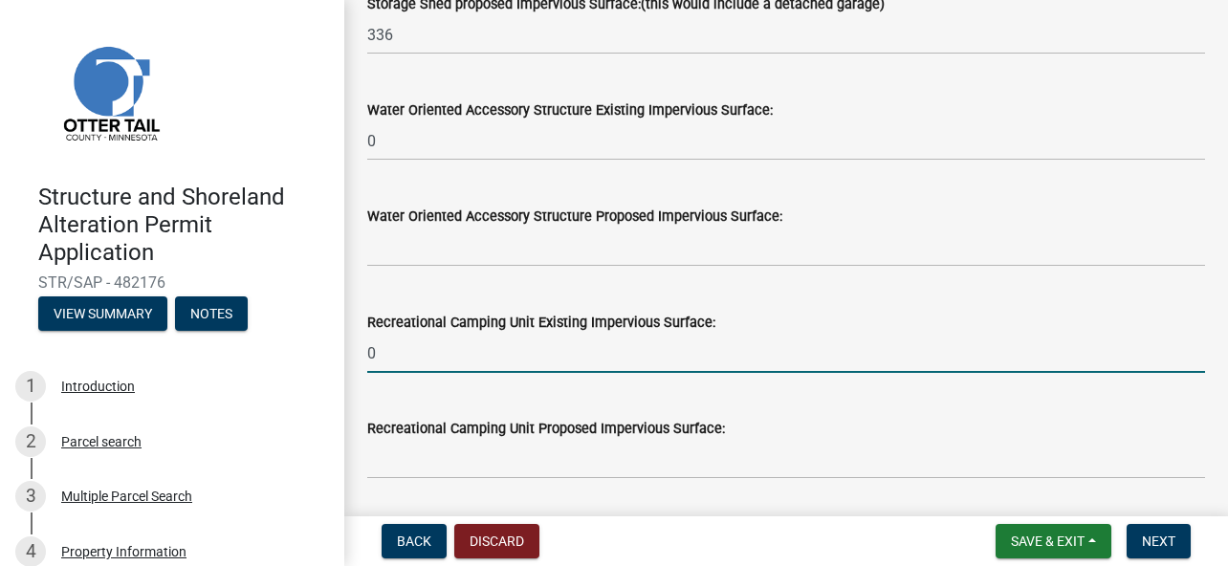
scroll to position [765, 0]
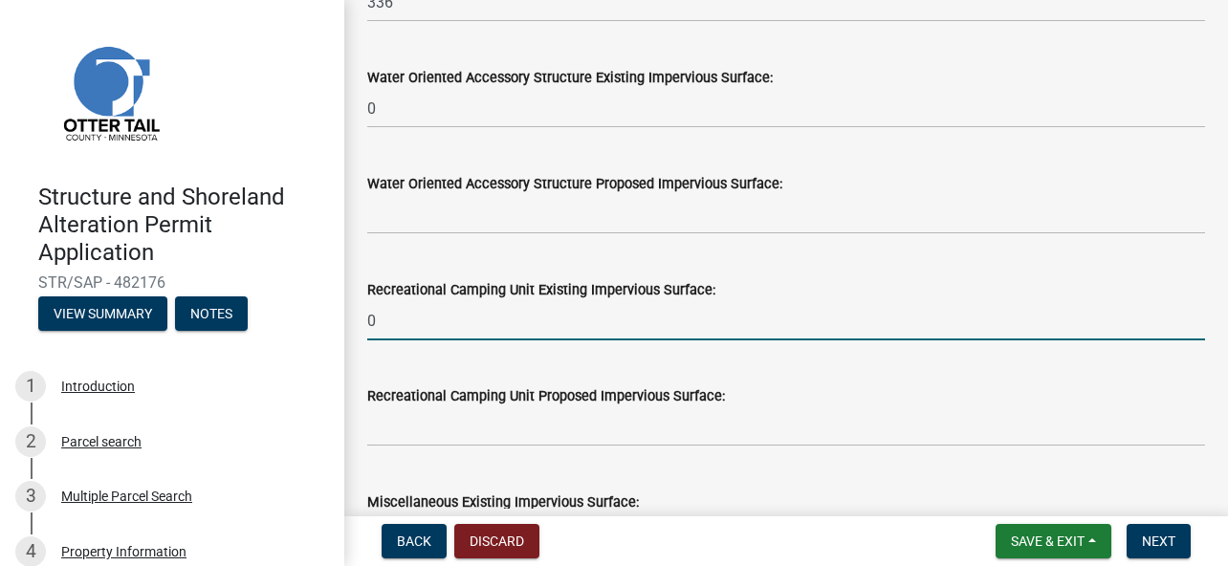
type input "0"
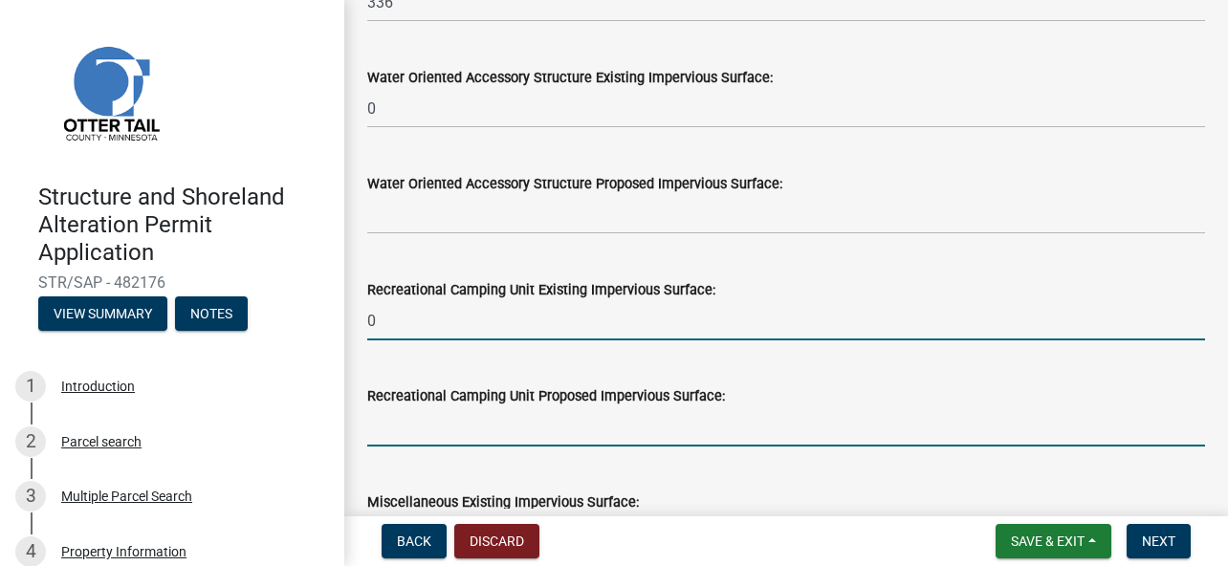
click at [406, 430] on input "text" at bounding box center [786, 426] width 838 height 39
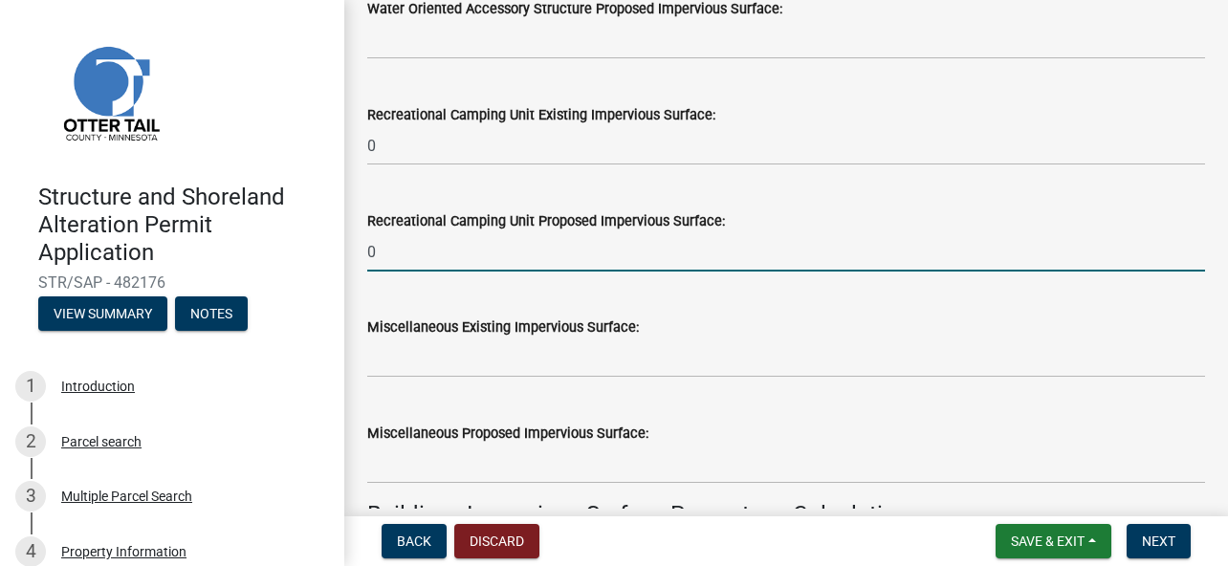
scroll to position [956, 0]
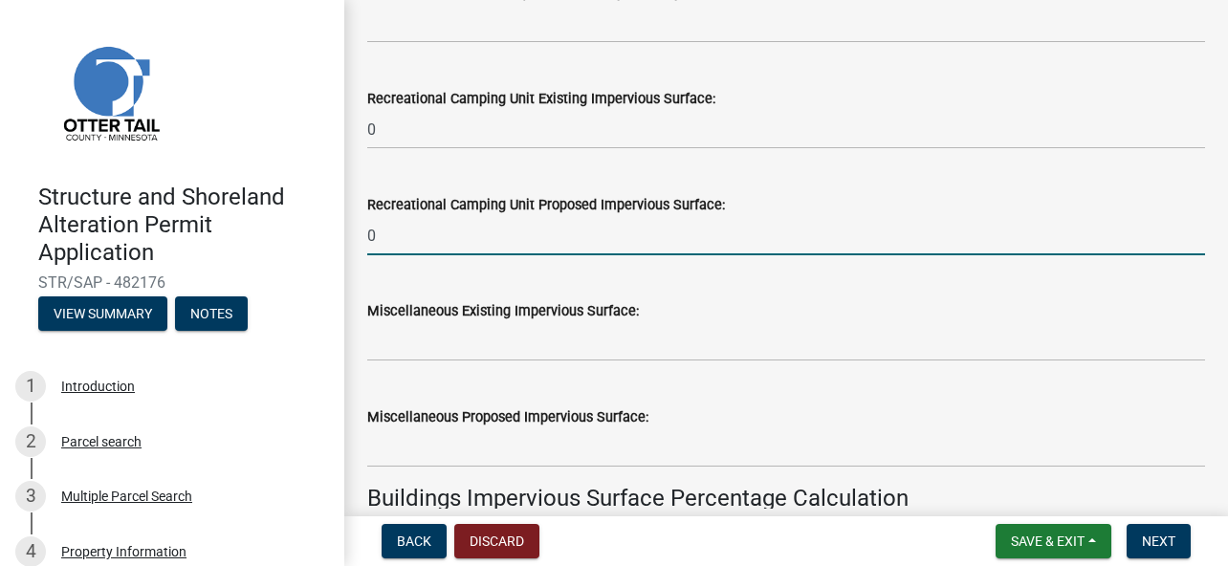
type input "0"
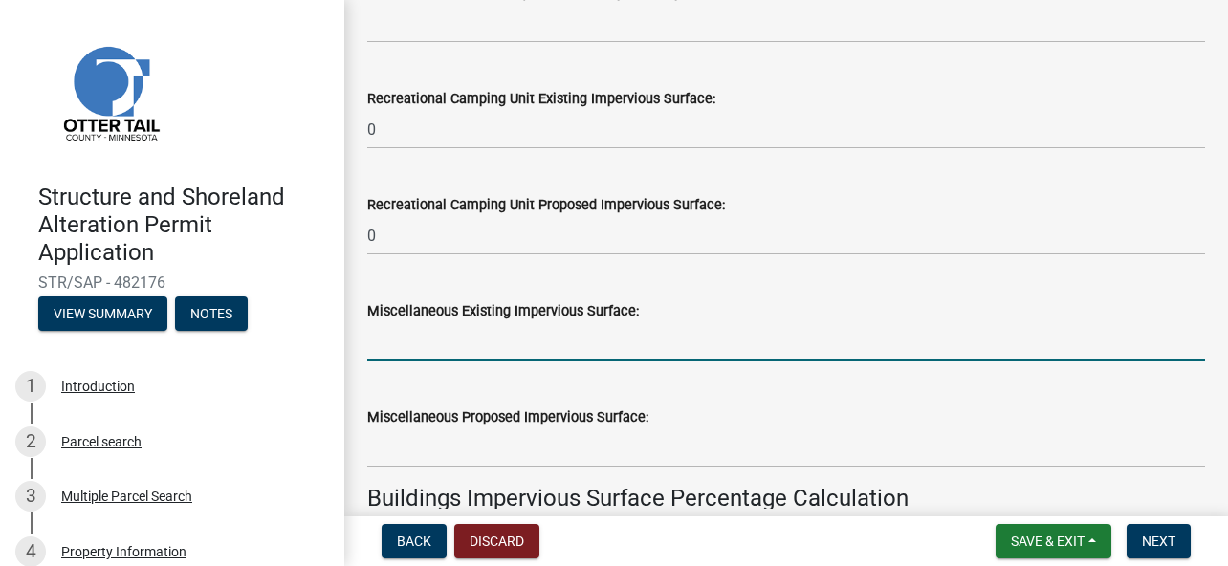
click at [403, 341] on input "text" at bounding box center [786, 341] width 838 height 39
type input "0"
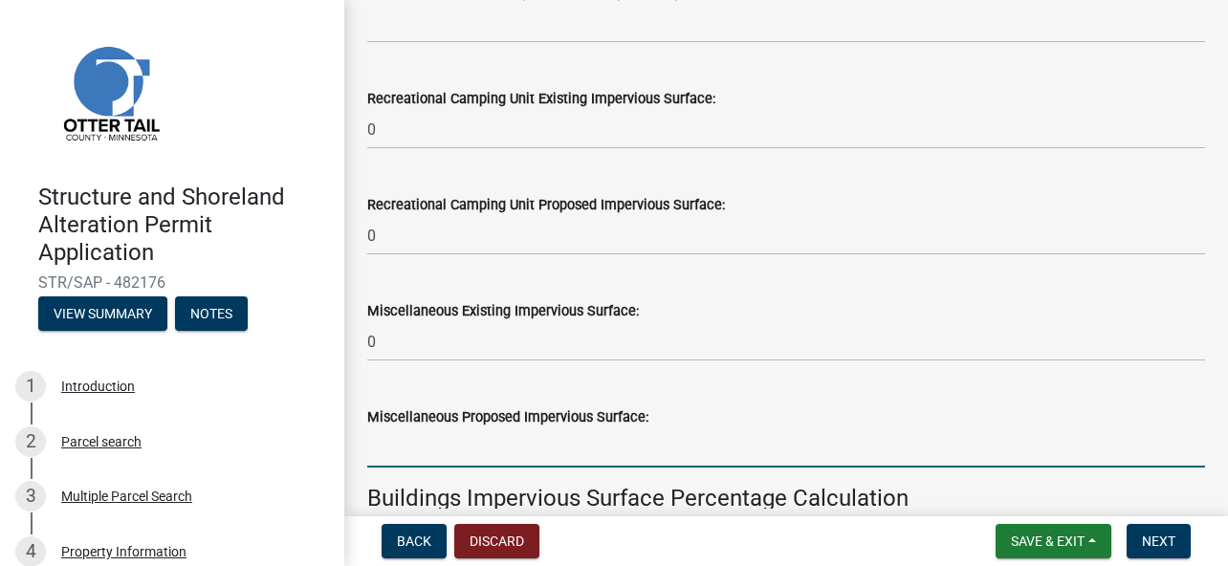
click at [408, 447] on input "text" at bounding box center [786, 447] width 838 height 39
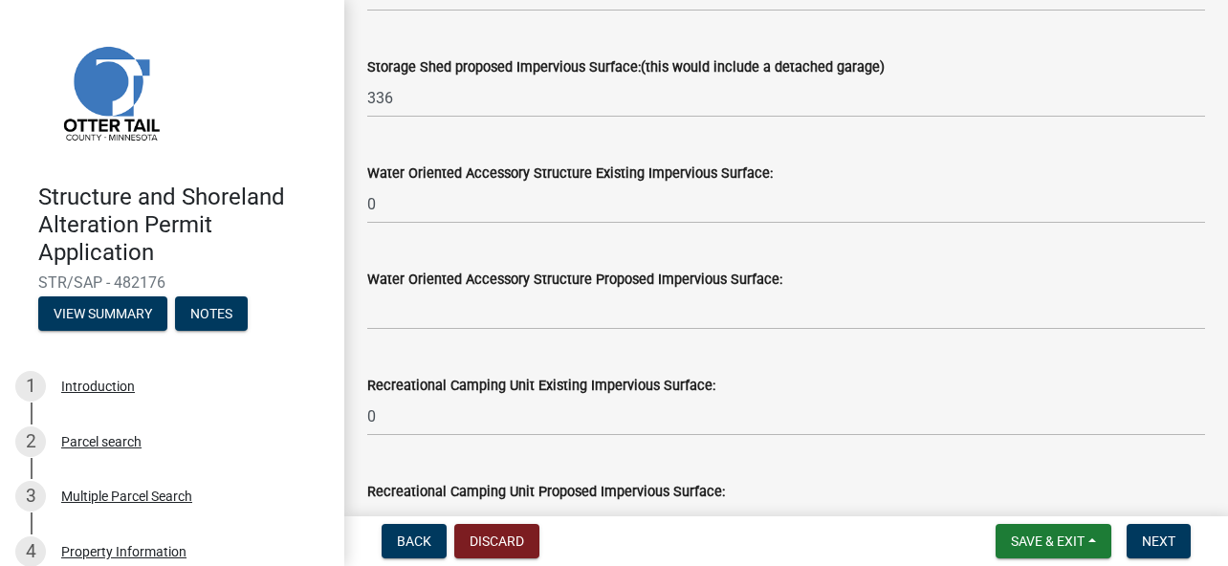
type input "0"
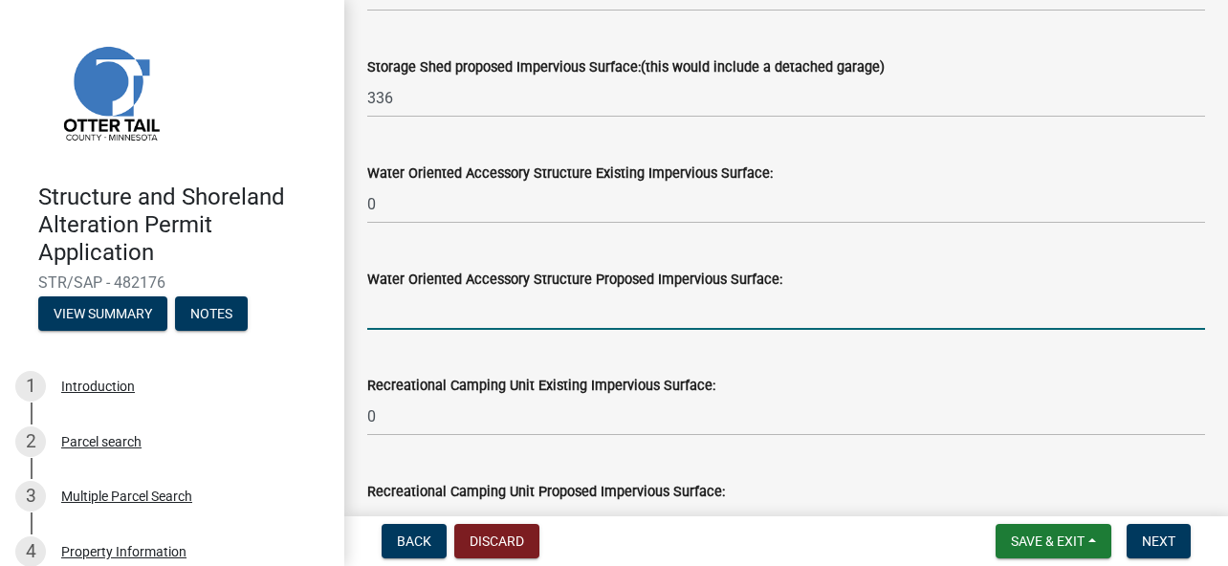
click at [416, 309] on input "text" at bounding box center [786, 310] width 838 height 39
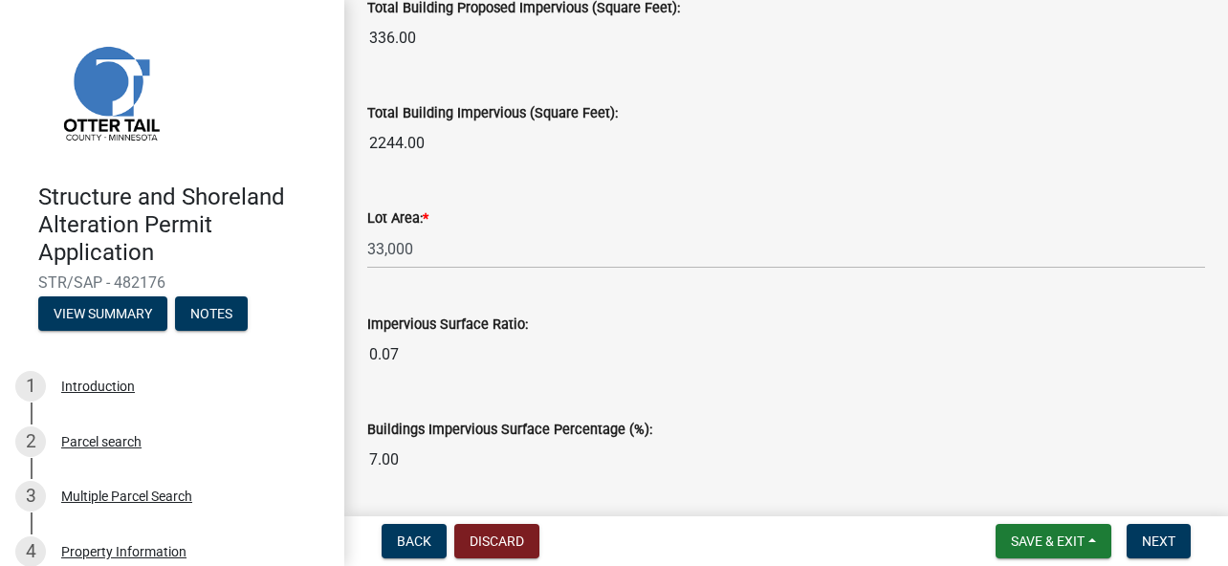
scroll to position [1715, 0]
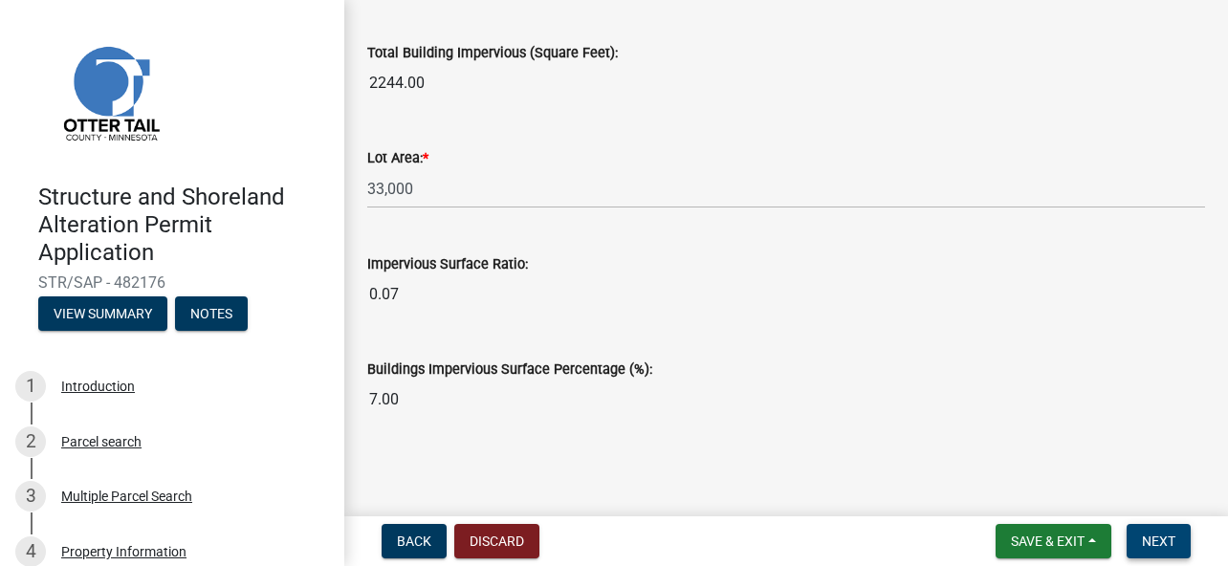
type input "0"
click at [1159, 529] on button "Next" at bounding box center [1158, 541] width 64 height 34
click at [1159, 530] on button "Next" at bounding box center [1158, 541] width 64 height 34
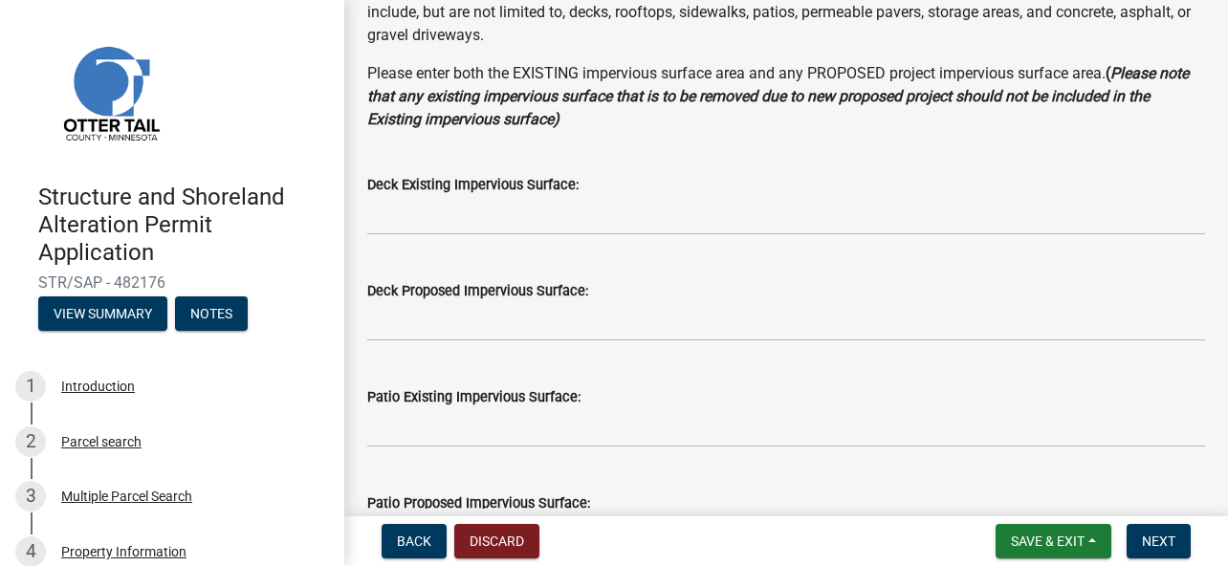
scroll to position [191, 0]
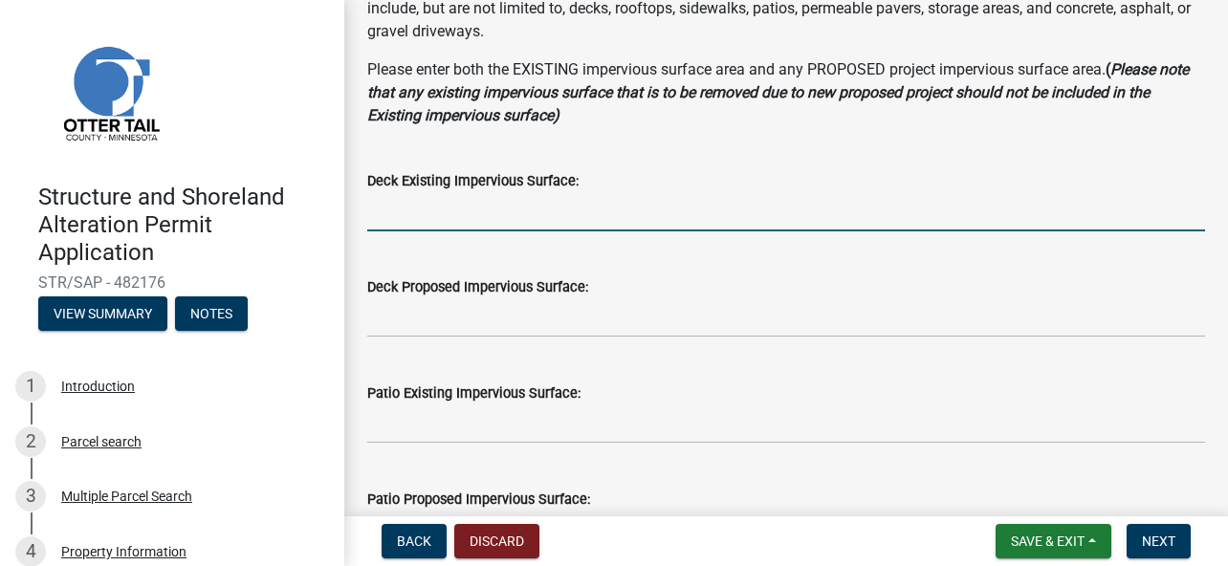
click at [473, 221] on input "text" at bounding box center [786, 211] width 838 height 39
type input "0"
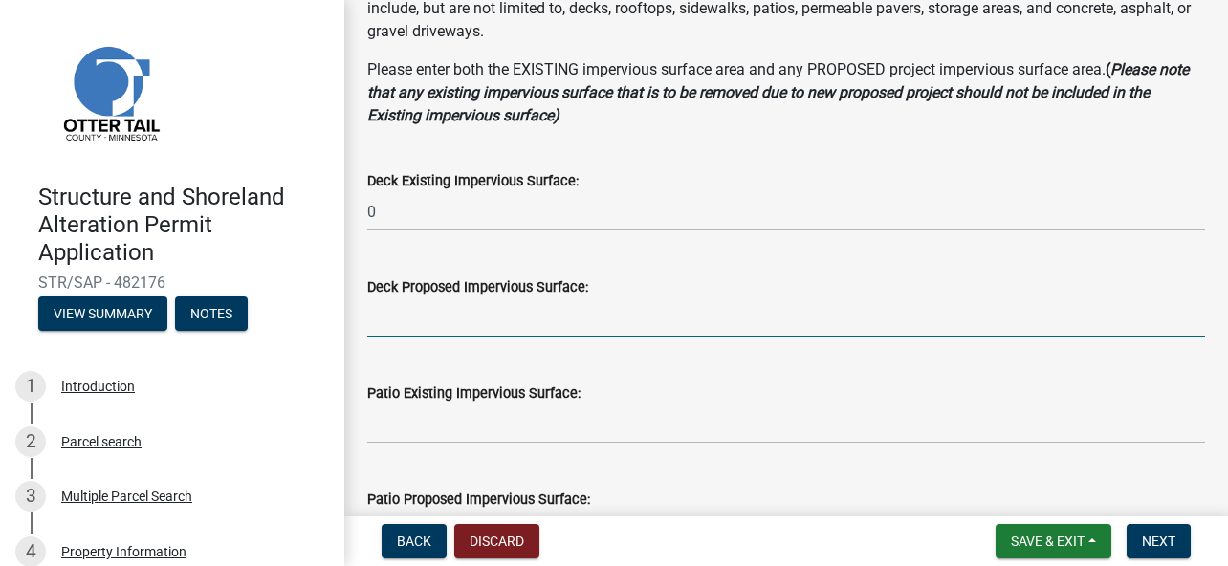
click at [481, 307] on input "text" at bounding box center [786, 317] width 838 height 39
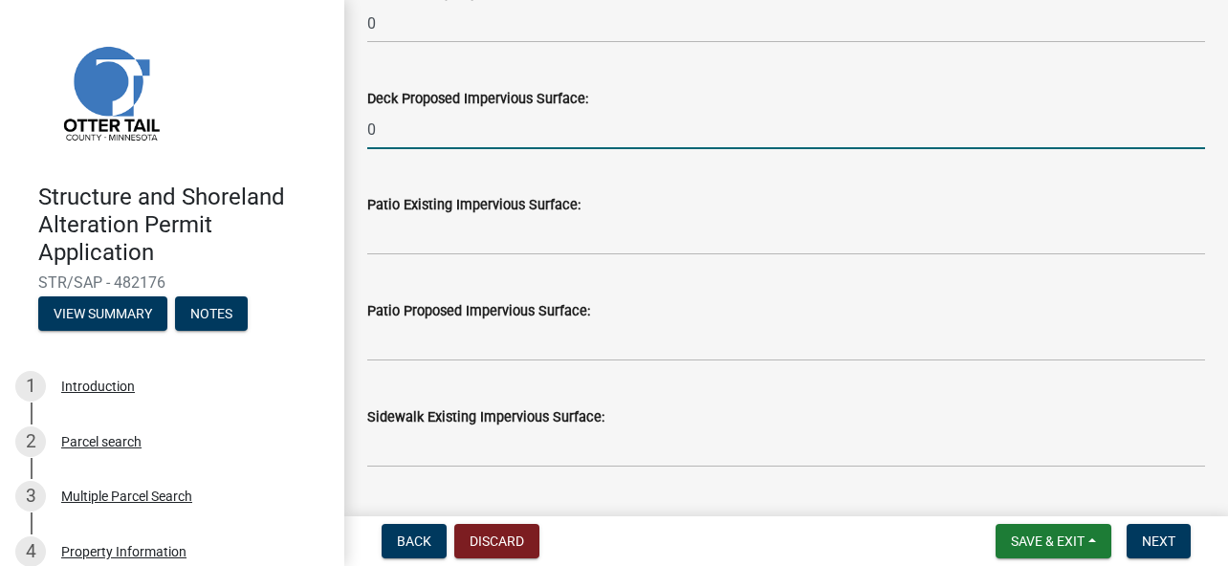
scroll to position [383, 0]
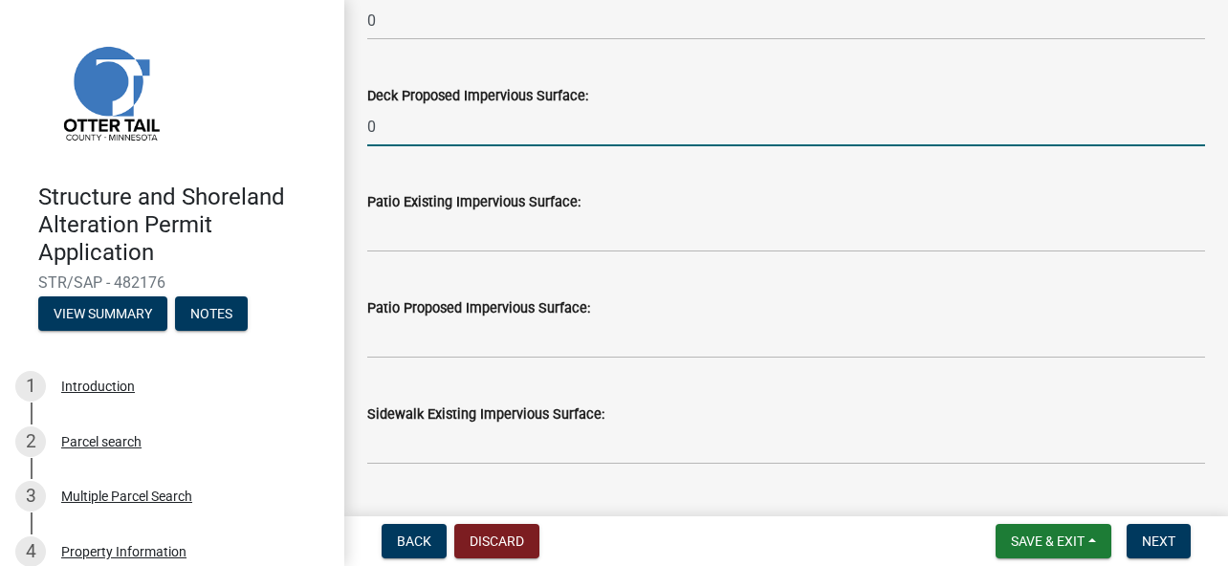
type input "0"
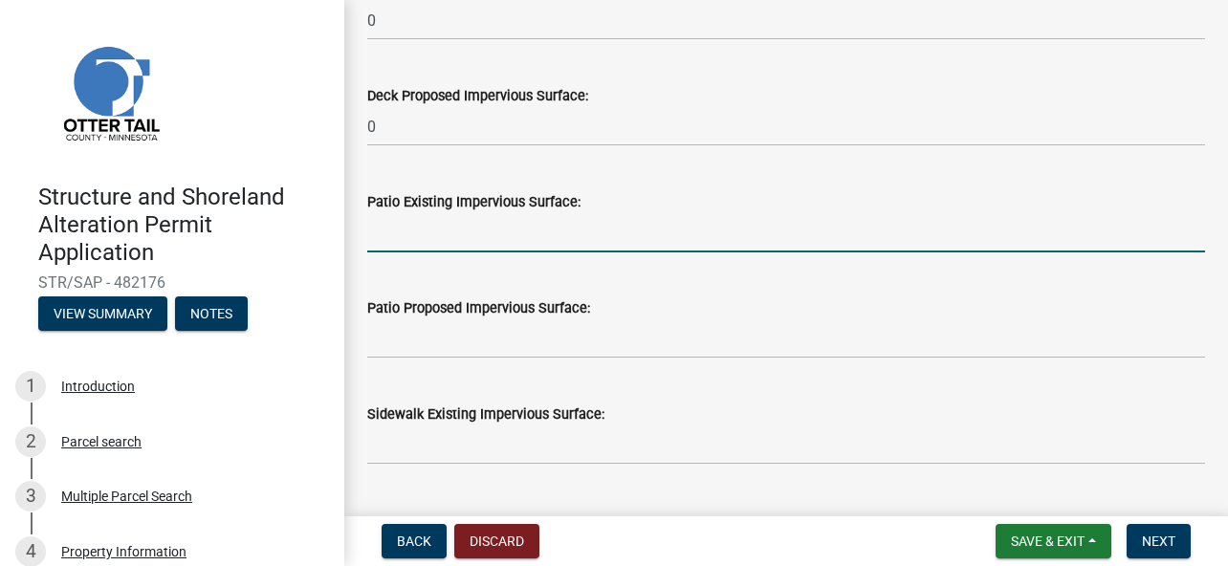
click at [459, 234] on input "text" at bounding box center [786, 232] width 838 height 39
type input "0"
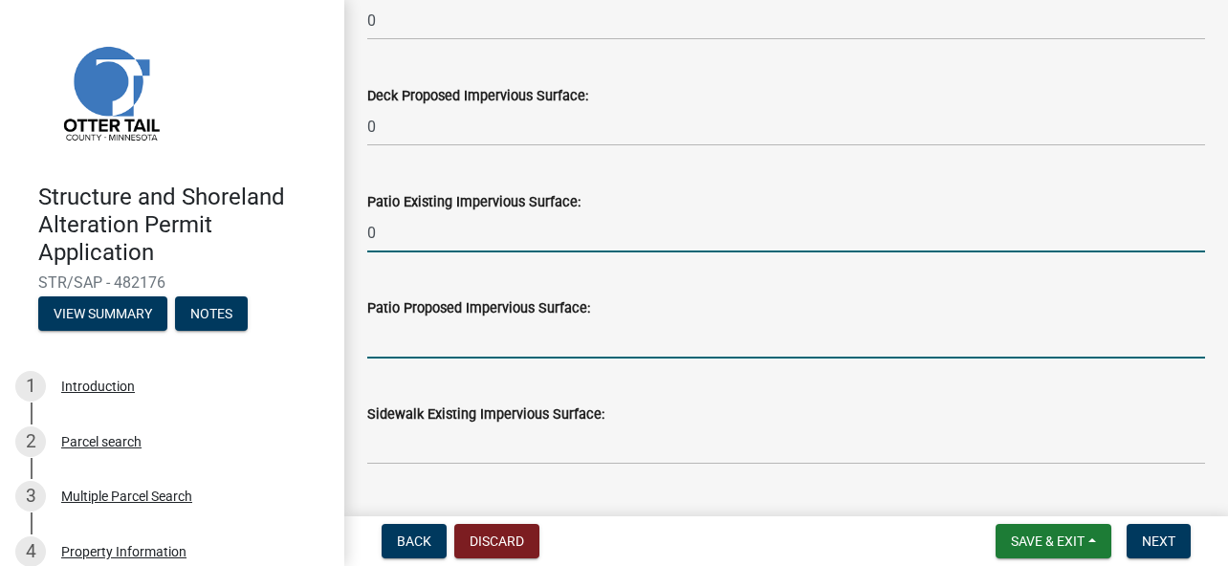
click at [424, 324] on input "text" at bounding box center [786, 338] width 838 height 39
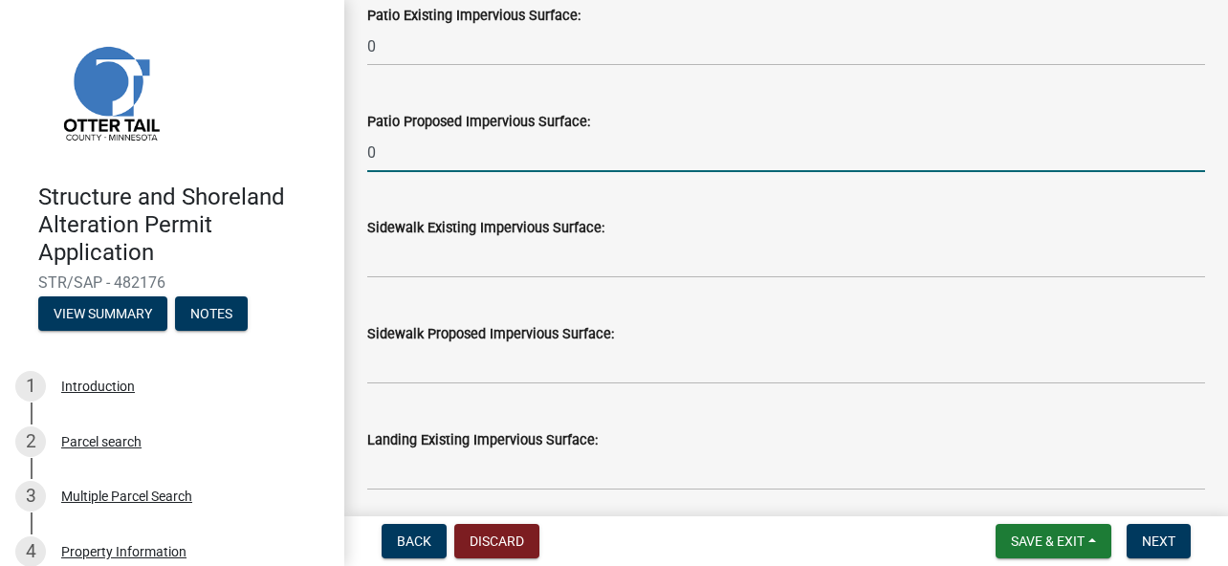
scroll to position [574, 0]
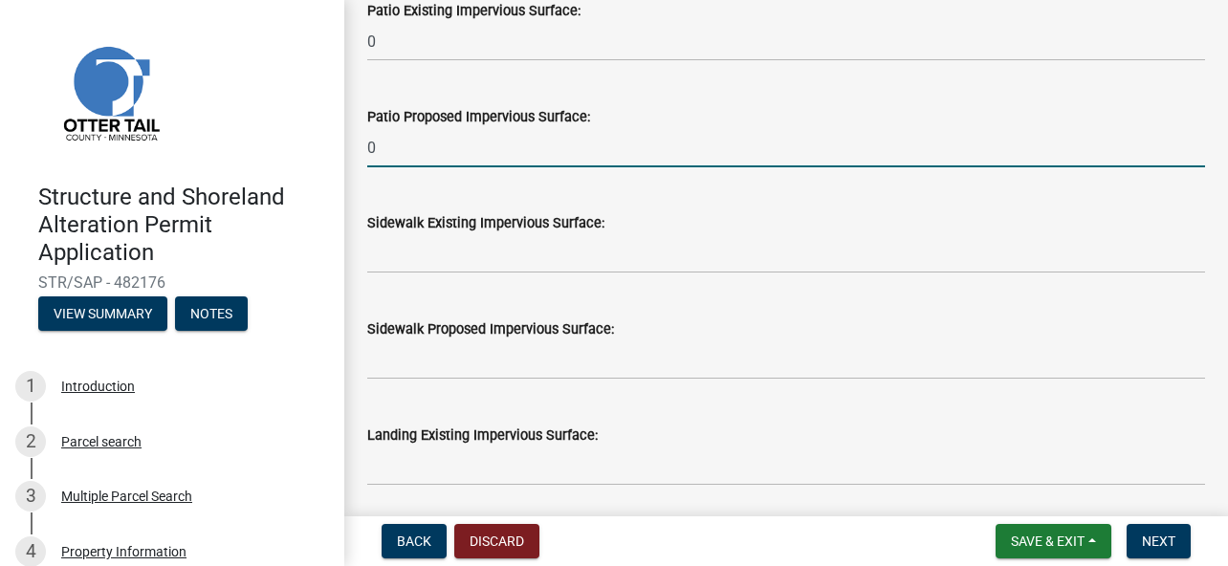
type input "0"
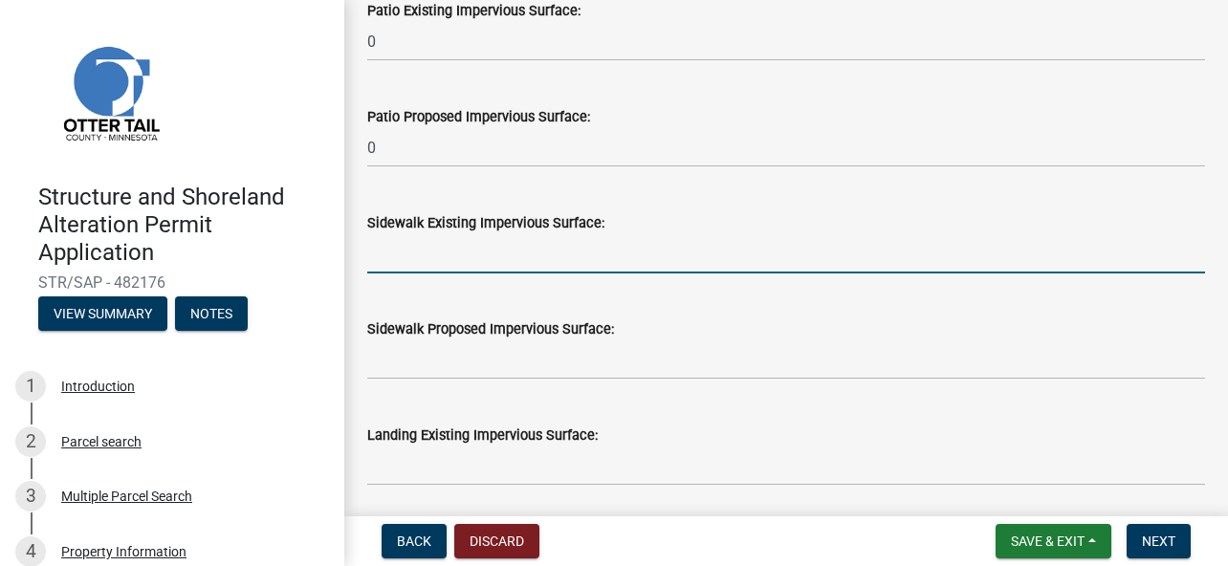
click at [463, 255] on input "text" at bounding box center [786, 253] width 838 height 39
type input "1196"
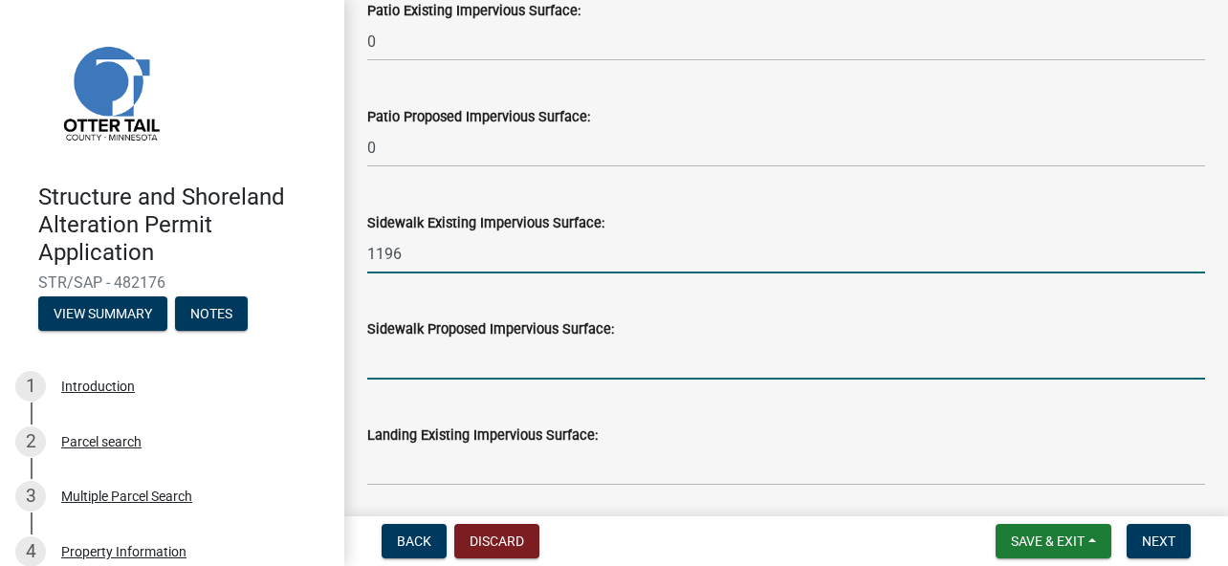
click at [468, 366] on input "text" at bounding box center [786, 359] width 838 height 39
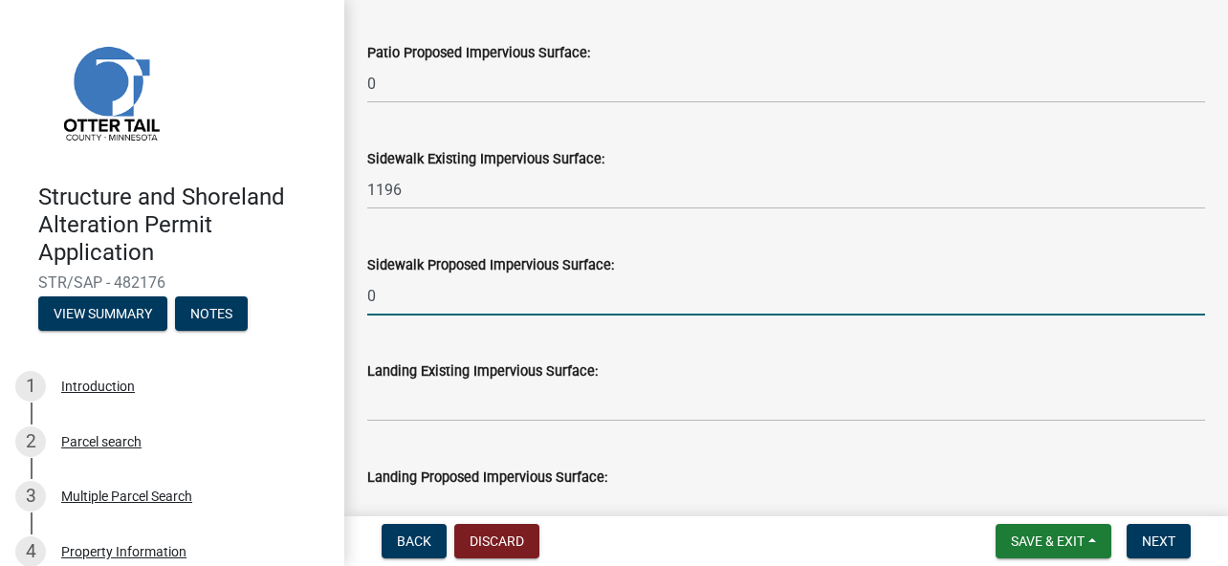
scroll to position [669, 0]
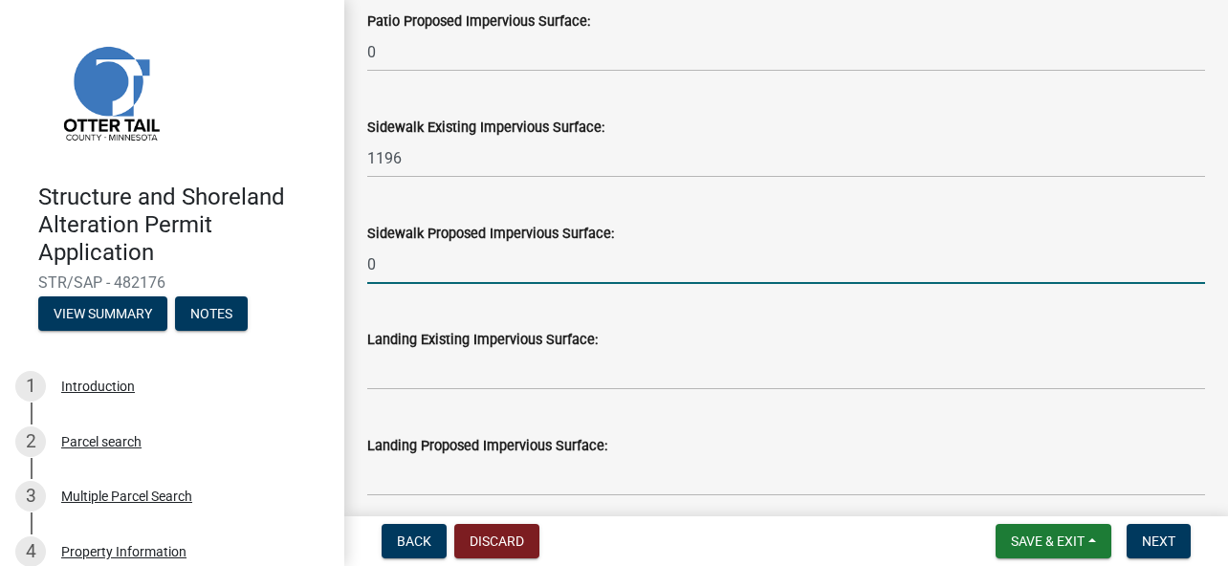
type input "0"
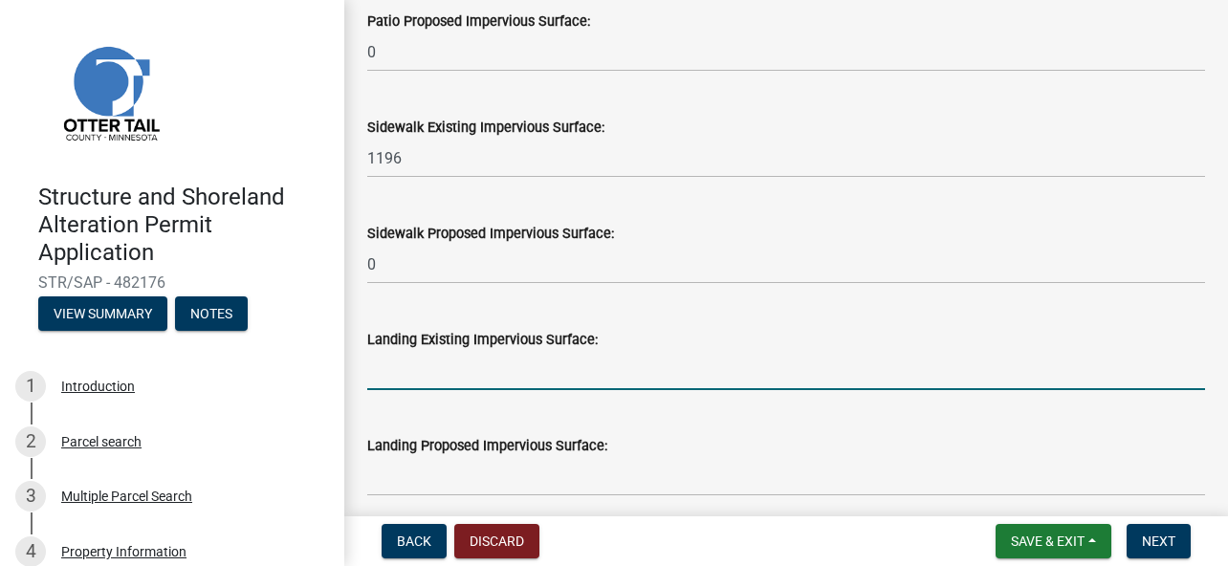
click at [414, 367] on input "text" at bounding box center [786, 370] width 838 height 39
type input "0"
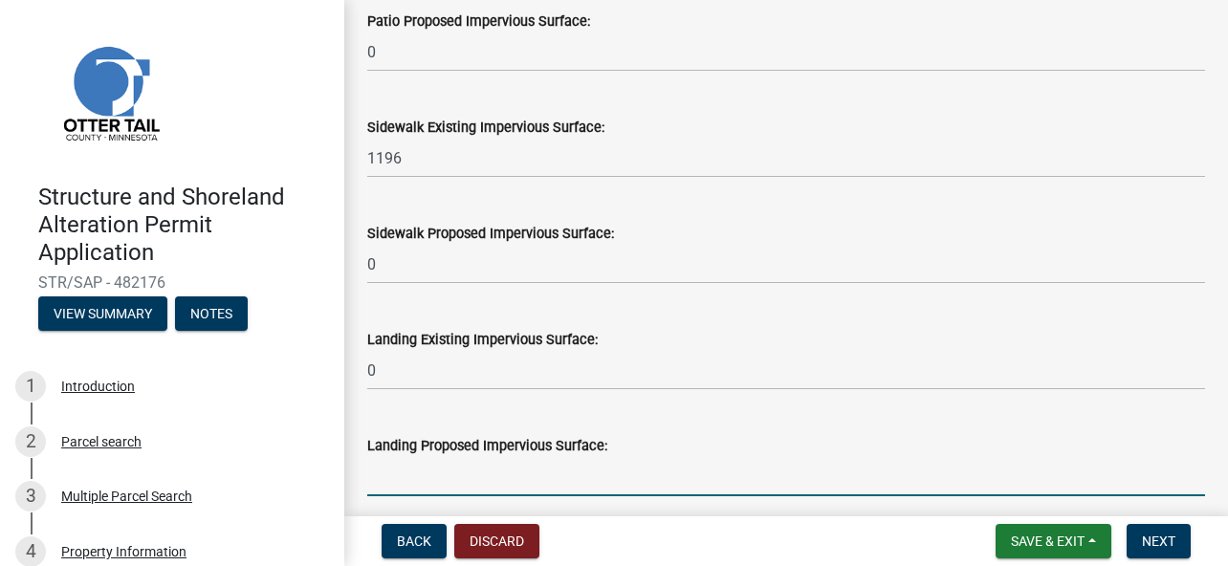
click at [429, 470] on input "text" at bounding box center [786, 476] width 838 height 39
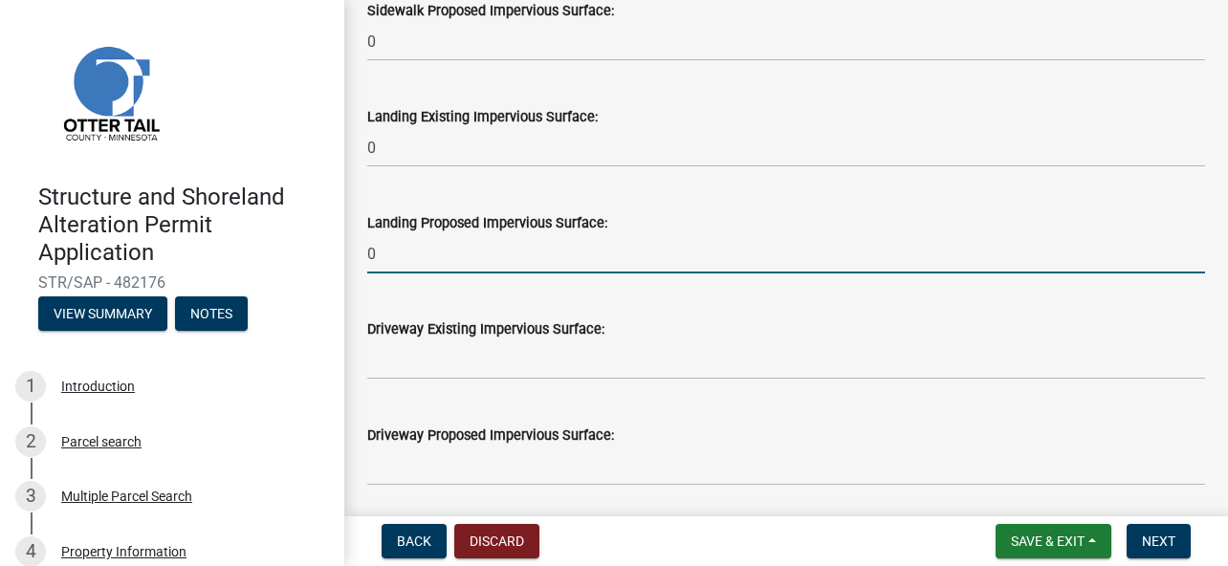
scroll to position [956, 0]
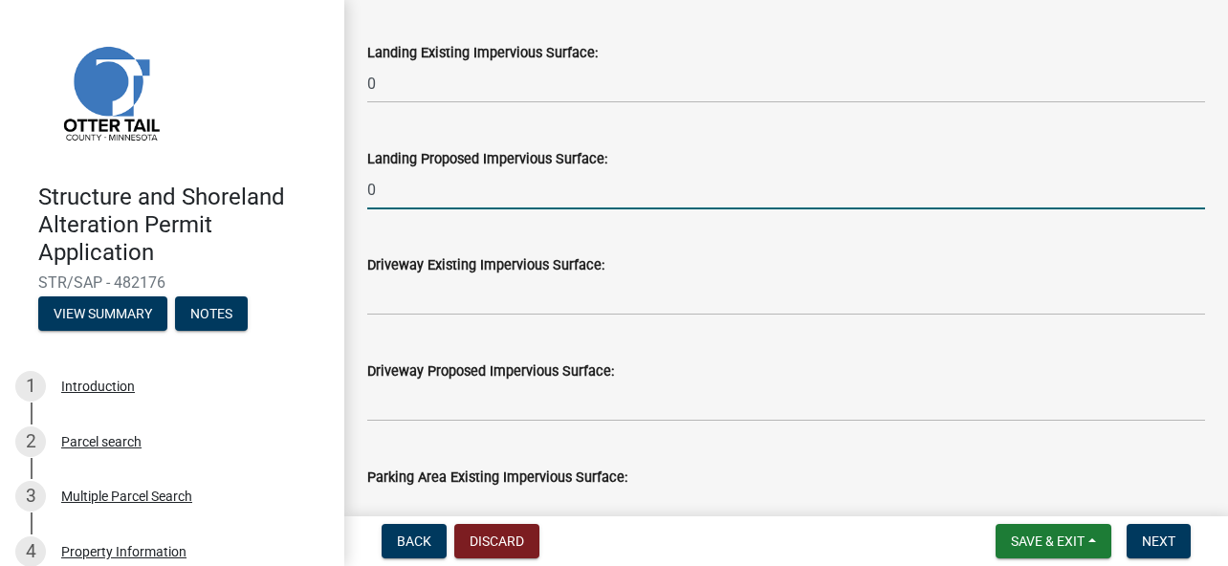
type input "0"
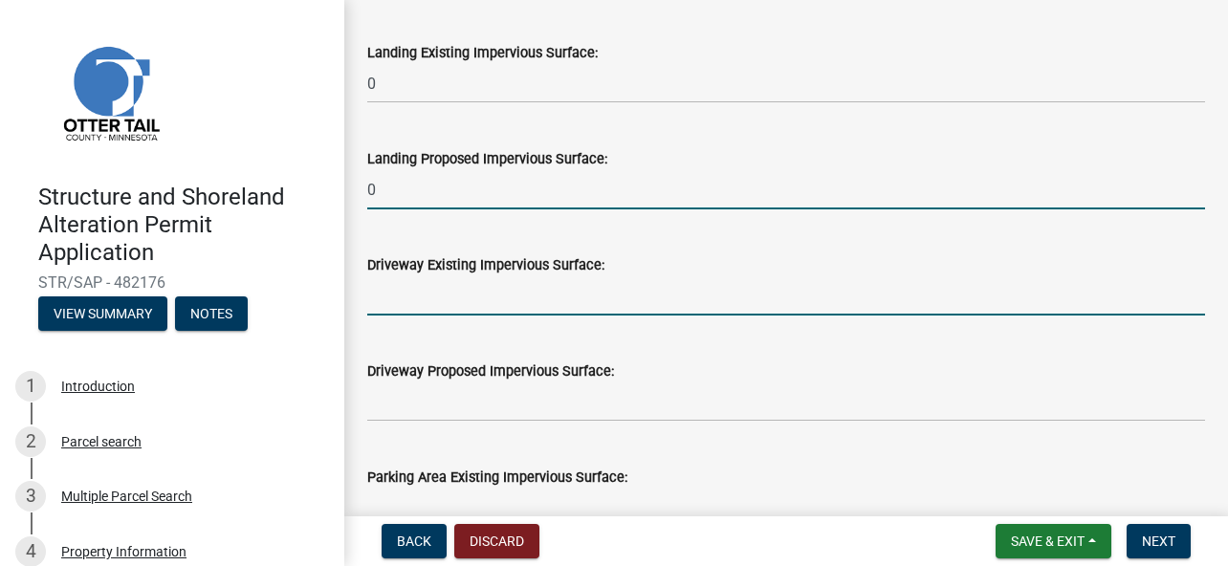
click at [471, 291] on input "text" at bounding box center [786, 295] width 838 height 39
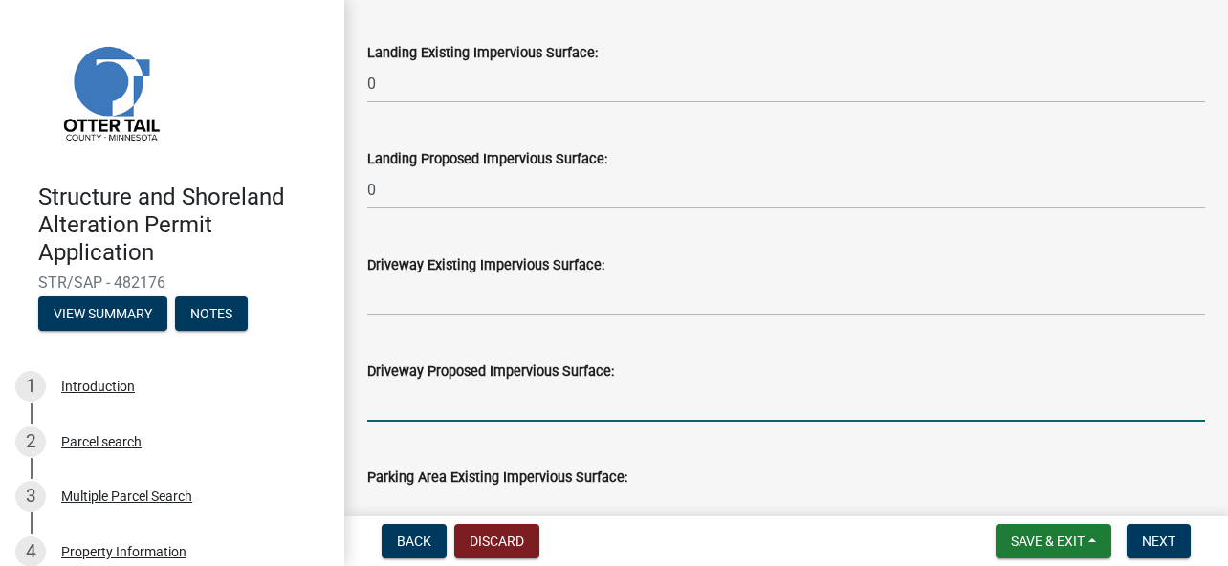
click at [468, 396] on input "text" at bounding box center [786, 402] width 838 height 39
type input "0"
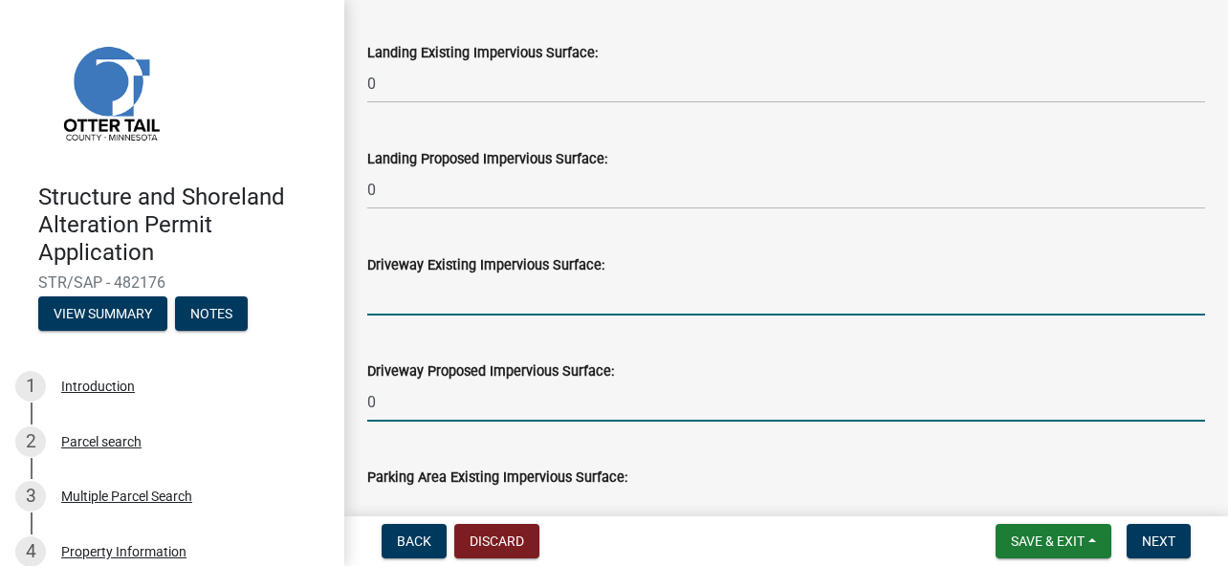
click at [446, 298] on input "text" at bounding box center [786, 295] width 838 height 39
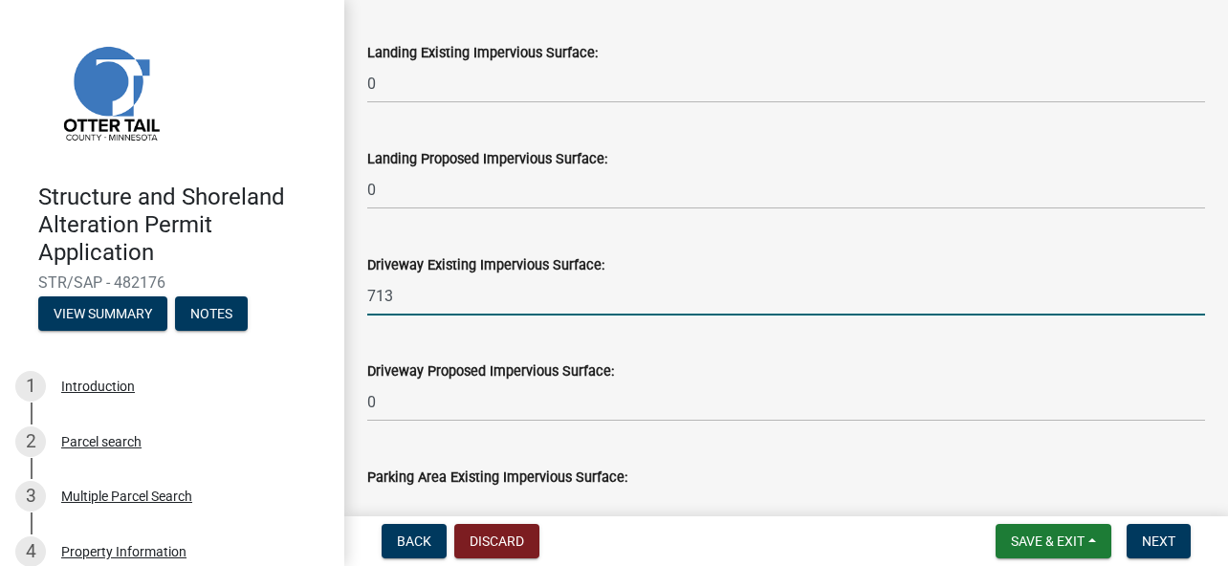
type input "713"
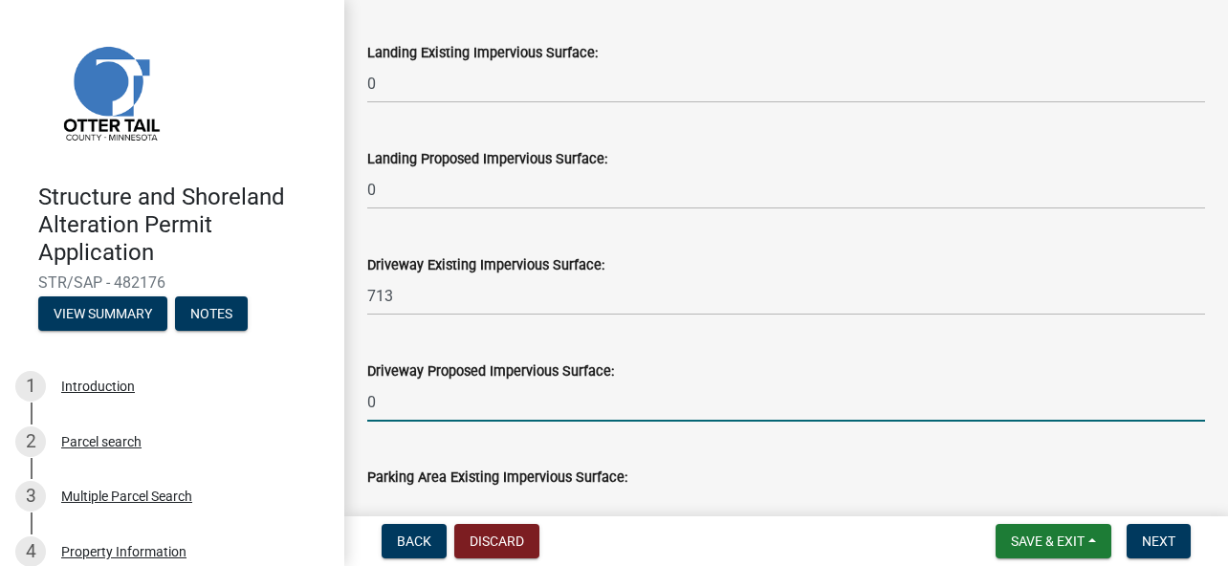
click at [488, 399] on input "0" at bounding box center [786, 402] width 838 height 39
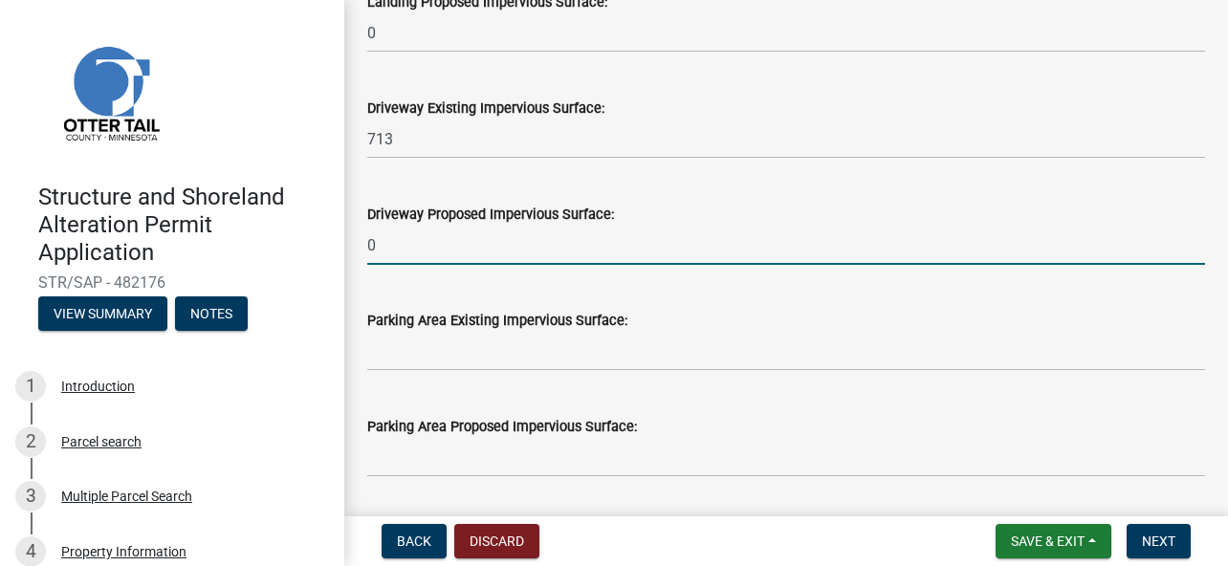
scroll to position [1148, 0]
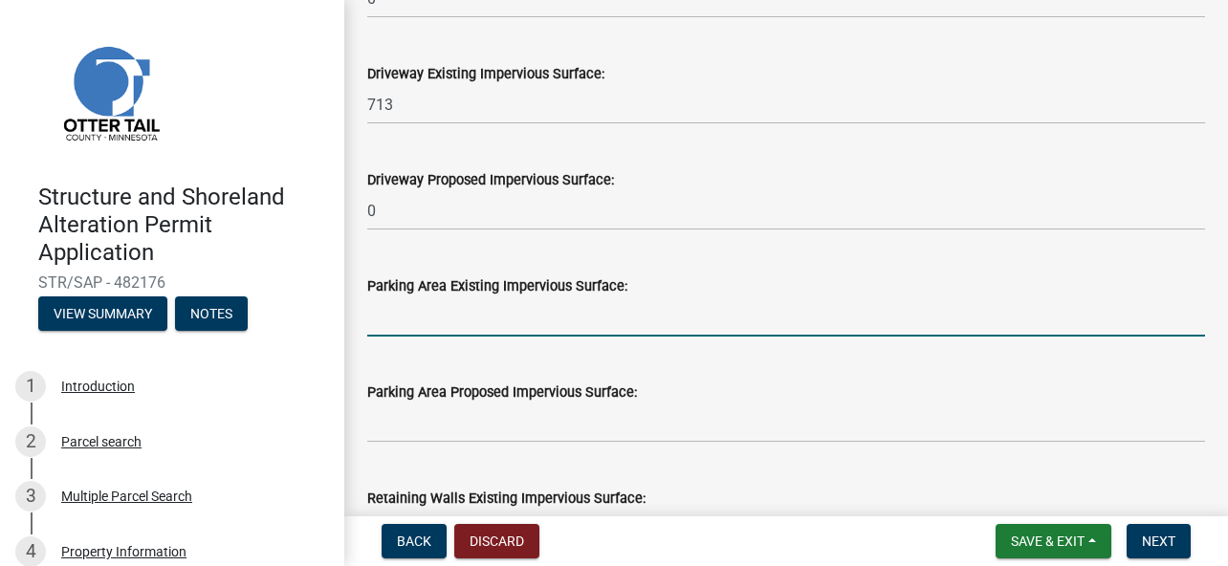
click at [470, 317] on input "text" at bounding box center [786, 316] width 838 height 39
type input "0"
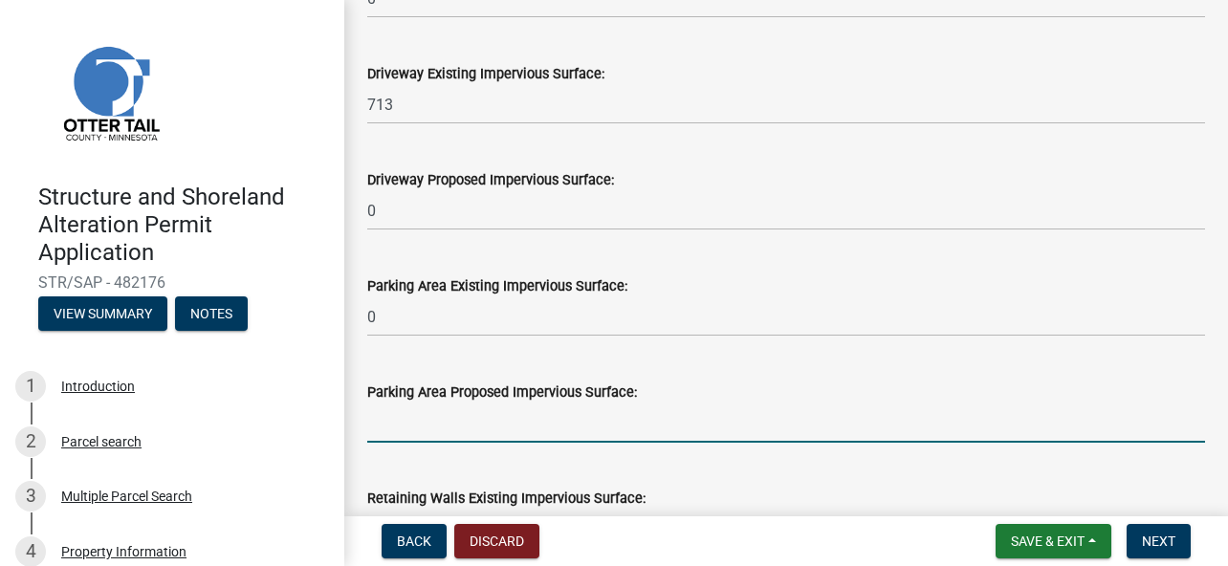
click at [462, 425] on input "text" at bounding box center [786, 423] width 838 height 39
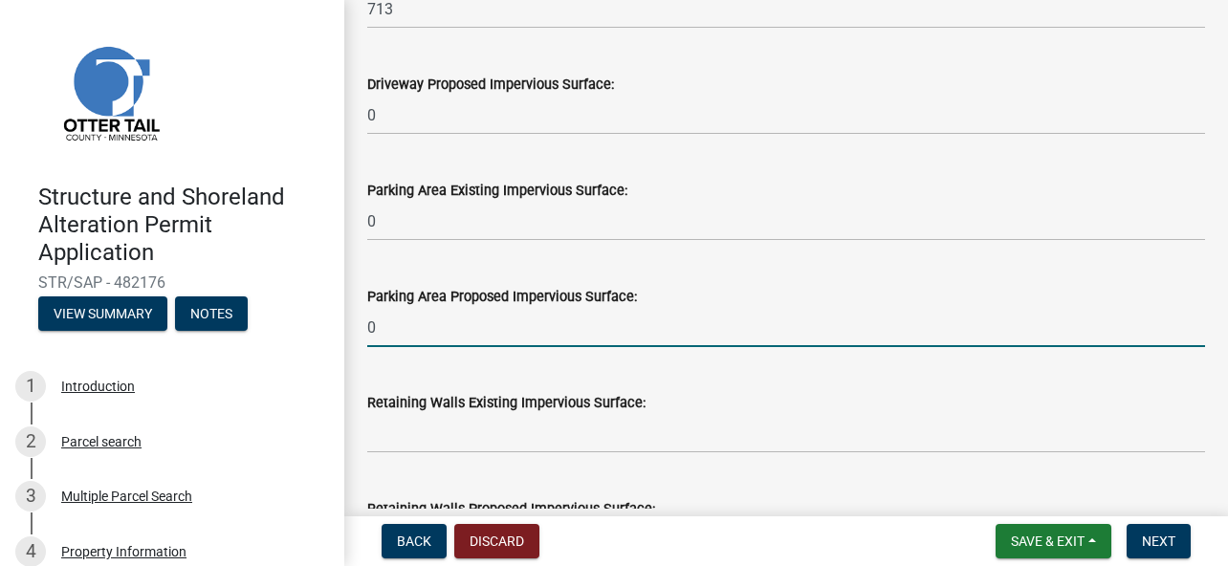
type input "0"
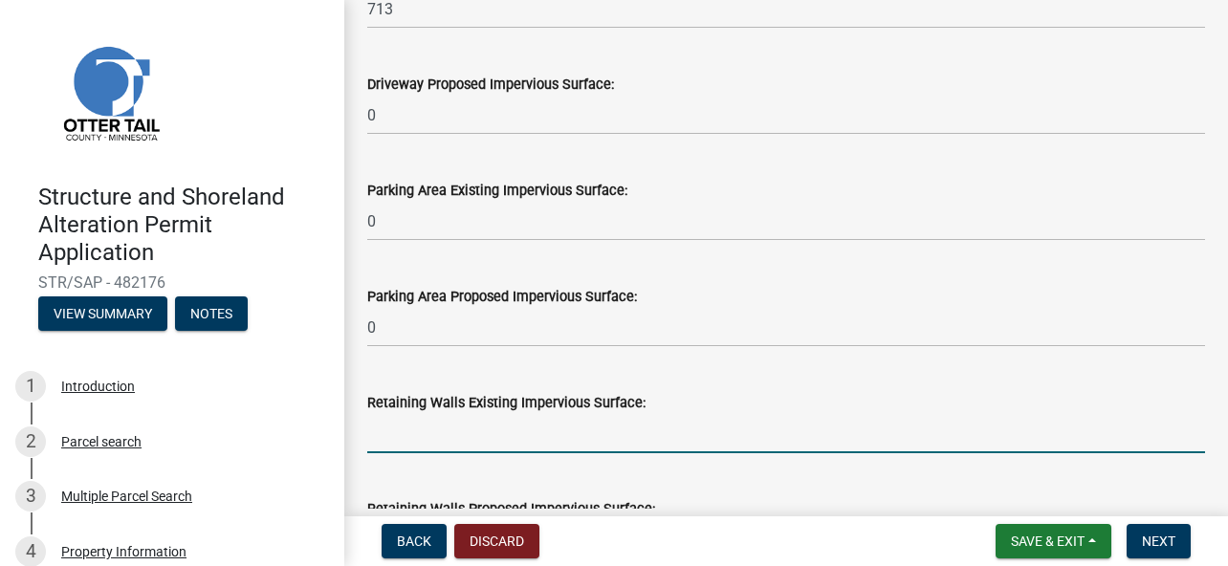
click at [498, 437] on input "text" at bounding box center [786, 433] width 838 height 39
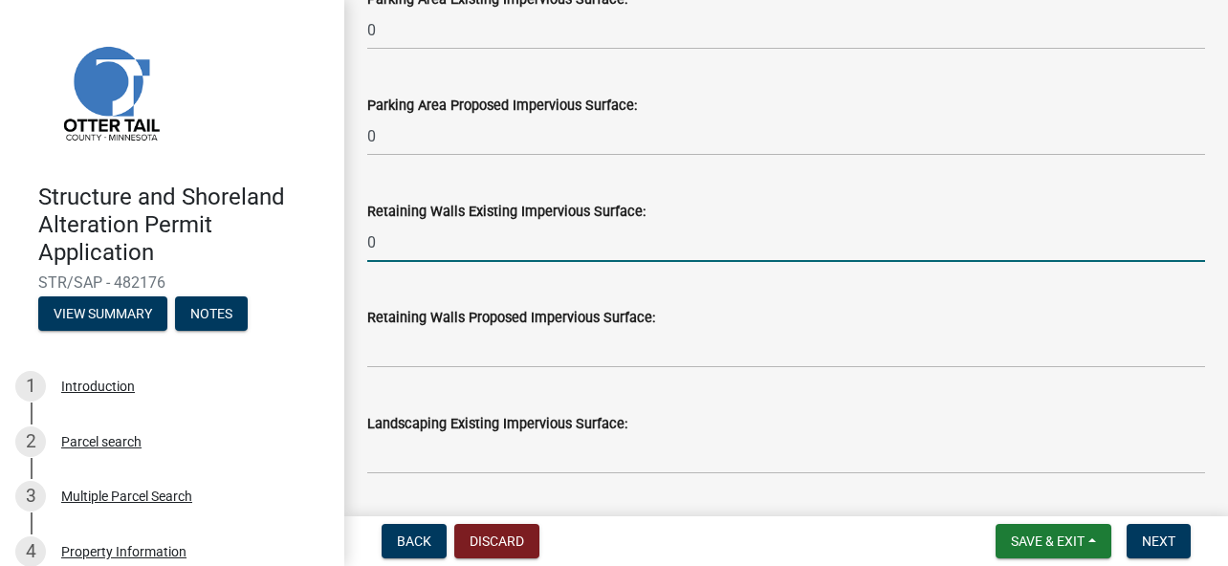
type input "0"
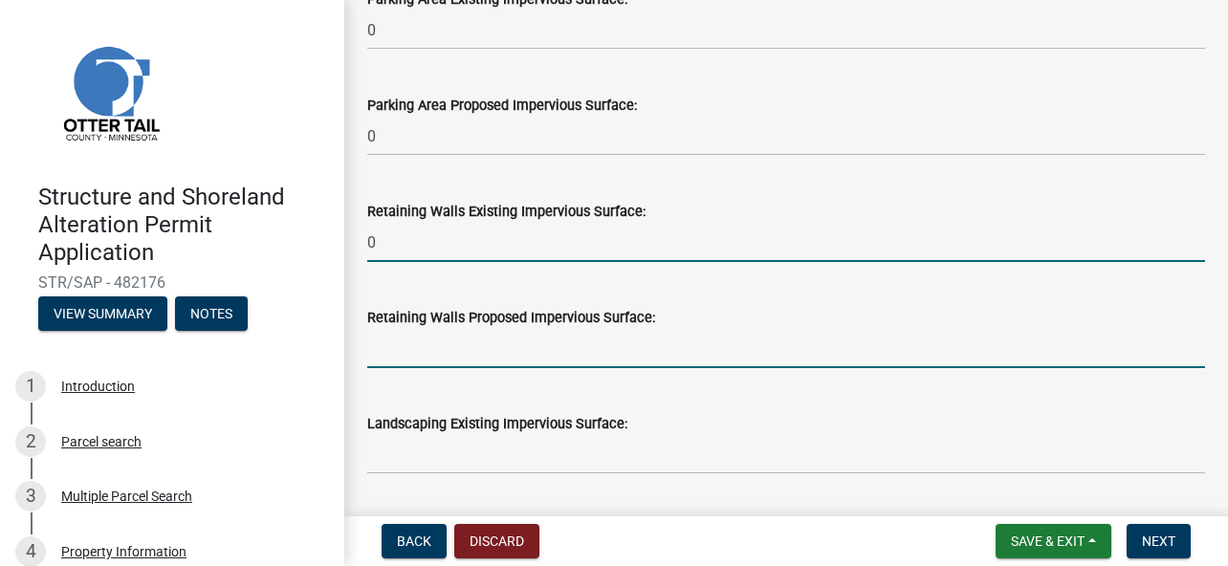
click at [437, 351] on input "text" at bounding box center [786, 348] width 838 height 39
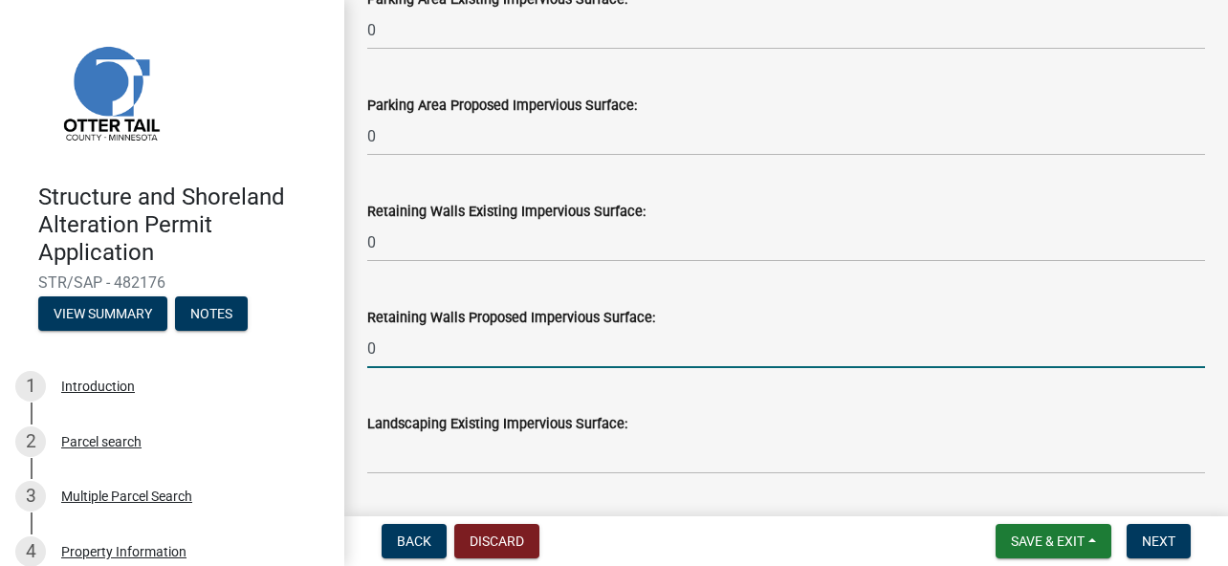
type input "0"
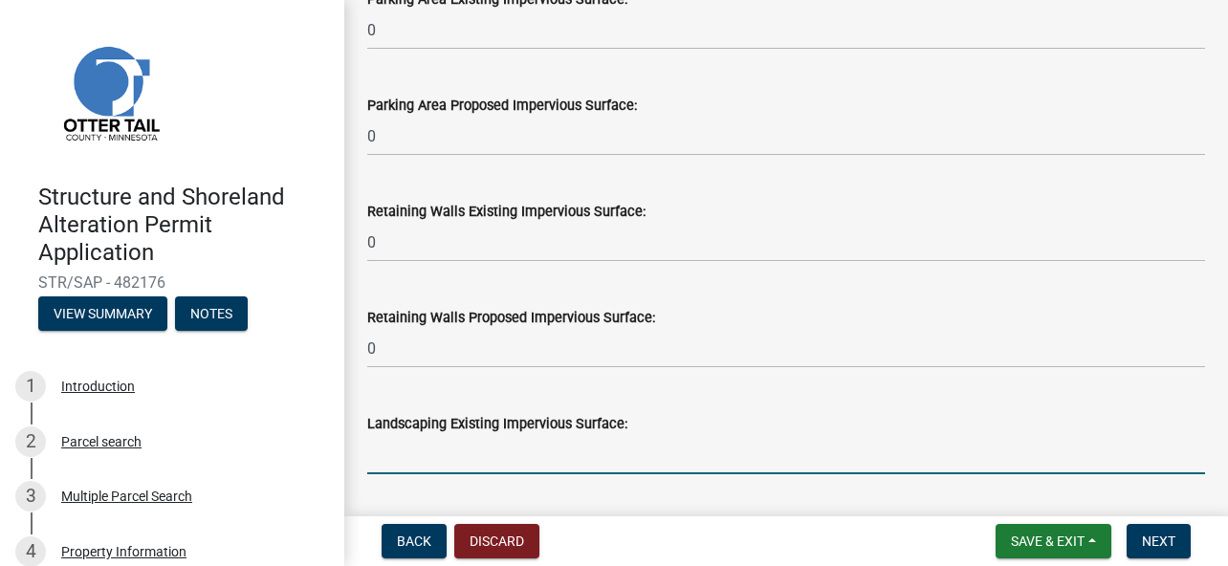
click at [437, 447] on input "text" at bounding box center [786, 454] width 838 height 39
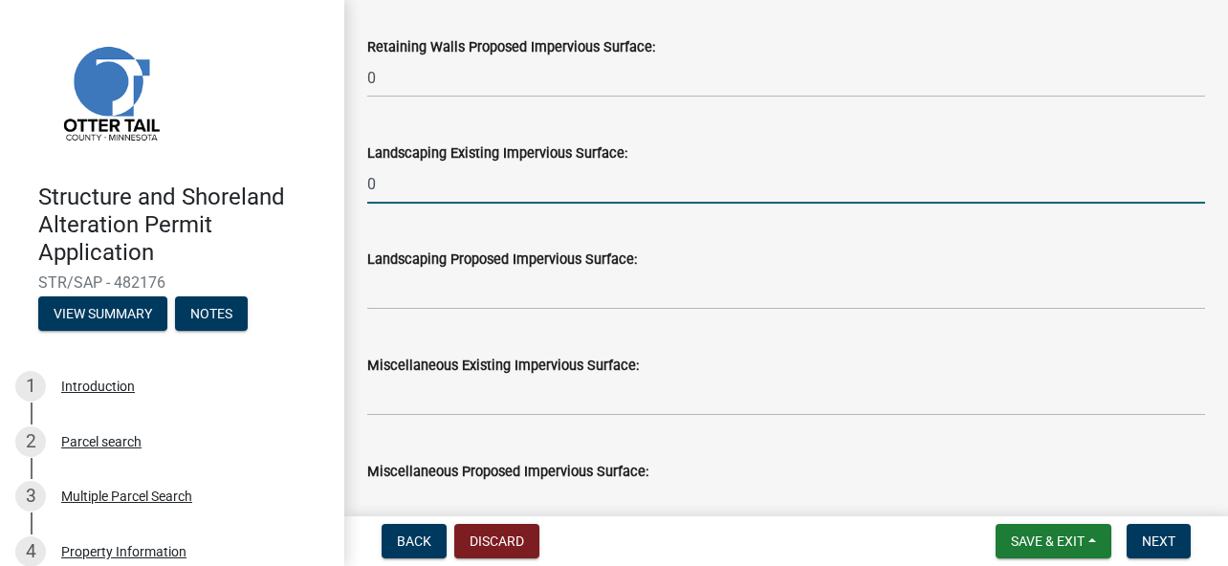
scroll to position [1721, 0]
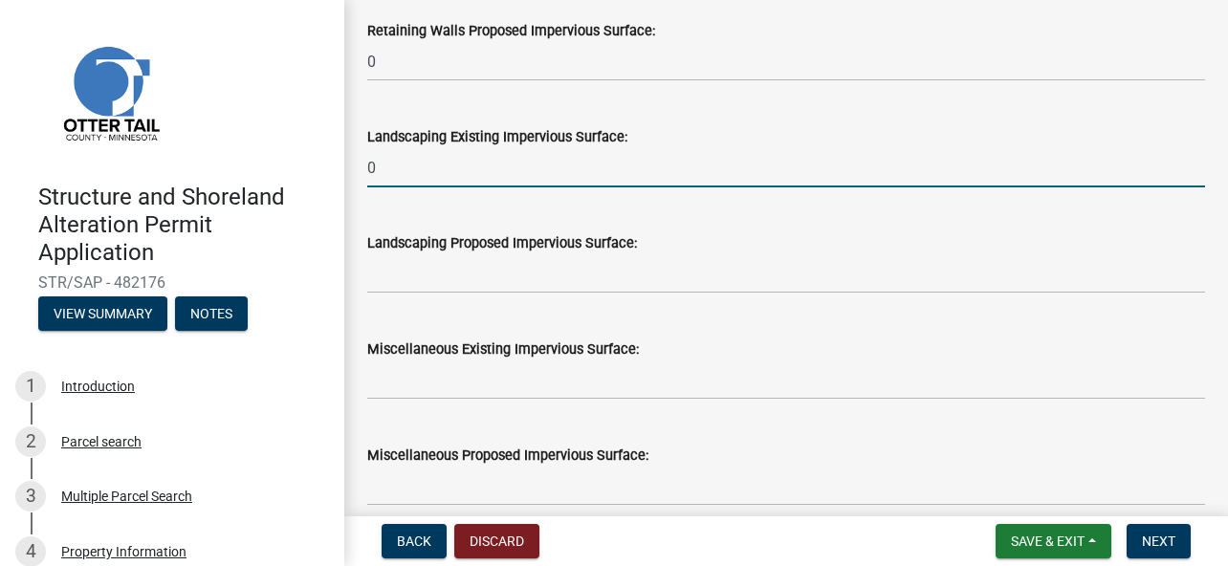
type input "0"
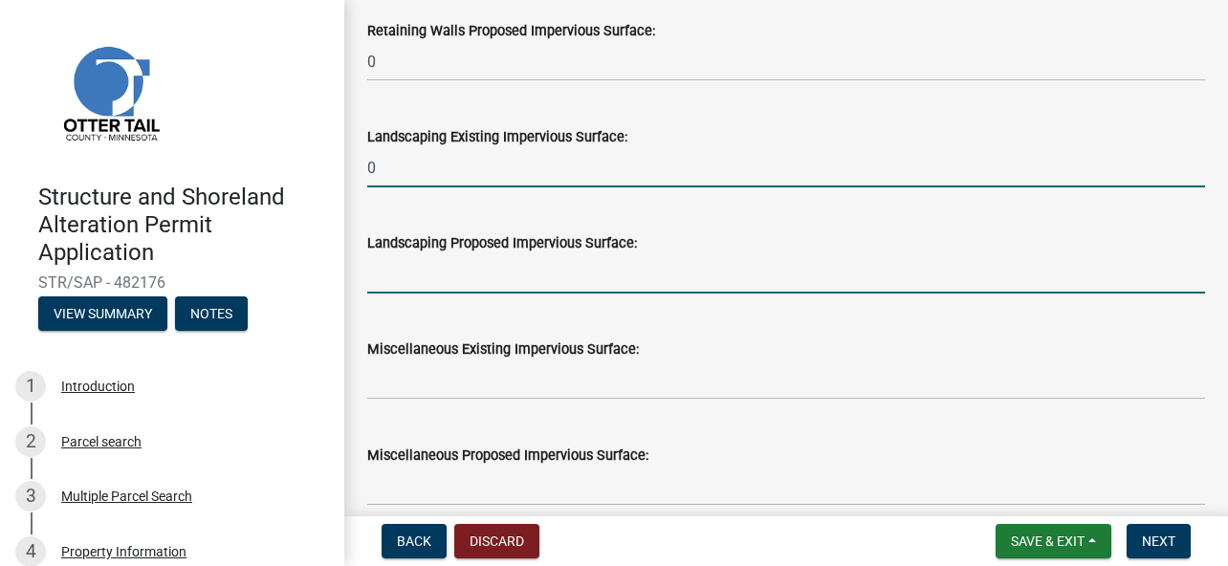
click at [456, 280] on input "text" at bounding box center [786, 273] width 838 height 39
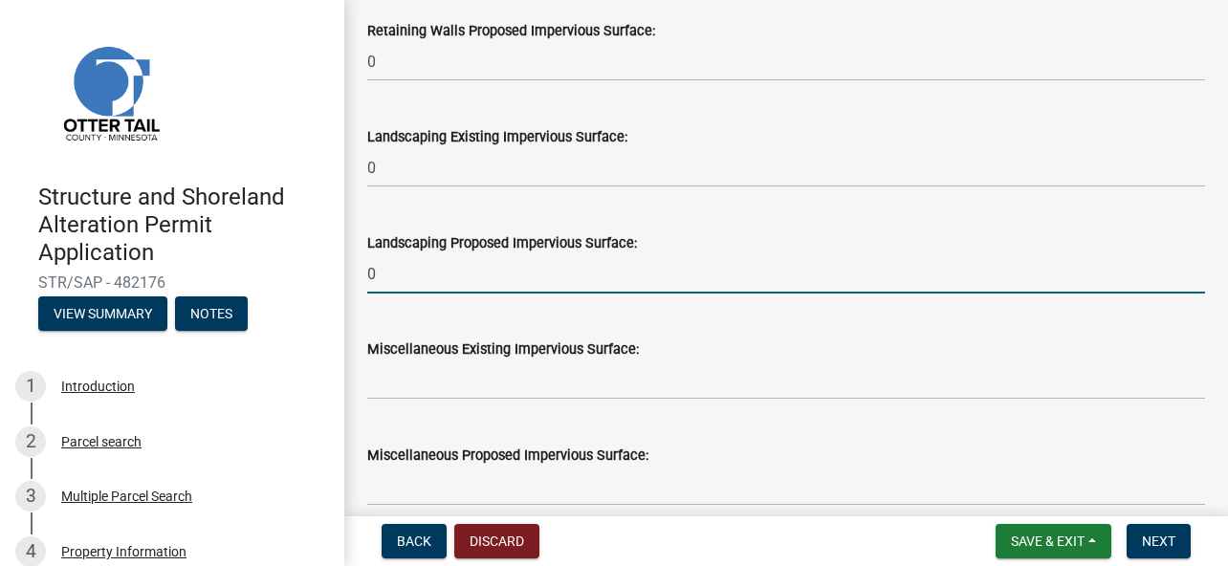
type input "0"
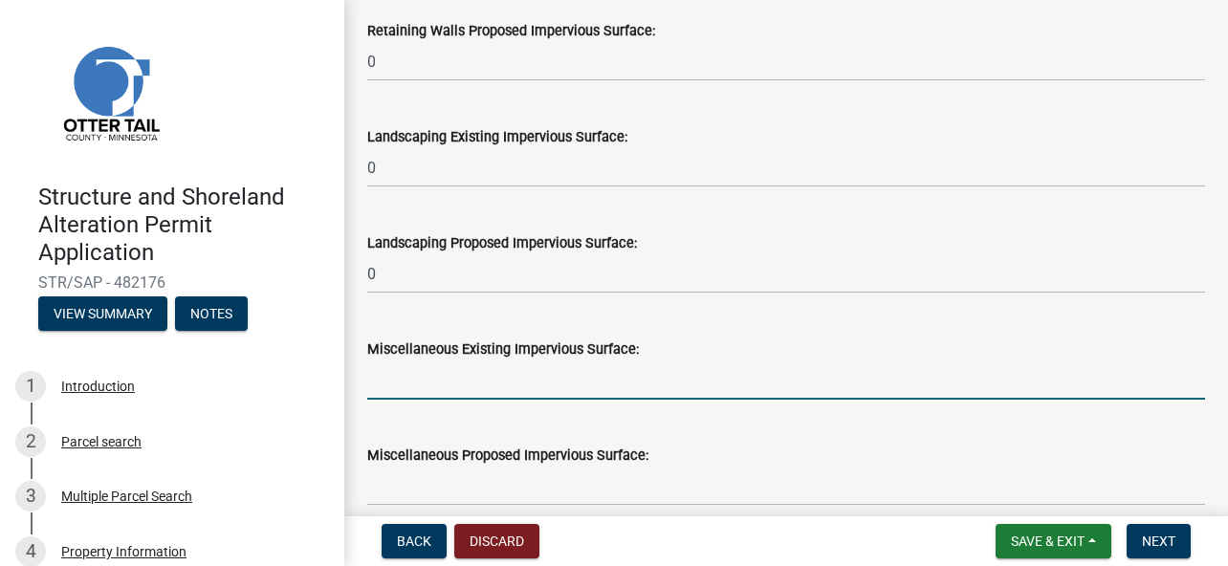
click at [432, 375] on input "text" at bounding box center [786, 380] width 838 height 39
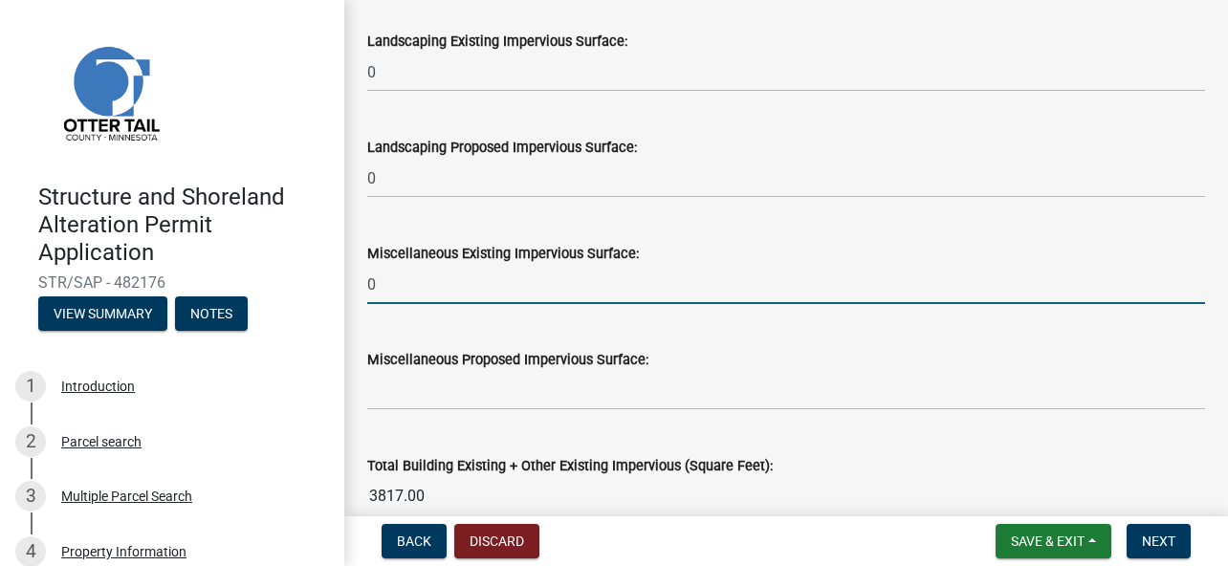
type input "0"
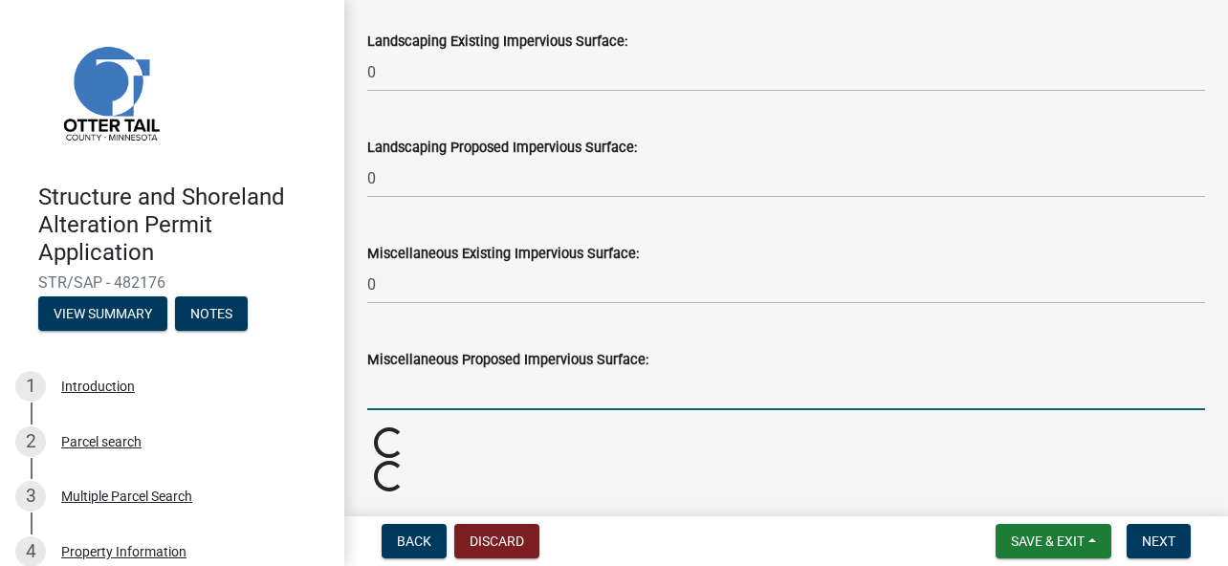
click at [427, 392] on input "text" at bounding box center [786, 390] width 838 height 39
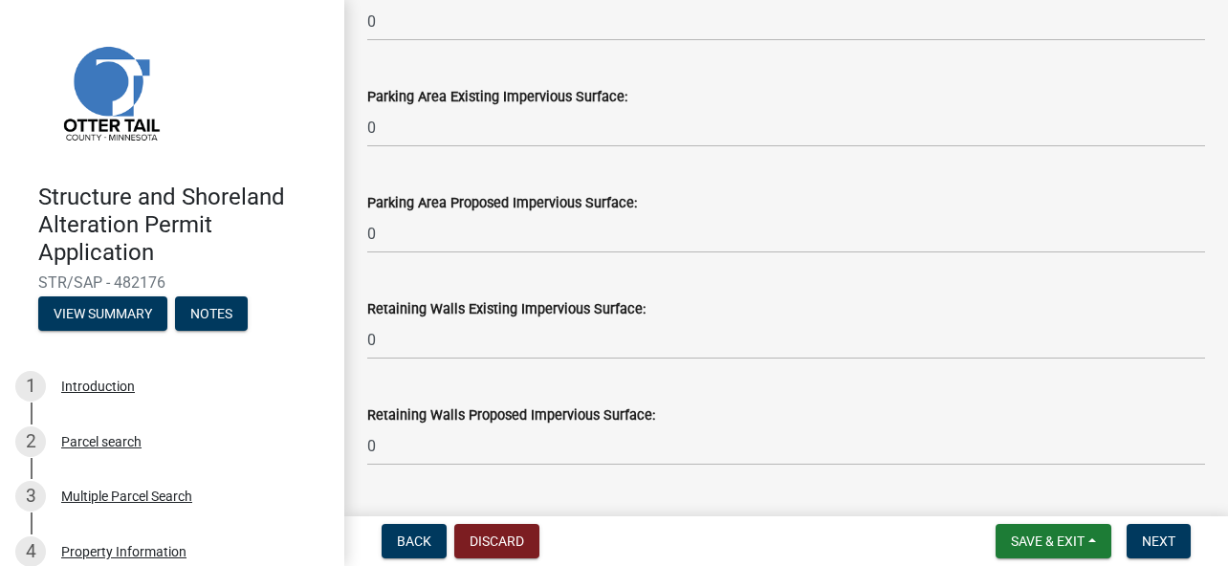
scroll to position [1293, 0]
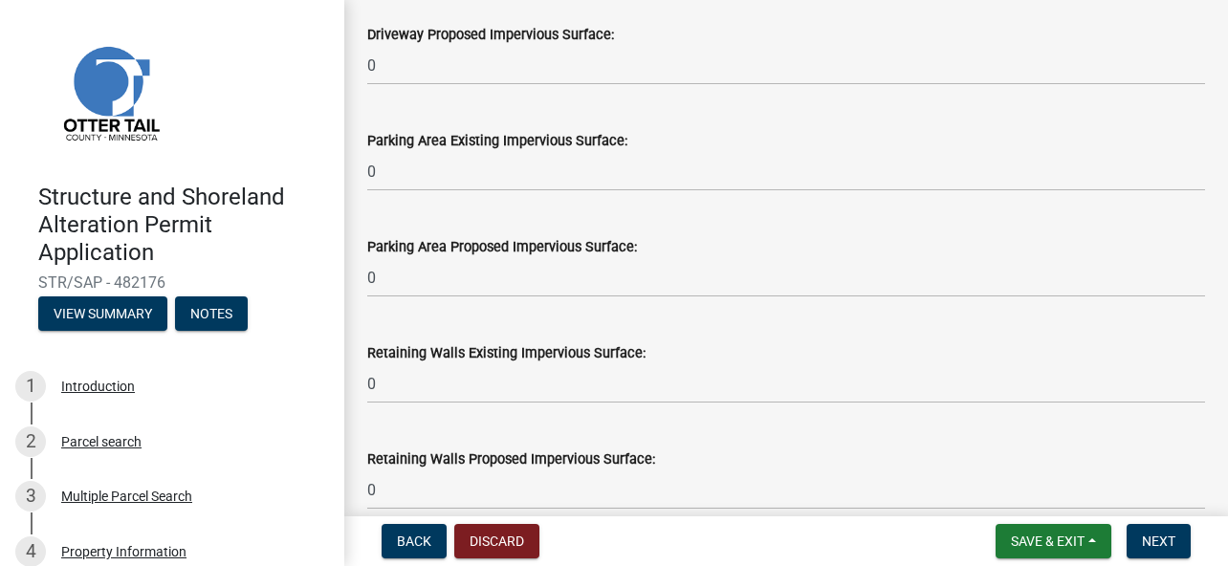
type input "0"
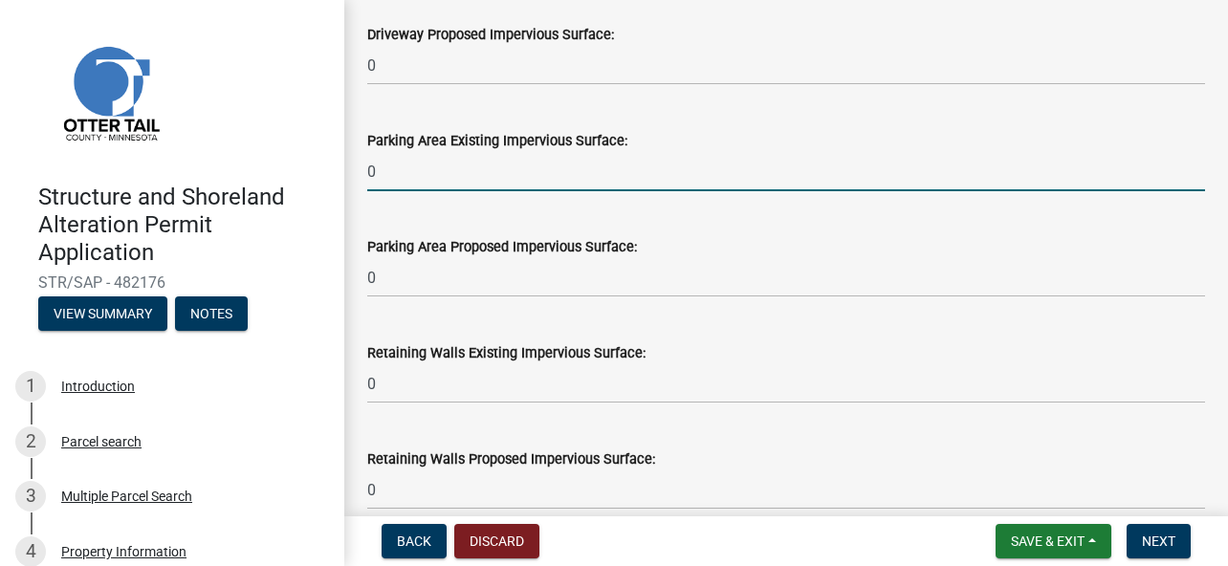
click at [374, 169] on input "0" at bounding box center [786, 171] width 838 height 39
type input "0"
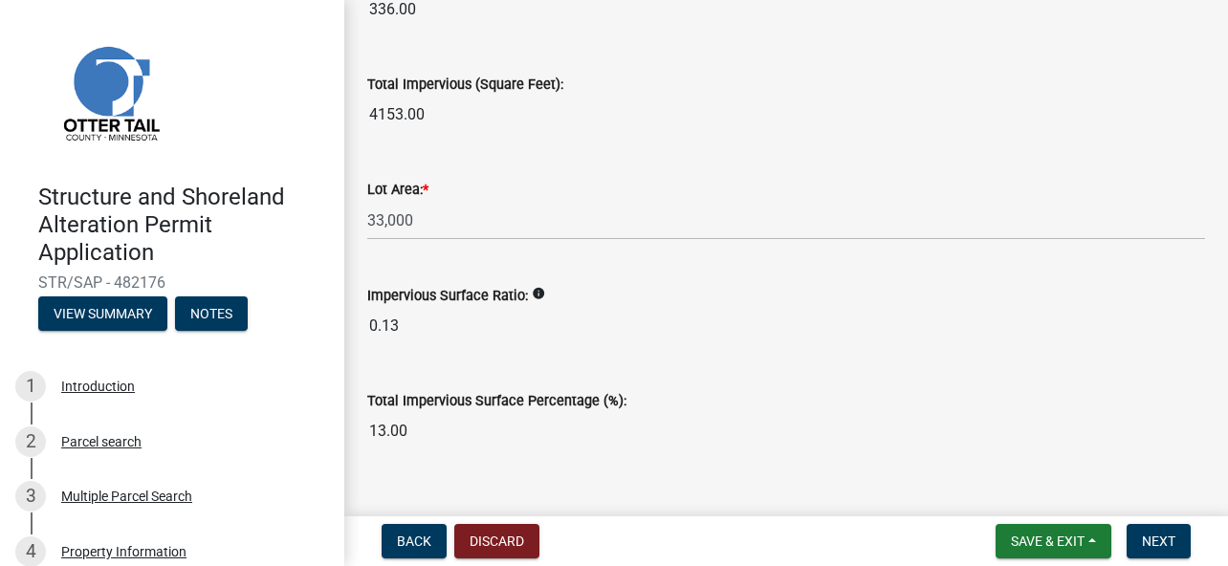
scroll to position [2440, 0]
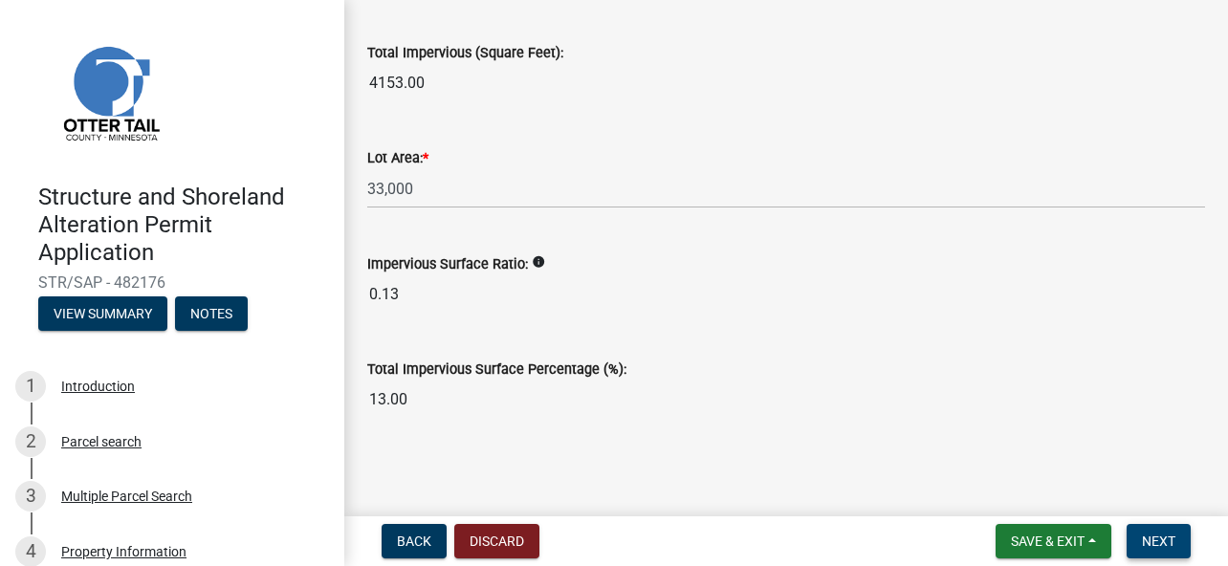
type input "620"
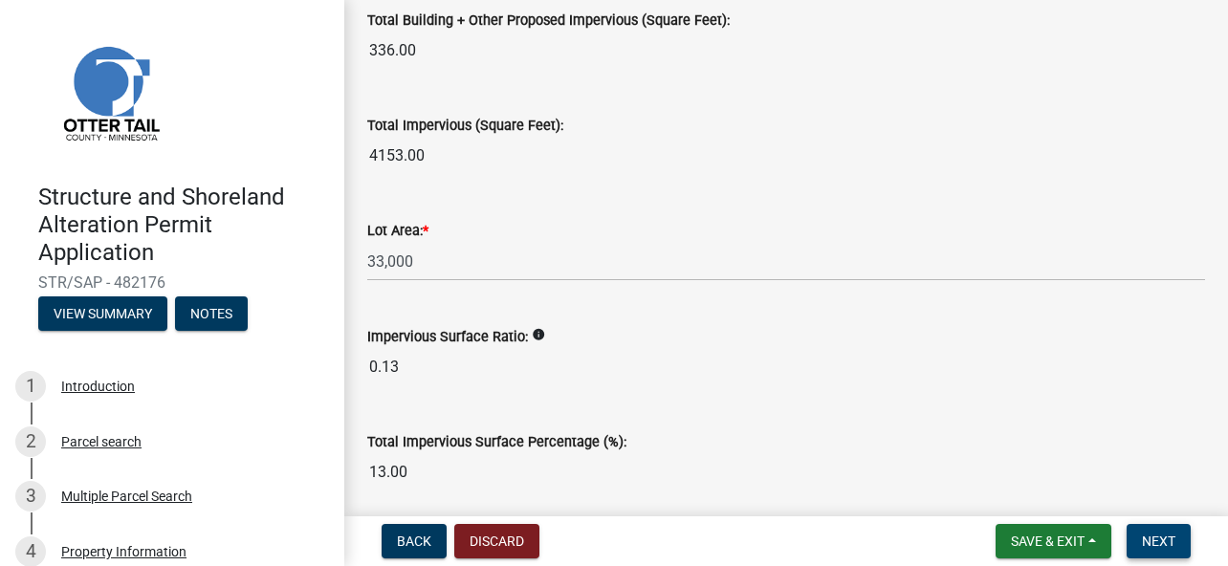
click at [1159, 534] on span "Next" at bounding box center [1158, 541] width 33 height 15
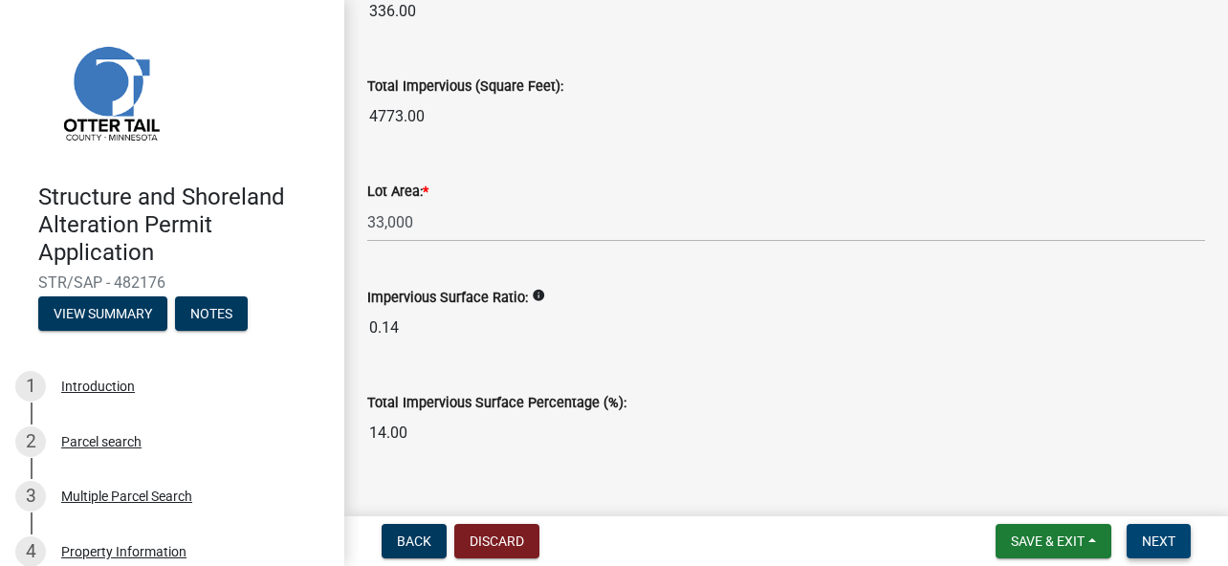
scroll to position [2440, 0]
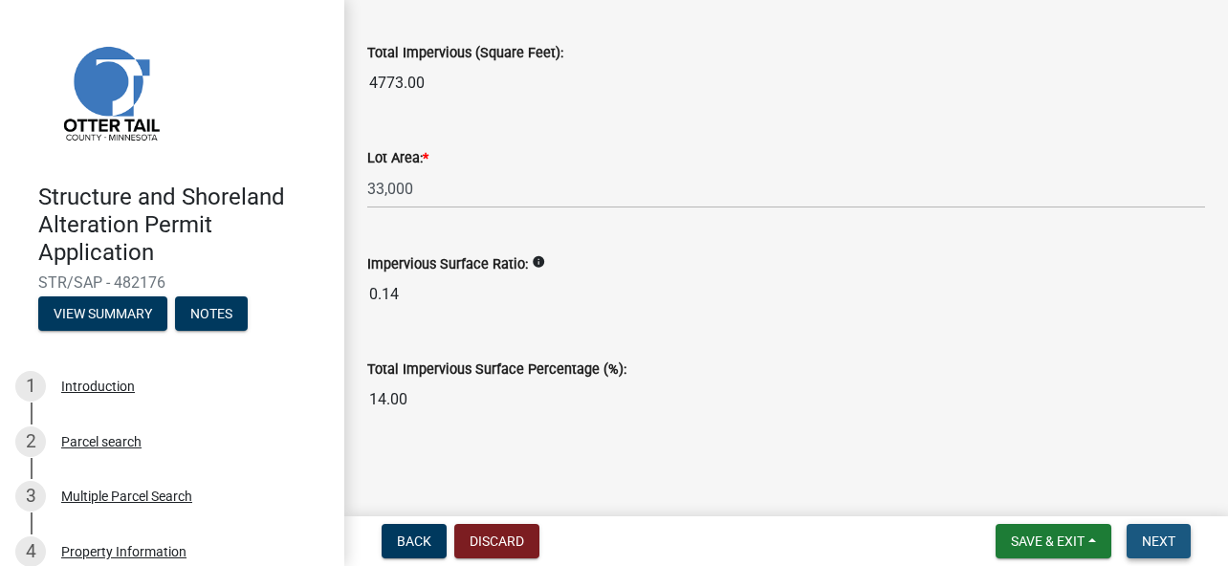
click at [1167, 534] on span "Next" at bounding box center [1158, 541] width 33 height 15
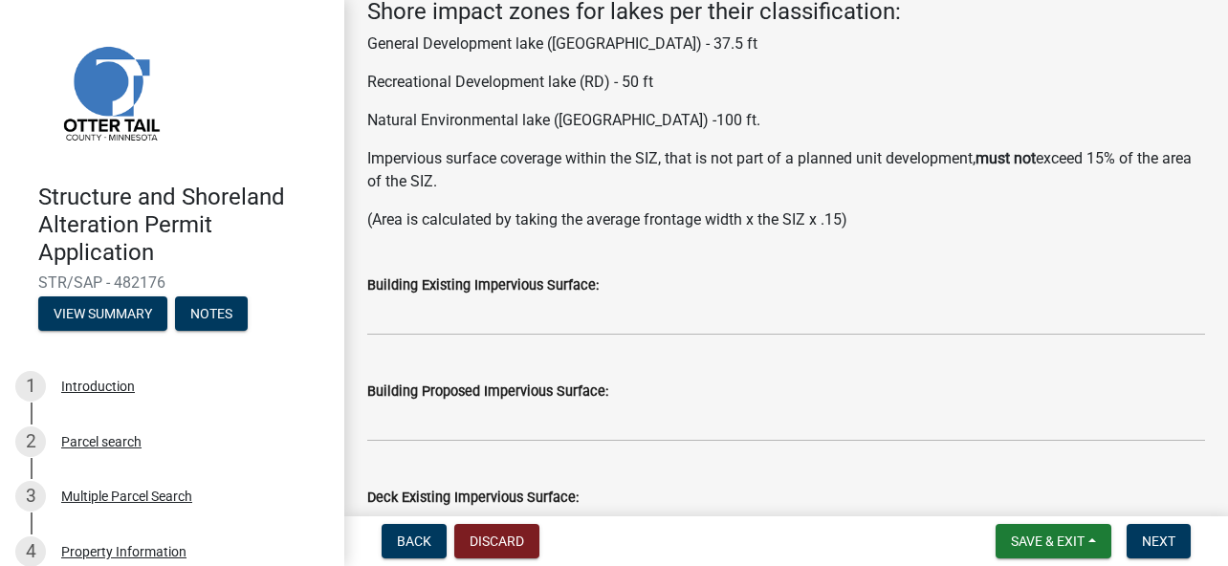
scroll to position [287, 0]
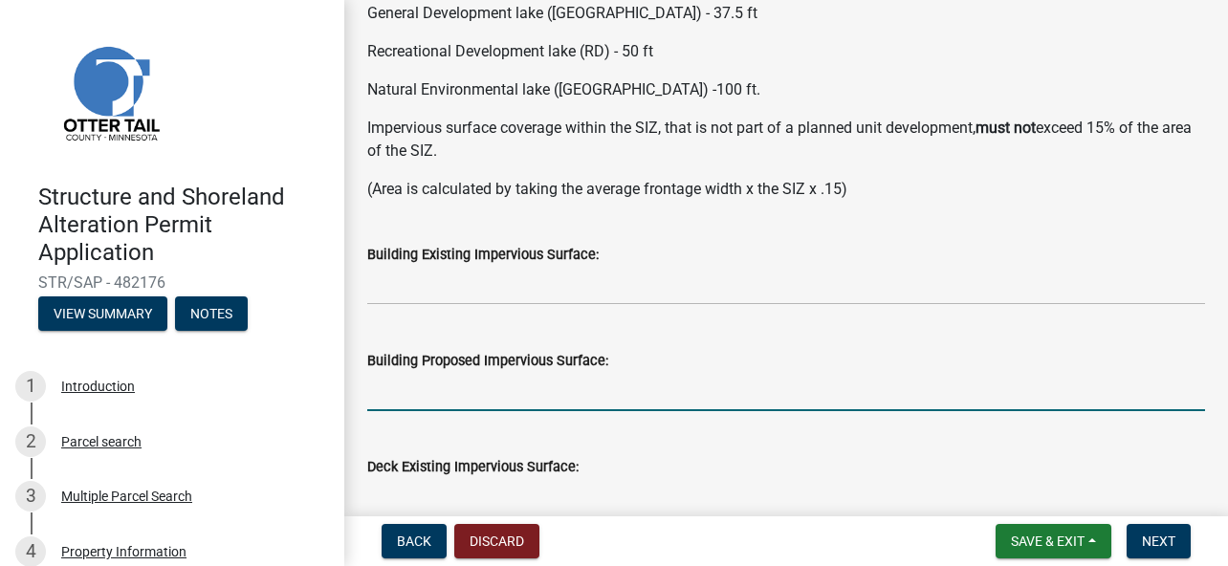
click at [475, 402] on input "text" at bounding box center [786, 391] width 838 height 39
type input "7560"
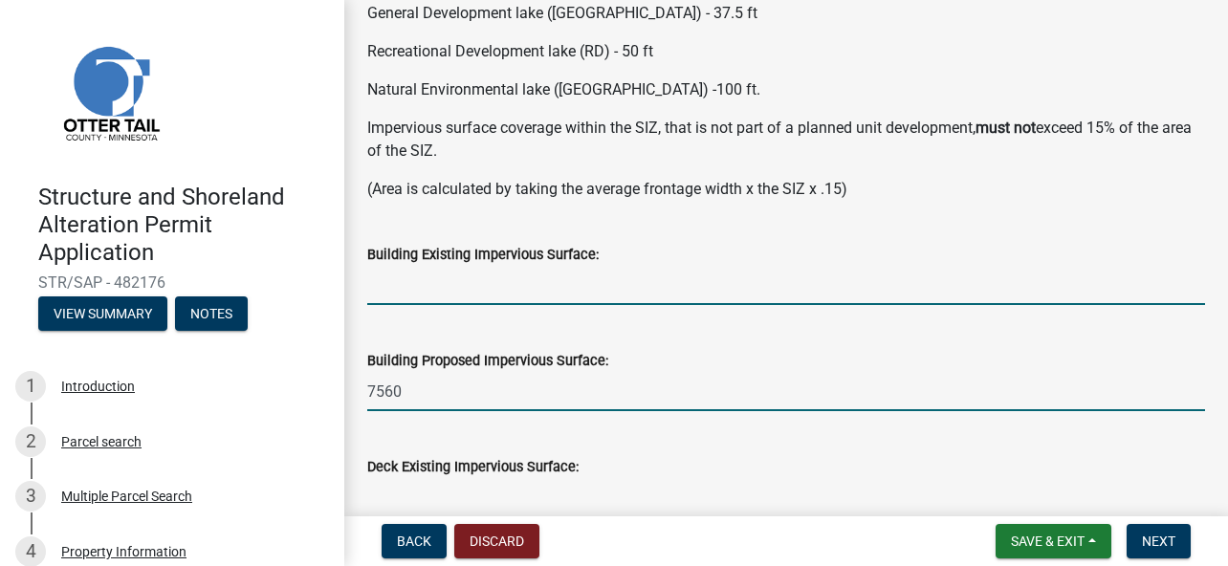
click at [477, 283] on input "text" at bounding box center [786, 285] width 838 height 39
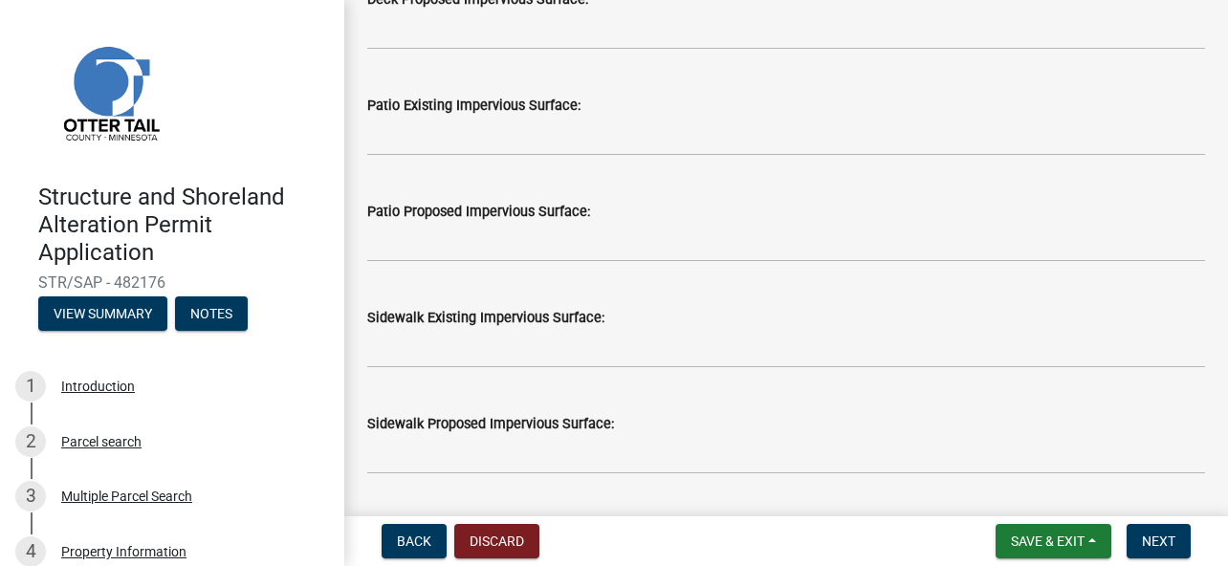
scroll to position [956, 0]
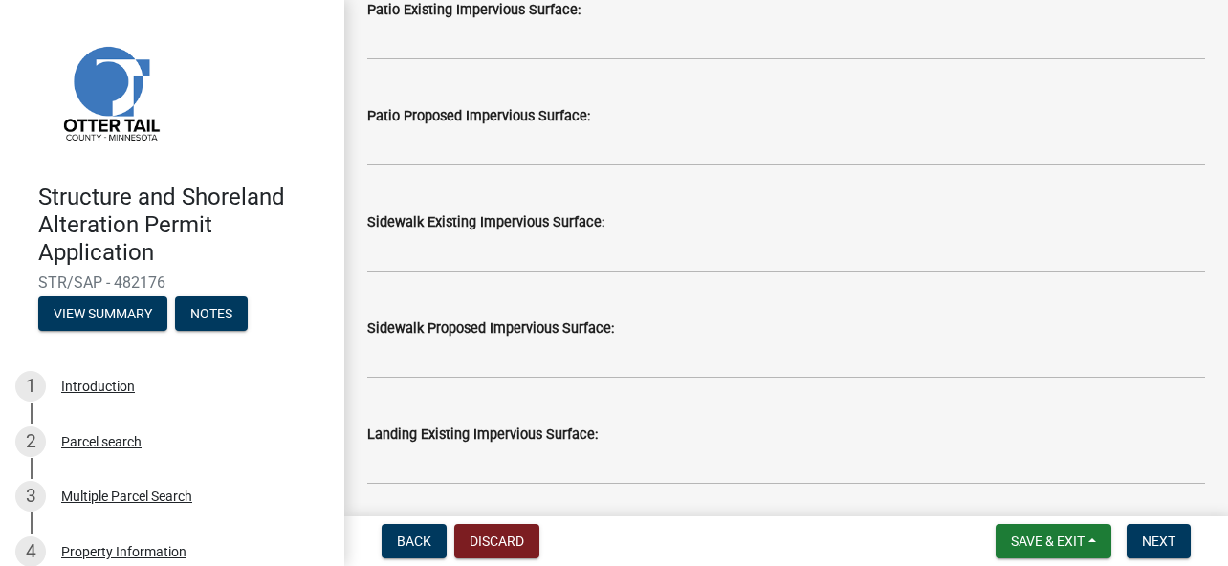
type input "96163.2"
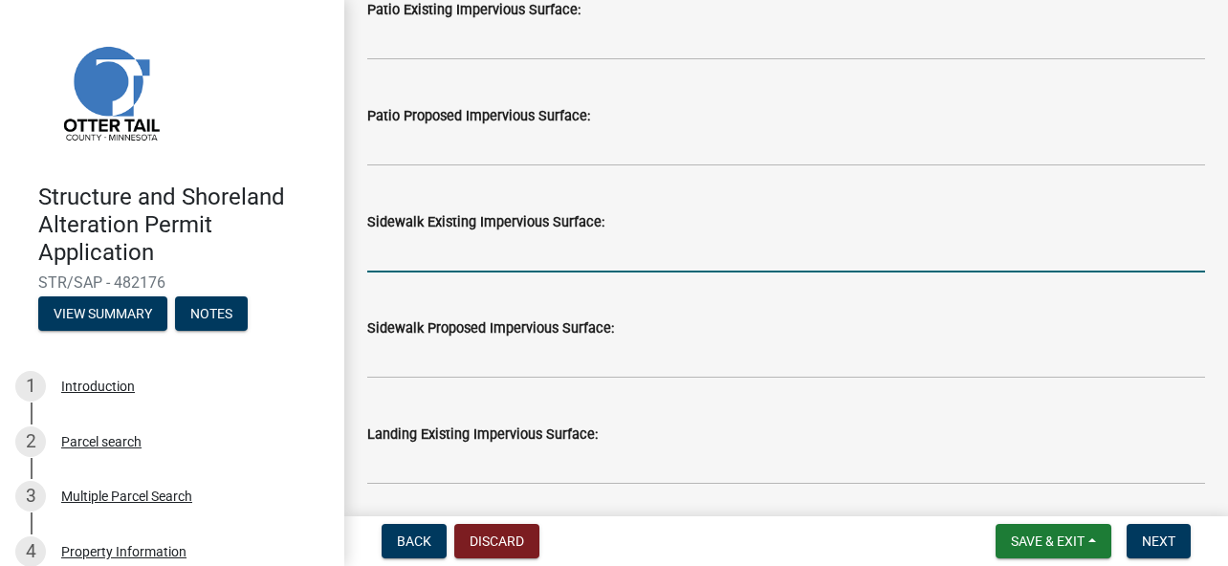
click at [448, 252] on input "text" at bounding box center [786, 252] width 838 height 39
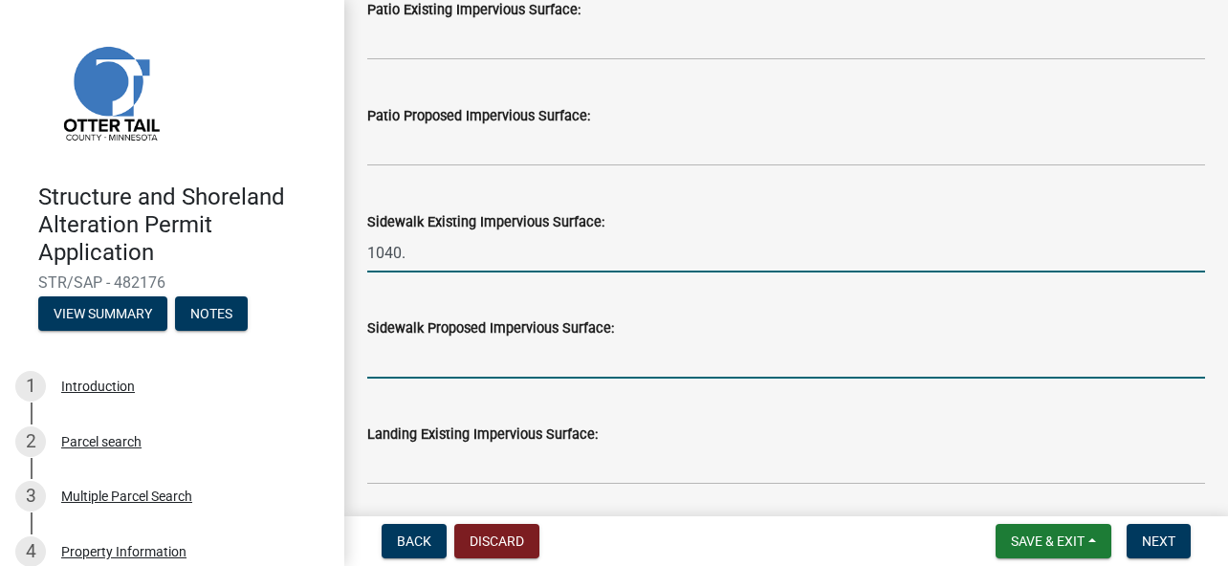
type input "1040"
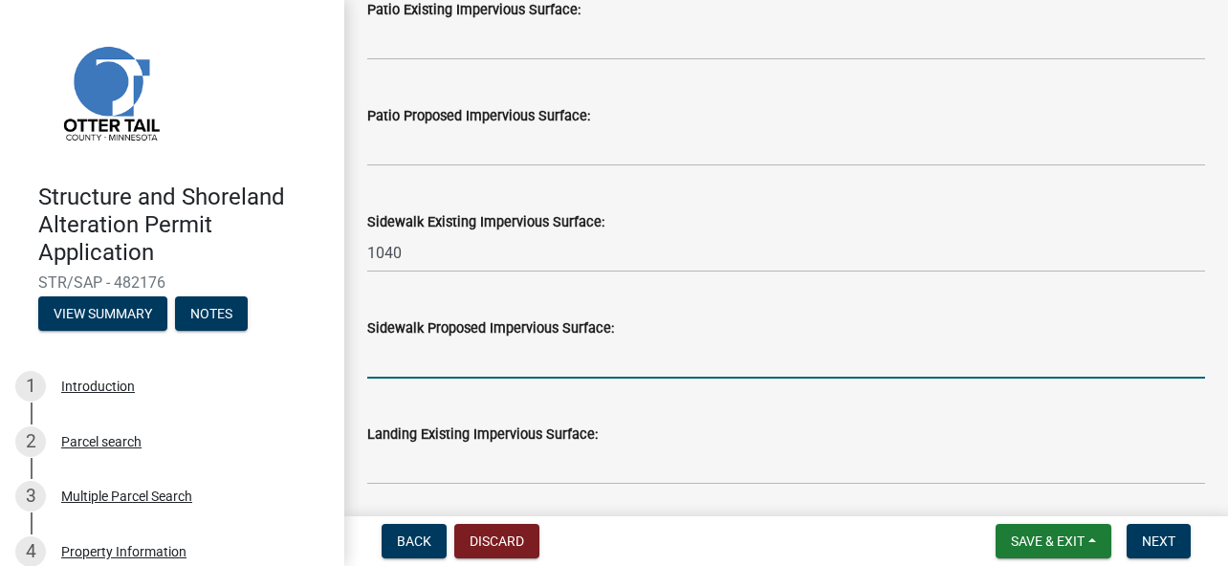
click at [504, 358] on input "text" at bounding box center [786, 358] width 838 height 39
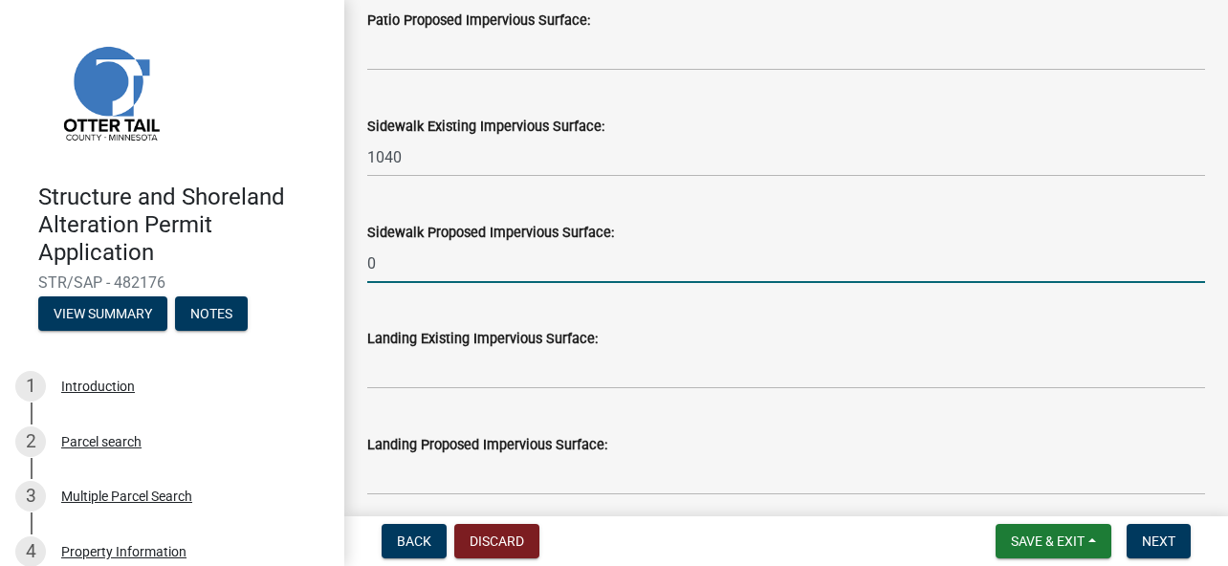
type input "0"
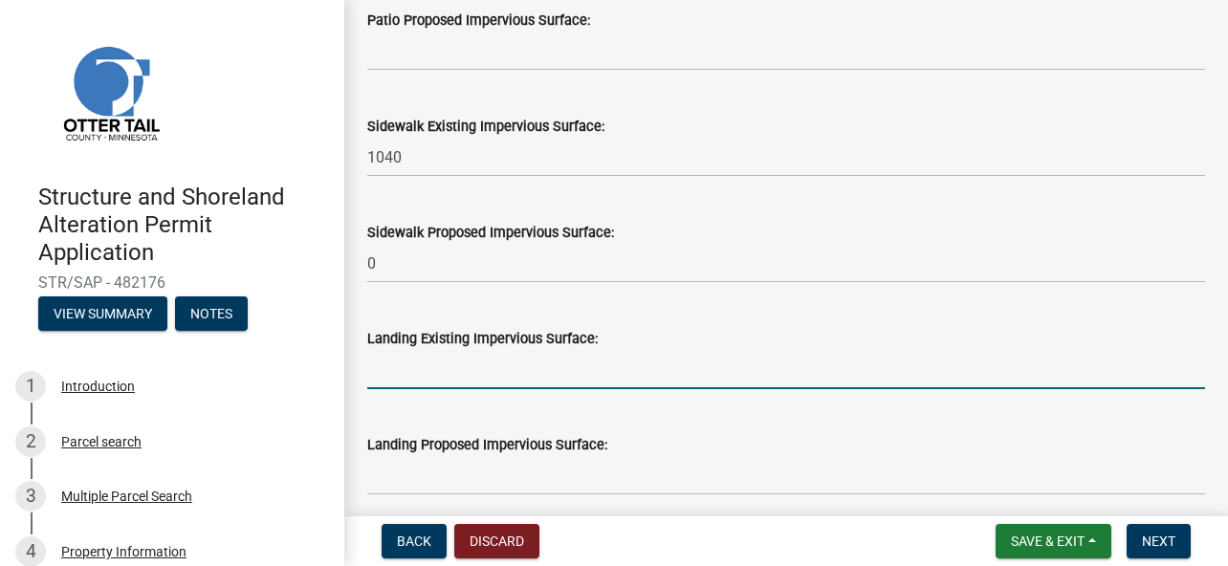
click at [506, 378] on input "text" at bounding box center [786, 369] width 838 height 39
type input "0"
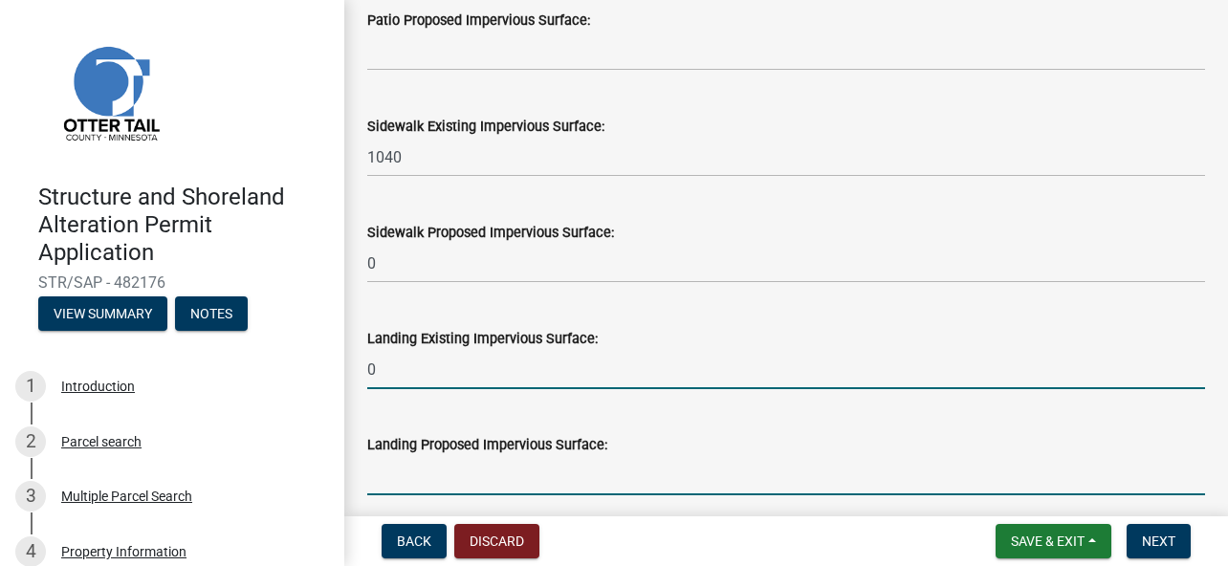
click at [479, 468] on input "text" at bounding box center [786, 475] width 838 height 39
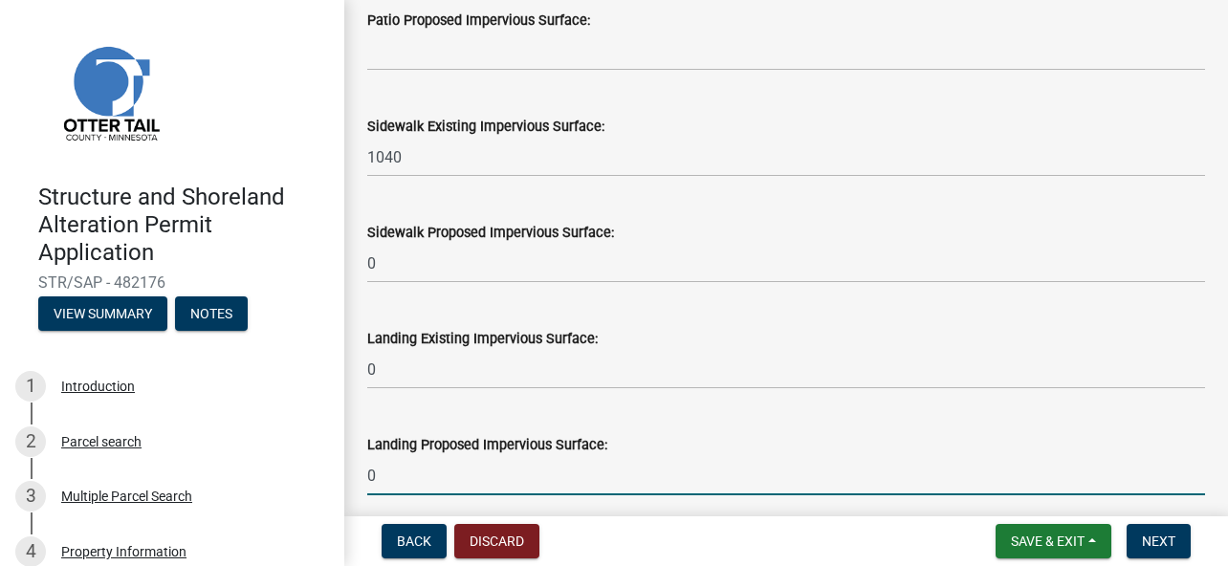
scroll to position [861, 0]
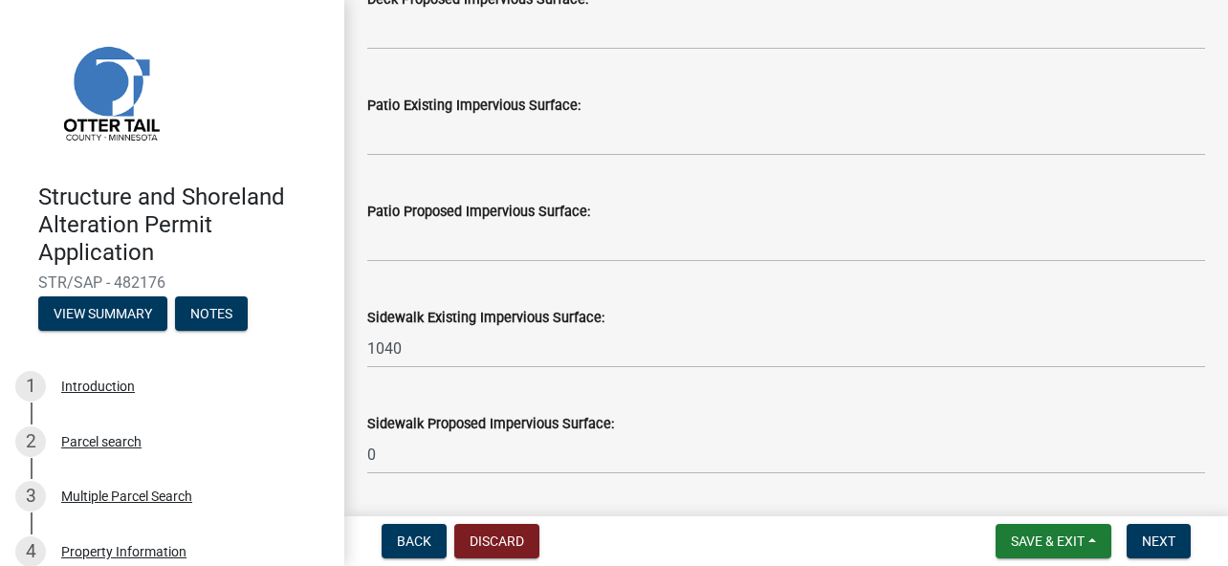
type input "0"
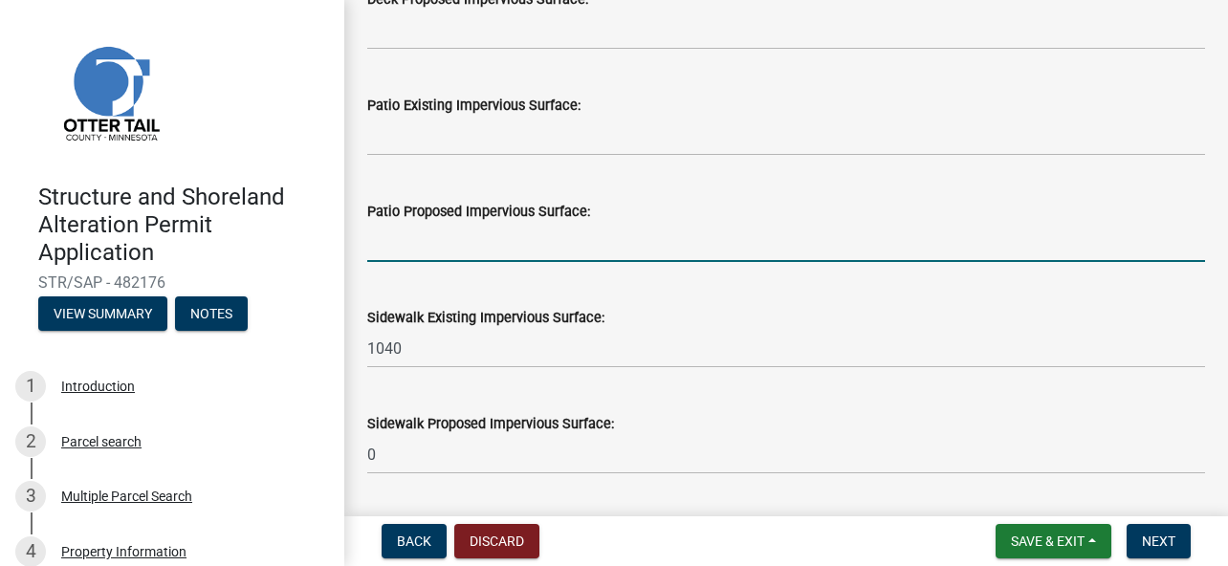
click at [468, 249] on input "text" at bounding box center [786, 242] width 838 height 39
type input "0"
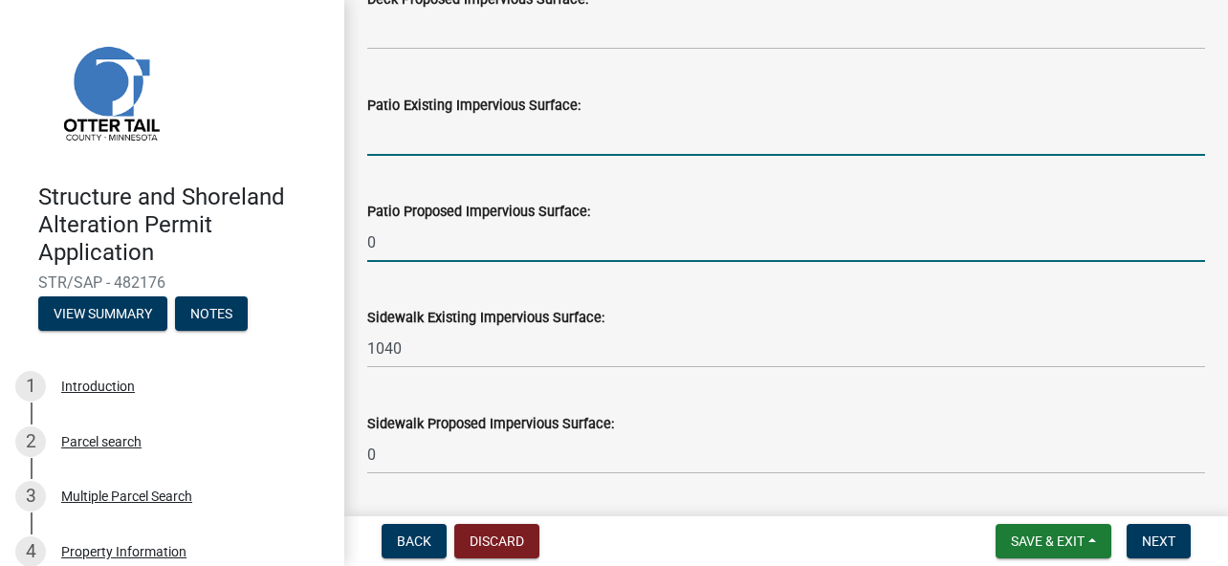
click at [430, 144] on input "text" at bounding box center [786, 136] width 838 height 39
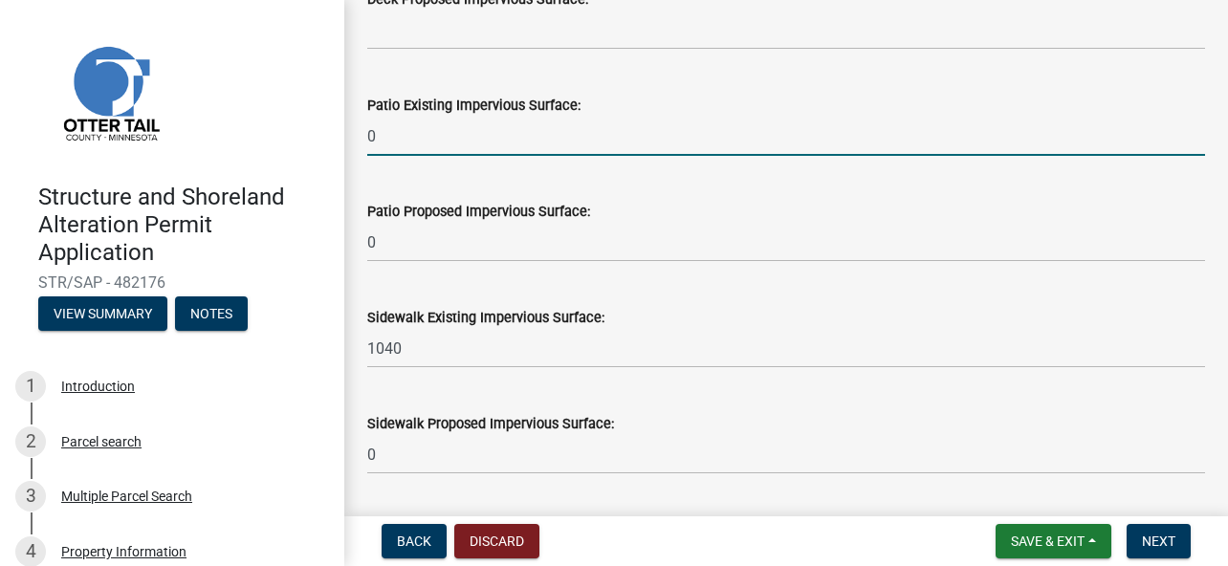
scroll to position [669, 0]
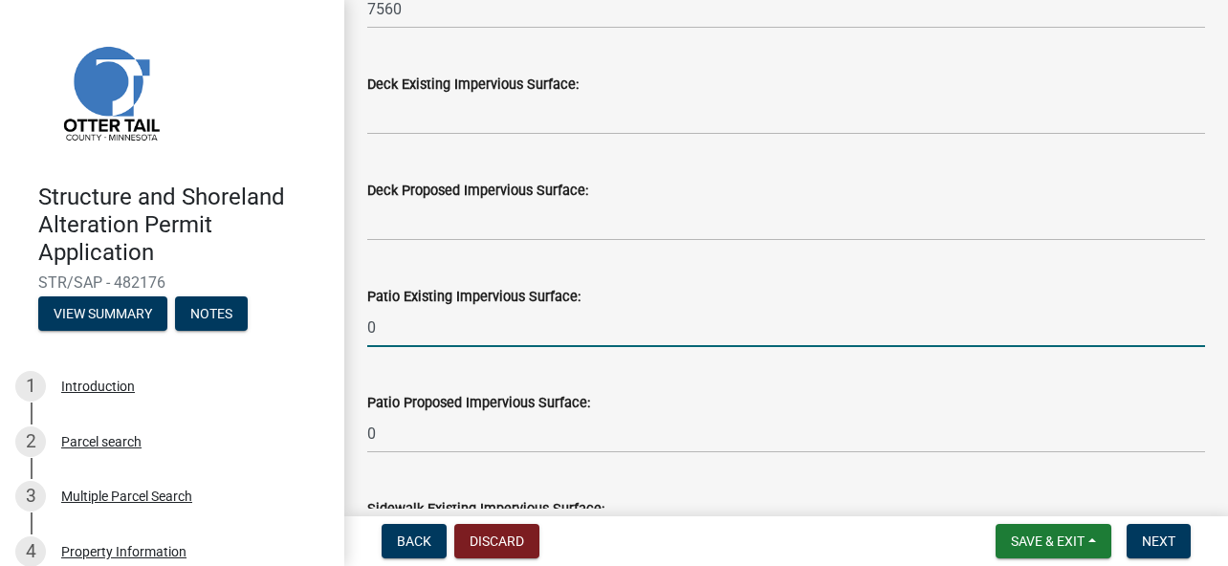
type input "0"
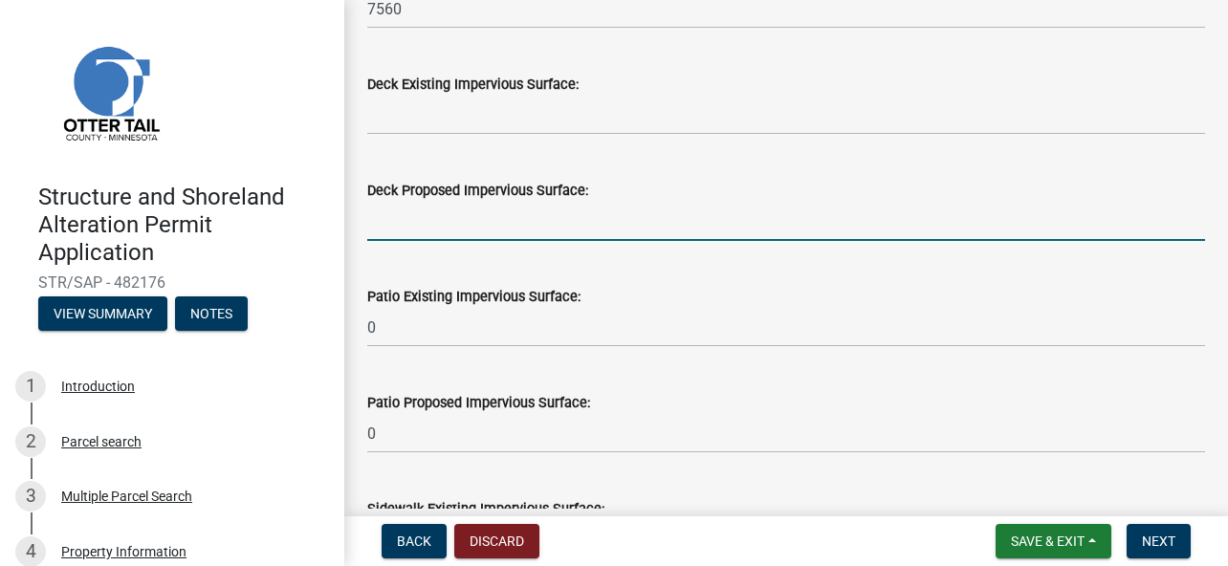
click at [463, 221] on input "text" at bounding box center [786, 221] width 838 height 39
type input "0"
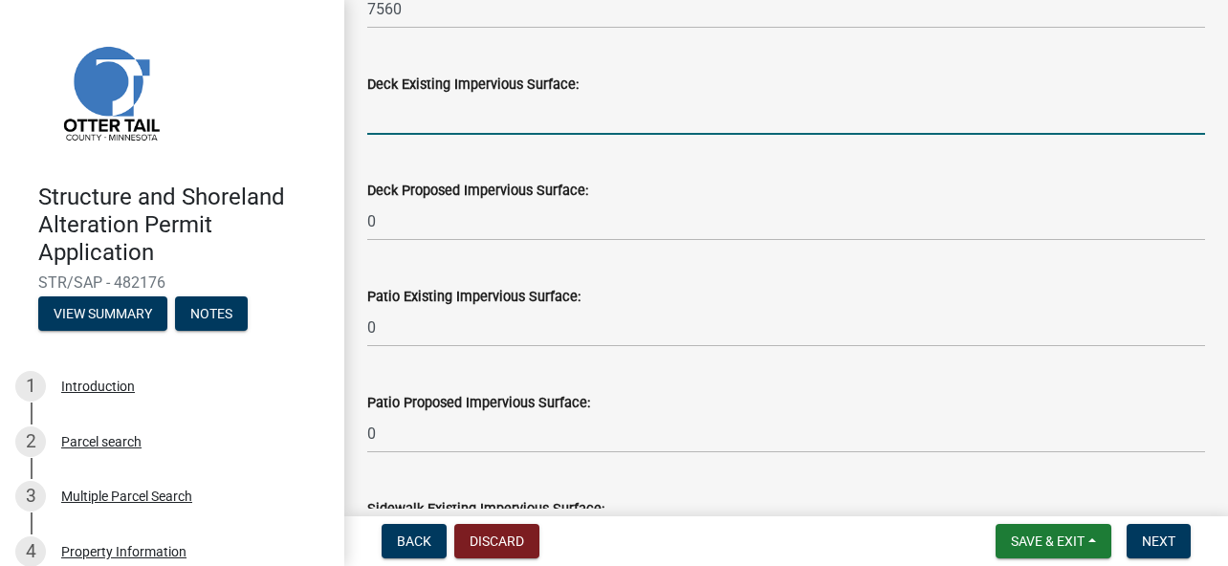
click at [436, 114] on input "text" at bounding box center [786, 115] width 838 height 39
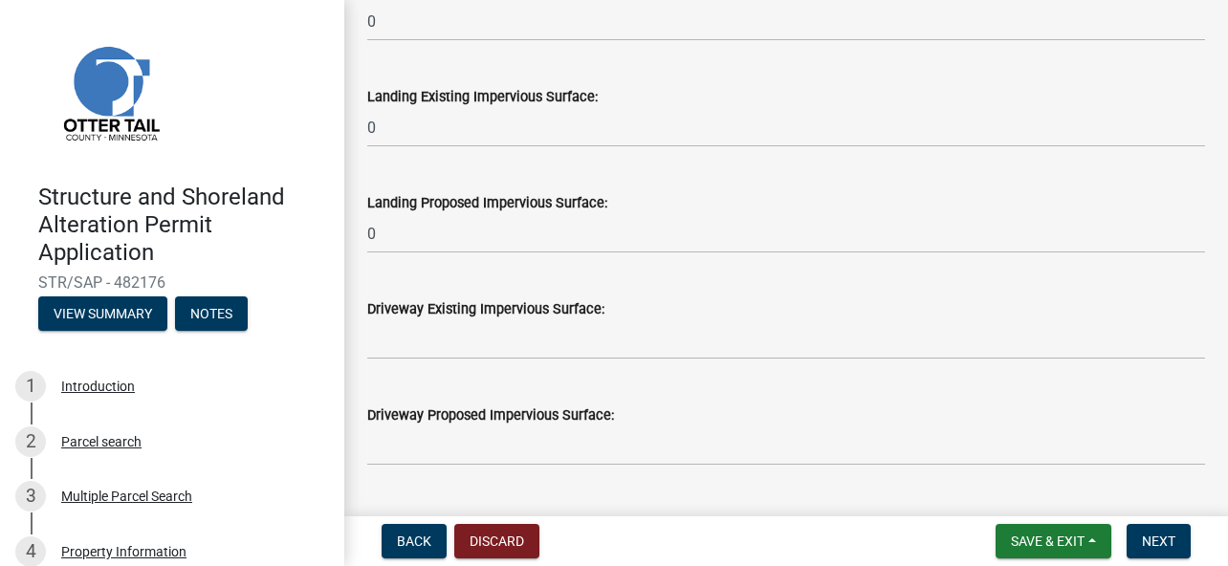
scroll to position [1339, 0]
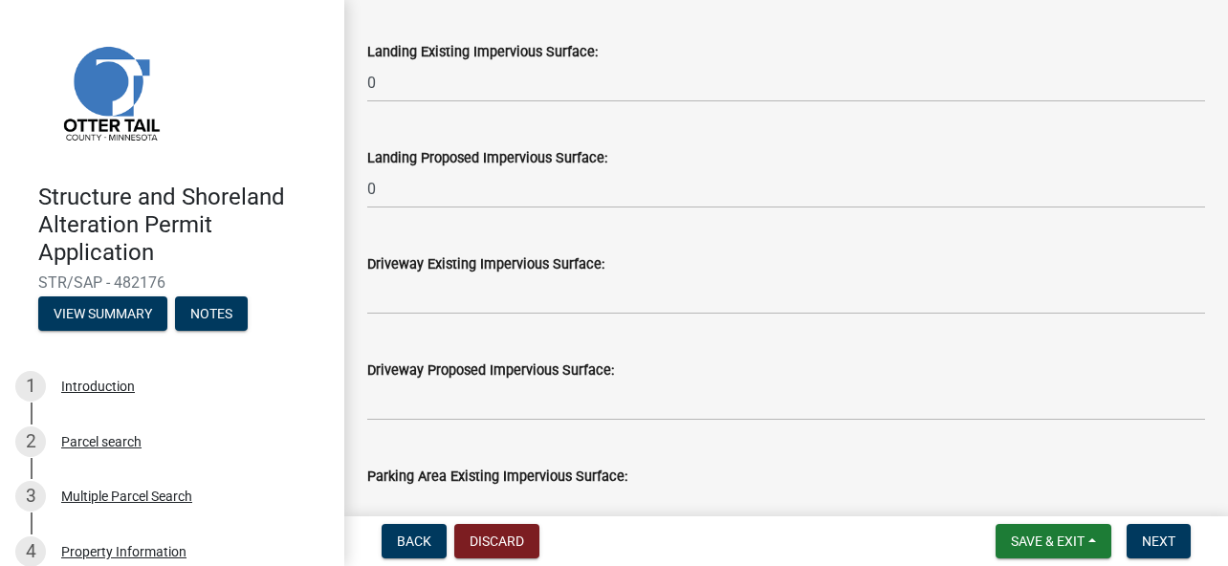
type input "0"
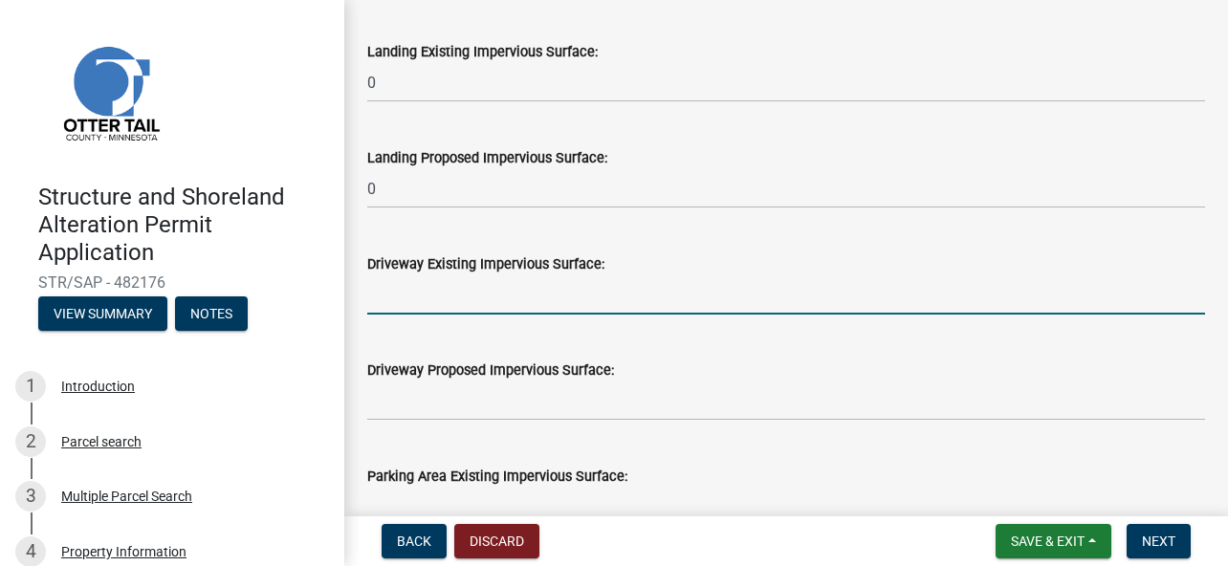
click at [466, 302] on input "text" at bounding box center [786, 294] width 838 height 39
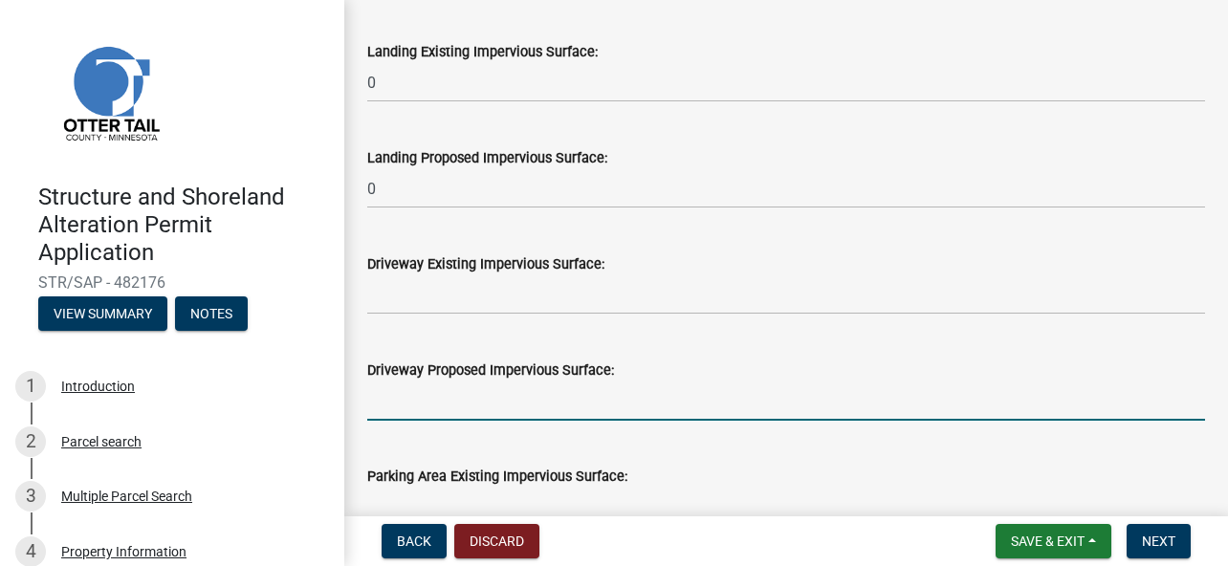
click at [421, 406] on input "text" at bounding box center [786, 401] width 838 height 39
type input "0"
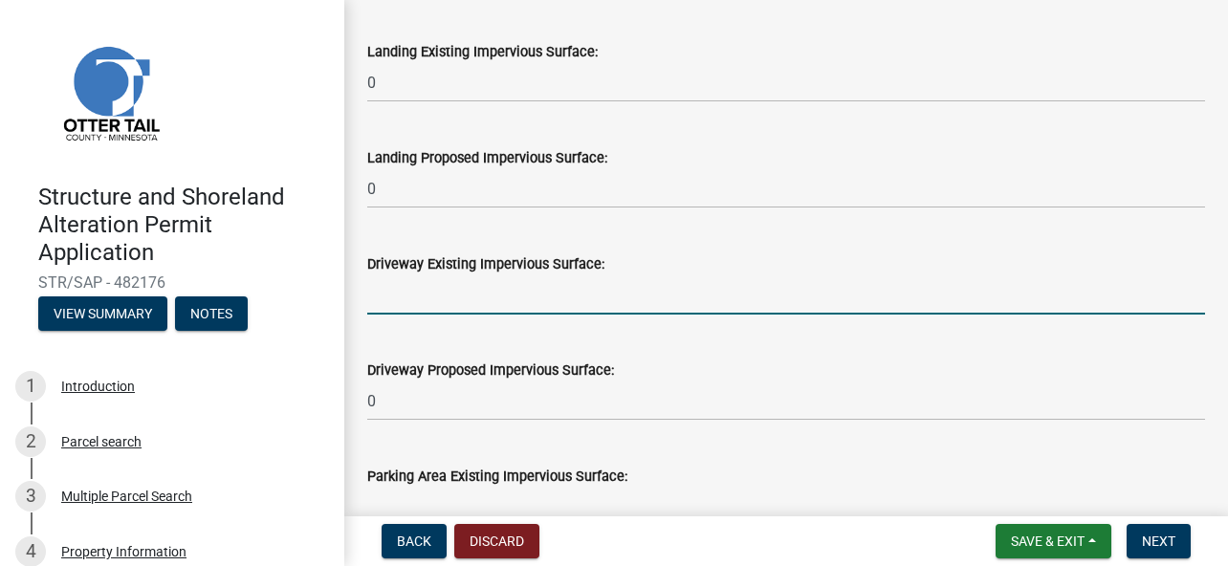
click at [443, 296] on input "text" at bounding box center [786, 294] width 838 height 39
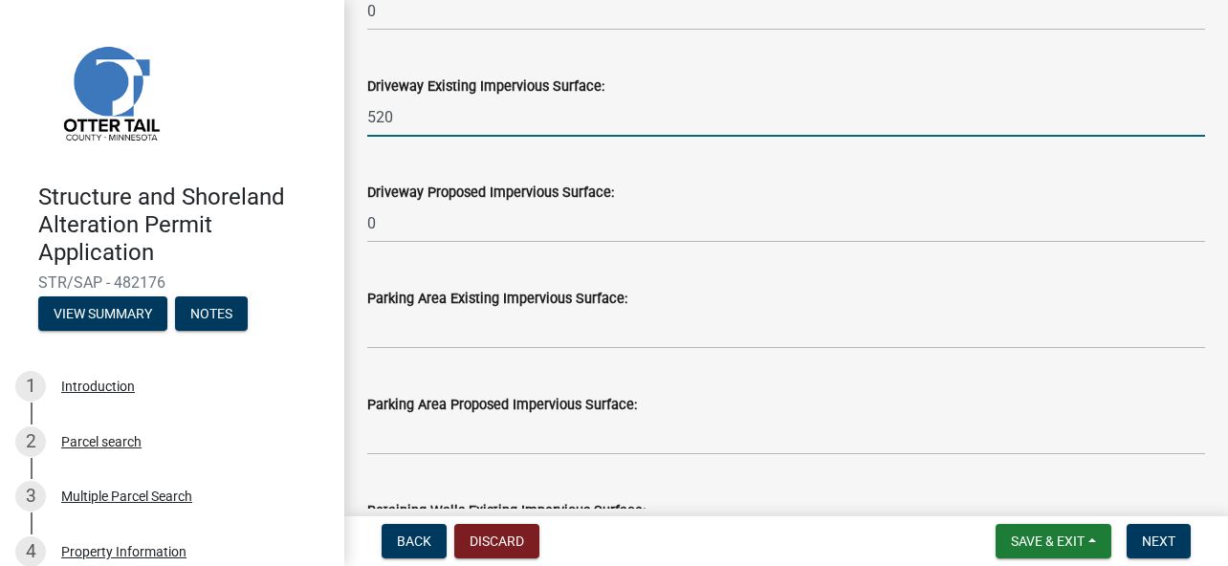
scroll to position [1530, 0]
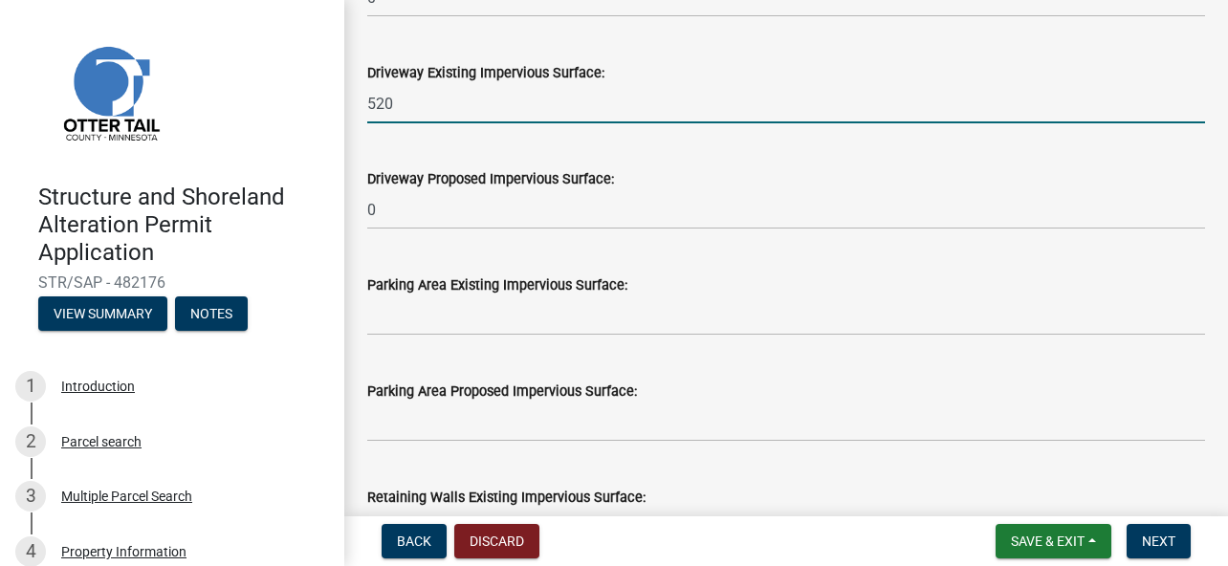
type input "520"
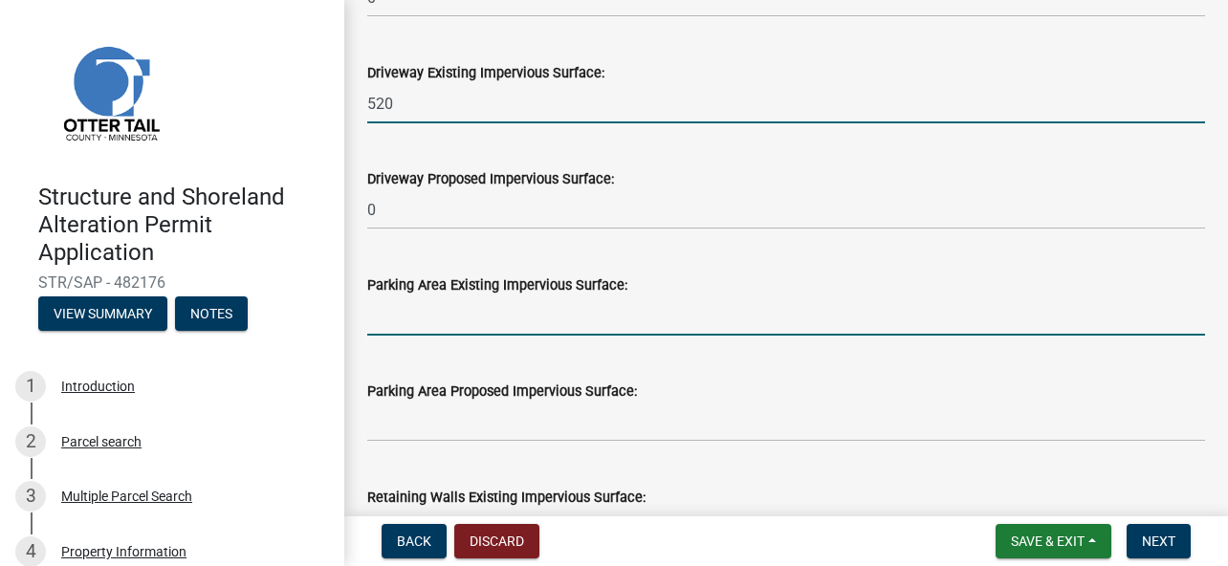
click at [423, 323] on input "text" at bounding box center [786, 315] width 838 height 39
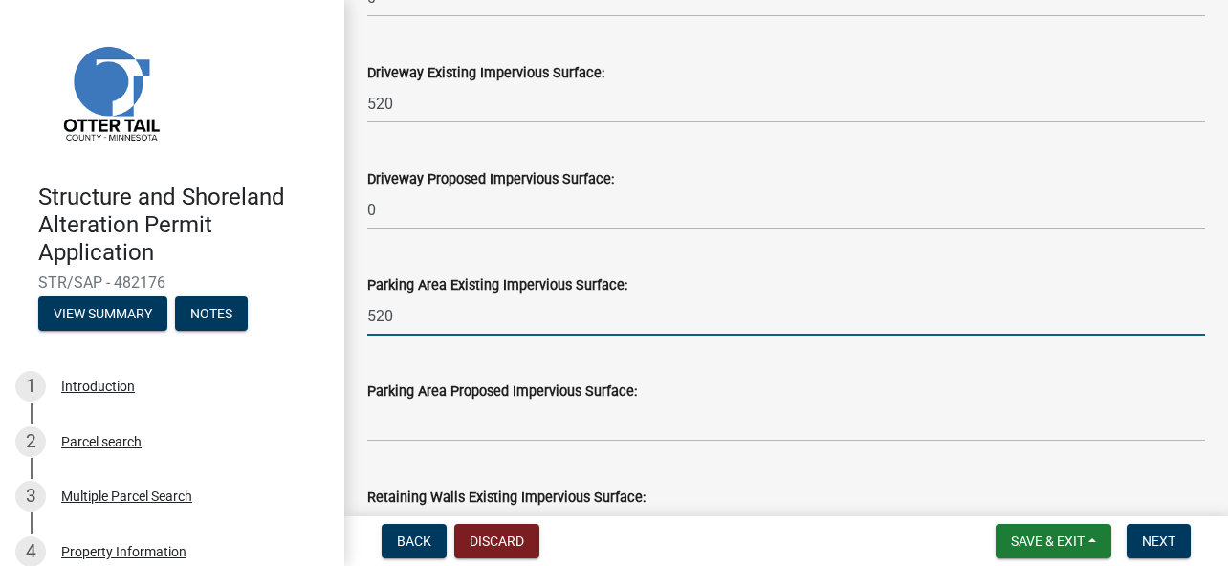
type input "520"
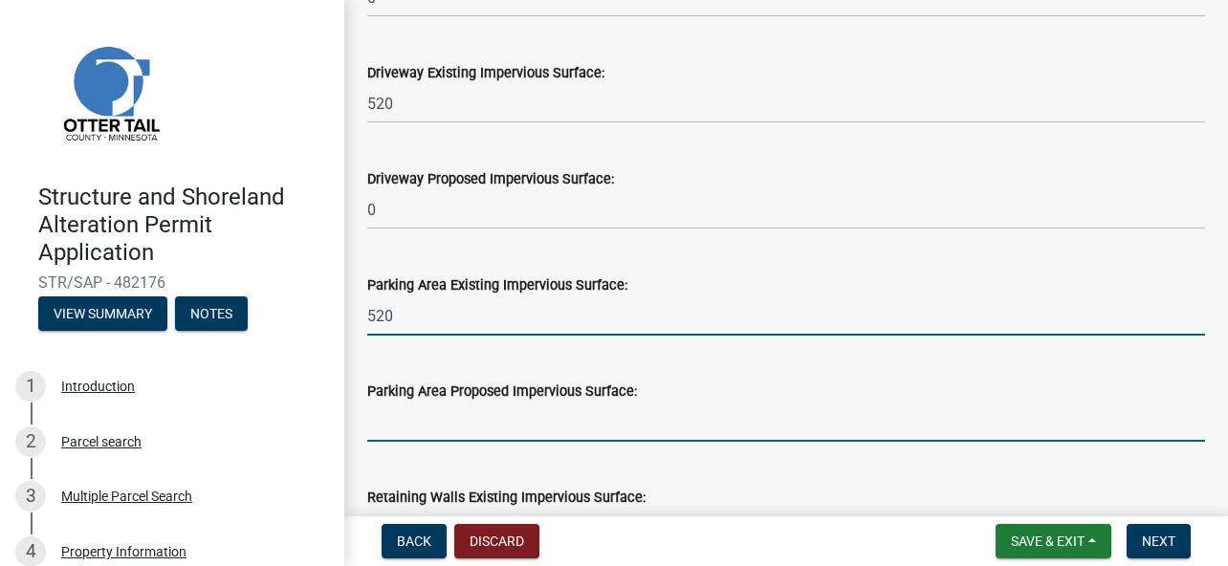
click at [426, 427] on input "text" at bounding box center [786, 422] width 838 height 39
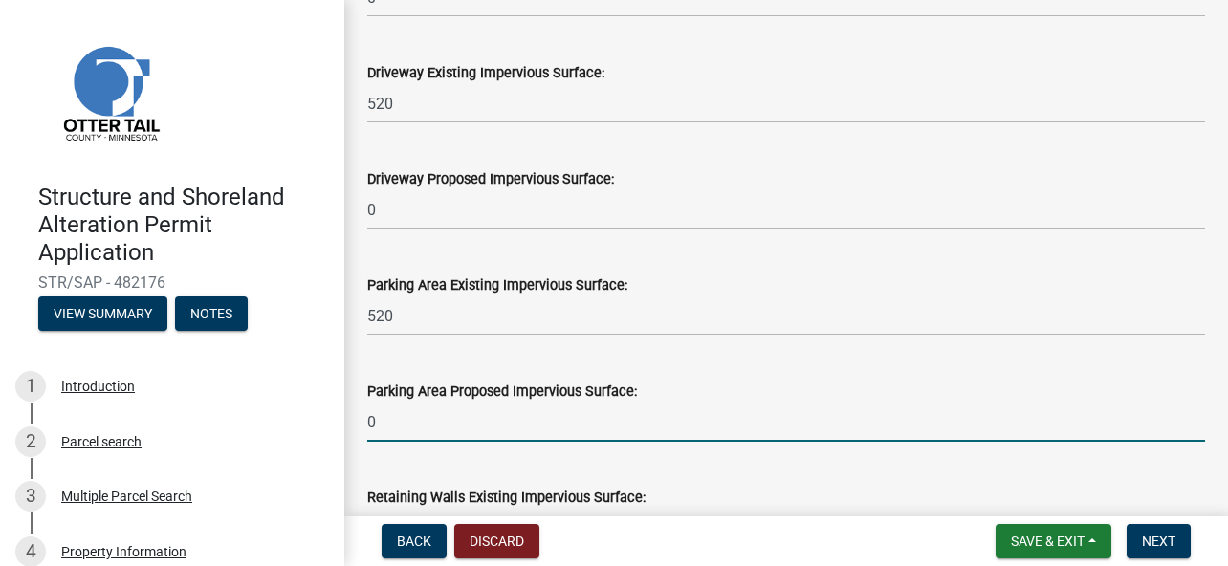
type input "0"
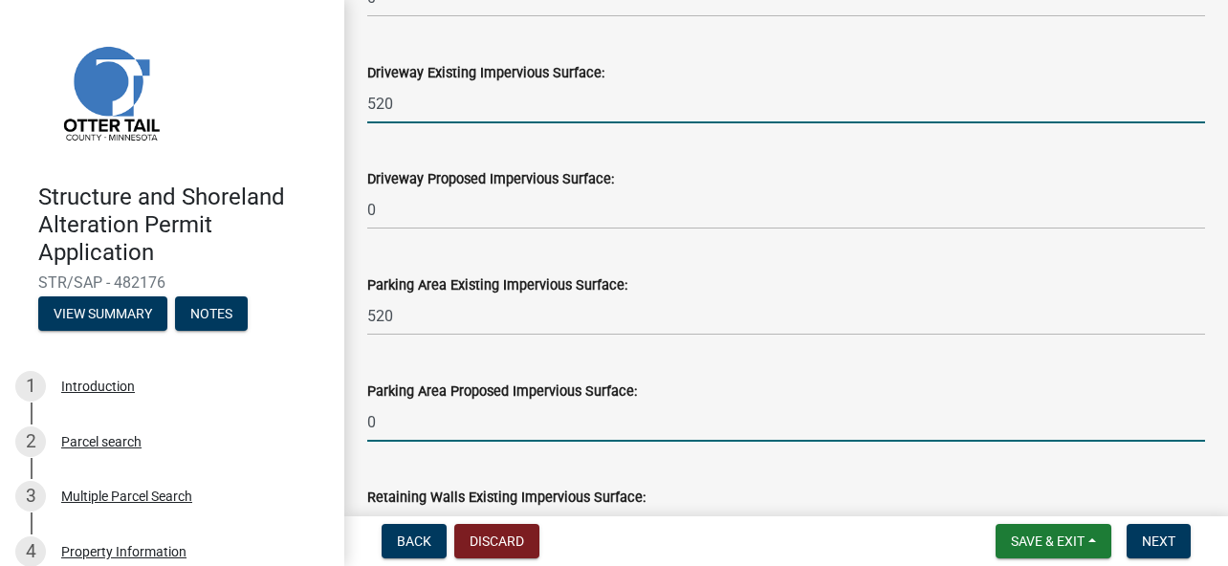
click at [419, 104] on input "520" at bounding box center [786, 103] width 838 height 39
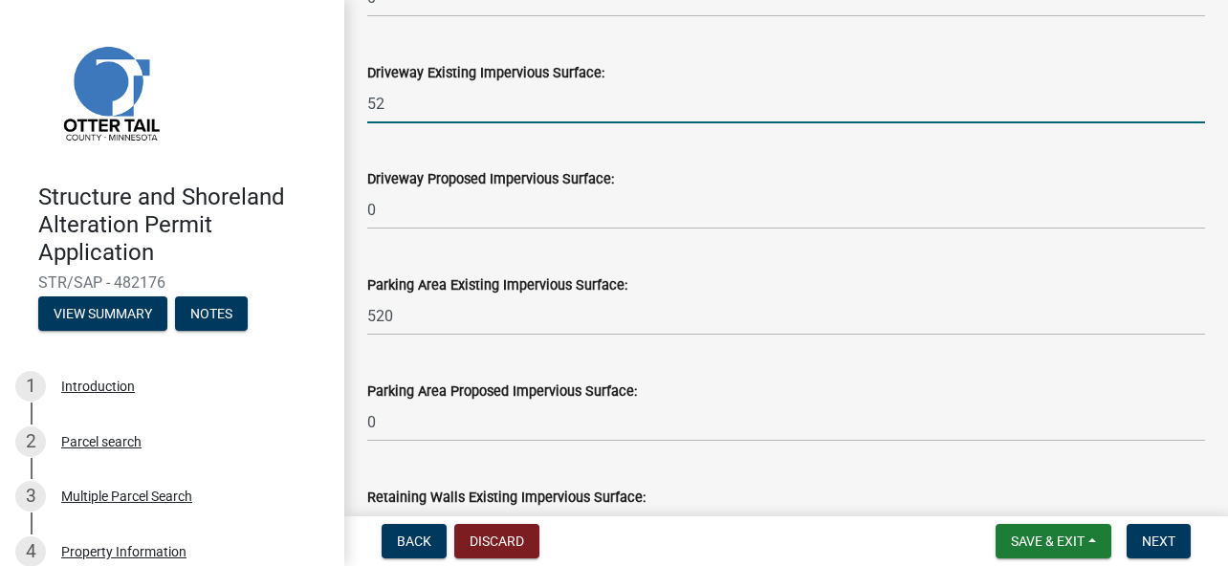
type input "5"
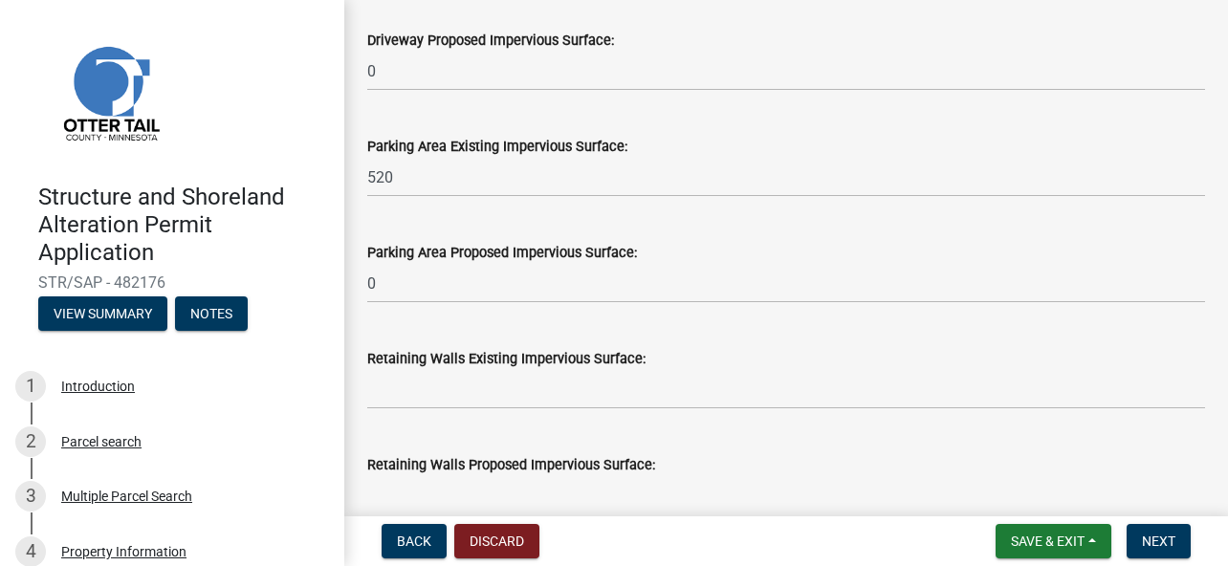
scroll to position [1721, 0]
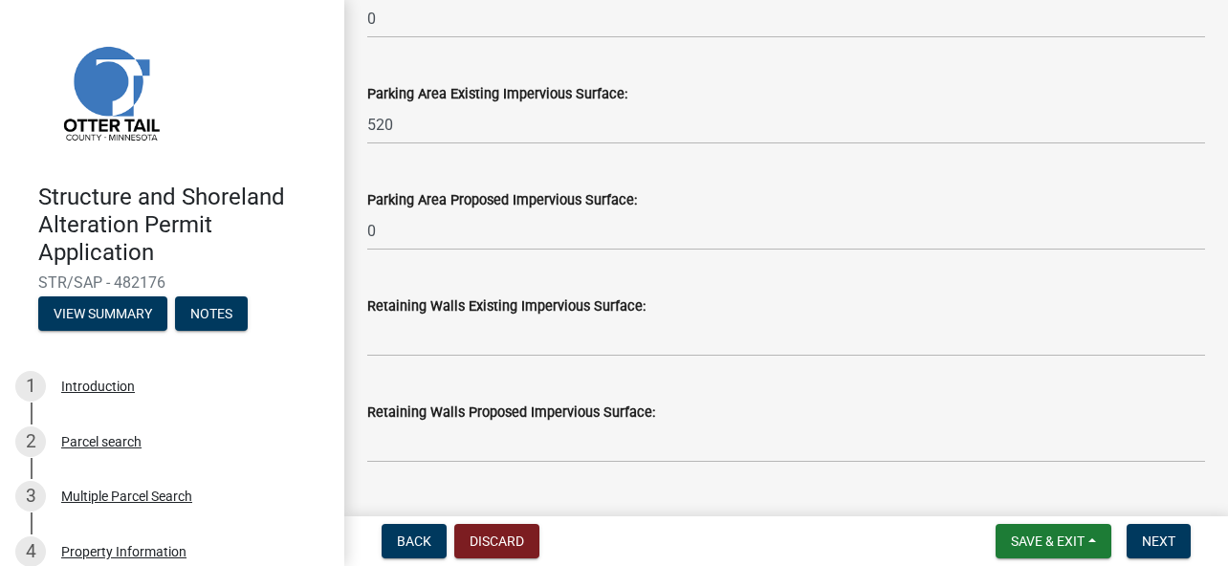
type input "713"
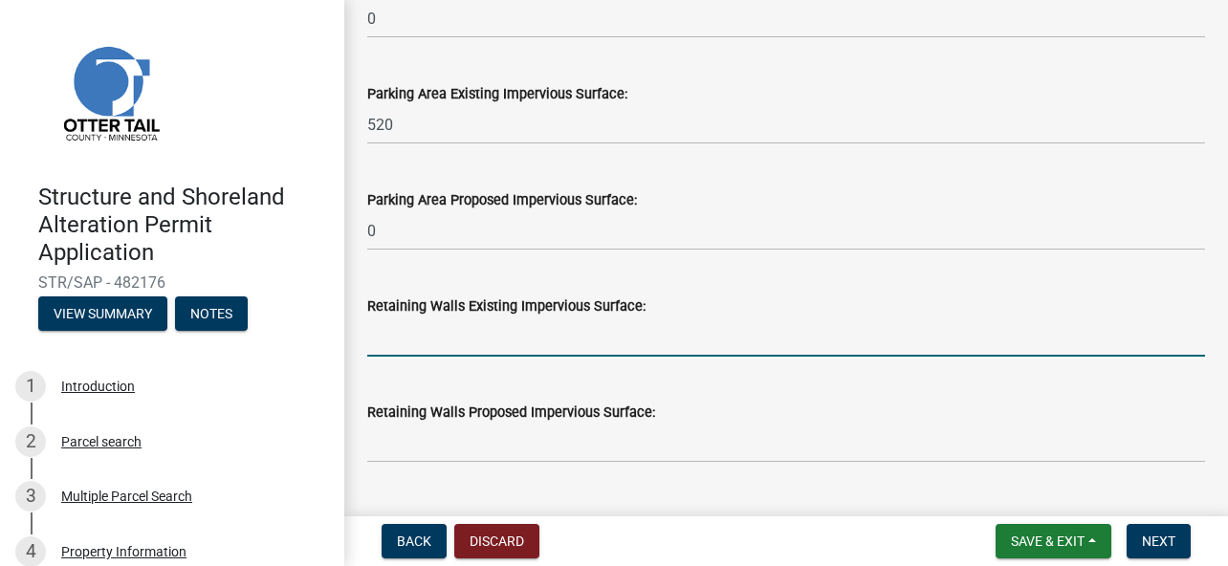
click at [516, 343] on input "text" at bounding box center [786, 336] width 838 height 39
type input "0"
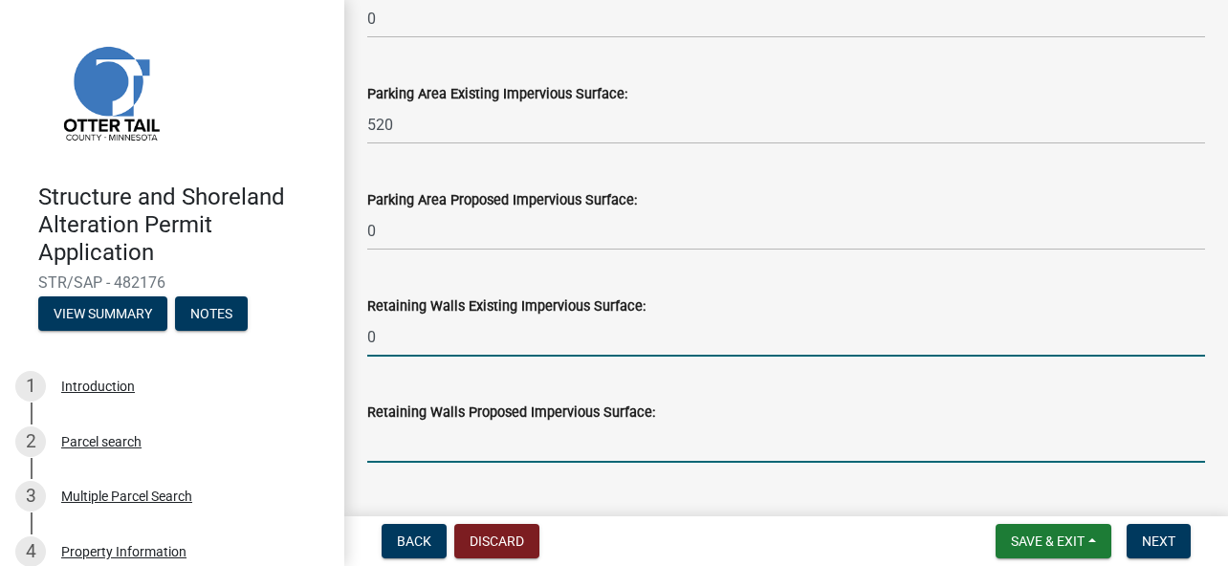
click at [528, 455] on input "text" at bounding box center [786, 443] width 838 height 39
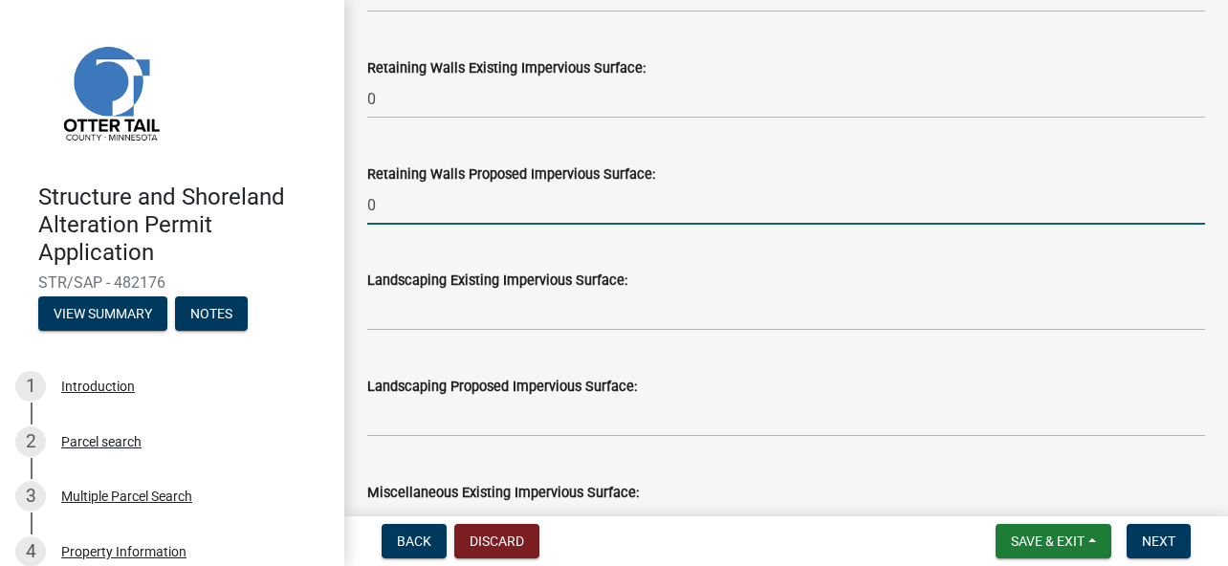
scroll to position [2008, 0]
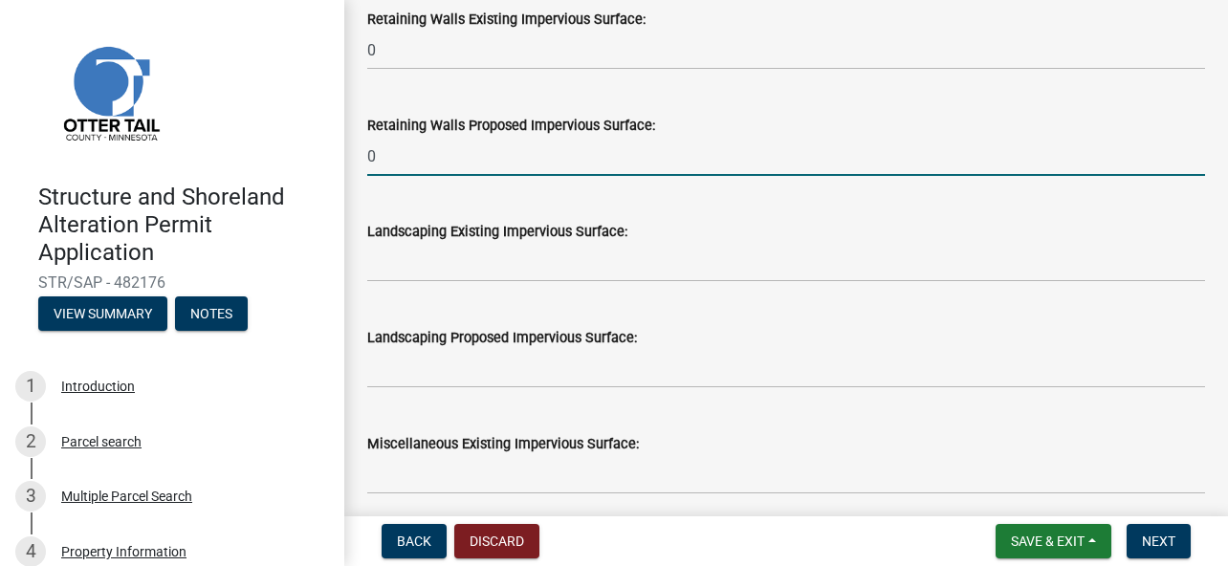
type input "0"
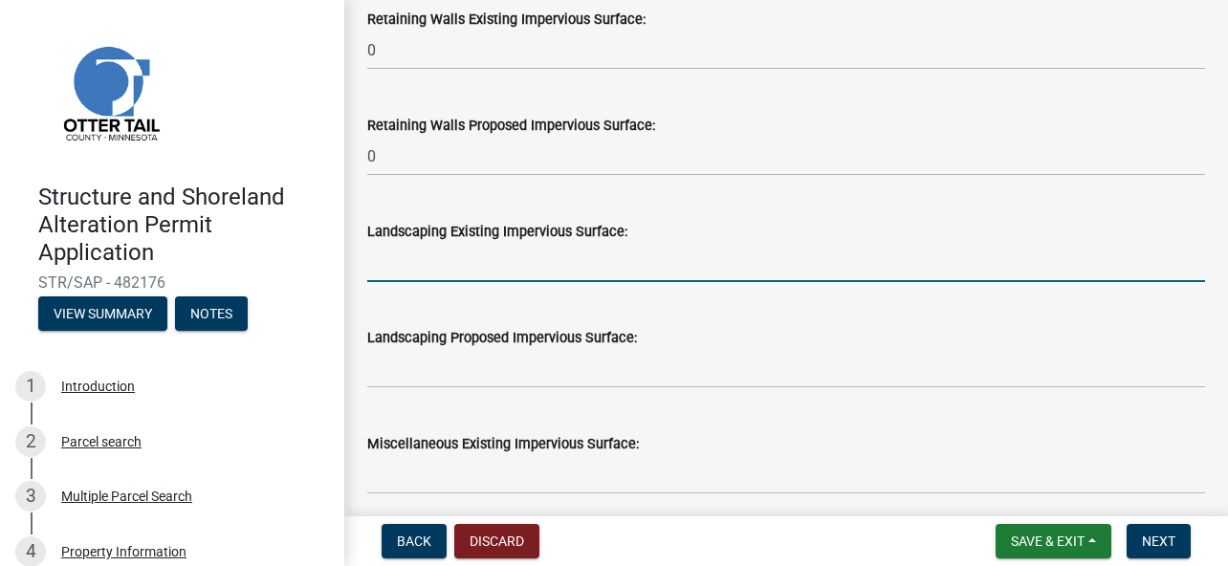
click at [514, 255] on input "text" at bounding box center [786, 262] width 838 height 39
type input "0"
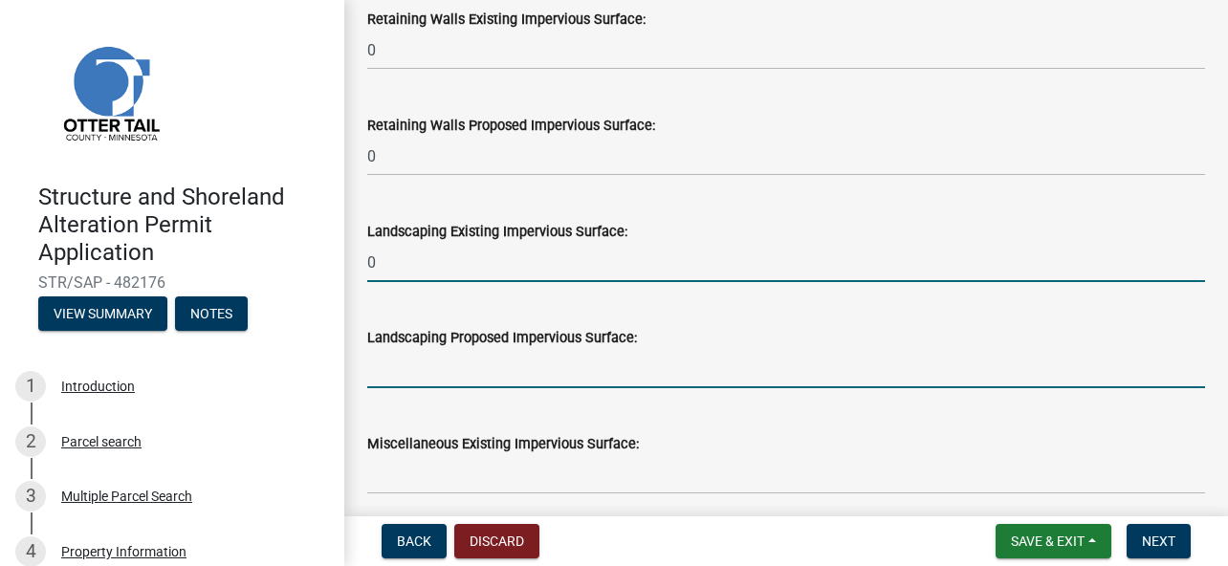
click at [479, 373] on input "text" at bounding box center [786, 368] width 838 height 39
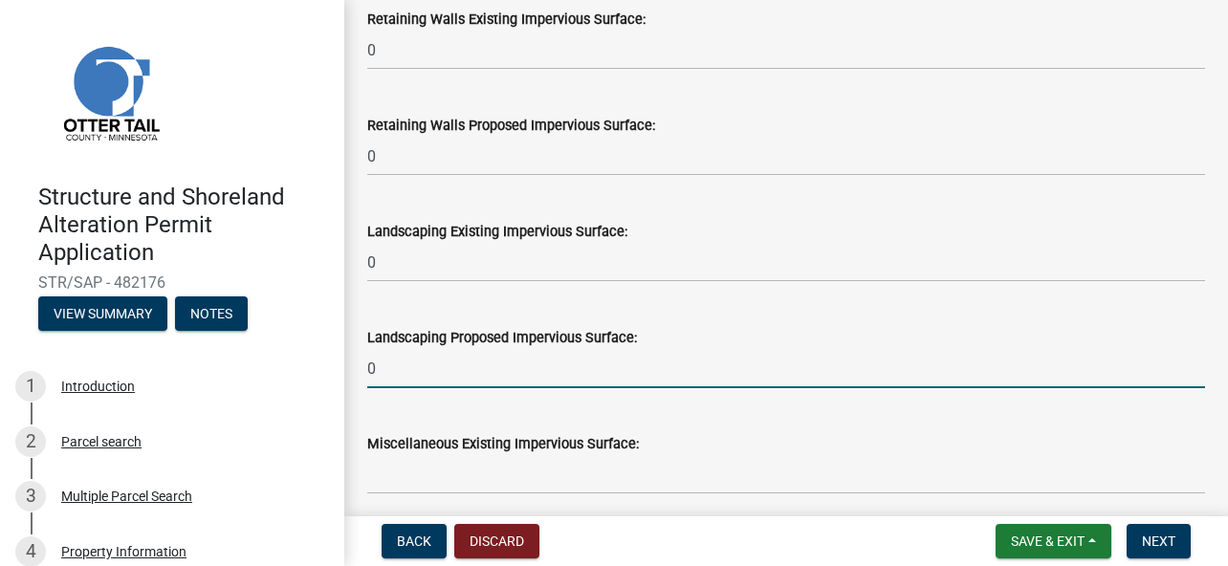
scroll to position [2104, 0]
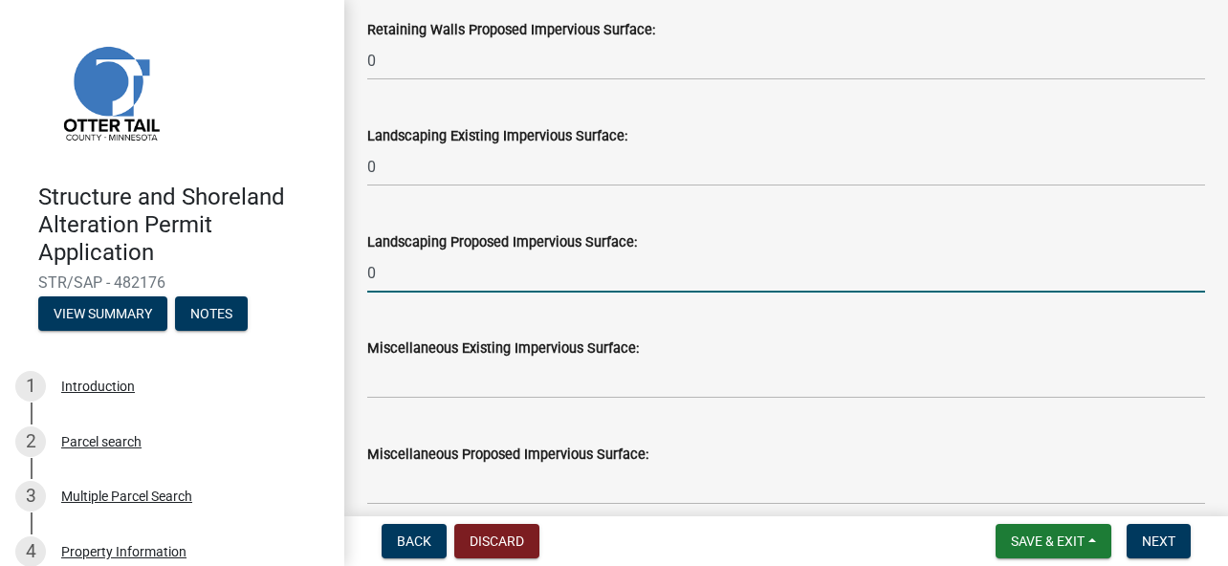
type input "0"
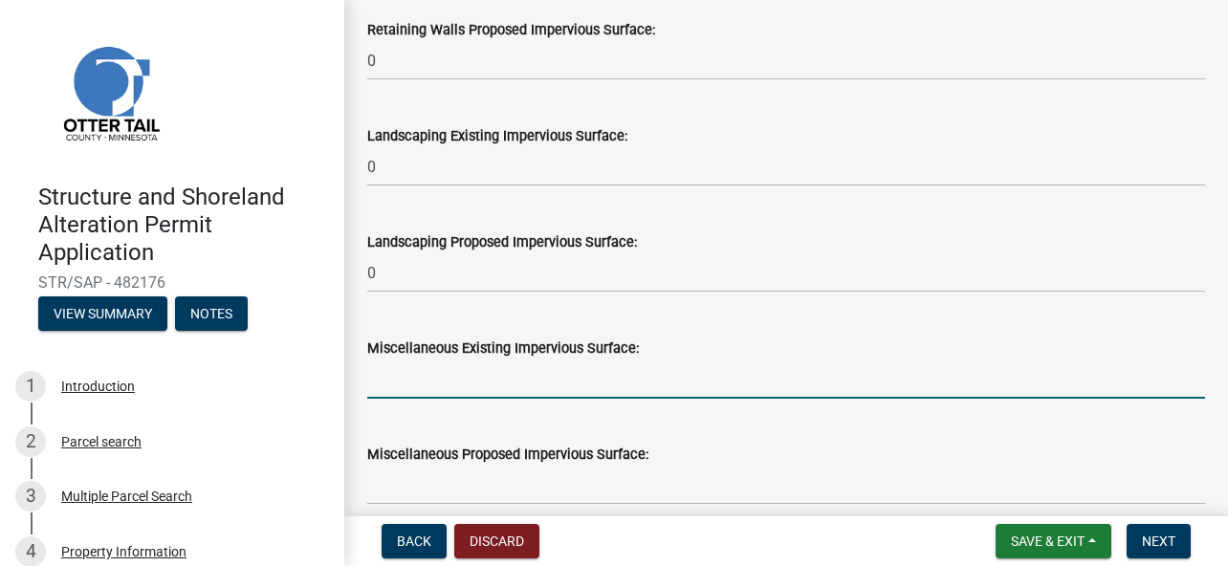
click at [489, 373] on input "text" at bounding box center [786, 379] width 838 height 39
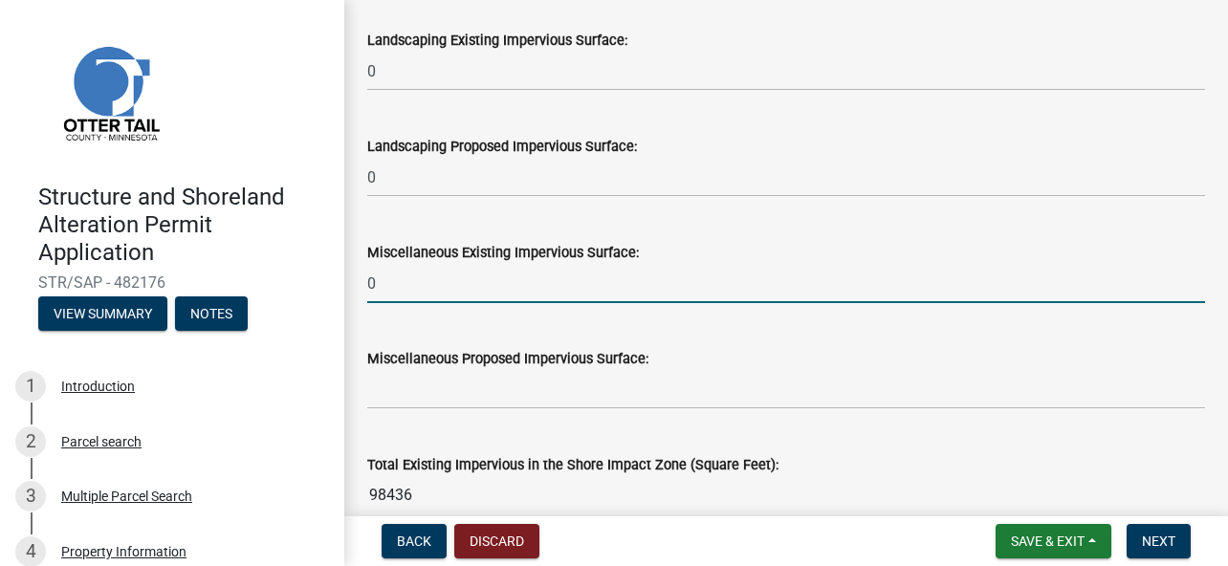
type input "0"
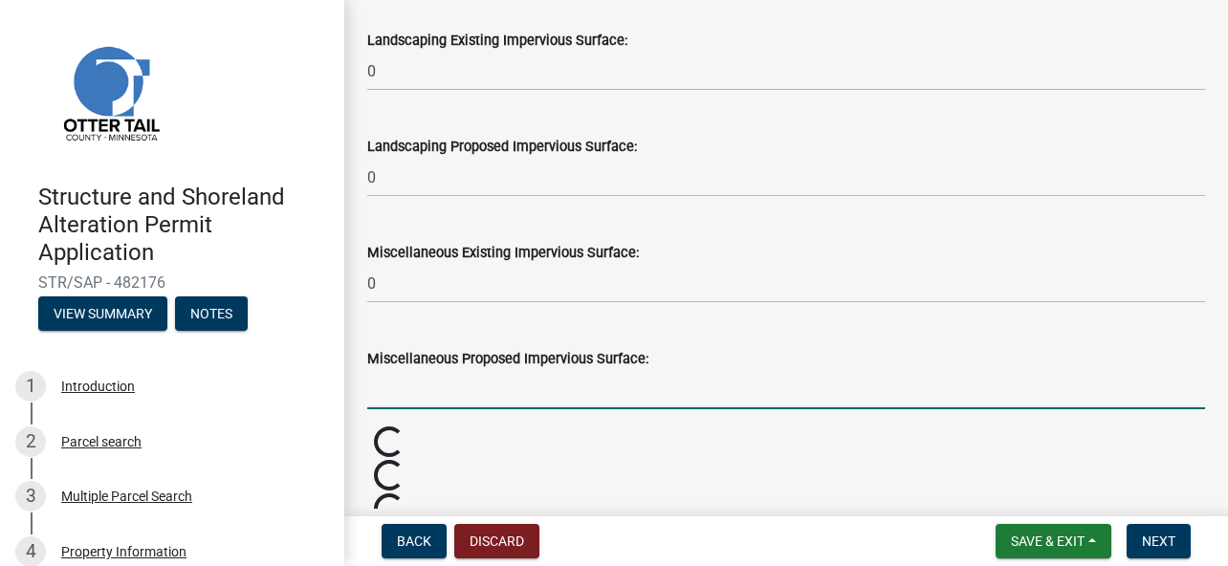
click at [470, 383] on input "text" at bounding box center [786, 389] width 838 height 39
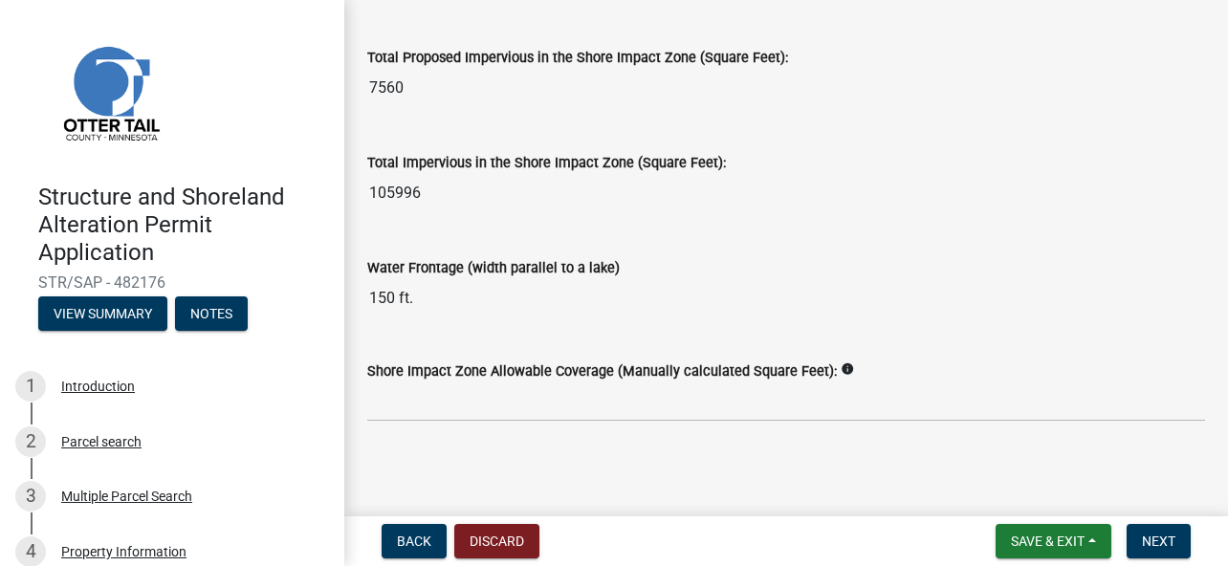
scroll to position [2716, 0]
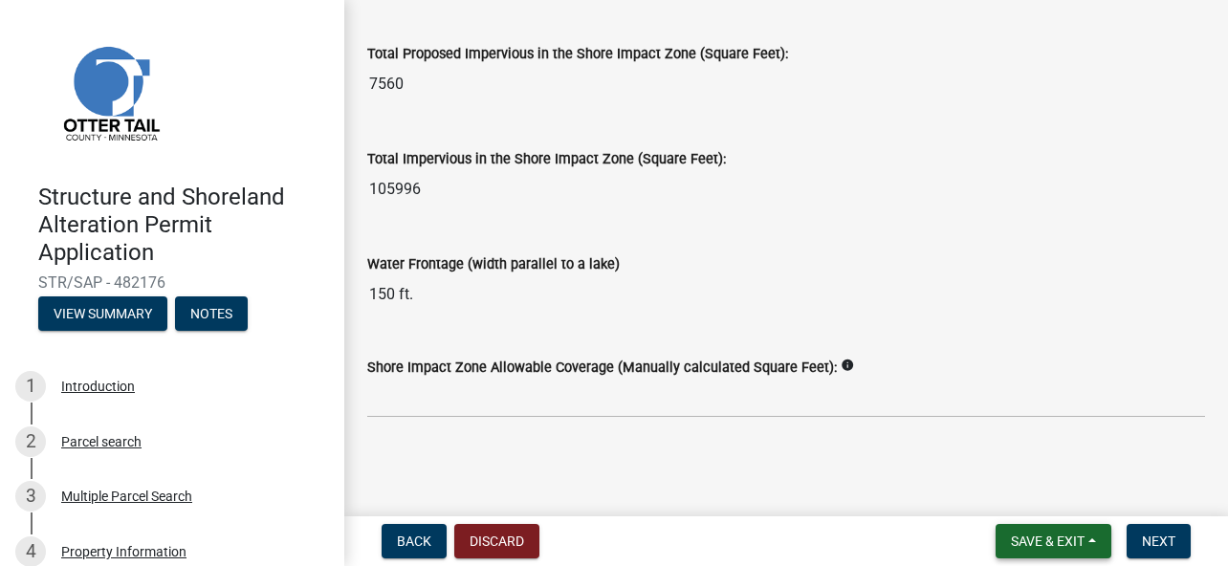
type input "0"
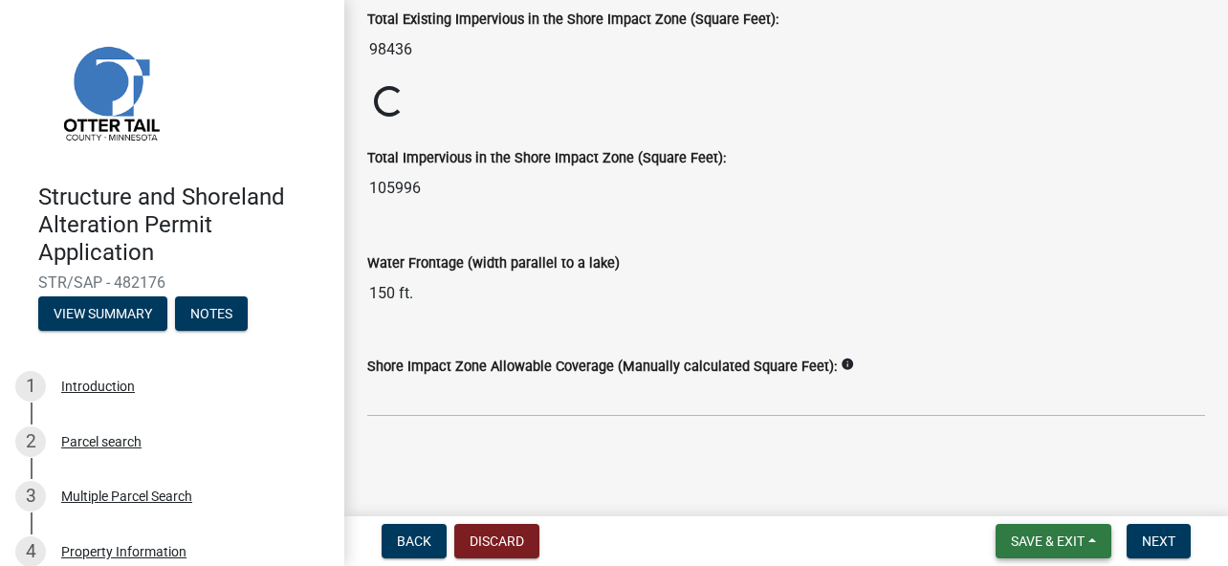
scroll to position [2643, 0]
click at [1021, 537] on span "Save & Exit" at bounding box center [1048, 541] width 74 height 15
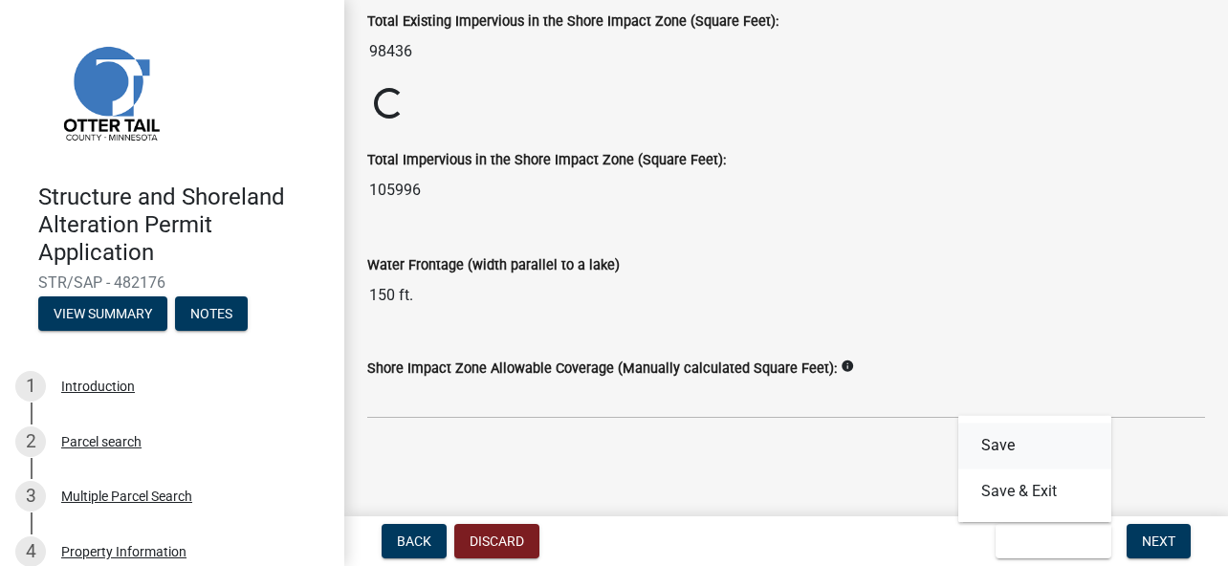
click at [996, 445] on button "Save" at bounding box center [1034, 446] width 153 height 46
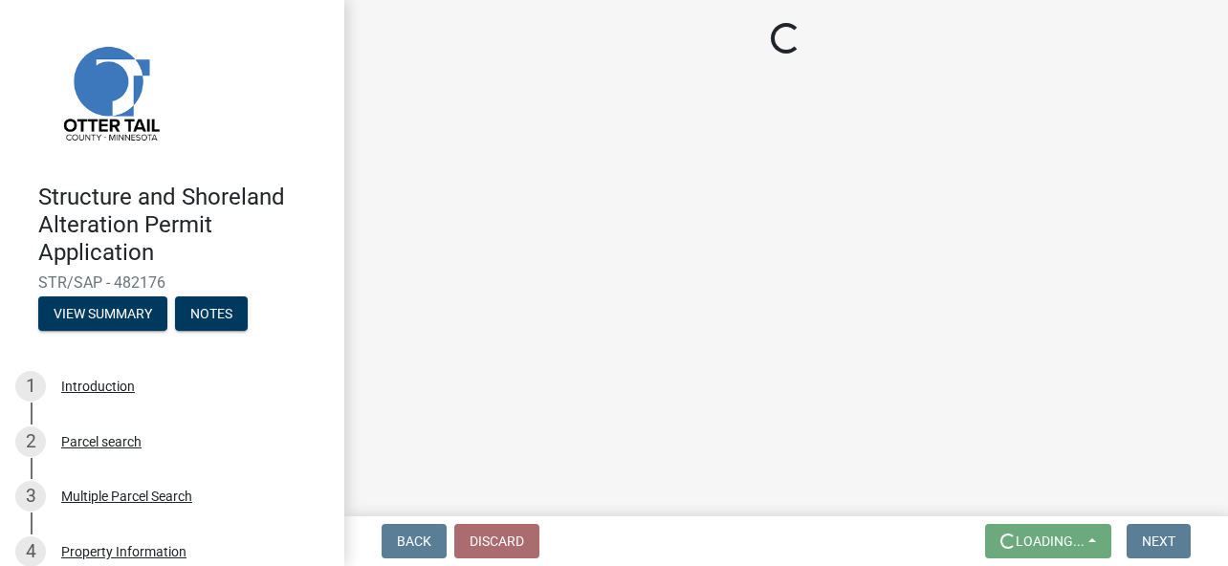
scroll to position [0, 0]
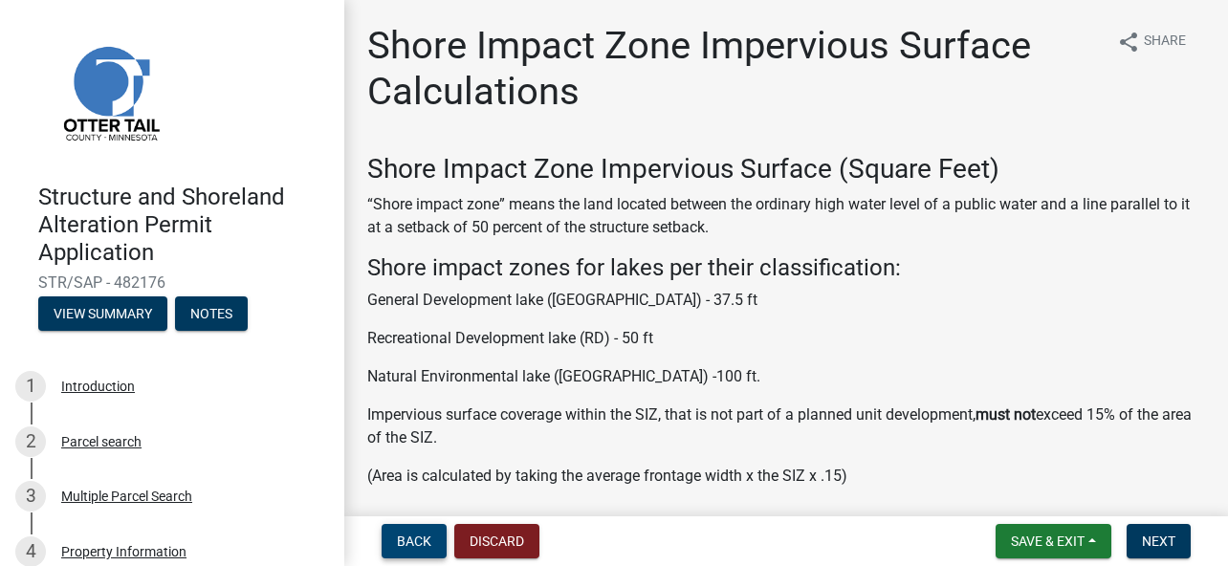
click at [404, 543] on span "Back" at bounding box center [414, 541] width 34 height 15
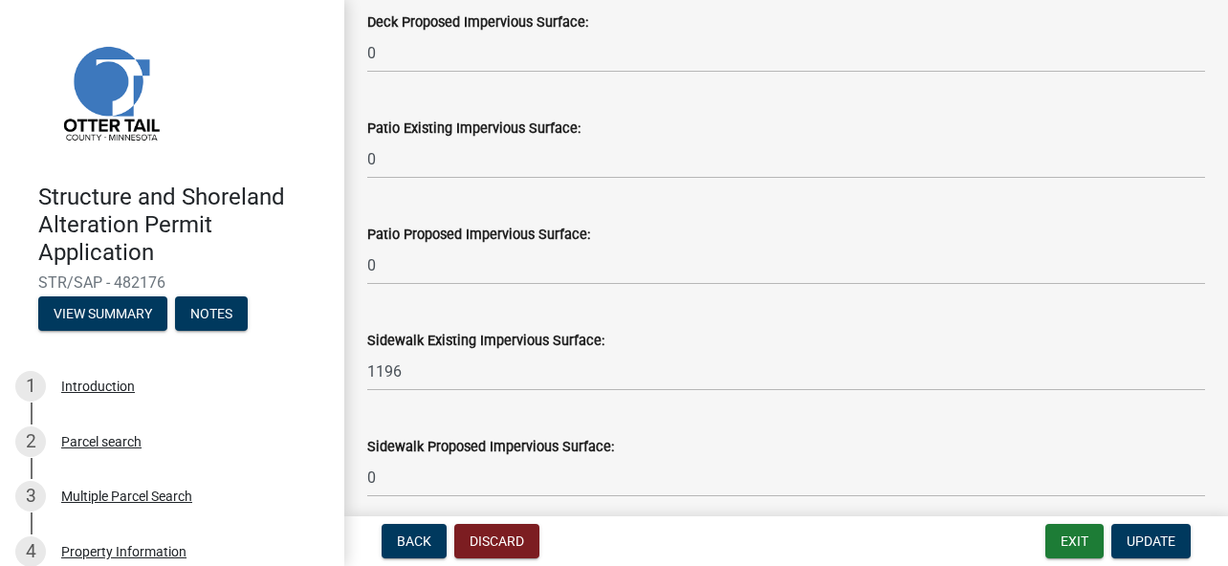
scroll to position [478, 0]
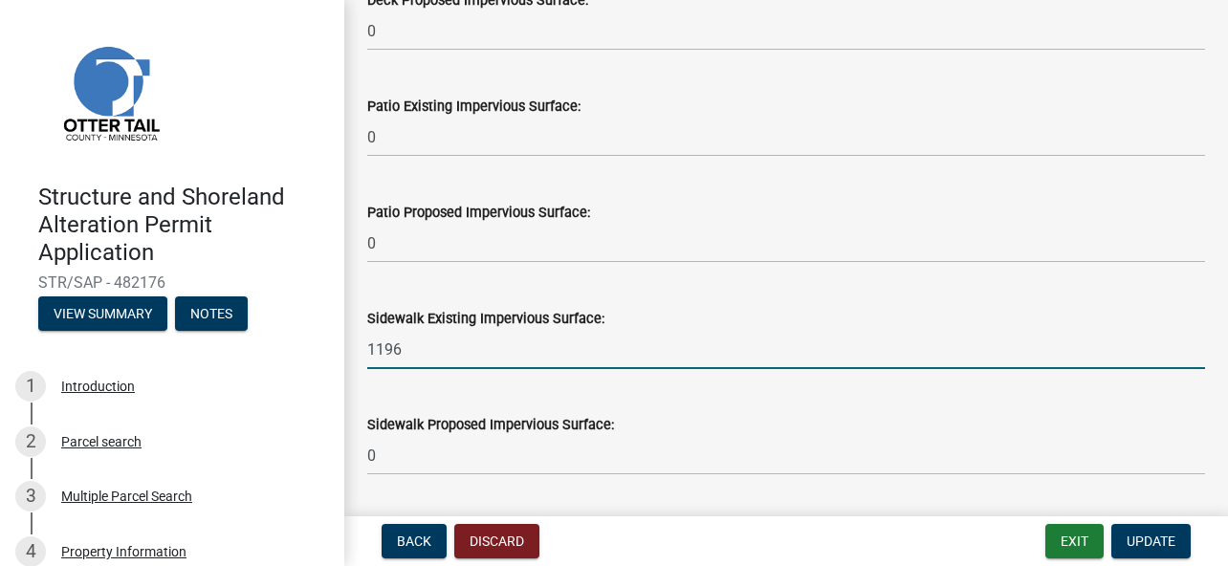
click at [407, 349] on input "1196" at bounding box center [786, 349] width 838 height 39
type input "1"
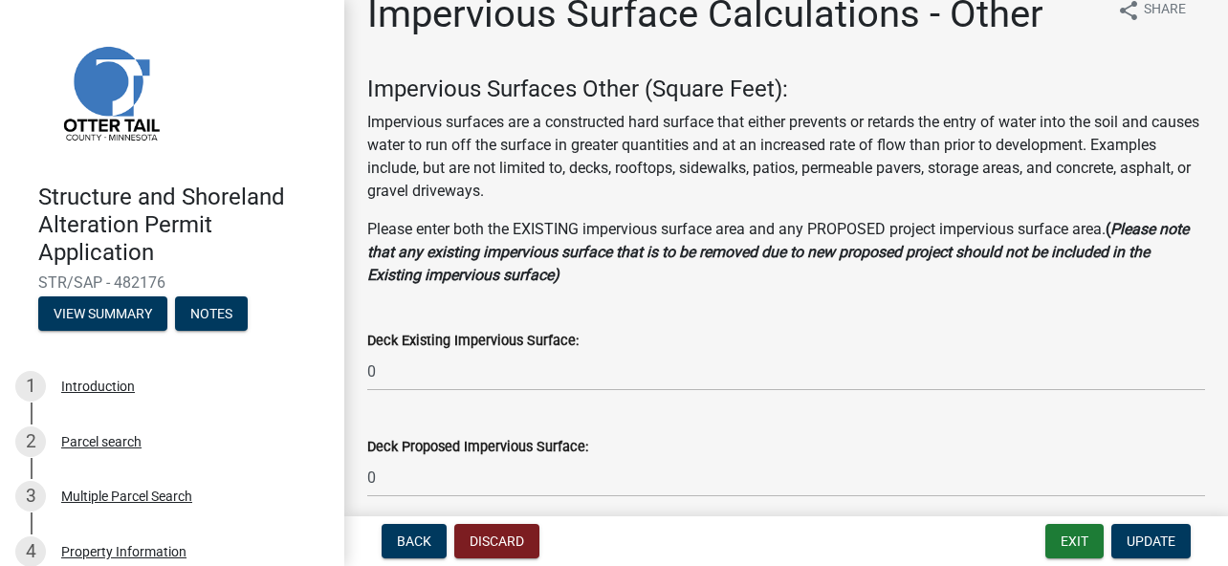
scroll to position [0, 0]
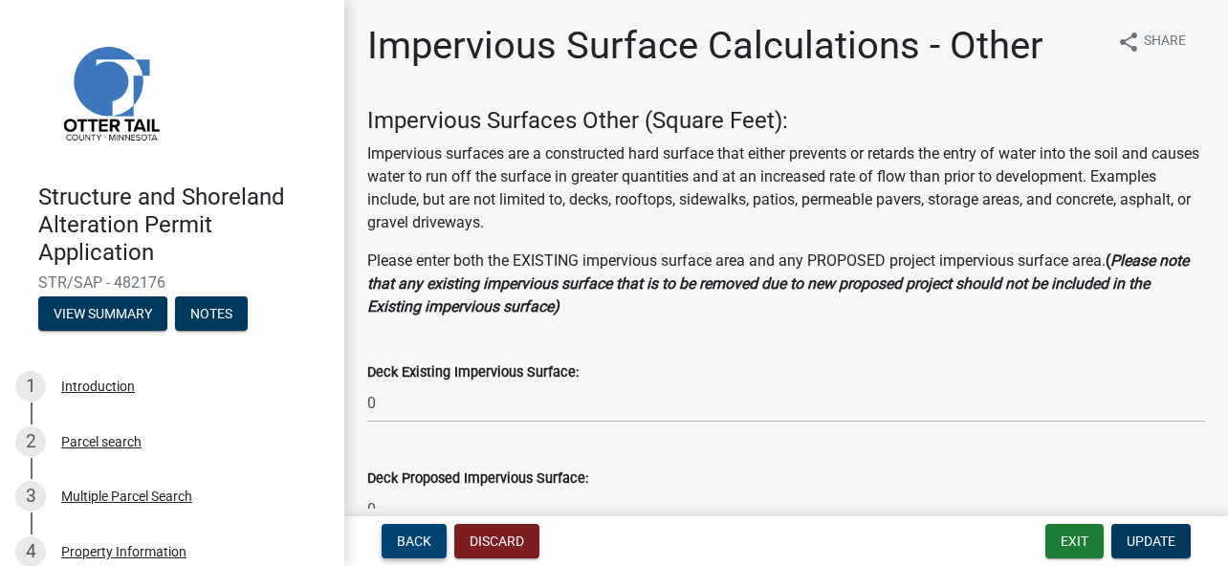
type input "91"
click at [404, 538] on span "Back" at bounding box center [414, 541] width 34 height 15
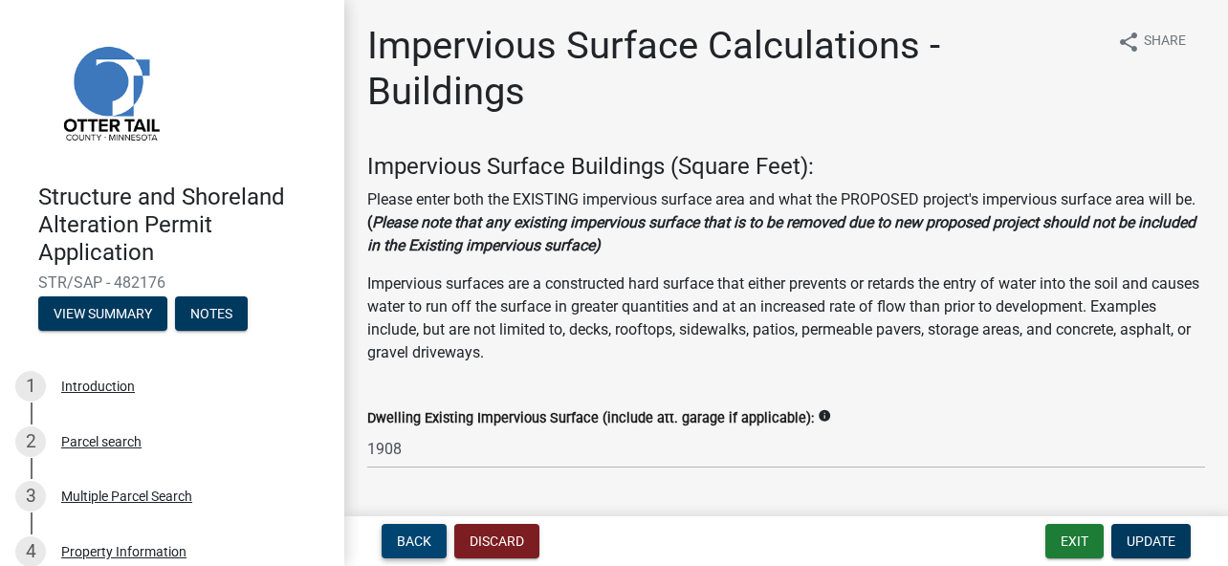
click at [415, 530] on button "Back" at bounding box center [414, 541] width 65 height 34
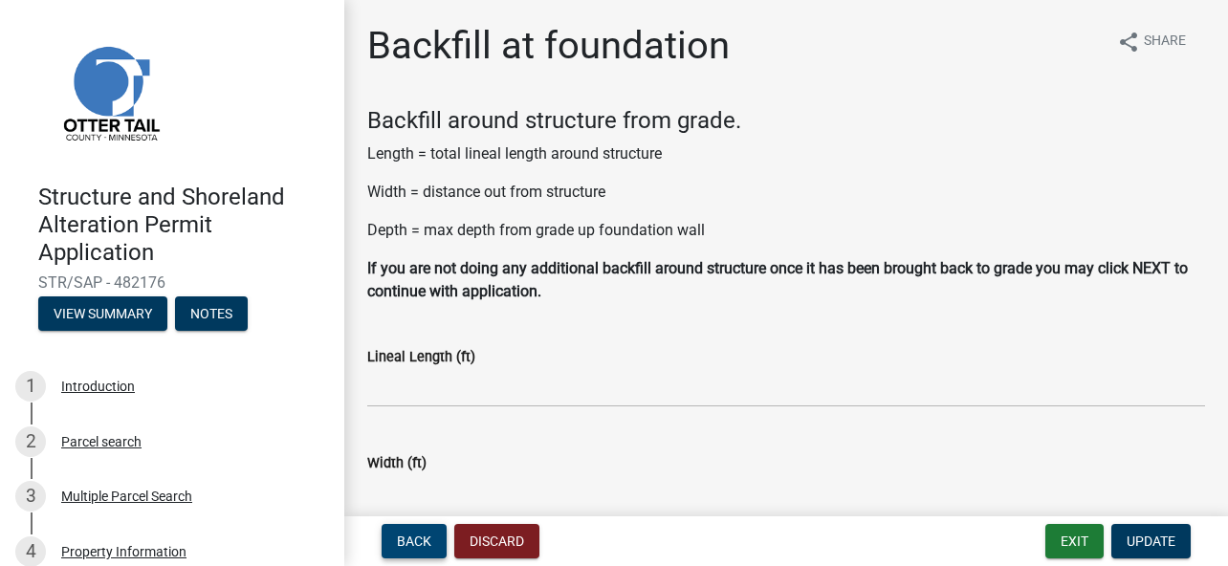
click at [415, 530] on button "Back" at bounding box center [414, 541] width 65 height 34
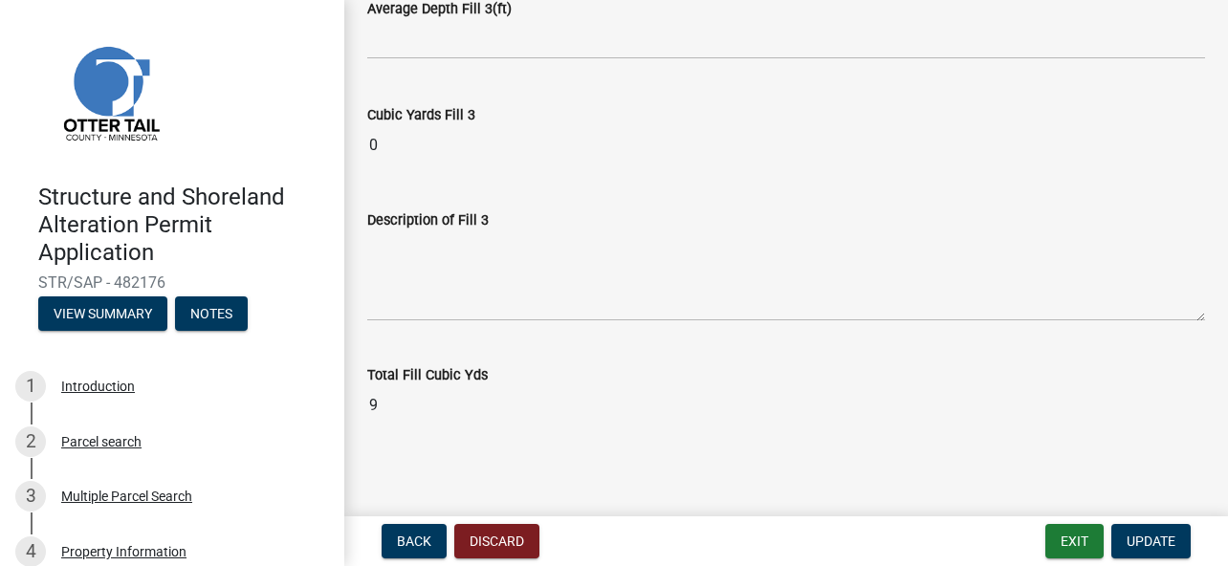
scroll to position [1685, 0]
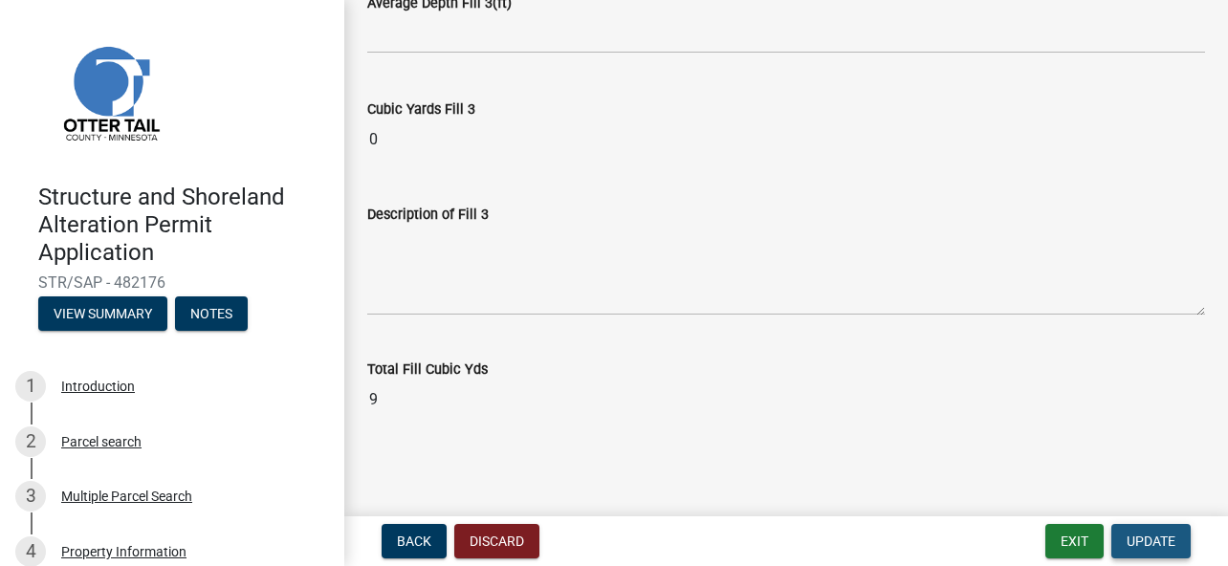
click at [1153, 538] on span "Update" at bounding box center [1150, 541] width 49 height 15
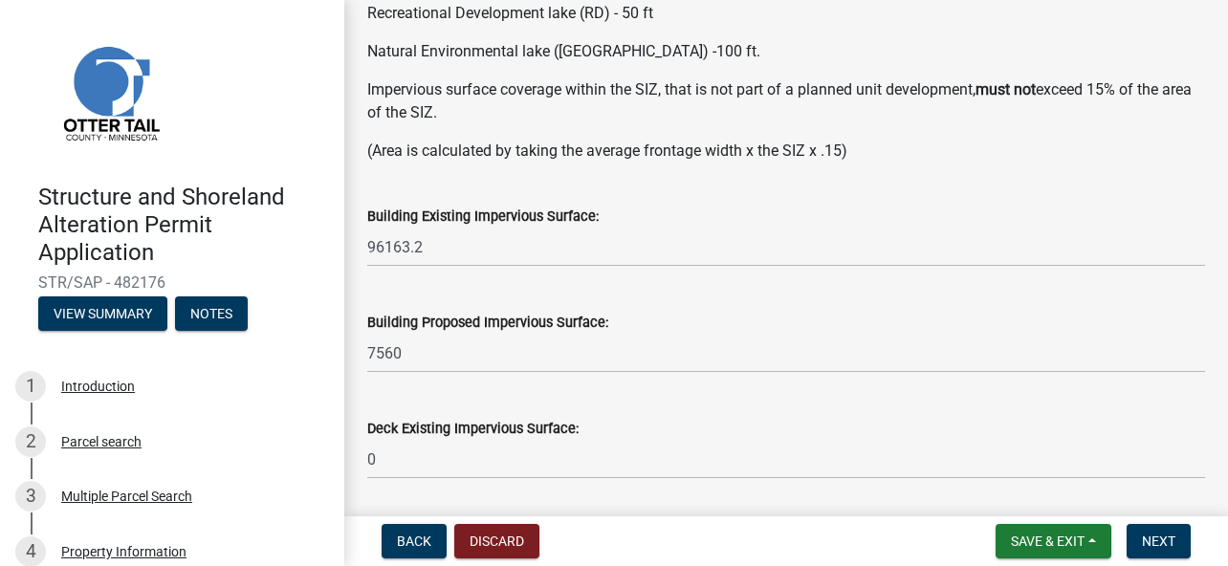
scroll to position [383, 0]
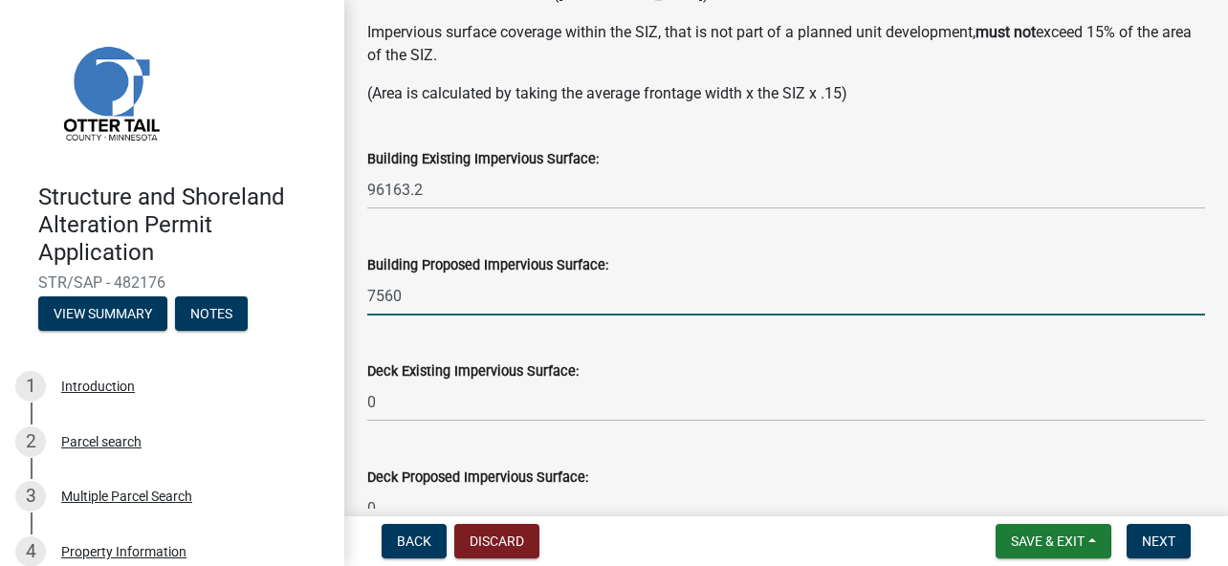
click at [409, 295] on input "7560" at bounding box center [786, 295] width 838 height 39
type input "7"
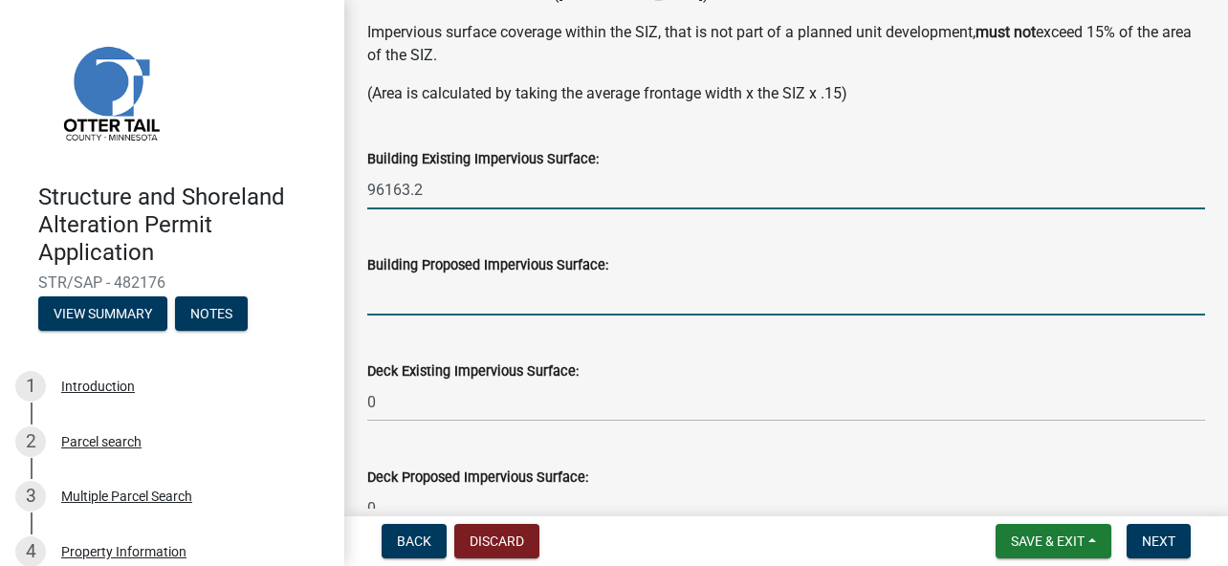
click at [427, 186] on input "96163.2" at bounding box center [786, 189] width 838 height 39
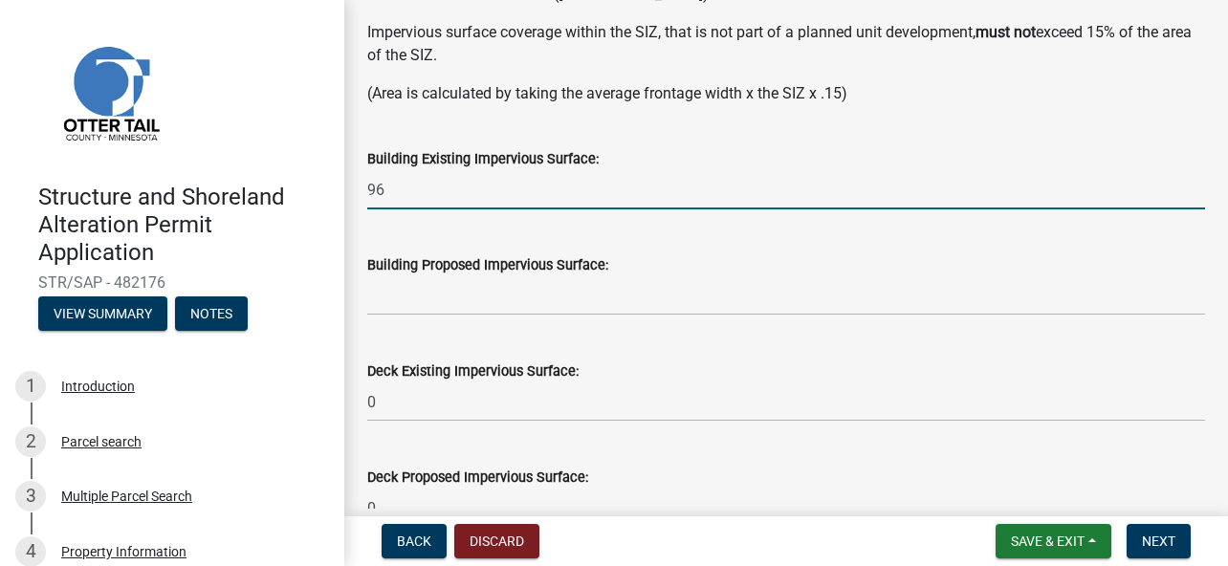
type input "9"
type input "1908"
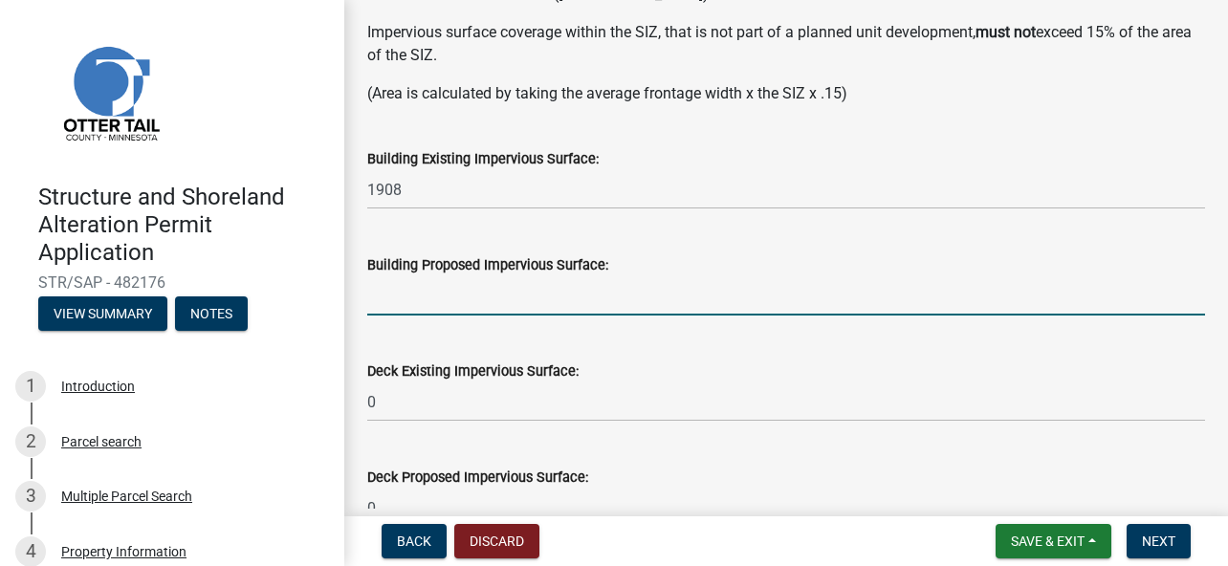
click at [440, 304] on input "text" at bounding box center [786, 295] width 838 height 39
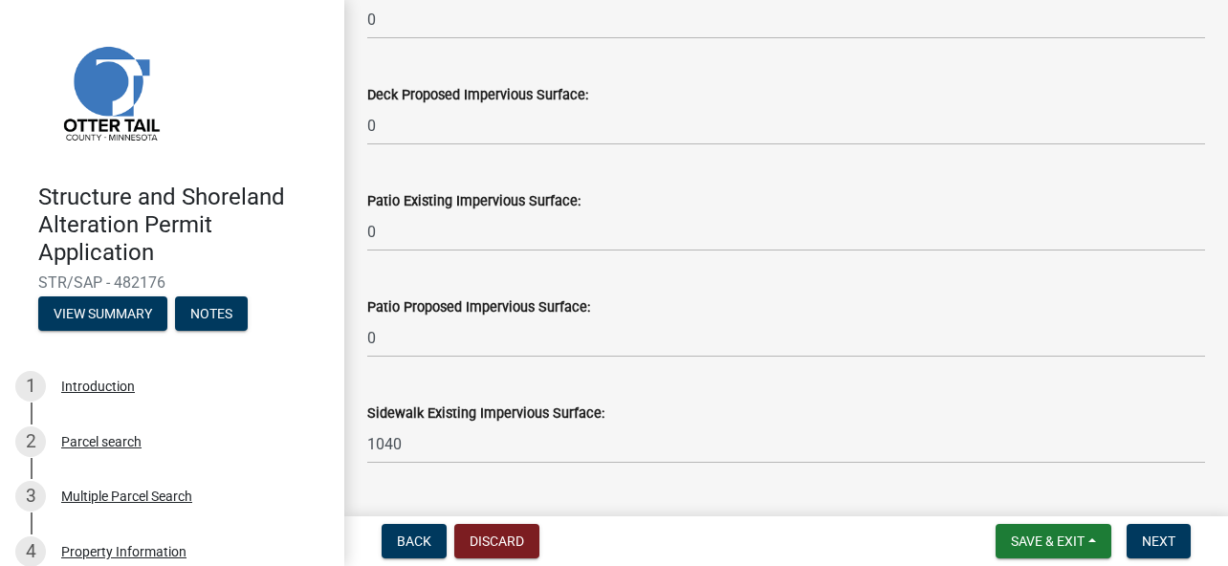
scroll to position [861, 0]
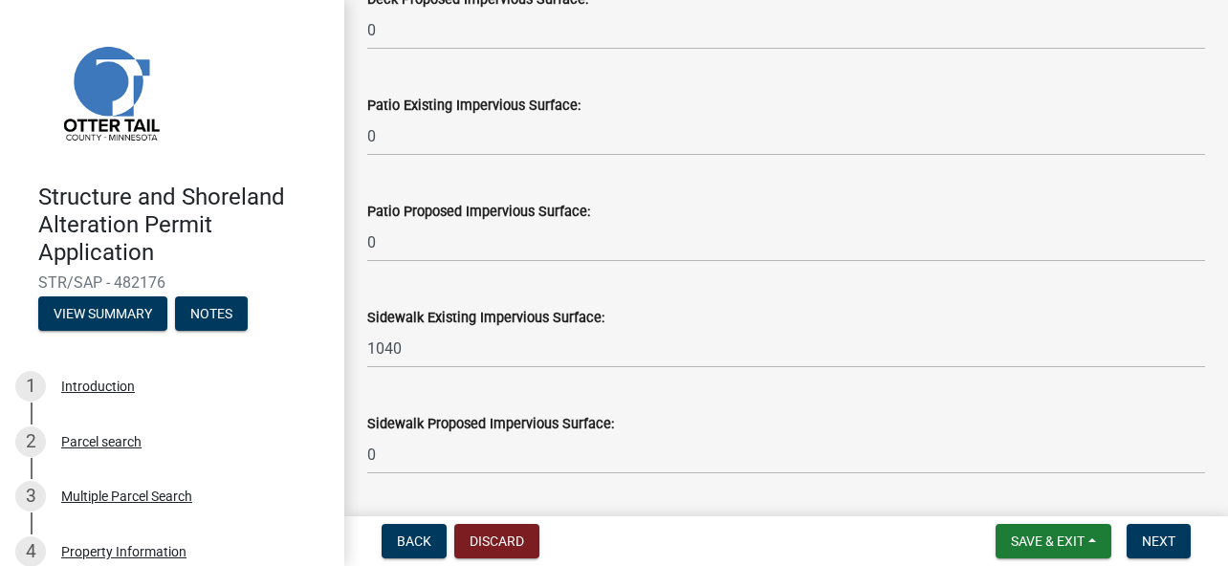
type input "336"
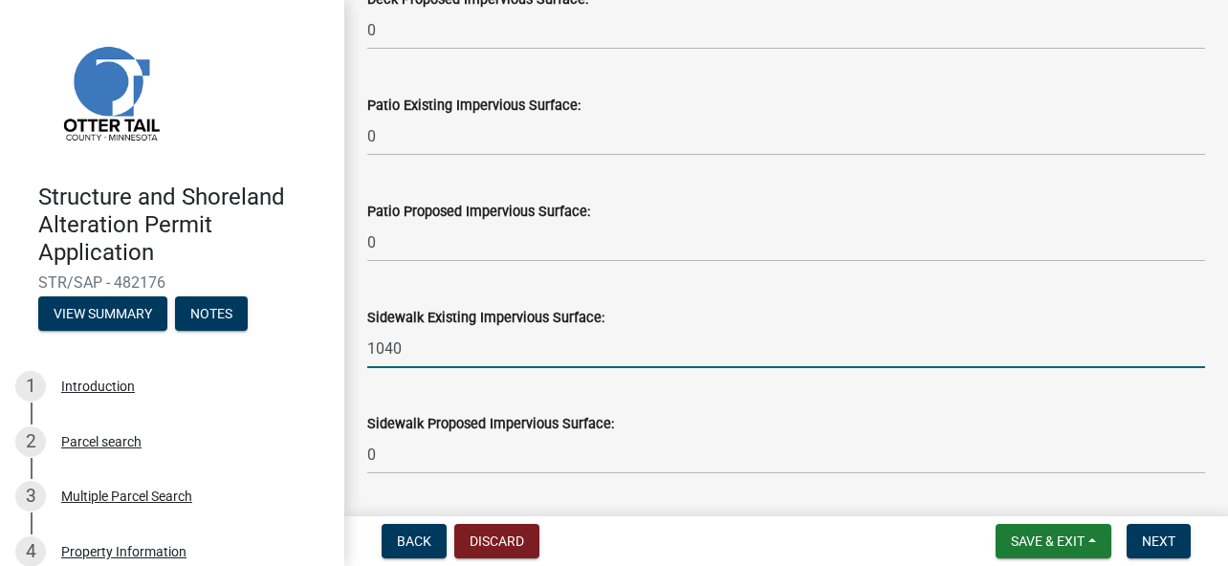
click at [430, 351] on input "1040" at bounding box center [786, 348] width 838 height 39
type input "1"
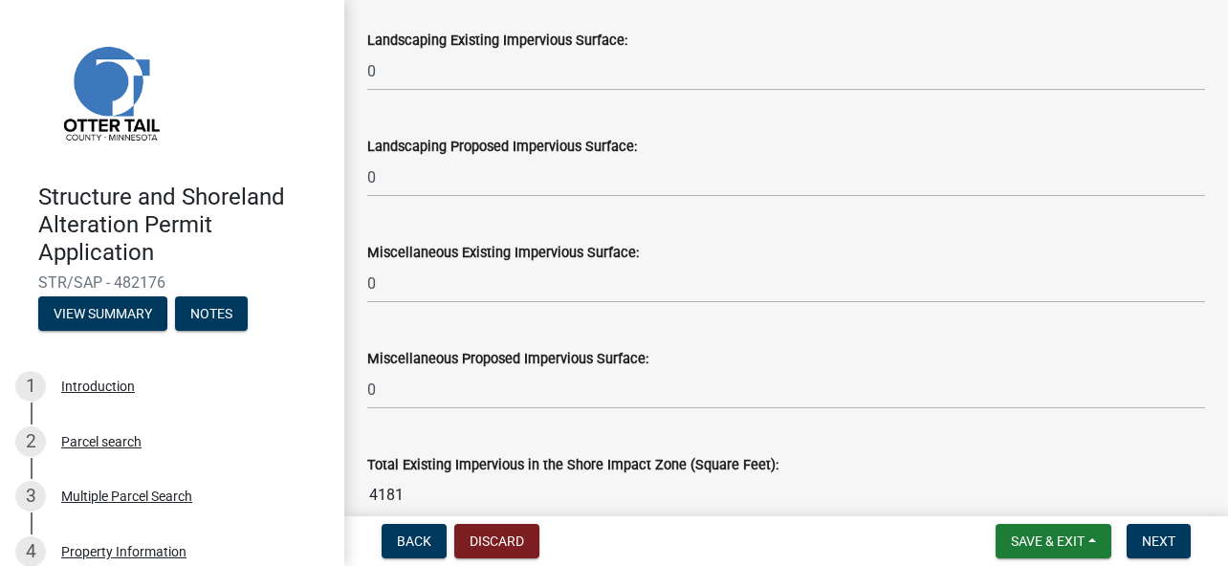
scroll to position [2295, 0]
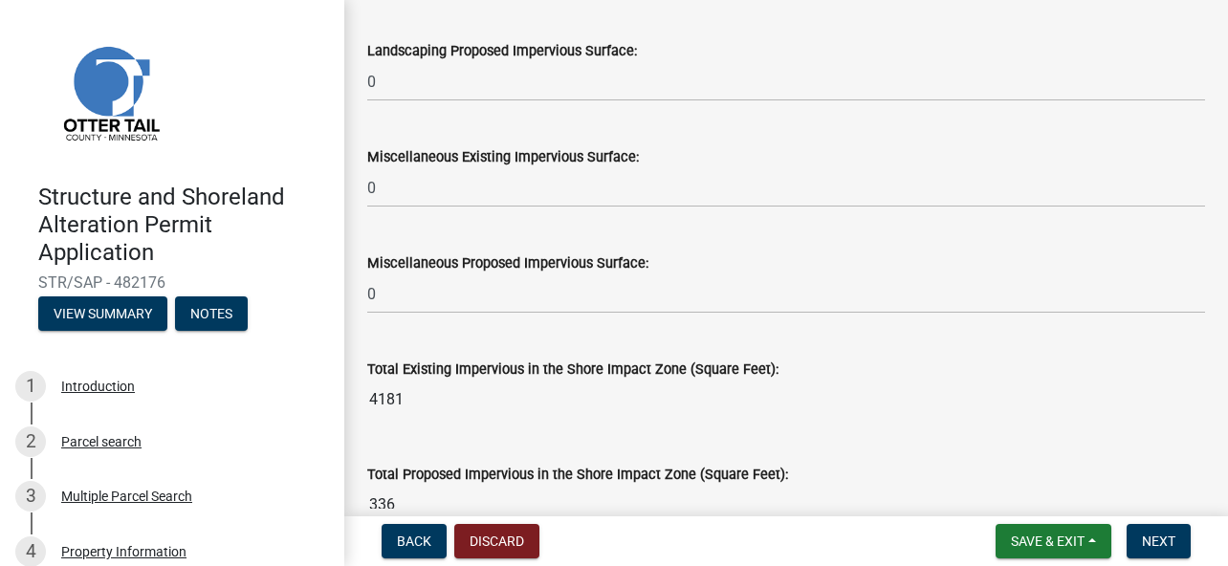
type input "91"
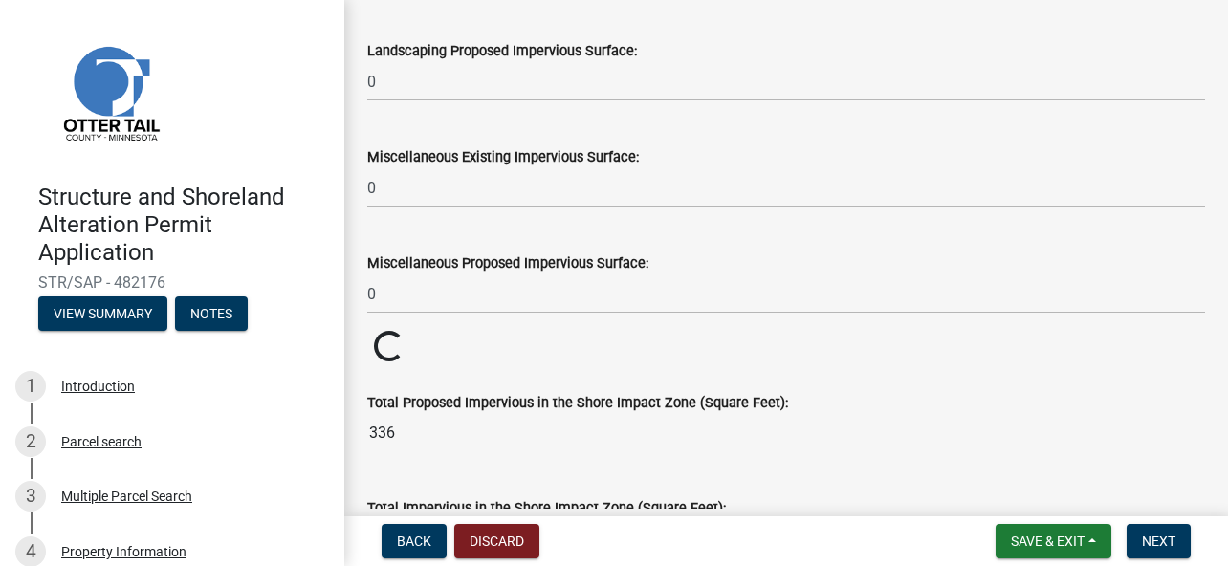
drag, startPoint x: 417, startPoint y: 393, endPoint x: 424, endPoint y: 382, distance: 13.3
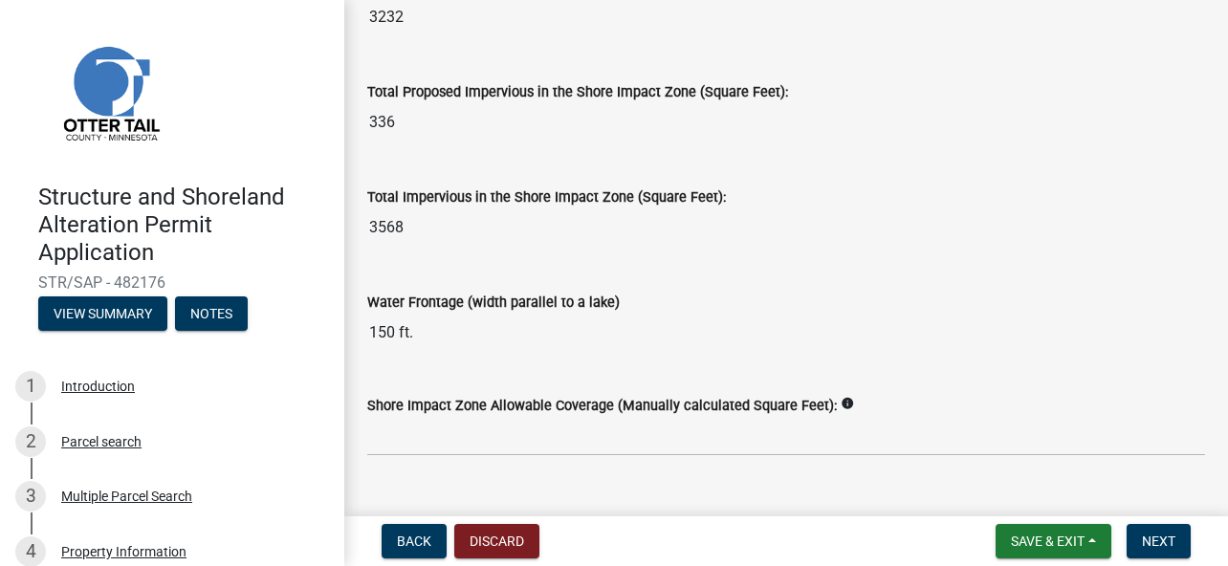
scroll to position [2716, 0]
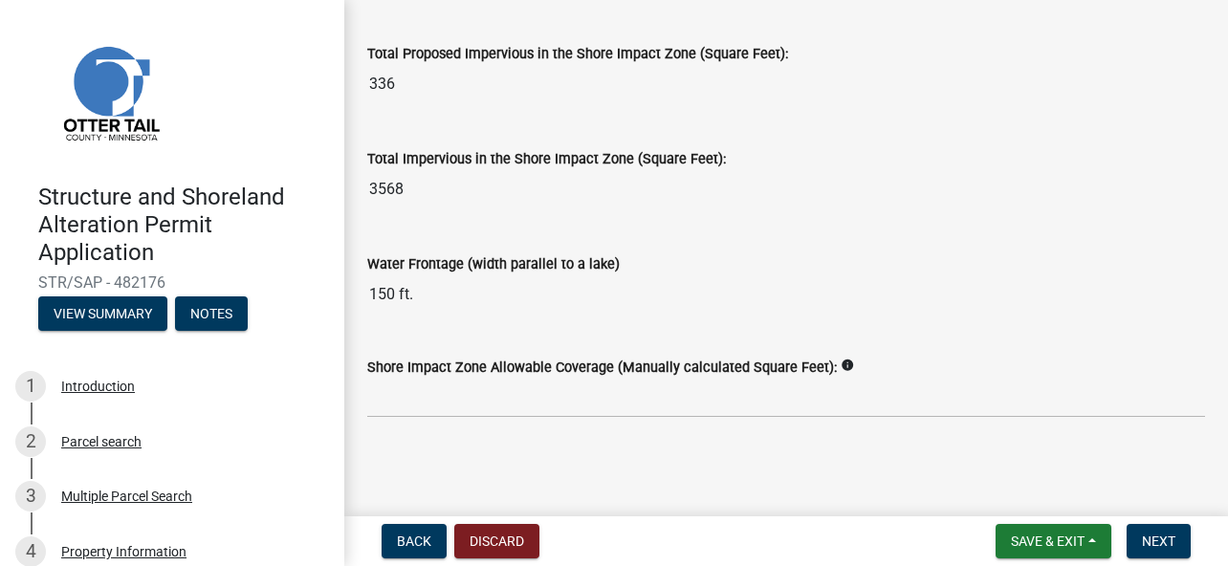
click at [841, 362] on icon "info" at bounding box center [847, 365] width 13 height 13
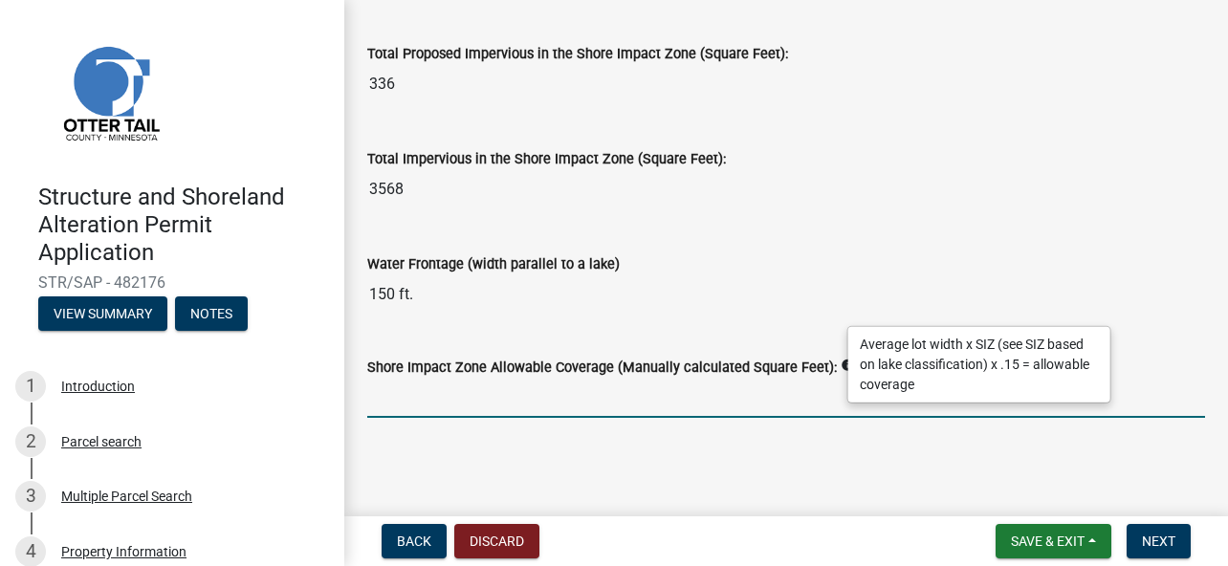
click at [469, 401] on input "text" at bounding box center [786, 398] width 838 height 39
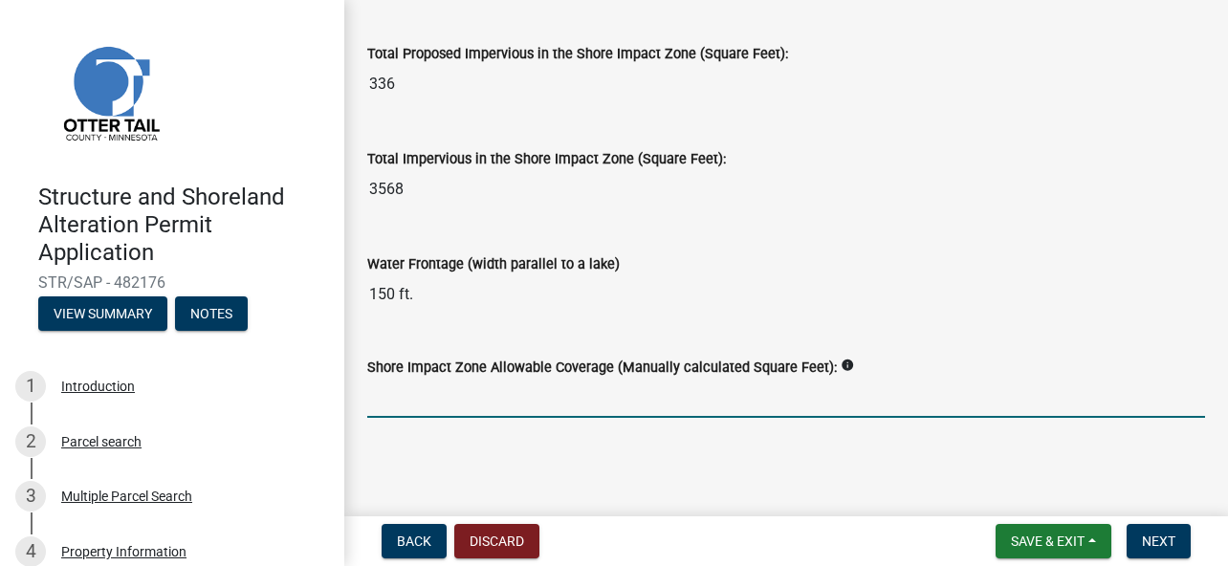
click at [841, 362] on icon "info" at bounding box center [847, 365] width 13 height 13
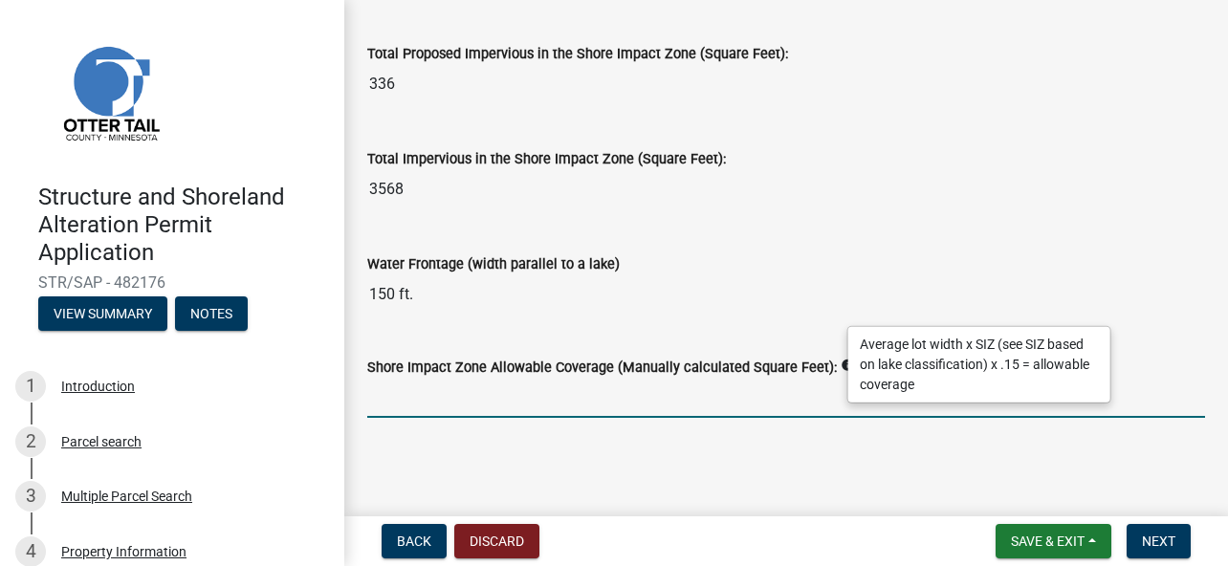
click at [550, 395] on input "text" at bounding box center [786, 398] width 838 height 39
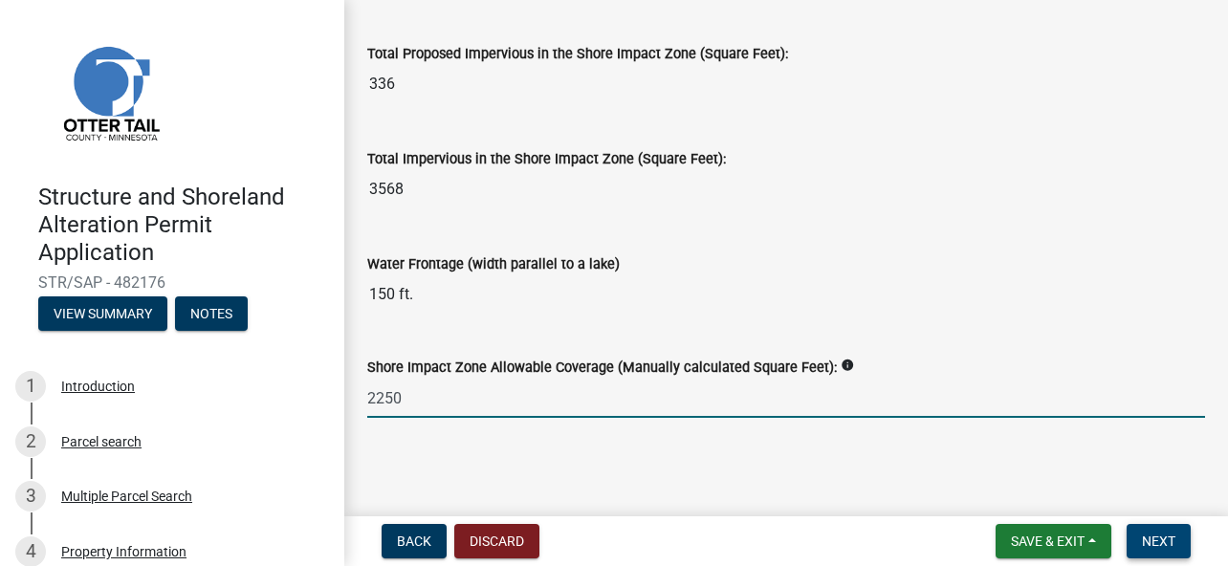
type input "2250"
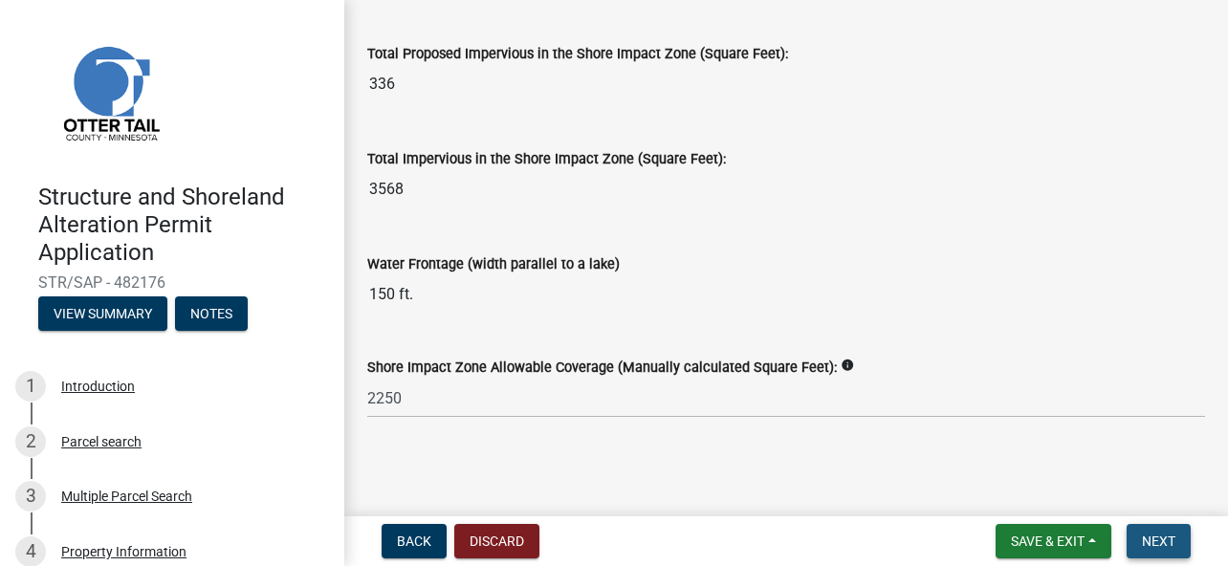
click at [1160, 531] on button "Next" at bounding box center [1158, 541] width 64 height 34
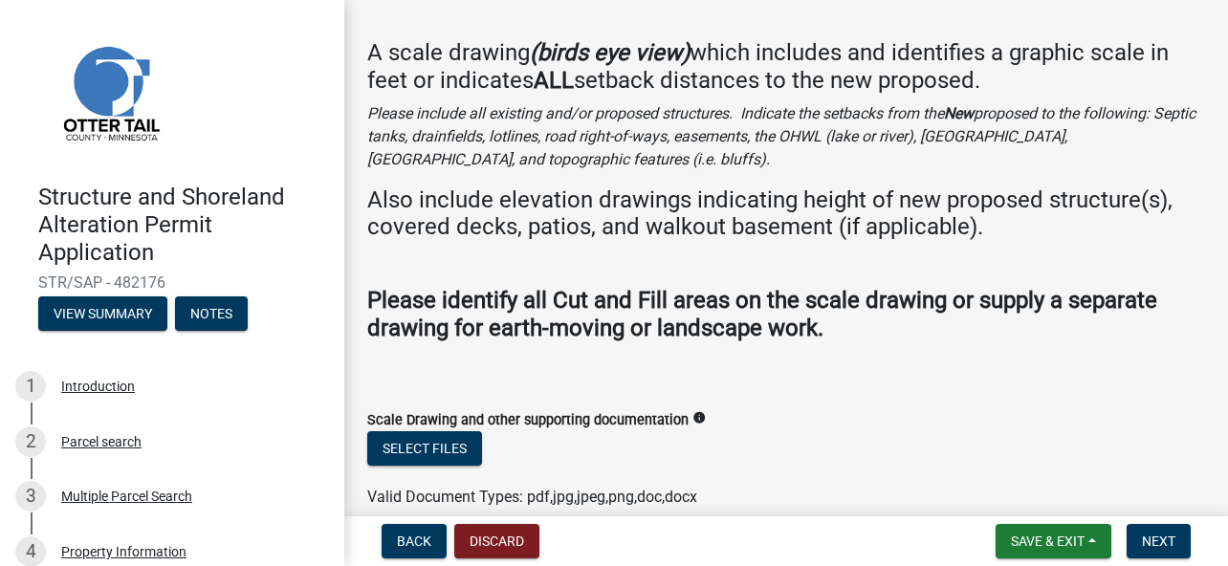
scroll to position [159, 0]
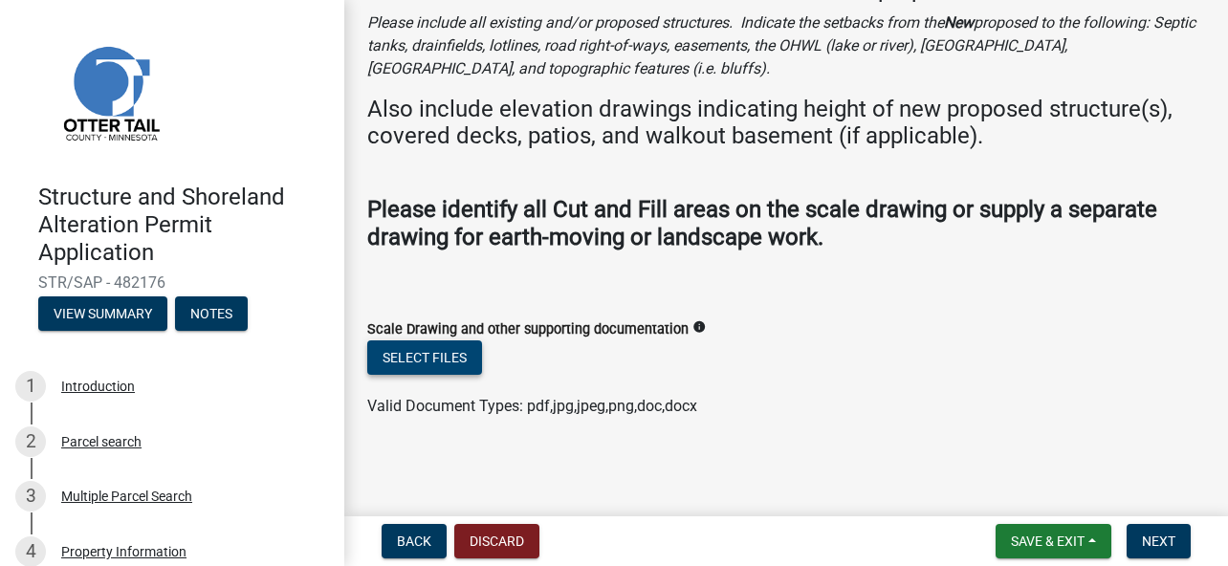
click at [432, 355] on button "Select files" at bounding box center [424, 357] width 115 height 34
click at [442, 346] on button "Select files" at bounding box center [424, 357] width 115 height 34
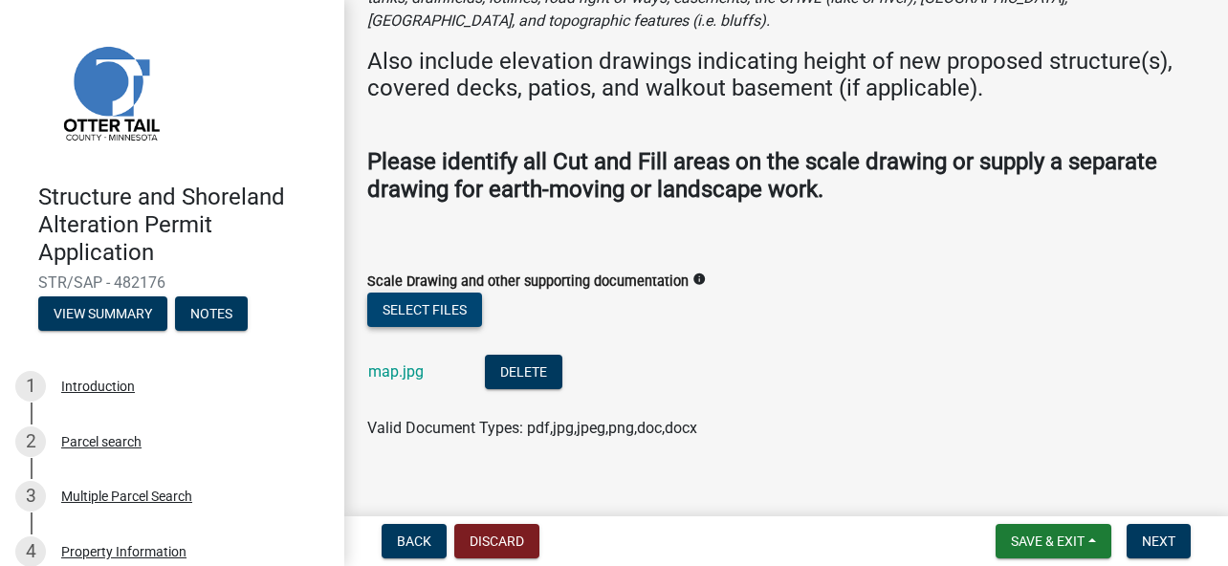
scroll to position [230, 0]
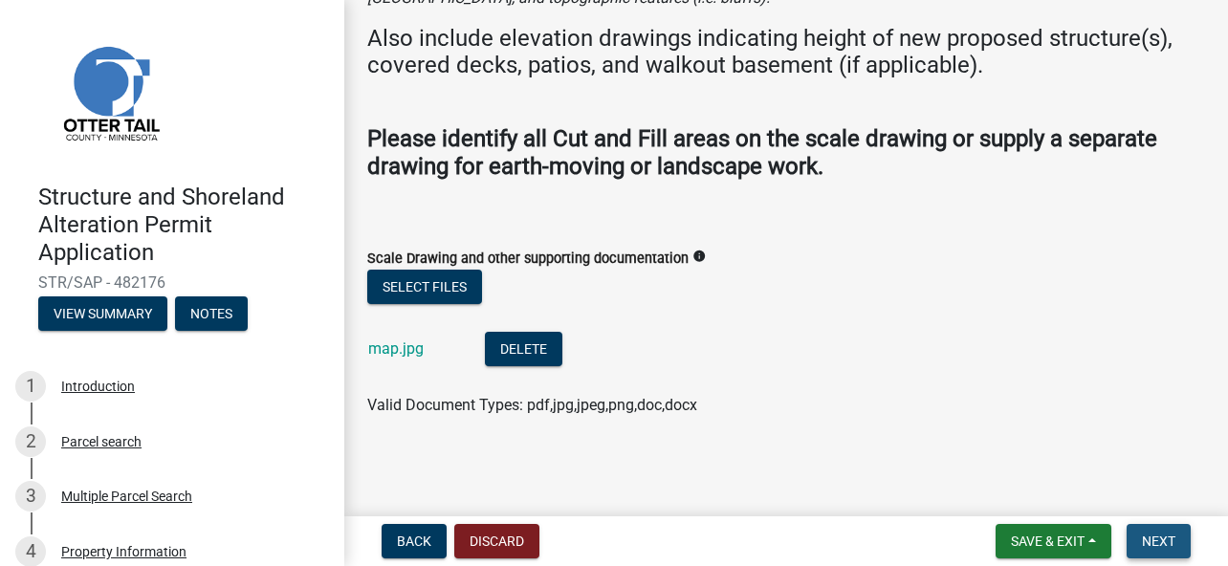
click at [1149, 537] on span "Next" at bounding box center [1158, 541] width 33 height 15
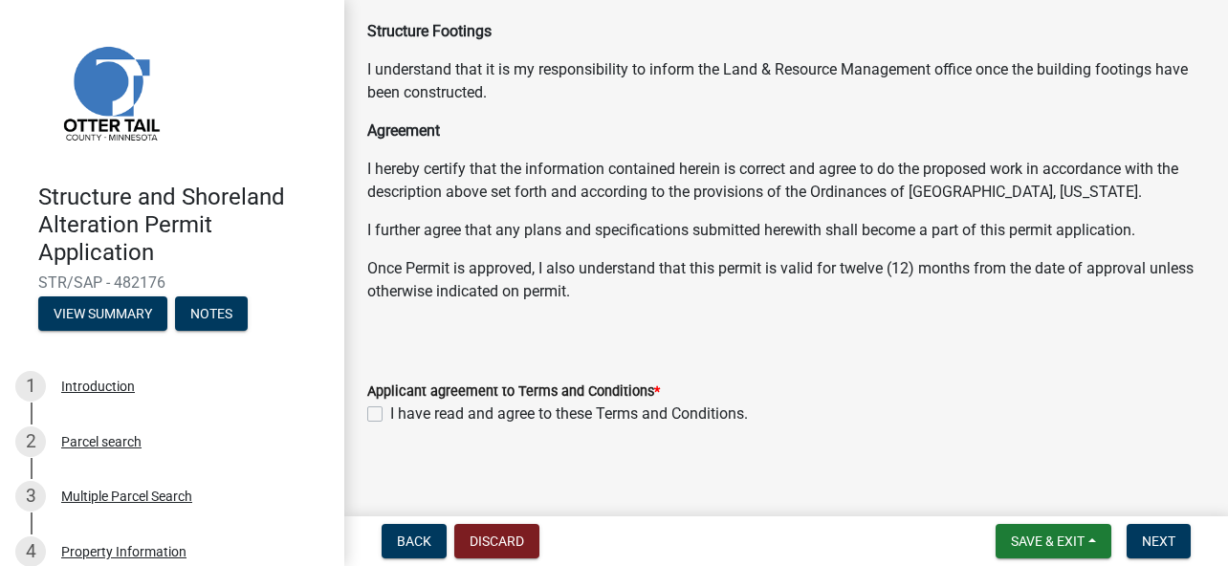
scroll to position [405, 0]
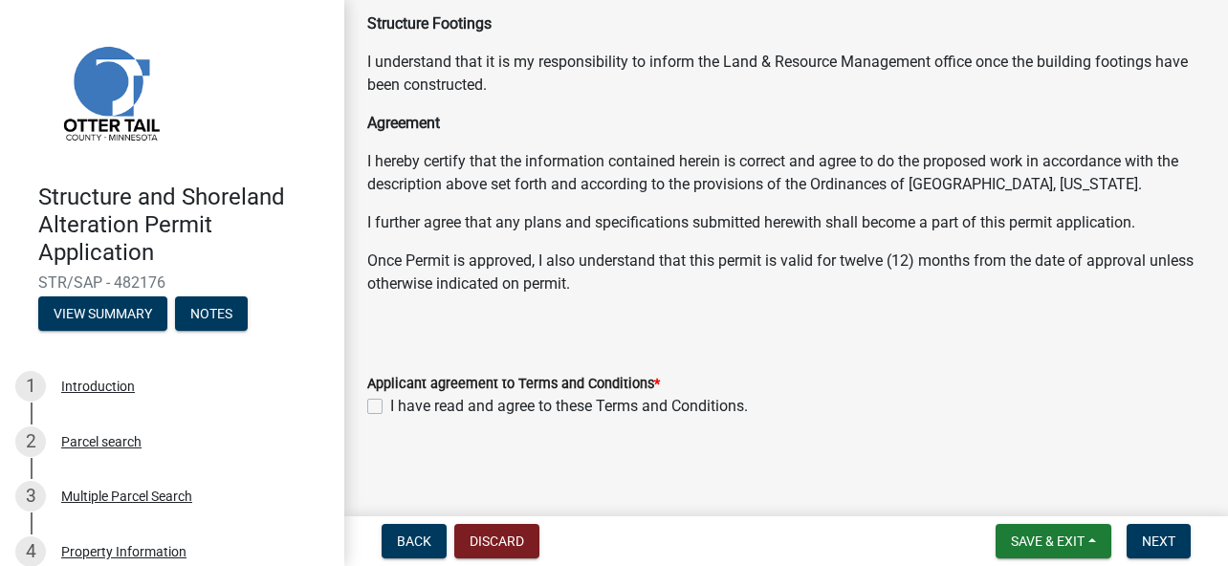
click at [390, 403] on label "I have read and agree to these Terms and Conditions." at bounding box center [569, 406] width 358 height 23
click at [390, 403] on input "I have read and agree to these Terms and Conditions." at bounding box center [396, 401] width 12 height 12
checkbox input "true"
click at [1157, 534] on span "Next" at bounding box center [1158, 541] width 33 height 15
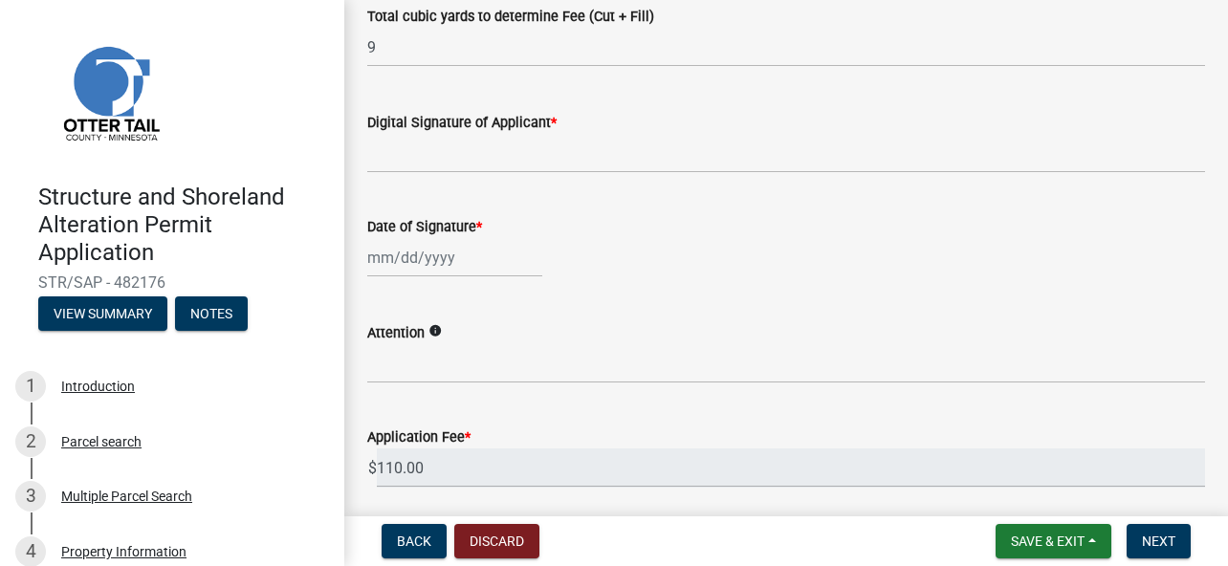
scroll to position [287, 0]
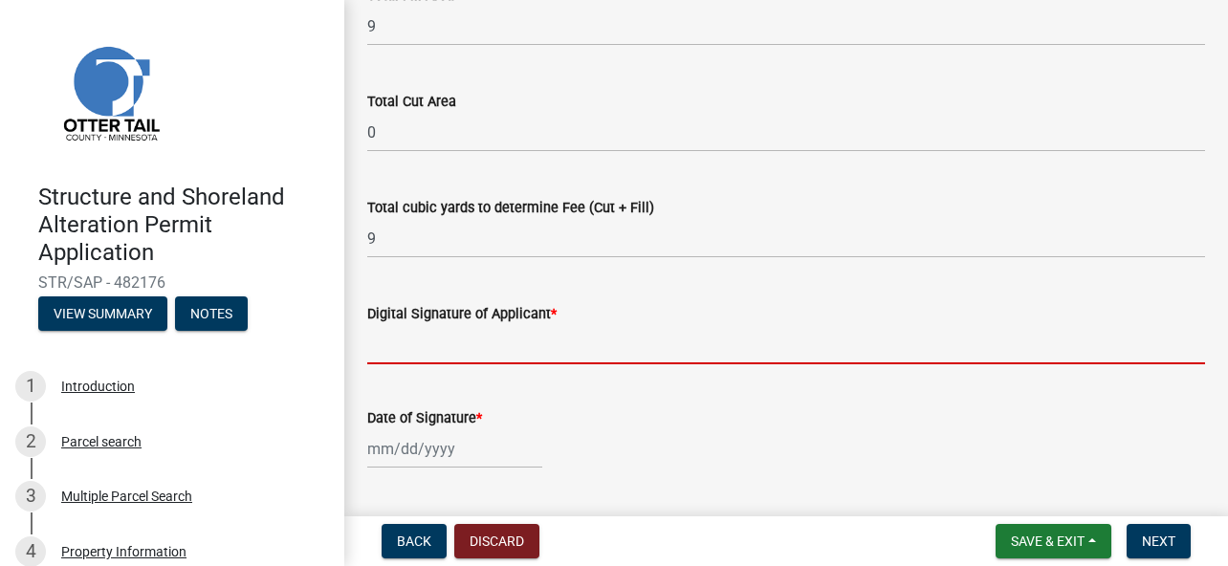
click at [517, 344] on input "Digital Signature of Applicant *" at bounding box center [786, 344] width 838 height 39
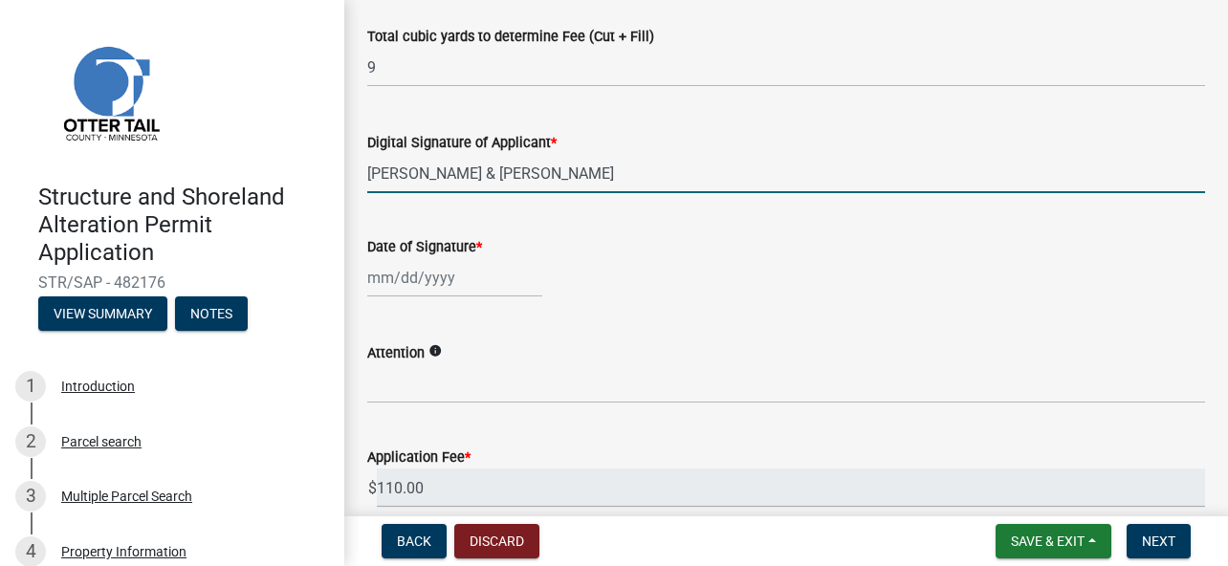
scroll to position [478, 0]
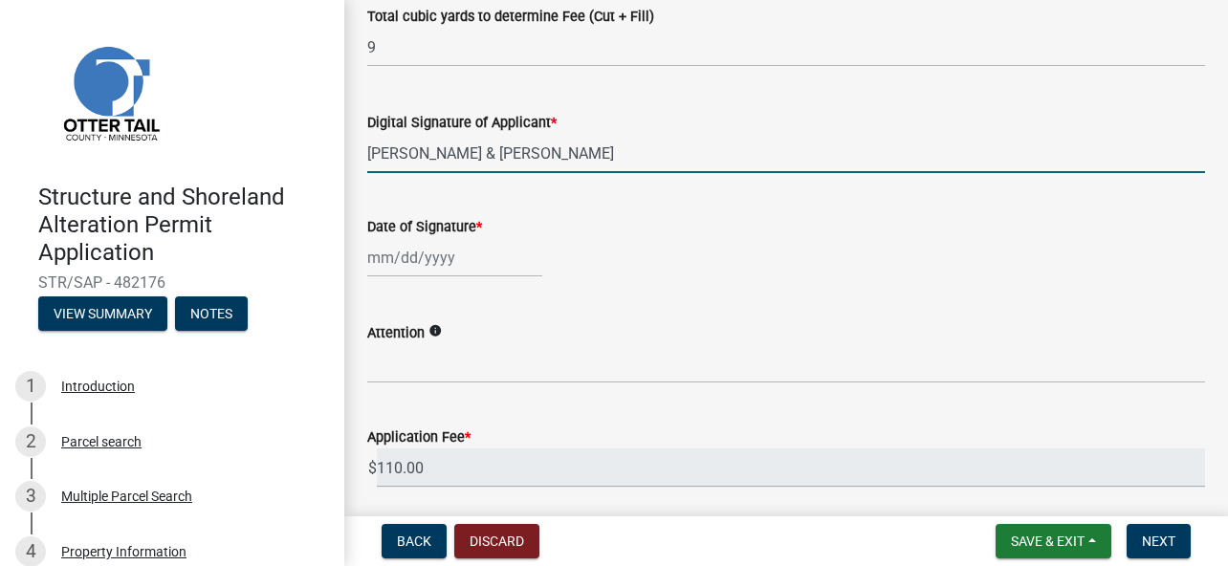
type input "[PERSON_NAME] & [PERSON_NAME]"
click at [467, 269] on div at bounding box center [454, 257] width 175 height 39
select select "9"
select select "2025"
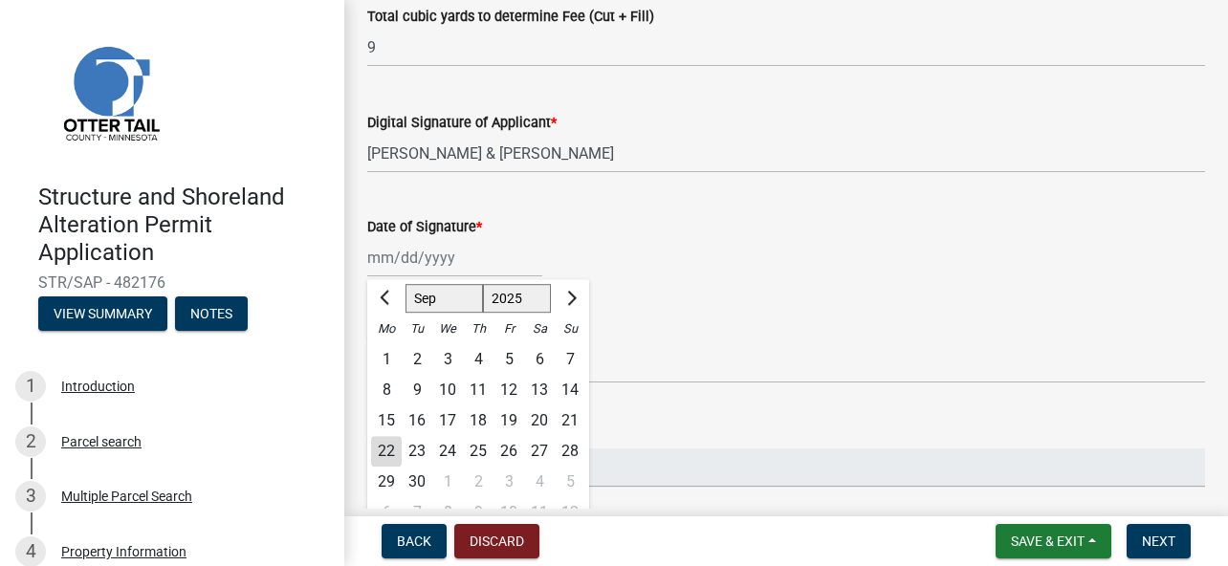
click at [383, 447] on div "22" at bounding box center [386, 451] width 31 height 31
type input "09/22/2025"
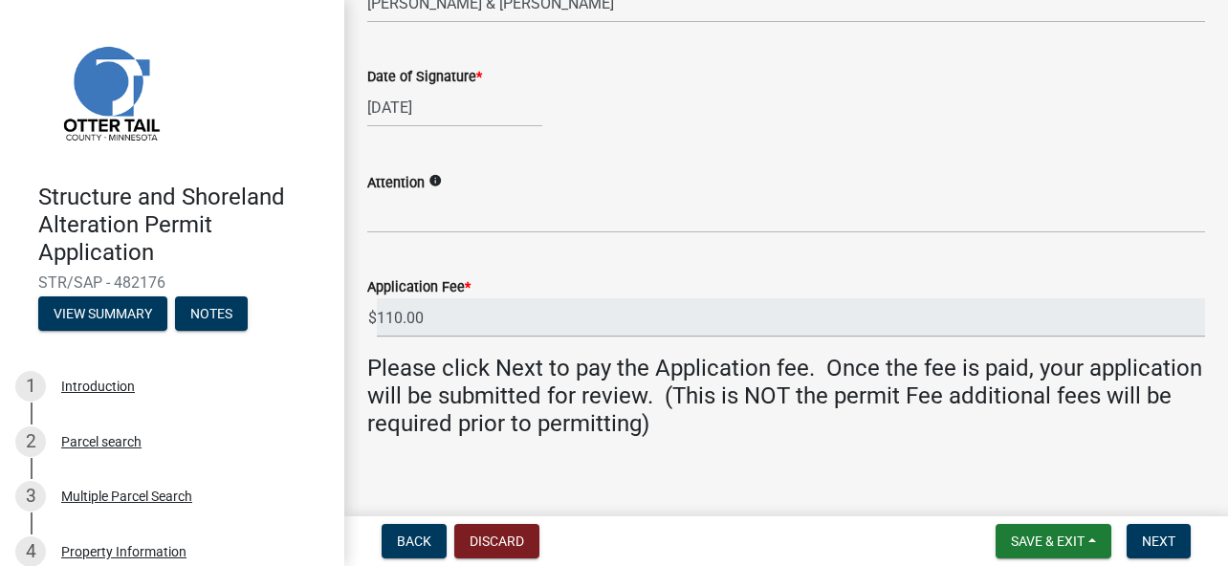
scroll to position [646, 0]
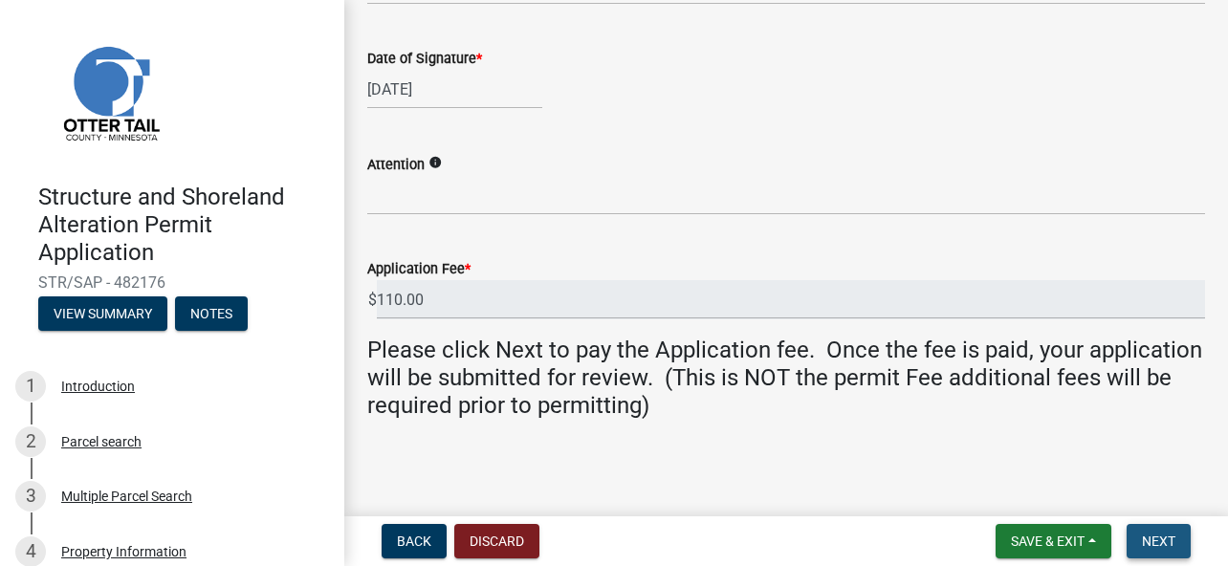
click at [1166, 542] on span "Next" at bounding box center [1158, 541] width 33 height 15
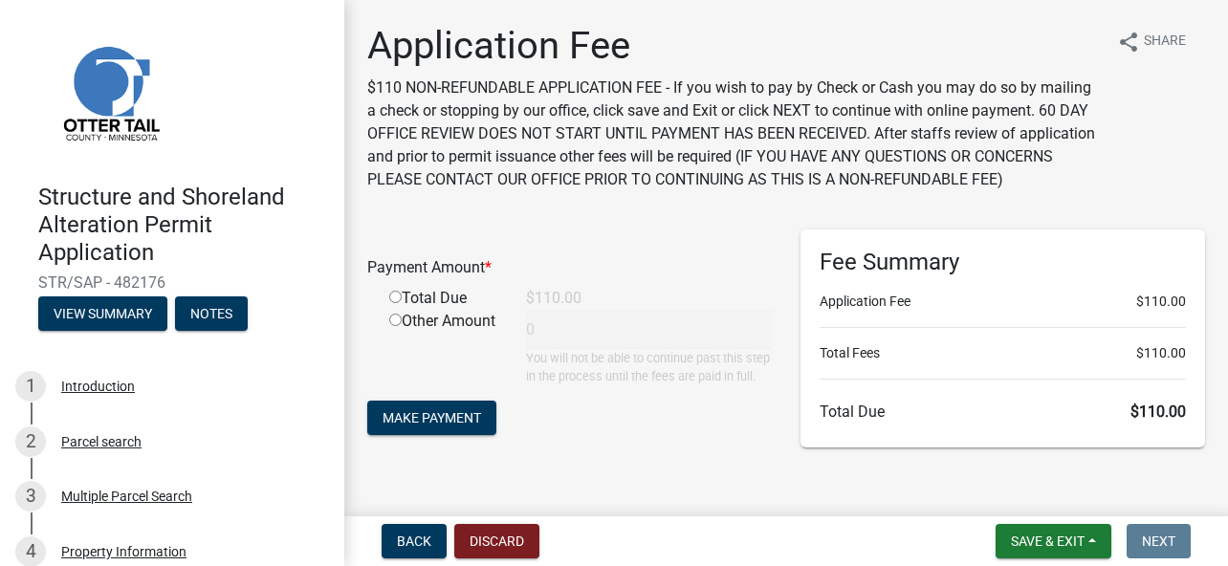
click at [396, 303] on input "radio" at bounding box center [395, 297] width 12 height 12
radio input "true"
type input "110"
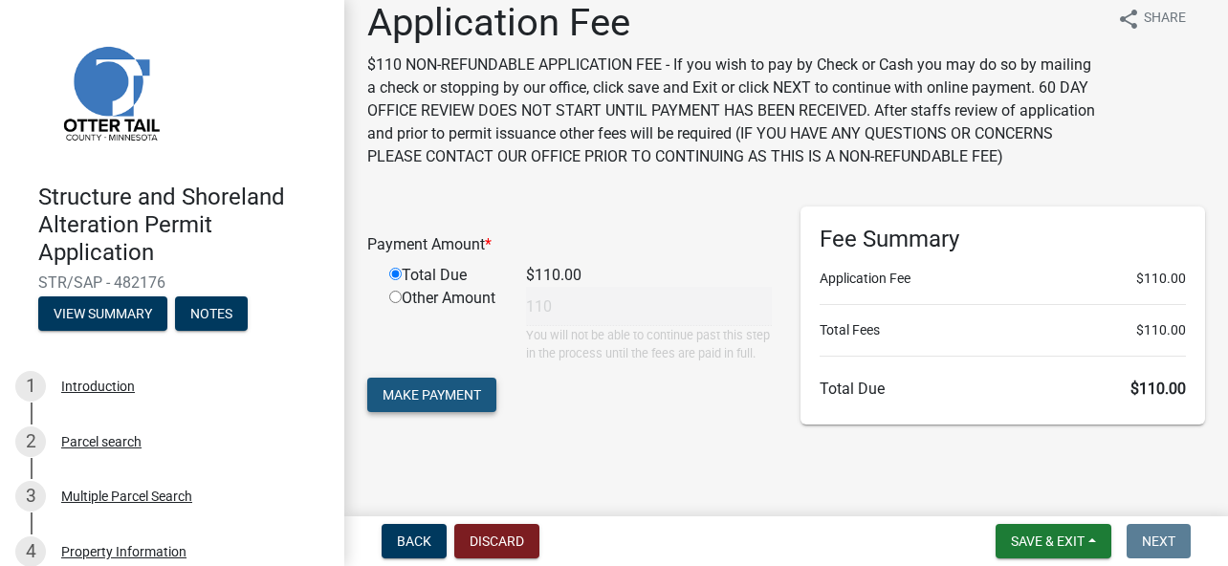
click at [451, 383] on button "Make Payment" at bounding box center [431, 395] width 129 height 34
